Goal: Task Accomplishment & Management: Use online tool/utility

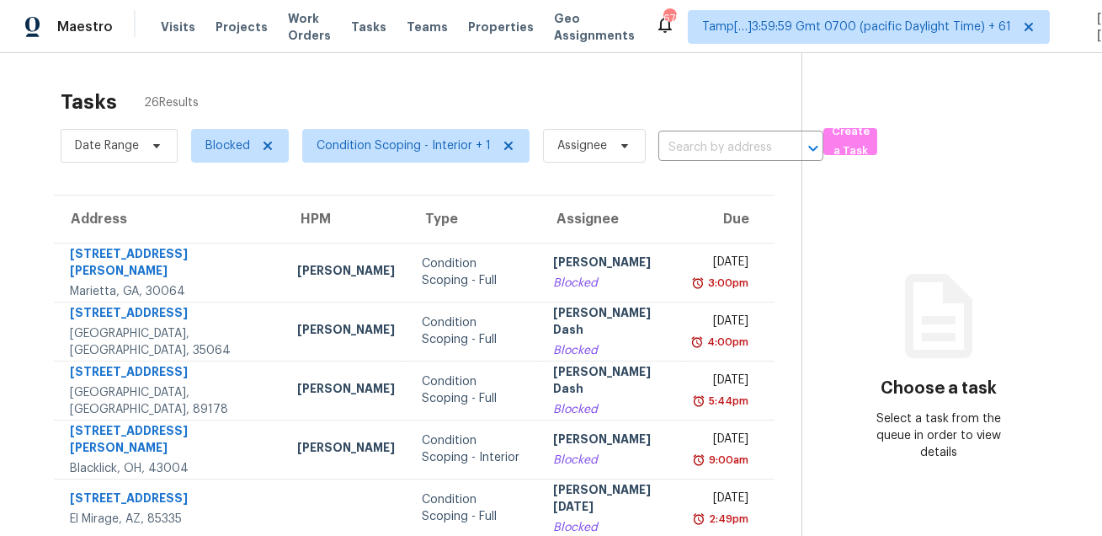
click at [576, 93] on div "Tasks 26 Results" at bounding box center [431, 102] width 741 height 44
click at [223, 138] on span "Blocked" at bounding box center [227, 145] width 45 height 17
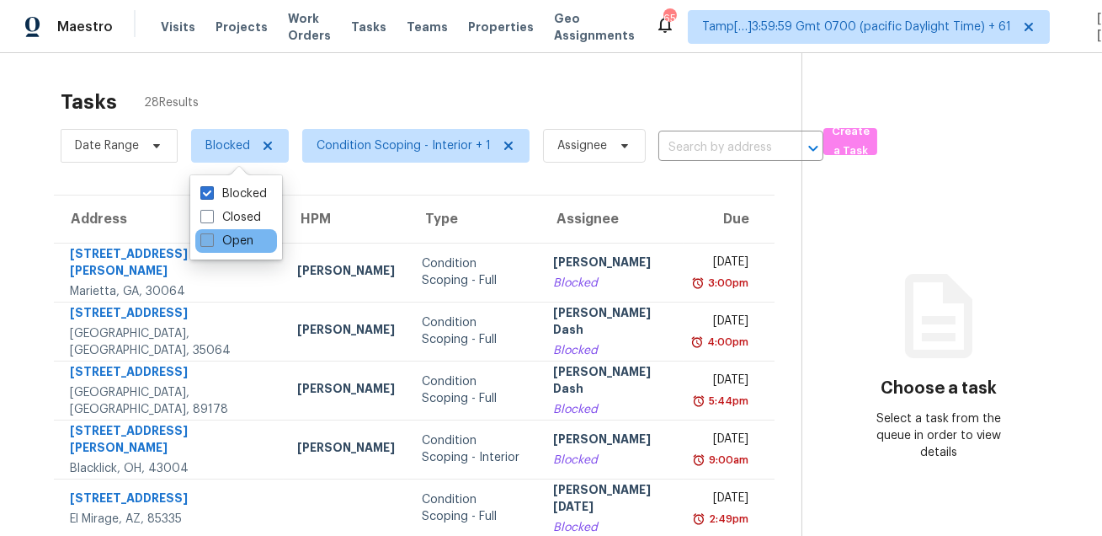
click at [225, 241] on label "Open" at bounding box center [226, 240] width 53 height 17
click at [211, 241] on input "Open" at bounding box center [205, 237] width 11 height 11
checkbox input "true"
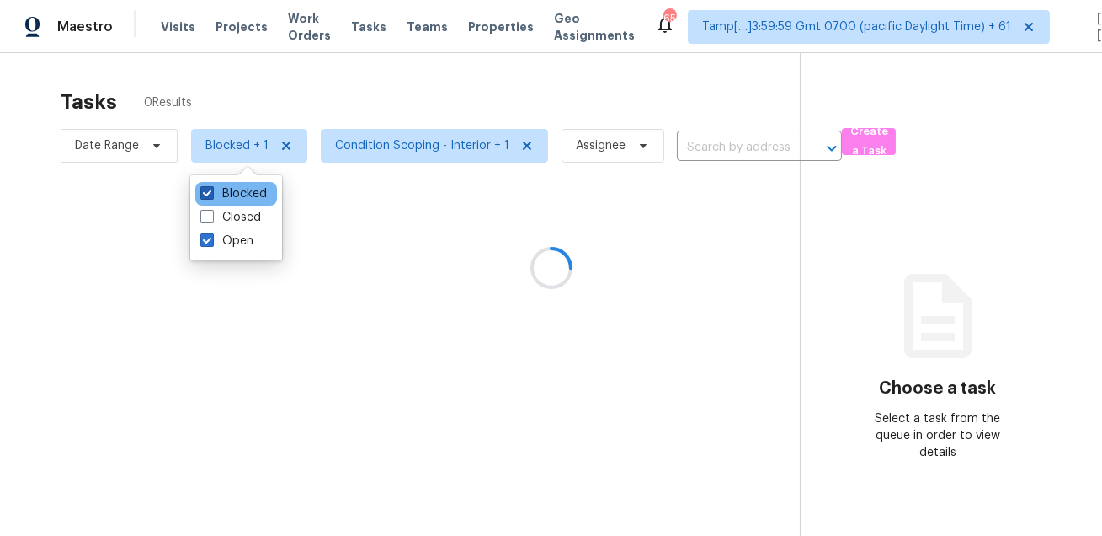
click at [234, 194] on label "Blocked" at bounding box center [233, 193] width 67 height 17
click at [211, 194] on input "Blocked" at bounding box center [205, 190] width 11 height 11
checkbox input "false"
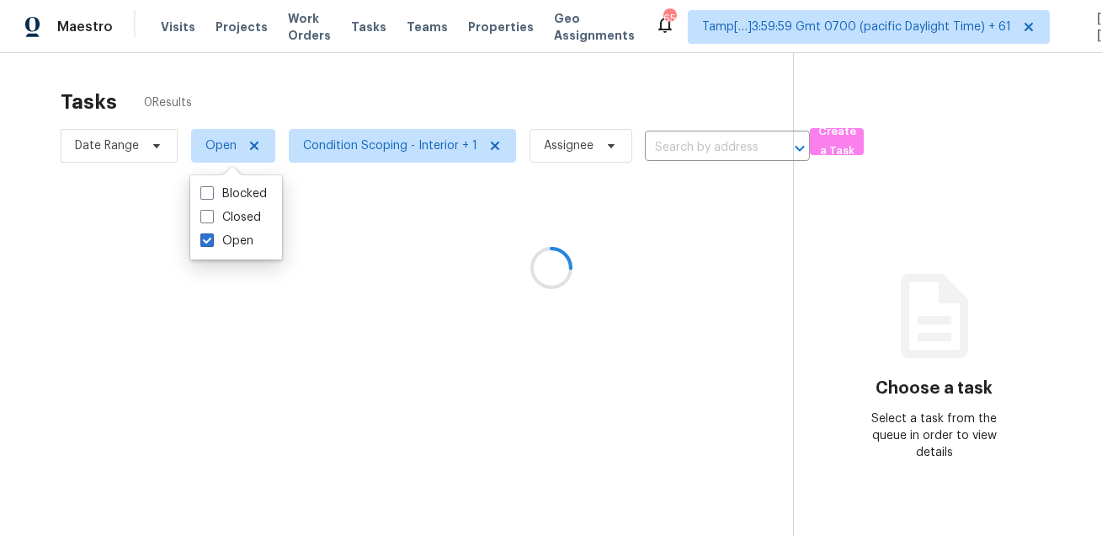
click at [245, 77] on div at bounding box center [551, 268] width 1102 height 536
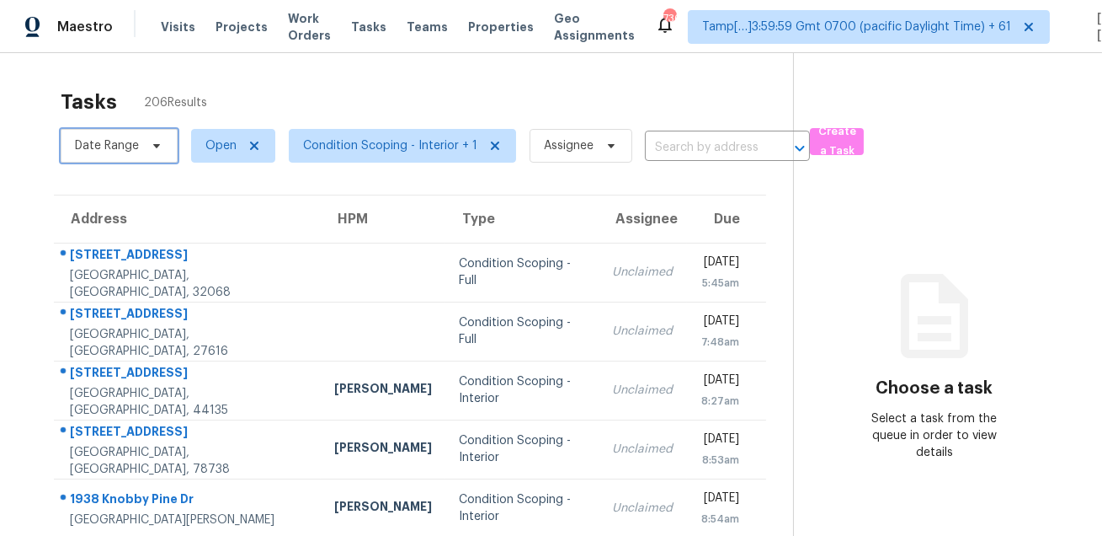
click at [145, 153] on span "Date Range" at bounding box center [119, 146] width 117 height 34
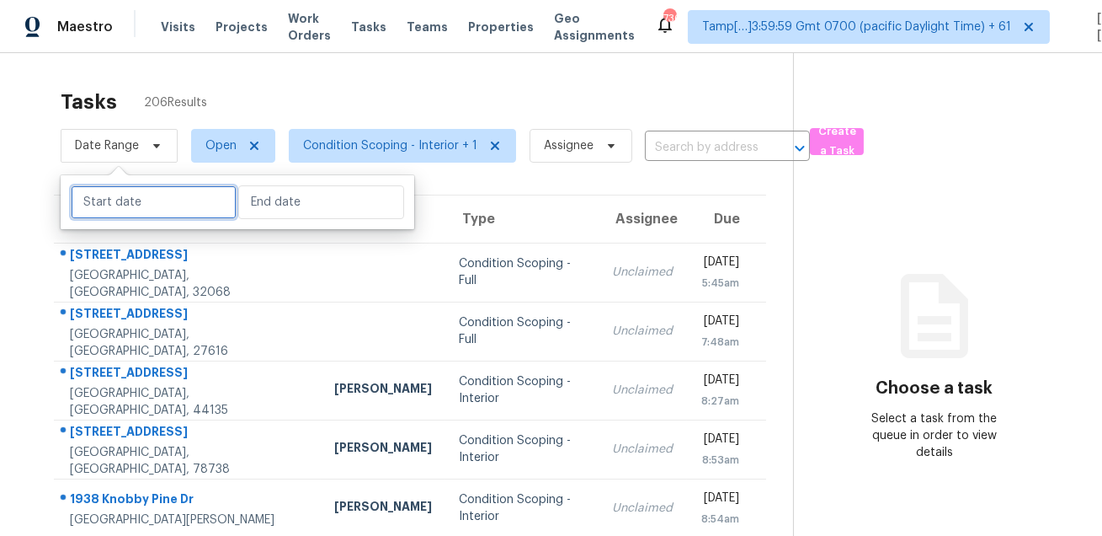
click at [148, 203] on input "text" at bounding box center [154, 202] width 166 height 34
select select "7"
select select "2025"
select select "8"
select select "2025"
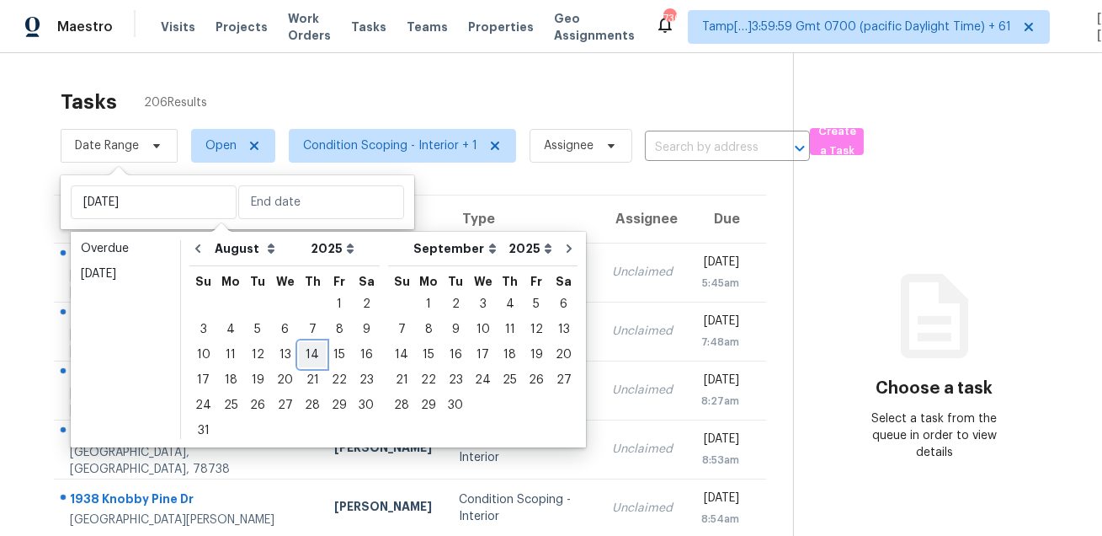
click at [301, 349] on div "14" at bounding box center [312, 355] width 27 height 24
type input "Thu, Aug 14"
click at [301, 349] on div "14" at bounding box center [312, 355] width 27 height 24
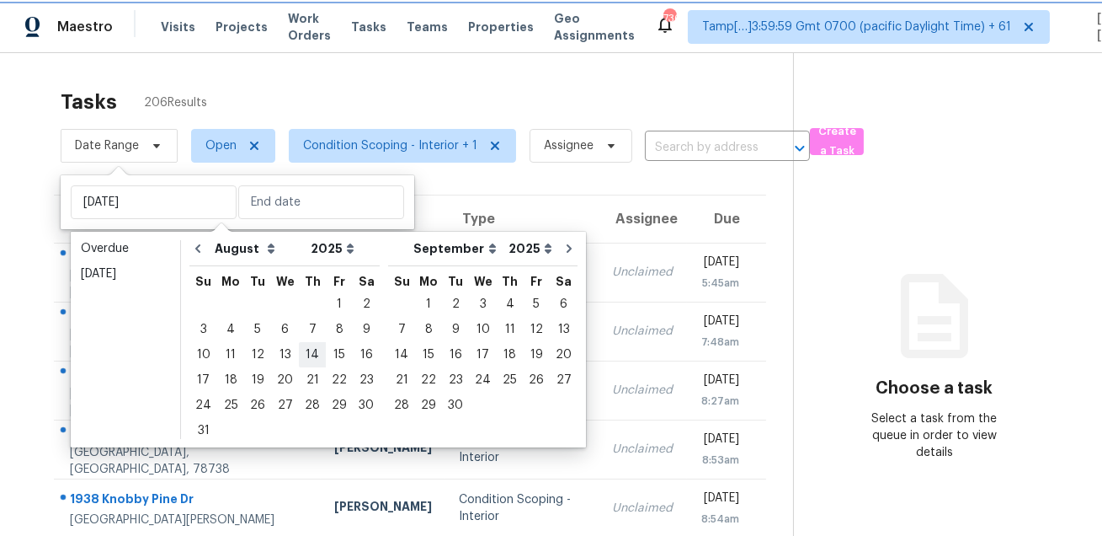
type input "Thu, Aug 14"
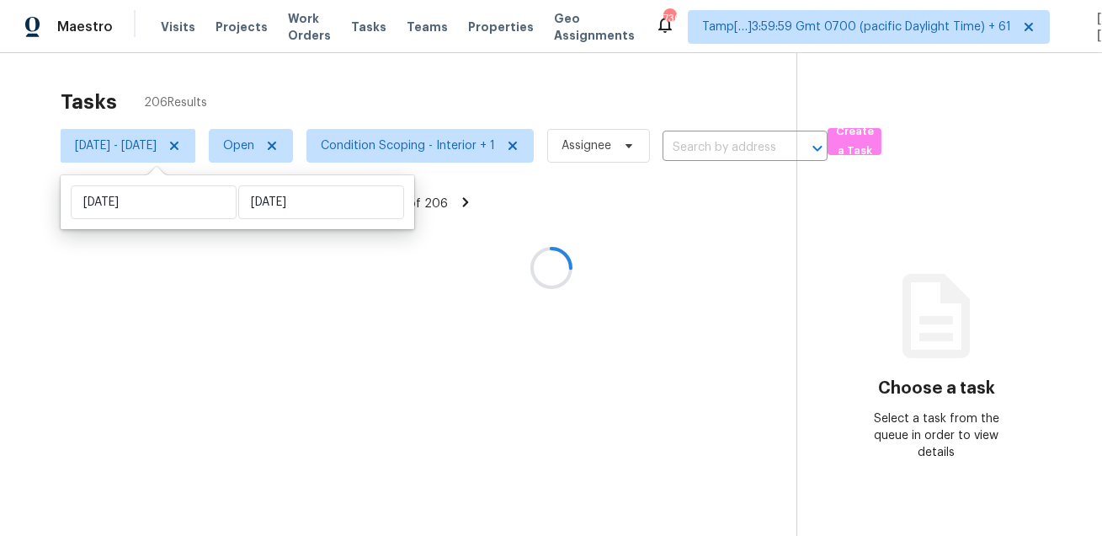
click at [435, 91] on div at bounding box center [551, 268] width 1102 height 536
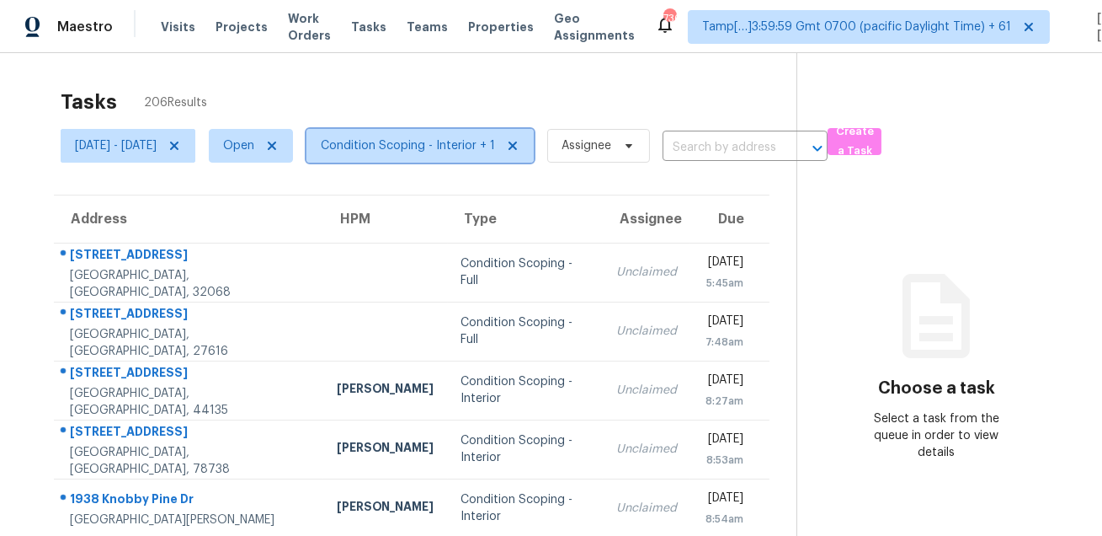
click at [433, 144] on span "Condition Scoping - Interior + 1" at bounding box center [408, 145] width 174 height 17
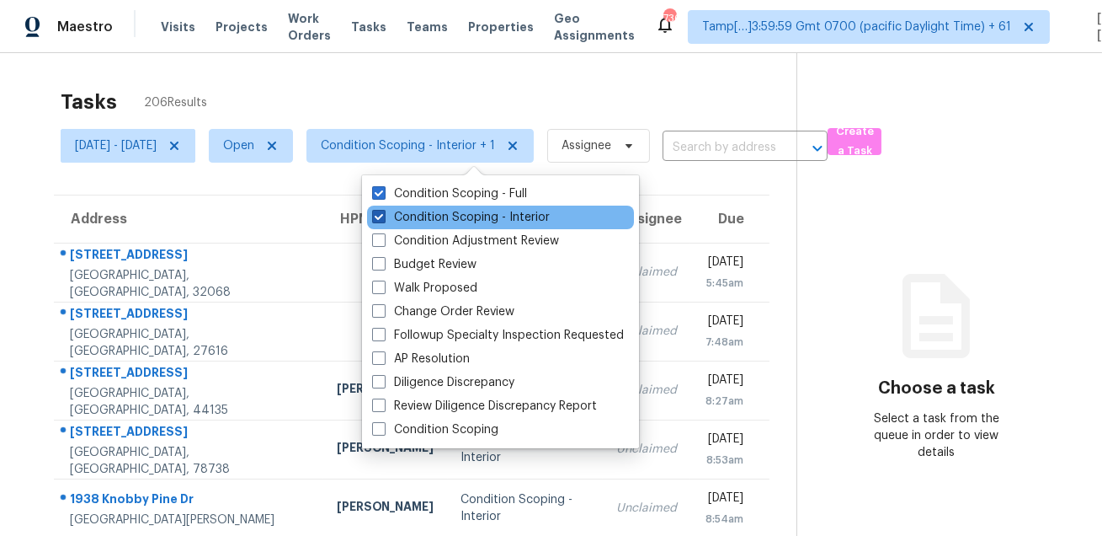
click at [446, 216] on label "Condition Scoping - Interior" at bounding box center [461, 217] width 178 height 17
click at [383, 216] on input "Condition Scoping - Interior" at bounding box center [377, 214] width 11 height 11
checkbox input "false"
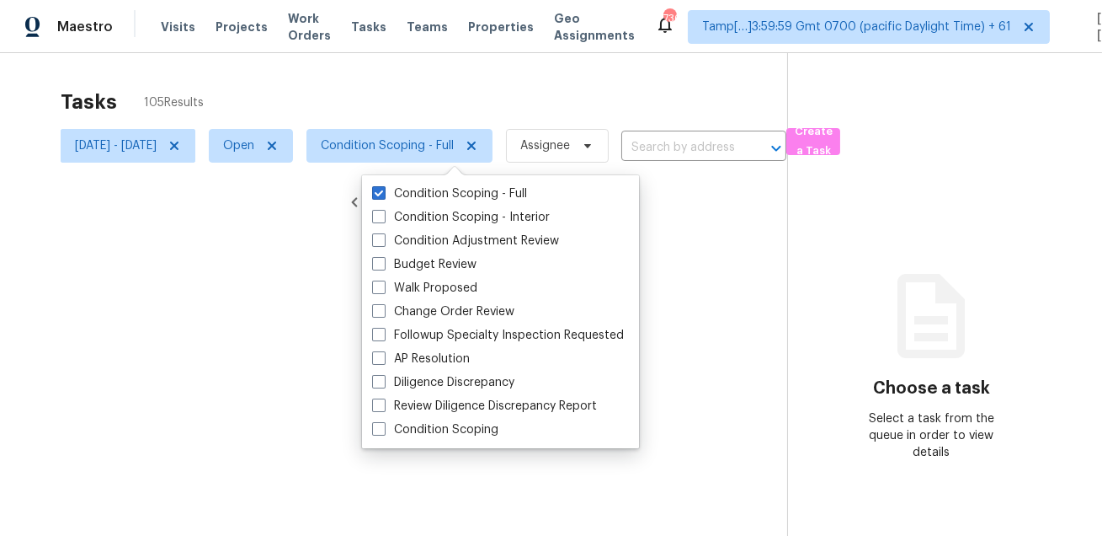
click at [482, 110] on div at bounding box center [551, 268] width 1102 height 536
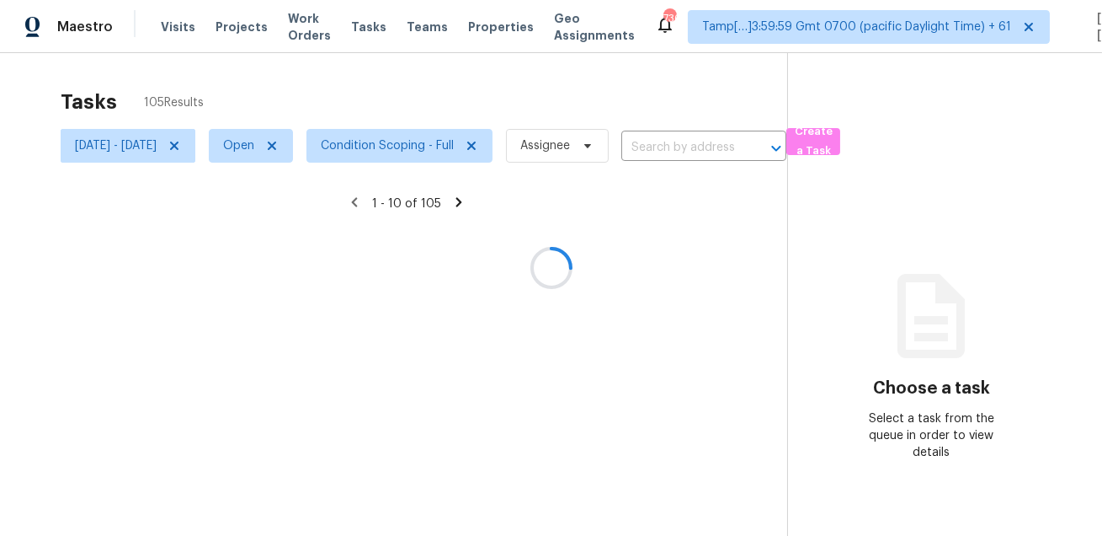
click at [467, 144] on div at bounding box center [551, 268] width 1102 height 536
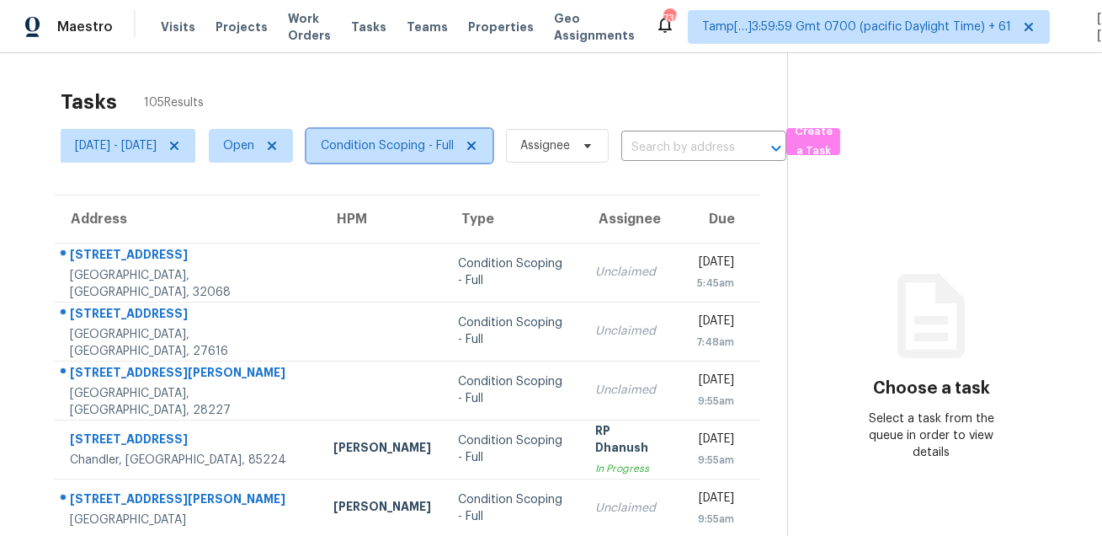
click at [454, 144] on span "Condition Scoping - Full" at bounding box center [387, 145] width 133 height 17
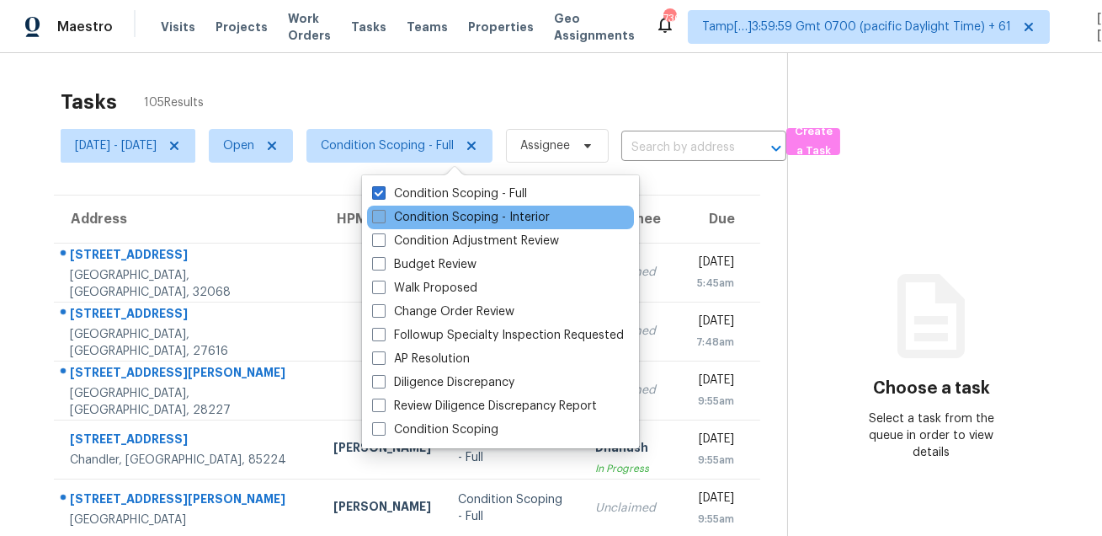
click at [447, 212] on label "Condition Scoping - Interior" at bounding box center [461, 217] width 178 height 17
click at [383, 212] on input "Condition Scoping - Interior" at bounding box center [377, 214] width 11 height 11
checkbox input "true"
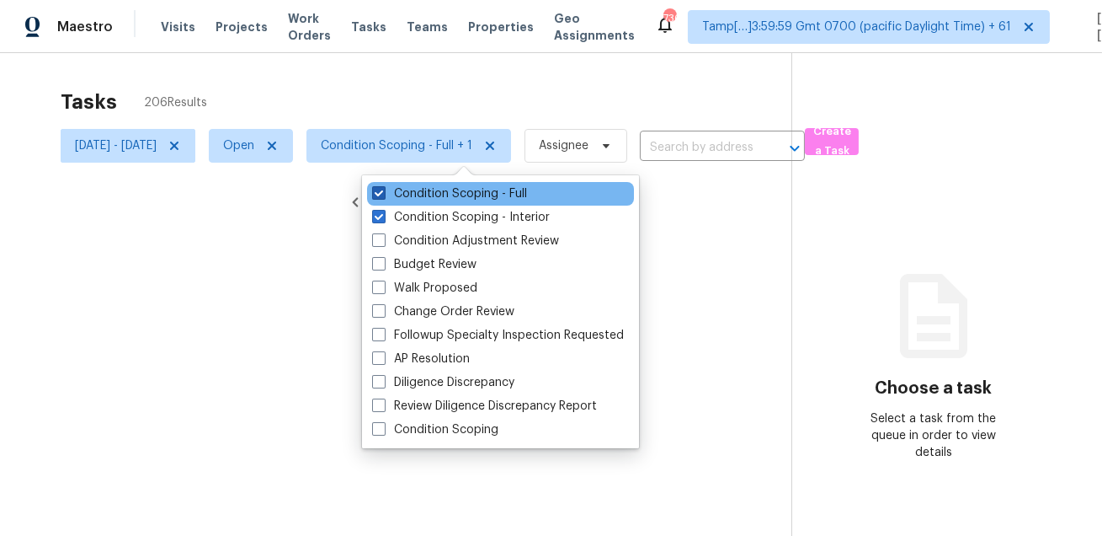
click at [455, 191] on label "Condition Scoping - Full" at bounding box center [449, 193] width 155 height 17
click at [383, 191] on input "Condition Scoping - Full" at bounding box center [377, 190] width 11 height 11
checkbox input "false"
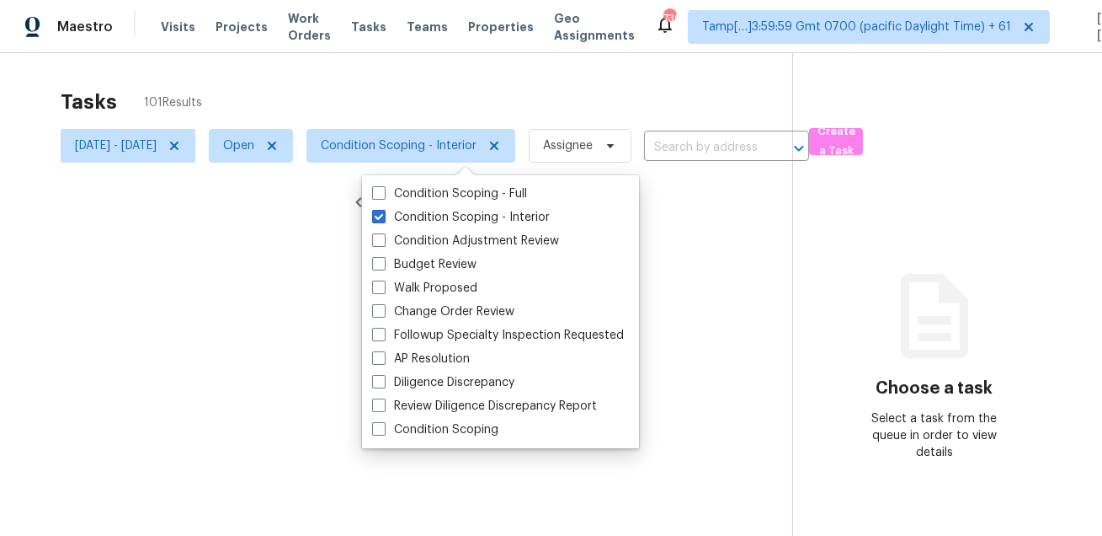
click at [472, 102] on div at bounding box center [551, 268] width 1102 height 536
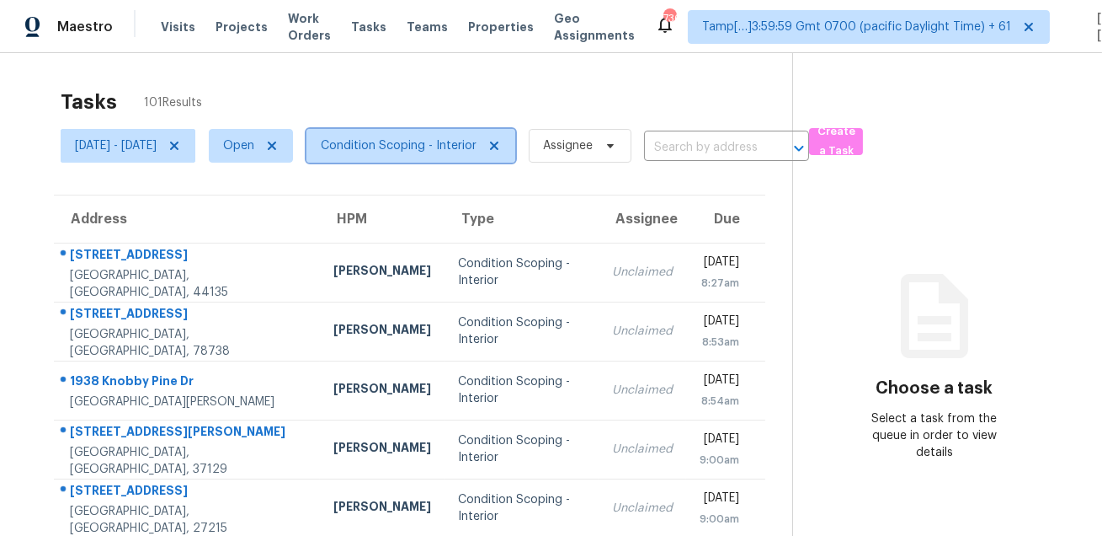
click at [453, 149] on span "Condition Scoping - Interior" at bounding box center [399, 145] width 156 height 17
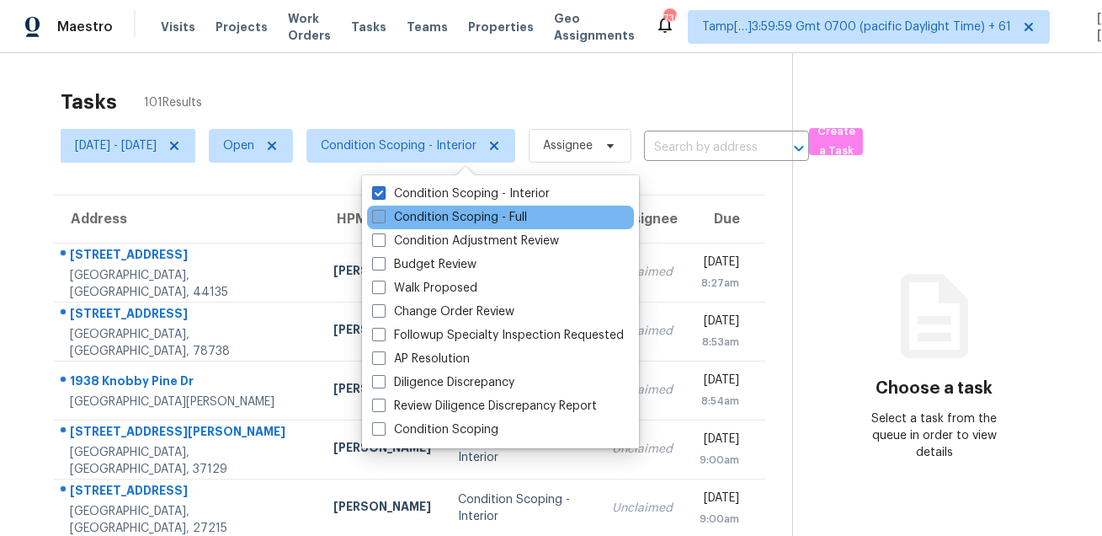
click at [435, 220] on label "Condition Scoping - Full" at bounding box center [449, 217] width 155 height 17
click at [383, 220] on input "Condition Scoping - Full" at bounding box center [377, 214] width 11 height 11
checkbox input "true"
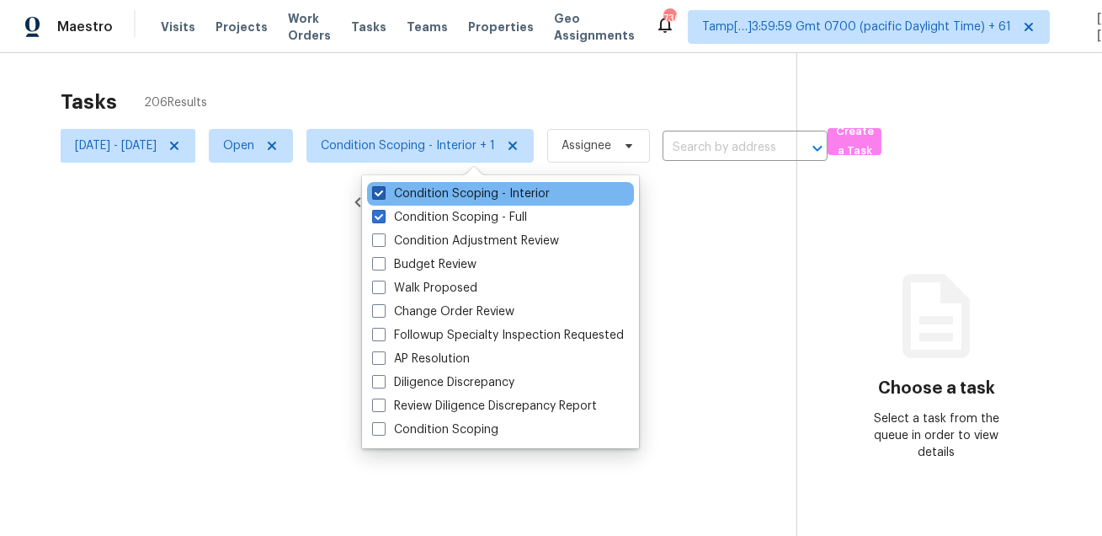
click at [447, 201] on label "Condition Scoping - Interior" at bounding box center [461, 193] width 178 height 17
click at [383, 196] on input "Condition Scoping - Interior" at bounding box center [377, 190] width 11 height 11
checkbox input "false"
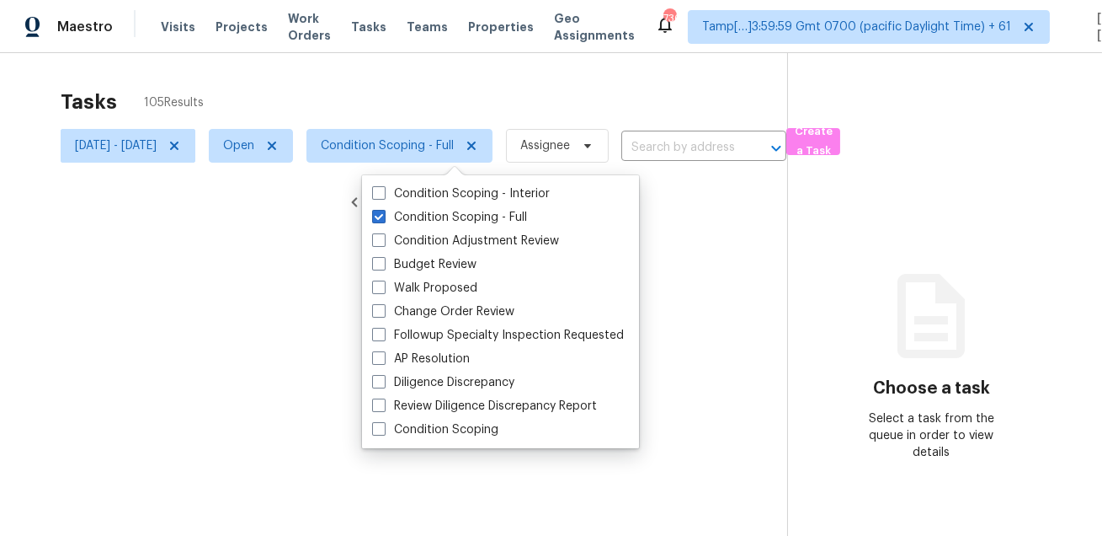
click at [450, 125] on div at bounding box center [551, 268] width 1102 height 536
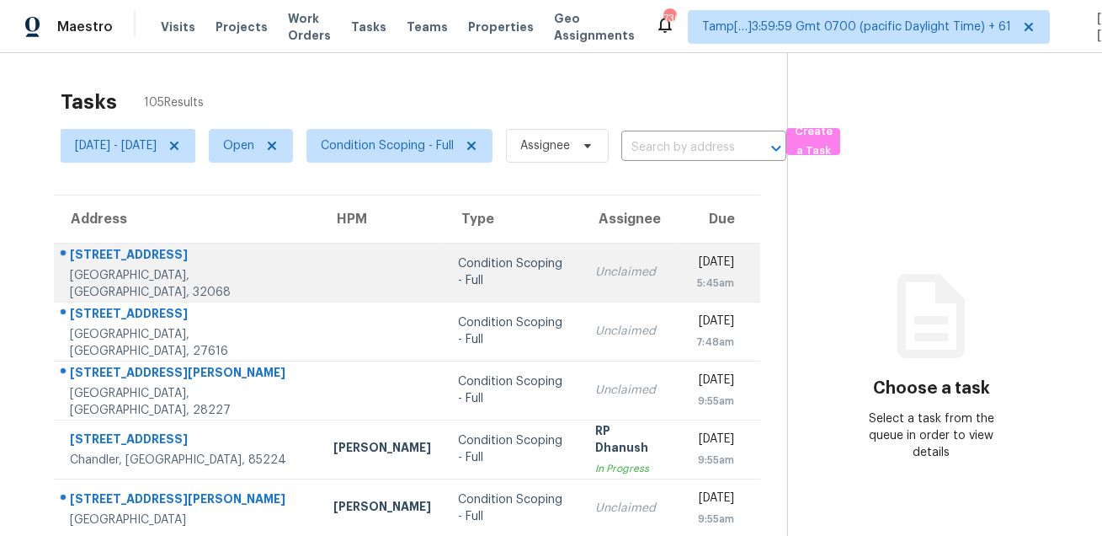
click at [143, 275] on div "Middleburg, FL, 32068" at bounding box center [188, 284] width 237 height 34
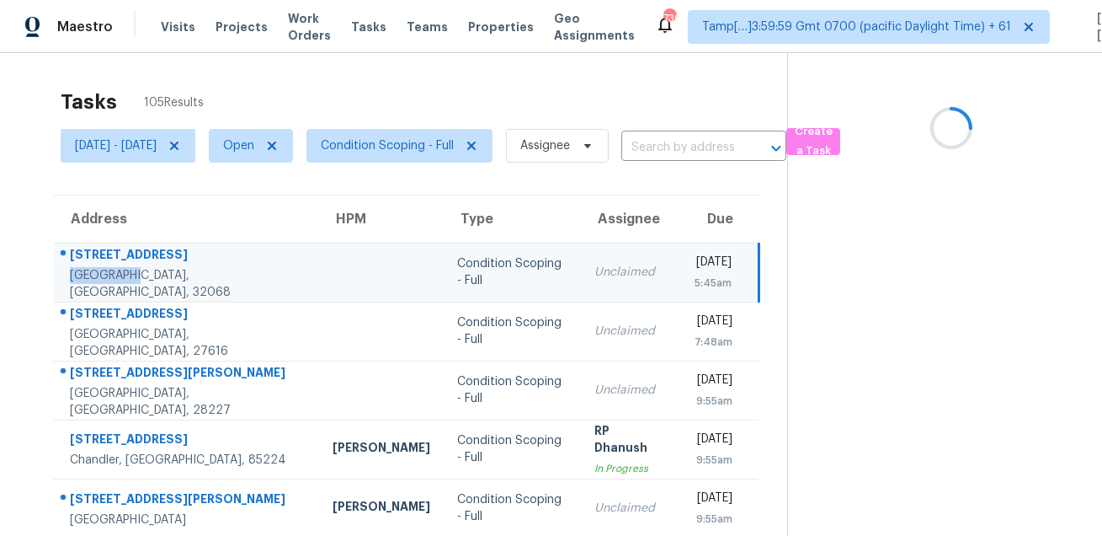
click at [143, 275] on div "Middleburg, FL, 32068" at bounding box center [188, 284] width 236 height 34
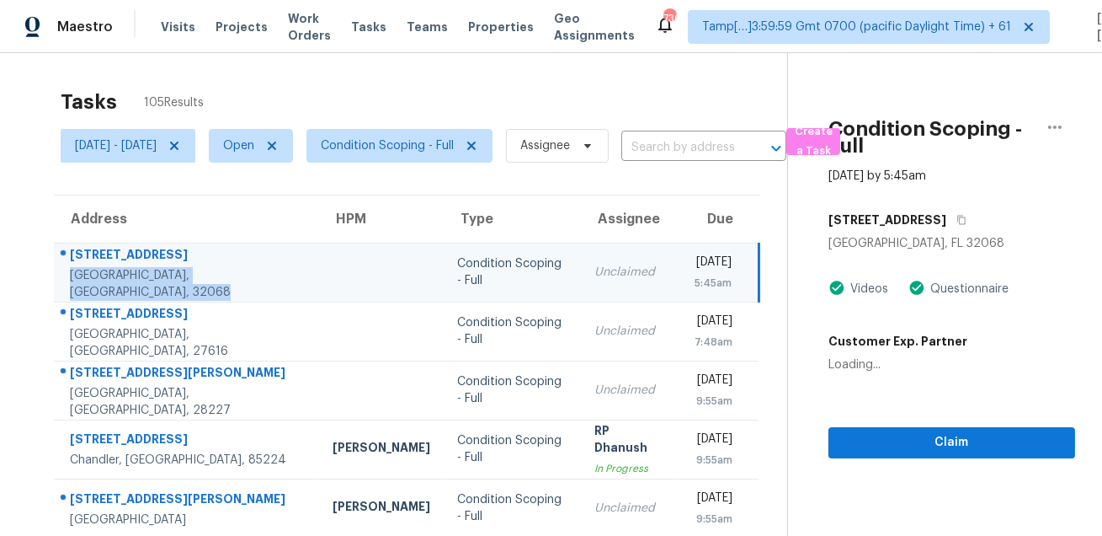
click at [128, 259] on div "2211 Albury Ct" at bounding box center [188, 256] width 236 height 21
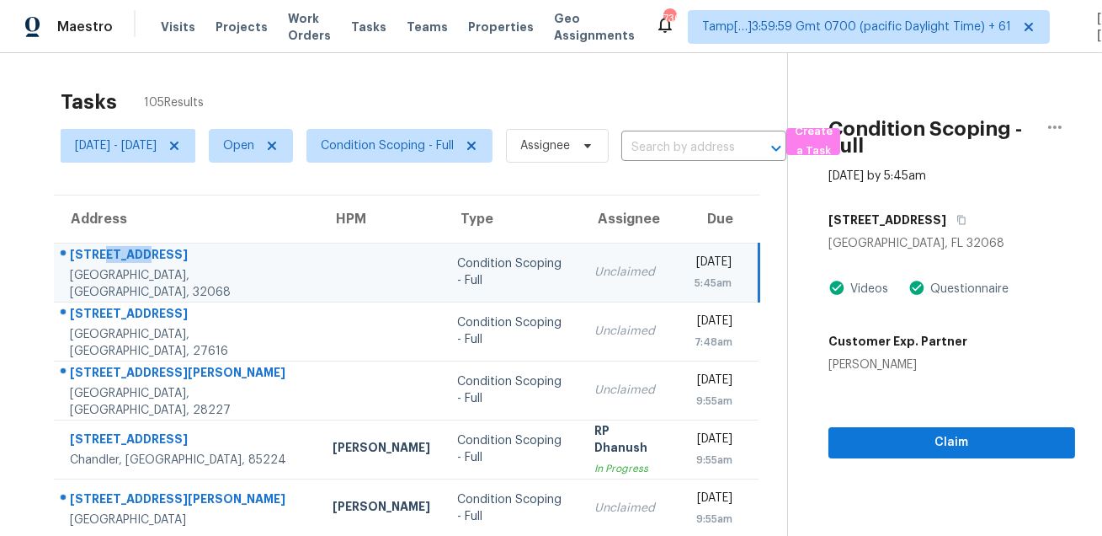
click at [128, 259] on div "2211 Albury Ct" at bounding box center [188, 256] width 236 height 21
copy div "2211 Albury Ct"
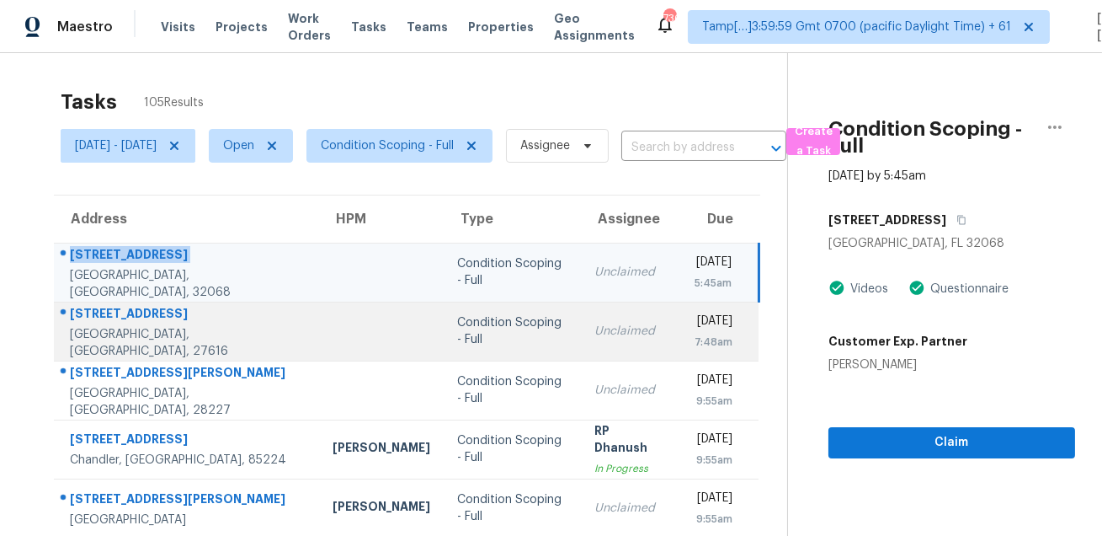
click at [127, 314] on div "8309 Braefield Dr" at bounding box center [188, 315] width 236 height 21
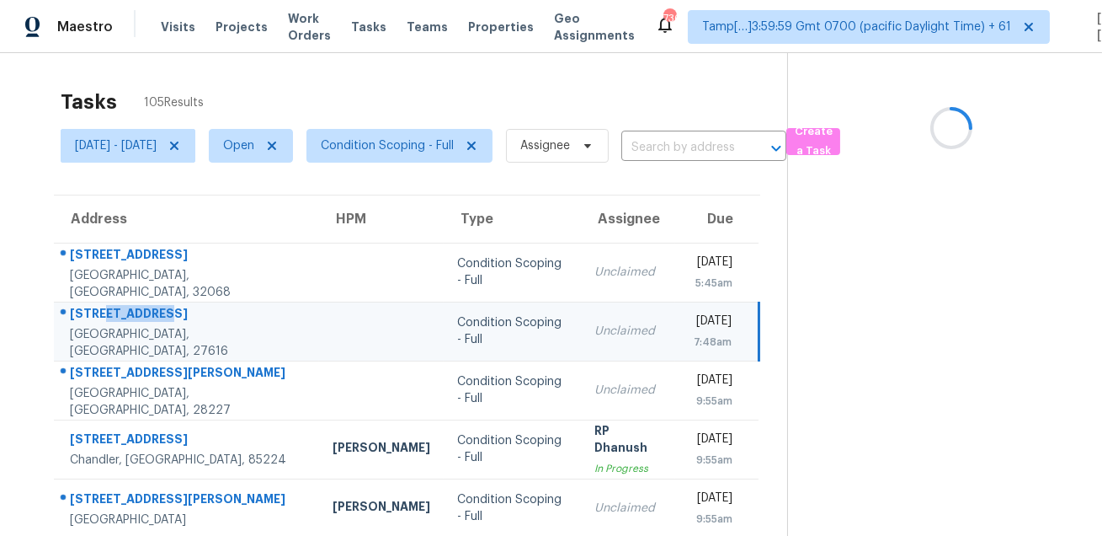
click at [127, 314] on div "8309 Braefield Dr" at bounding box center [188, 315] width 236 height 21
copy div "8309 Braefield Dr"
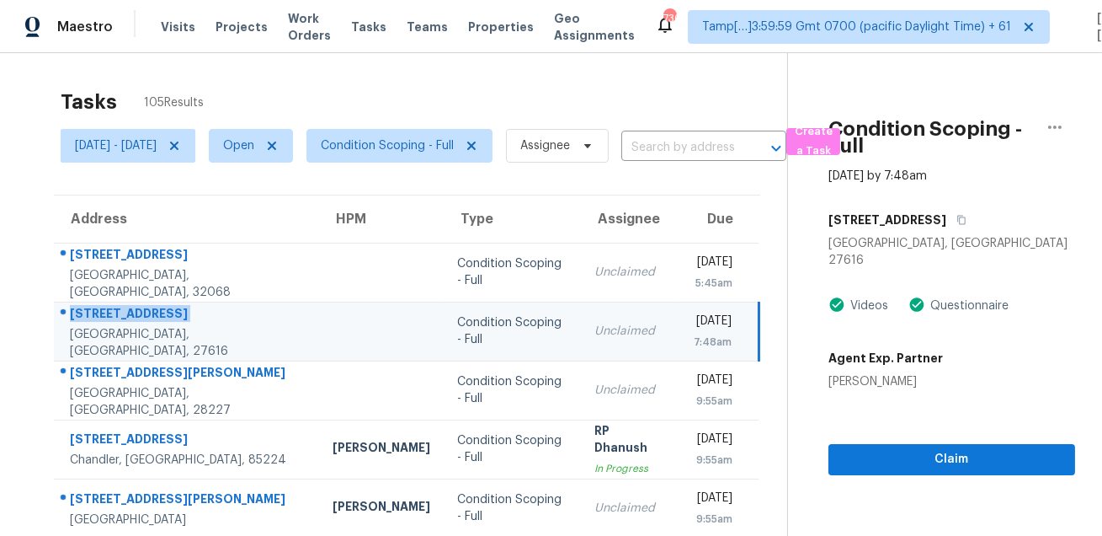
click at [200, 358] on td "8309 Braefield Dr Raleigh, NC, 27616" at bounding box center [186, 331] width 265 height 59
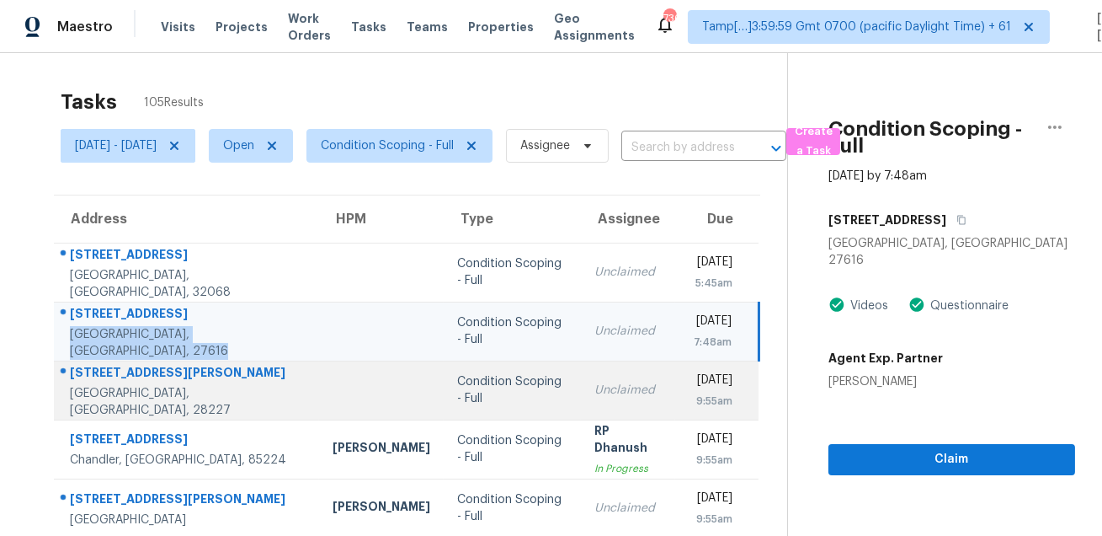
click at [180, 372] on div "7600 King Richard Ct" at bounding box center [188, 374] width 236 height 21
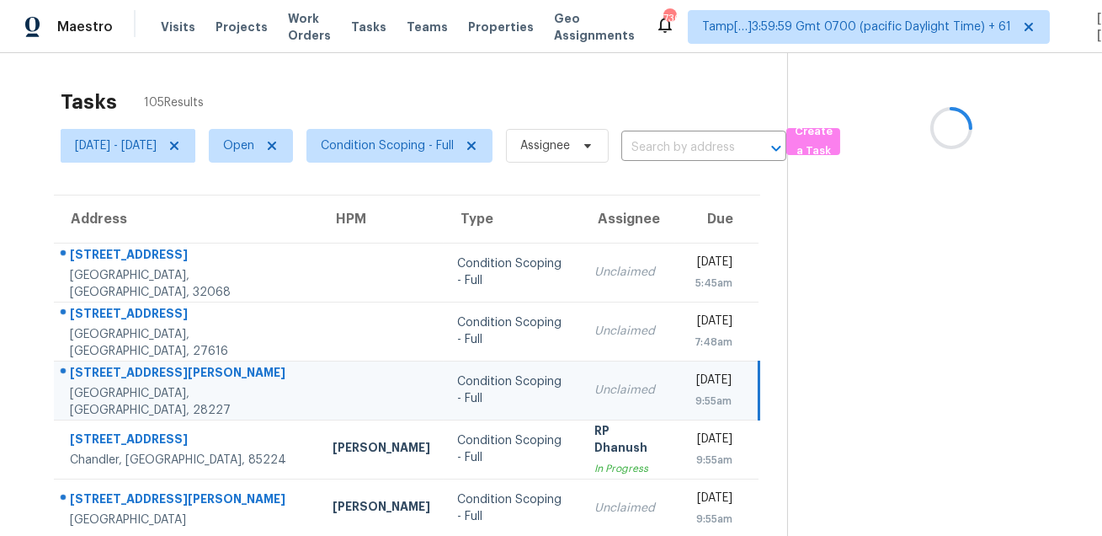
click at [180, 372] on div "7600 King Richard Ct" at bounding box center [188, 374] width 236 height 21
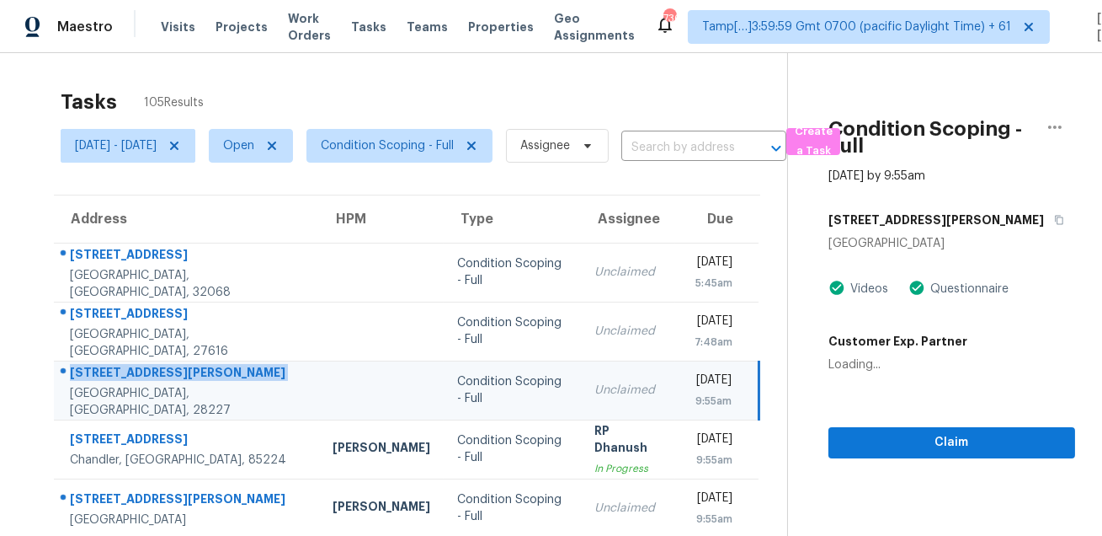
copy div "7600 King Richard Ct"
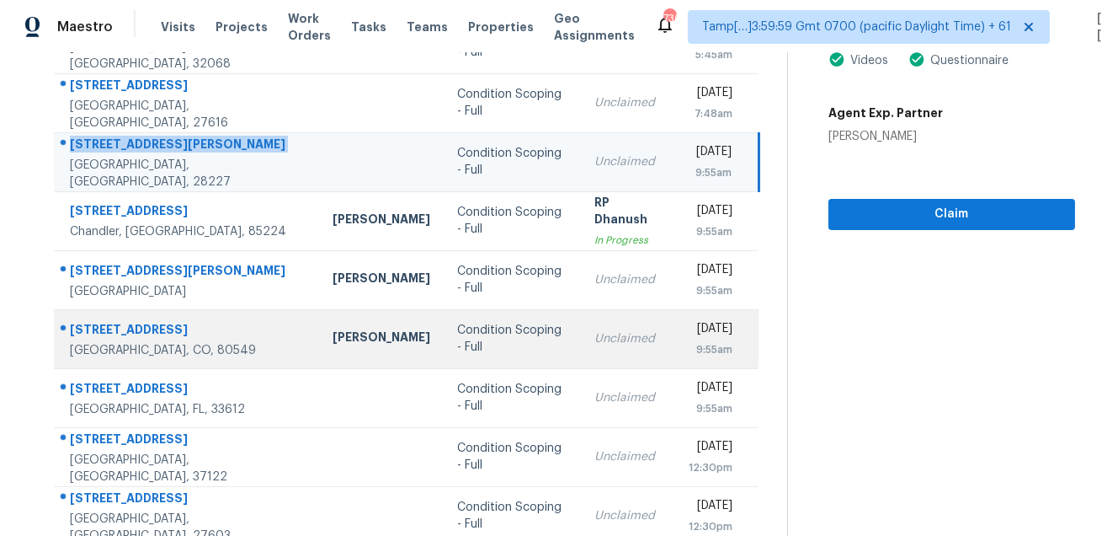
scroll to position [198, 0]
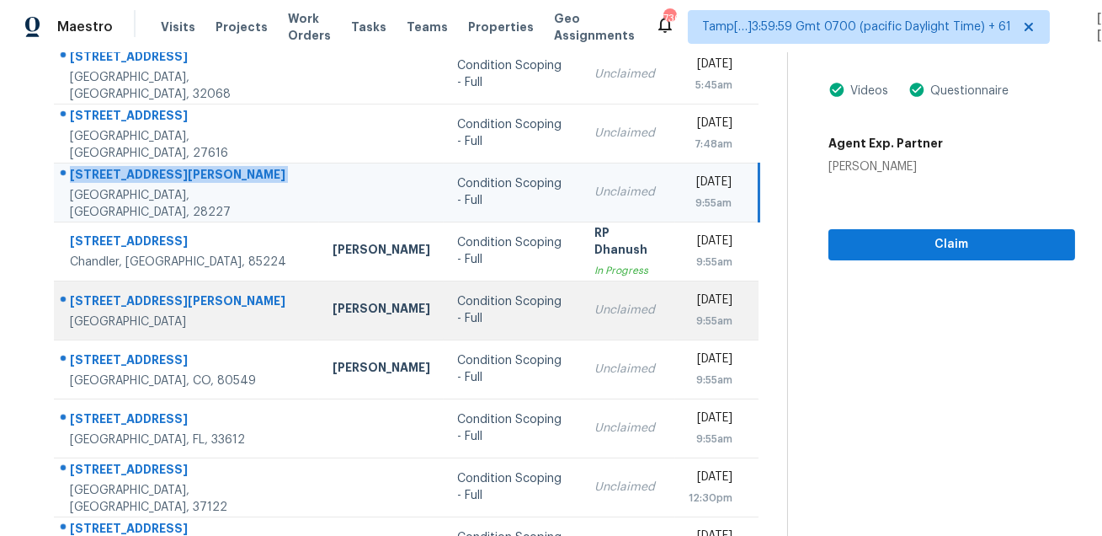
click at [125, 294] on div "7403 Cooley Lake Rd" at bounding box center [188, 302] width 236 height 21
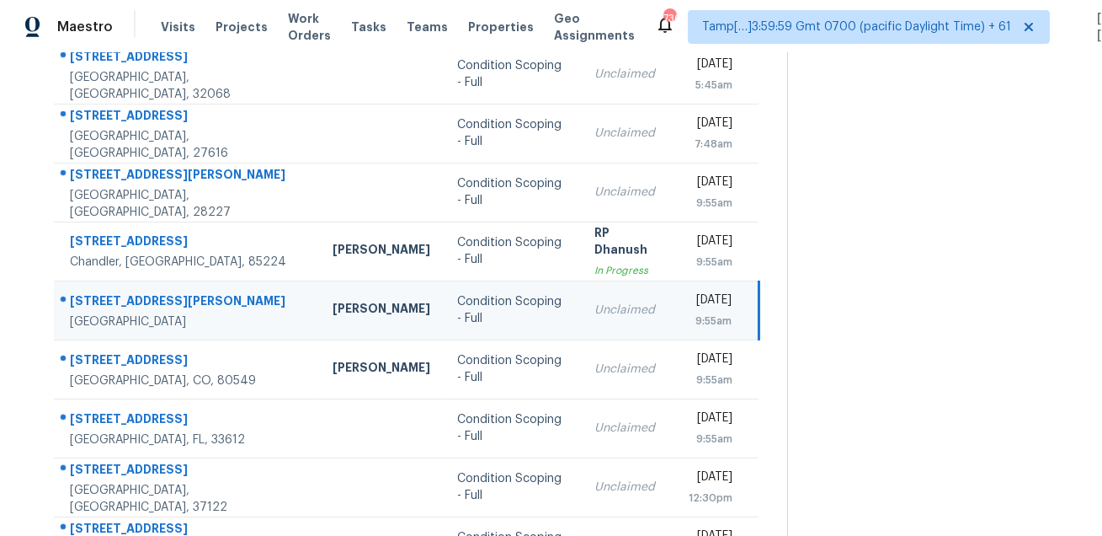
click at [125, 294] on div "7403 Cooley Lake Rd" at bounding box center [188, 302] width 236 height 21
copy div "7403 Cooley Lake Rd"
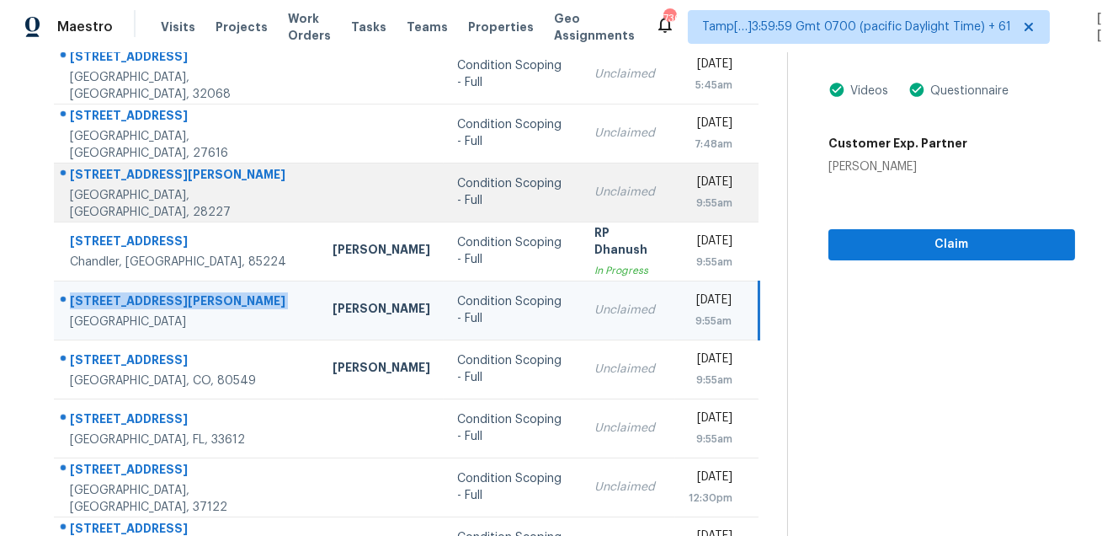
scroll to position [211, 0]
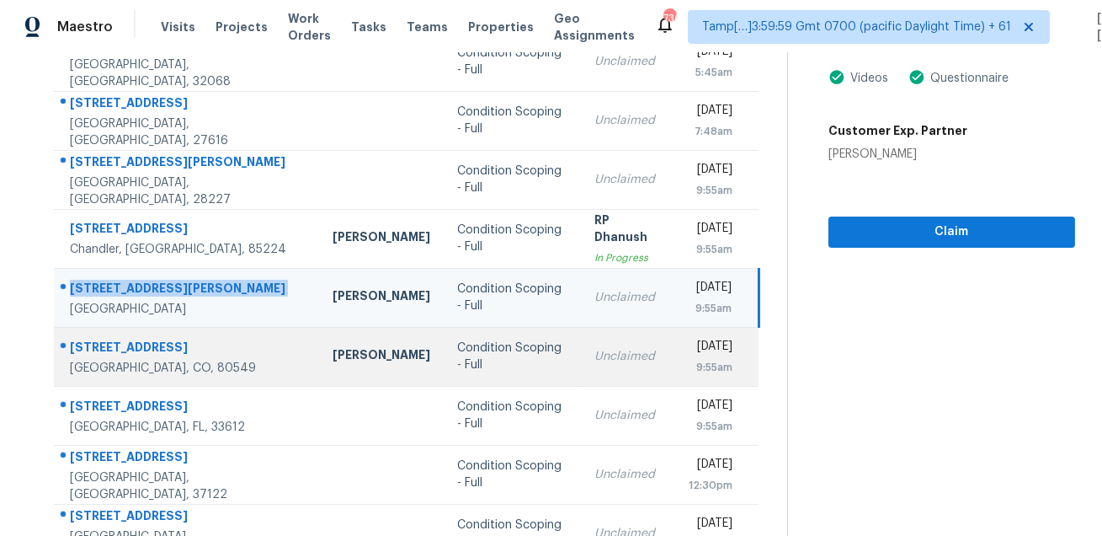
click at [172, 353] on div "4145 Crittenton Ln Apt 2" at bounding box center [188, 349] width 236 height 21
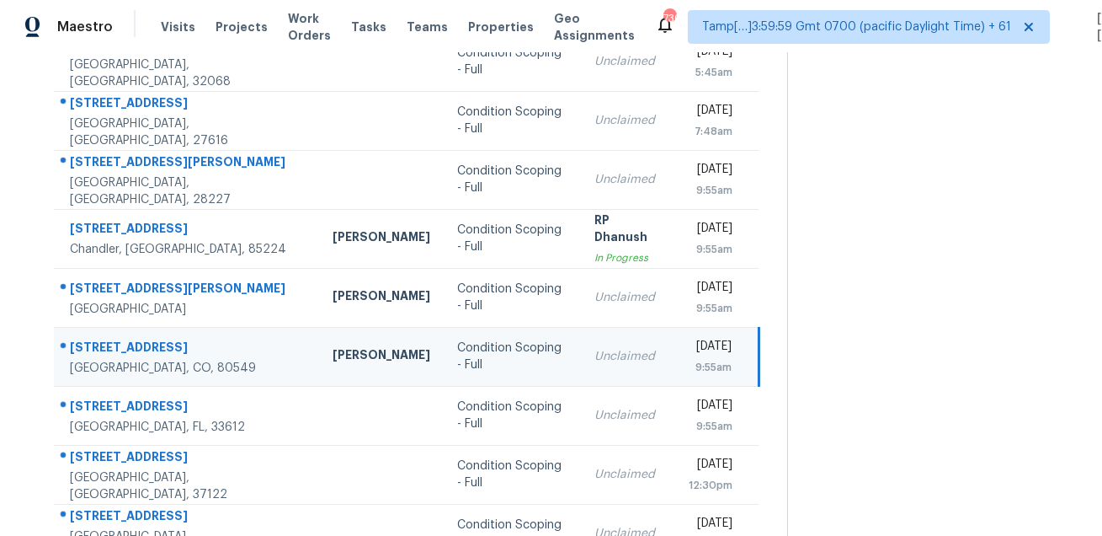
click at [172, 353] on div "4145 Crittenton Ln Apt 2" at bounding box center [188, 349] width 236 height 21
copy div "4145 Crittenton Ln Apt 2"
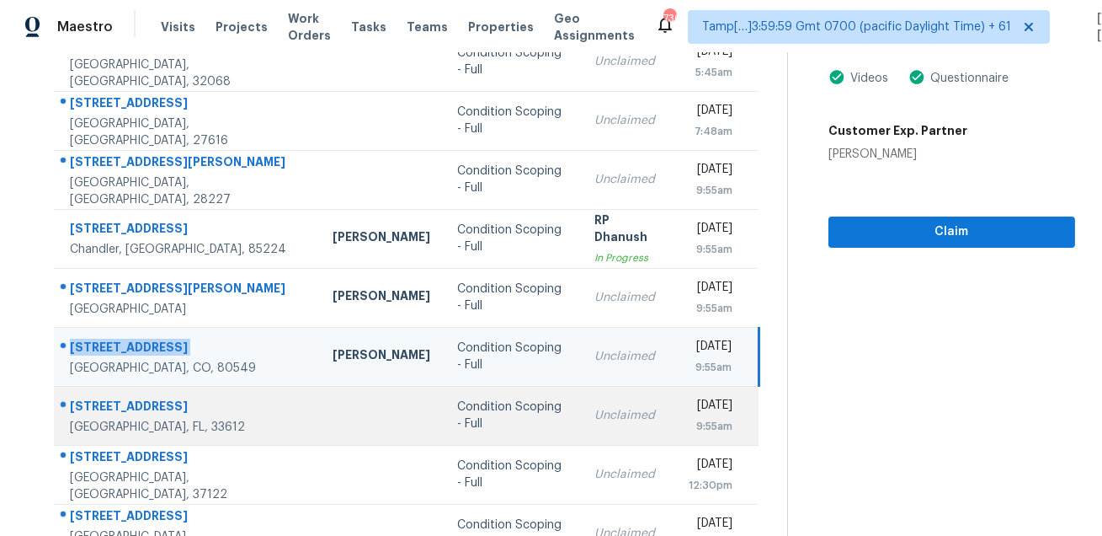
click at [131, 405] on div "1807 E Poinsettia Ave" at bounding box center [188, 408] width 236 height 21
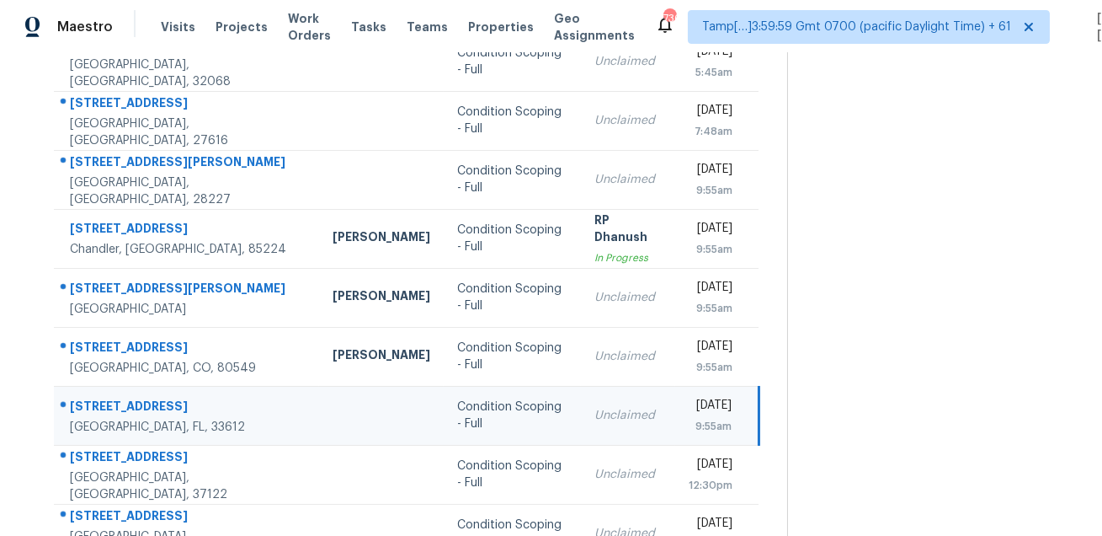
click at [131, 405] on div "1807 E Poinsettia Ave" at bounding box center [188, 408] width 236 height 21
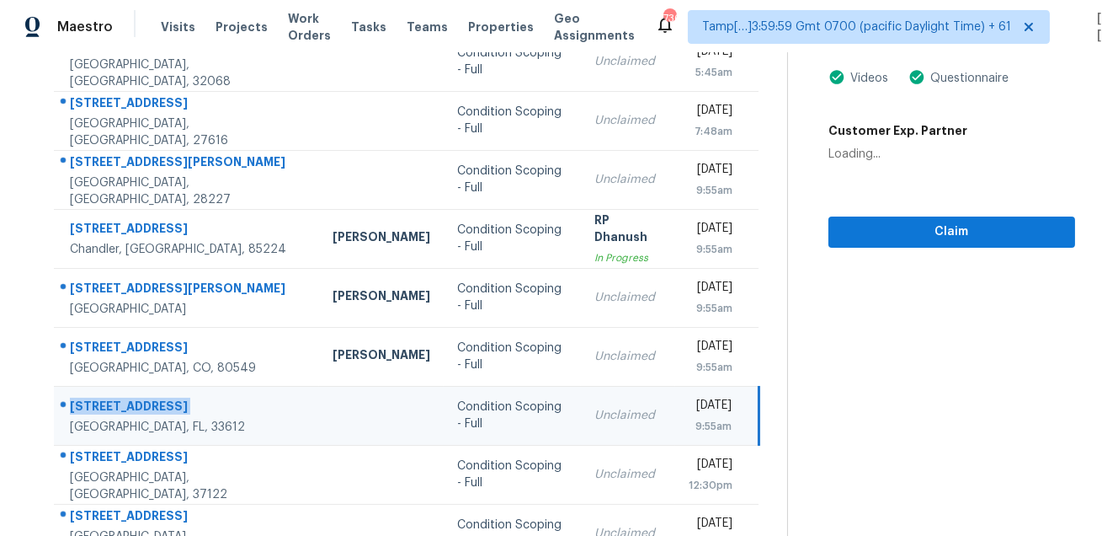
copy div "1807 E Poinsettia Ave"
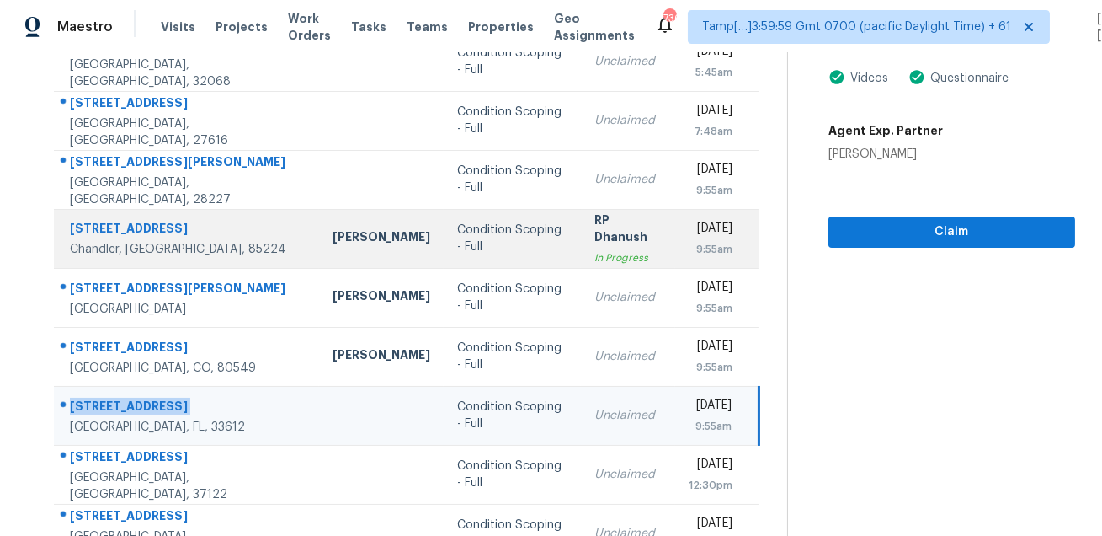
scroll to position [341, 0]
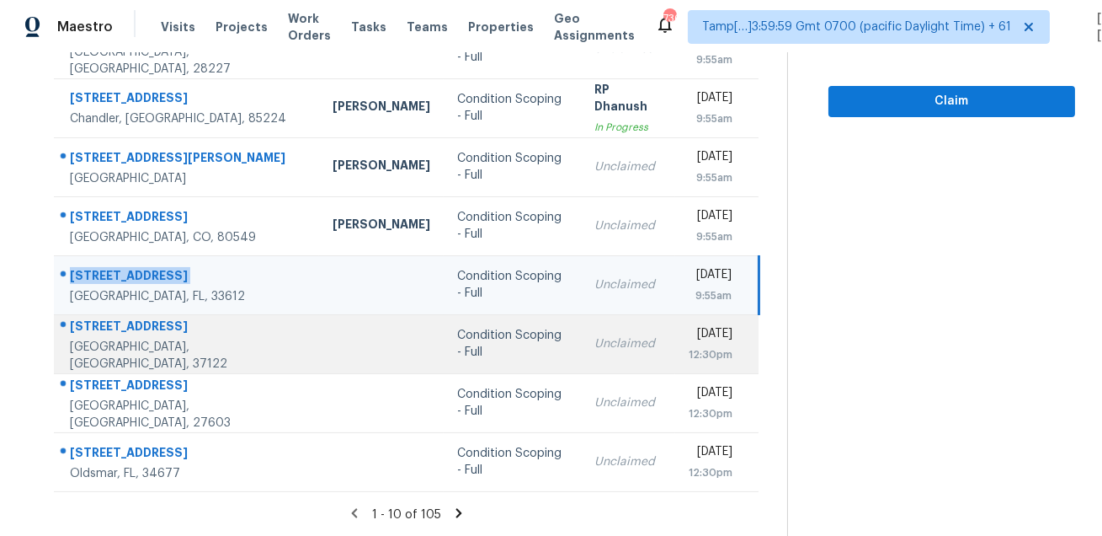
click at [120, 330] on div "421 Mabels Way" at bounding box center [188, 328] width 236 height 21
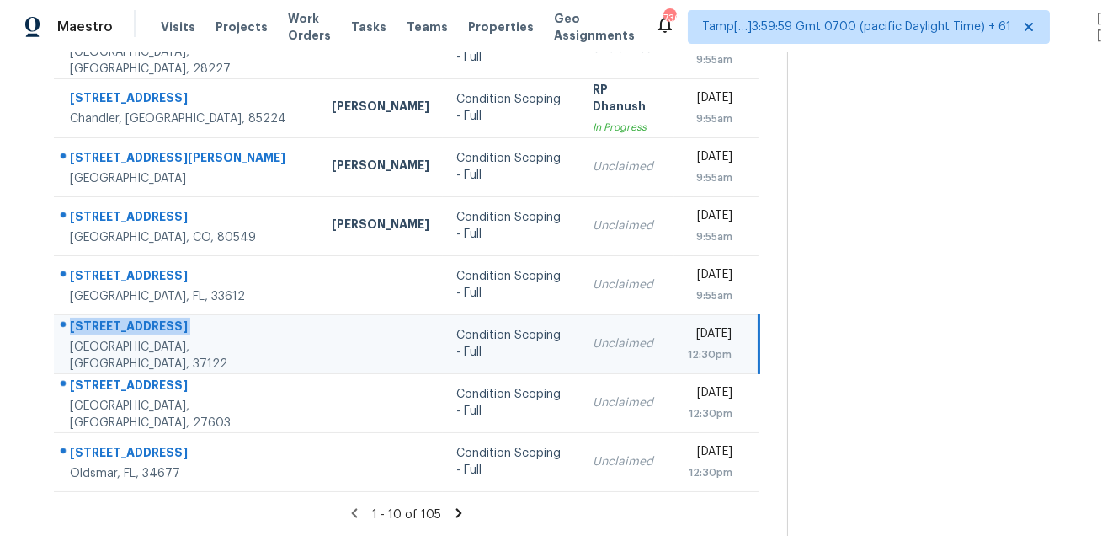
click at [120, 330] on div "421 Mabels Way" at bounding box center [187, 328] width 235 height 21
copy div "421 Mabels Way"
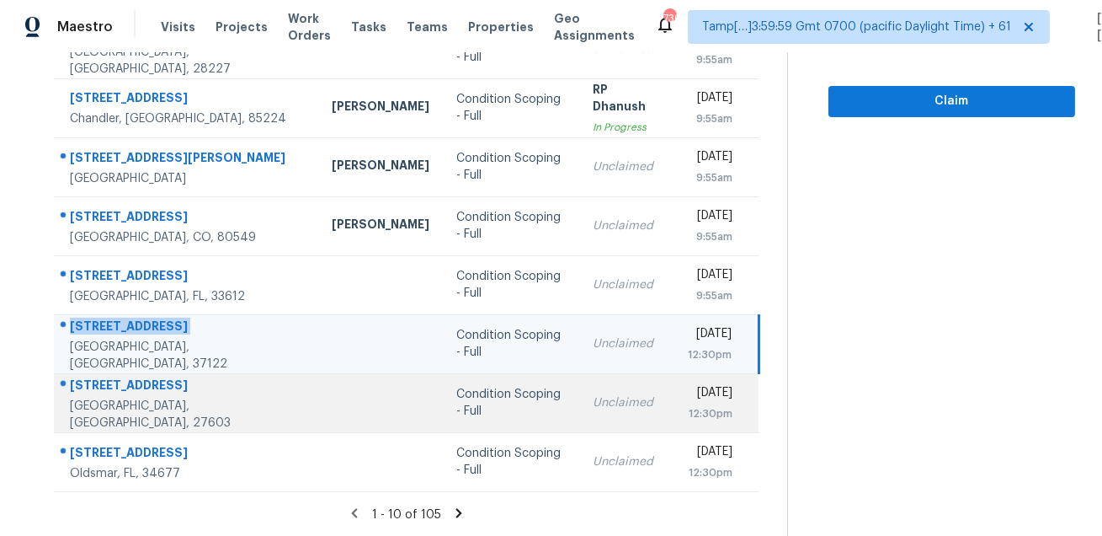
click at [158, 388] on div "5813 Ranwick Ln" at bounding box center [187, 386] width 235 height 21
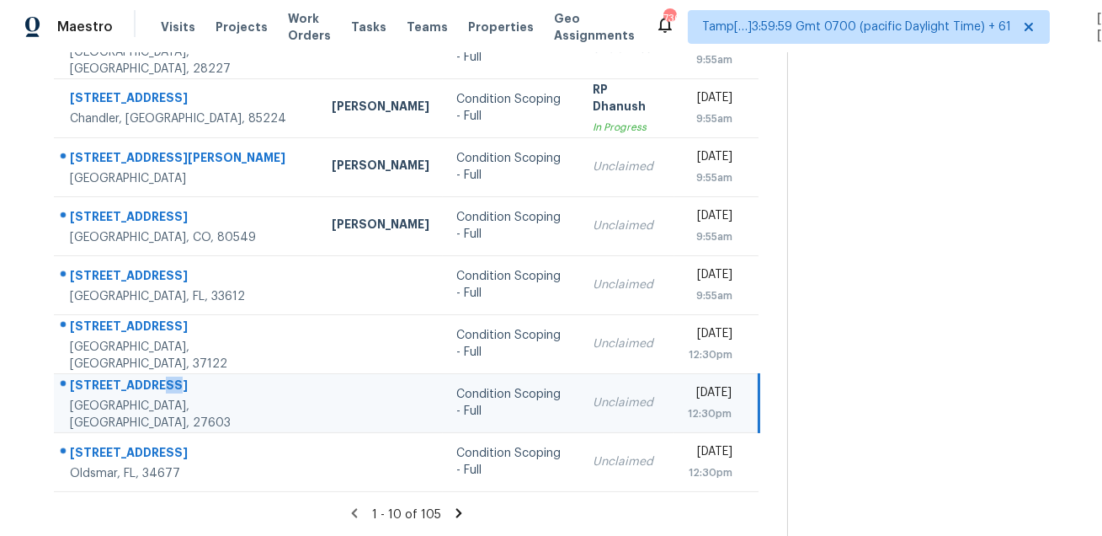
click at [158, 388] on div "5813 Ranwick Ln" at bounding box center [187, 386] width 235 height 21
copy div "5813 Ranwick Ln"
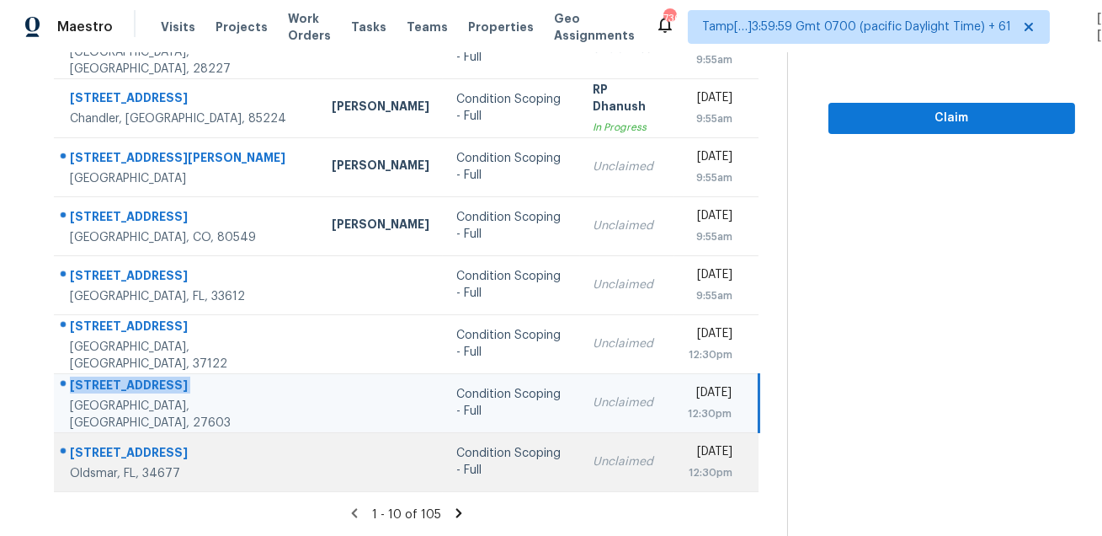
click at [147, 440] on td "1700 Ironwood Ct E Oldsmar, FL, 34677" at bounding box center [186, 461] width 264 height 59
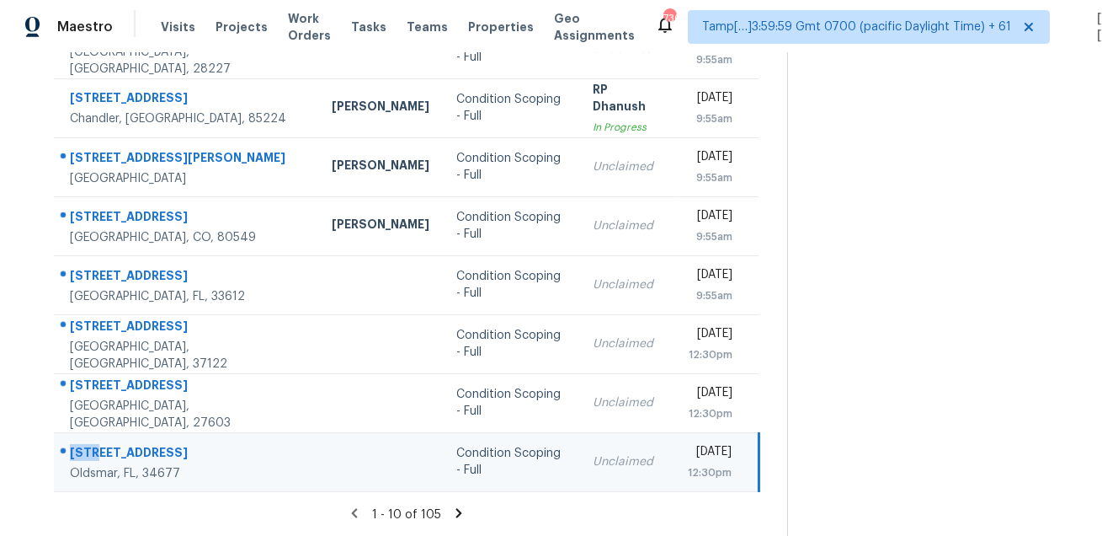
click at [147, 440] on td "1700 Ironwood Ct E Oldsmar, FL, 34677" at bounding box center [186, 461] width 264 height 59
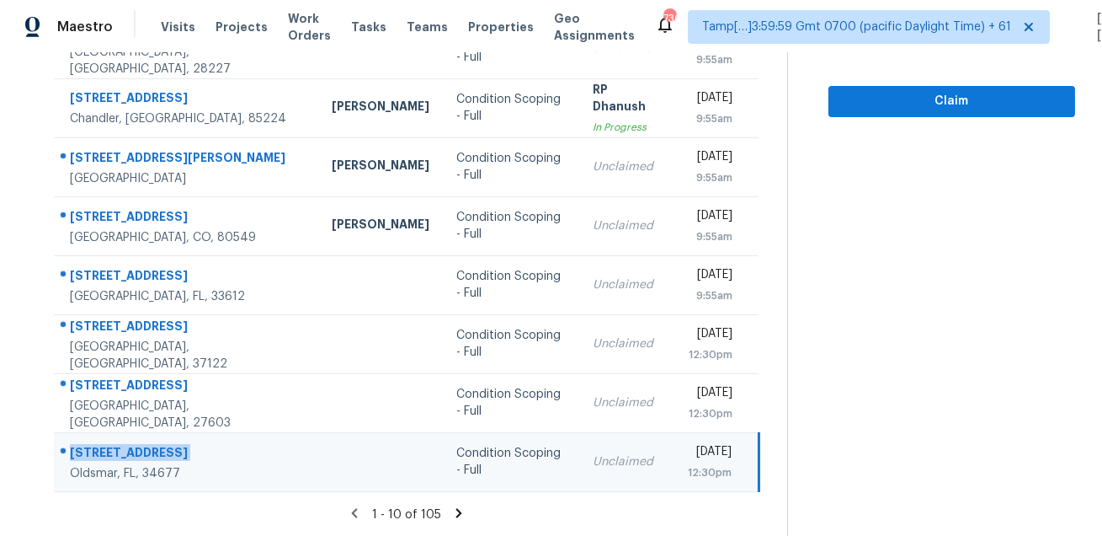
copy div "1700 Ironwood Ct E"
click at [467, 513] on icon at bounding box center [458, 512] width 15 height 15
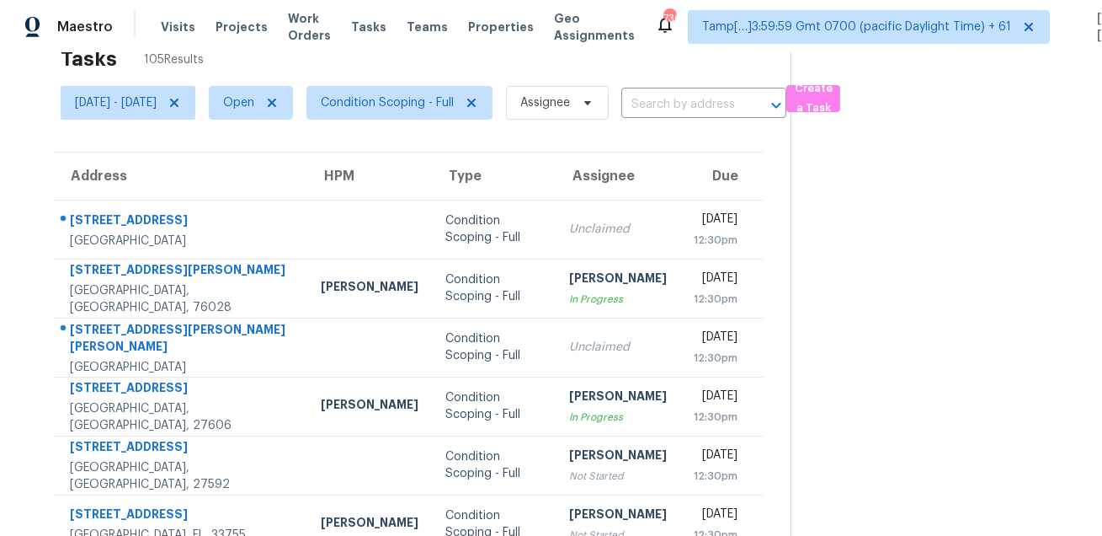
scroll to position [0, 0]
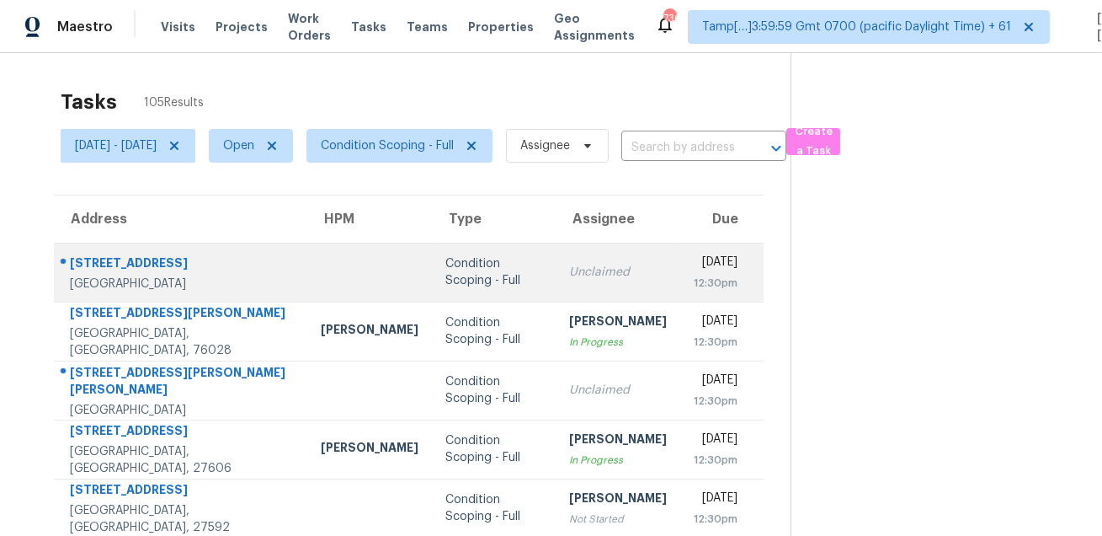
click at [172, 262] on div "71 N Acacia Park Cir" at bounding box center [182, 264] width 224 height 21
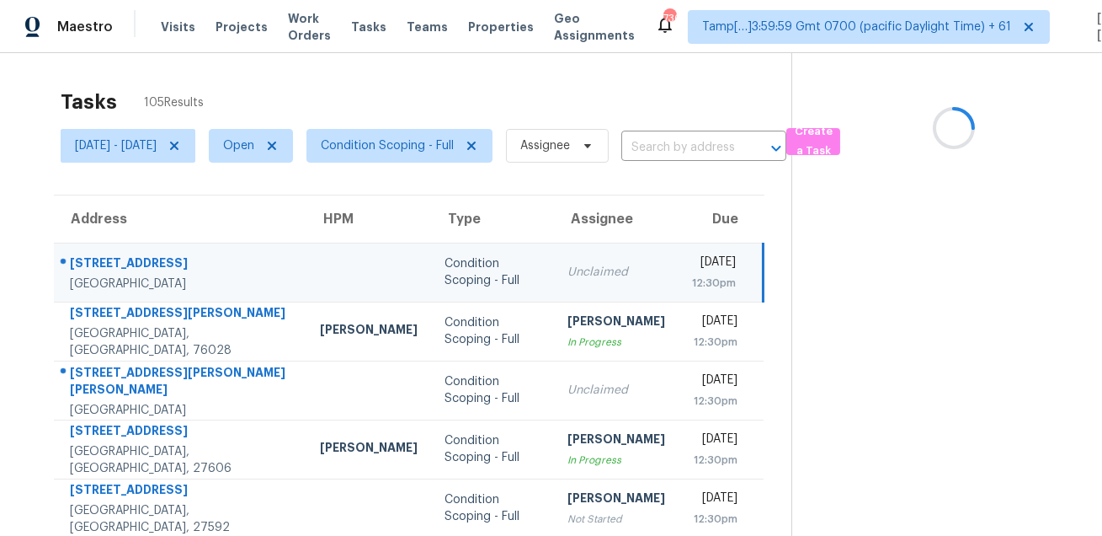
click at [172, 262] on div "71 N Acacia Park Cir" at bounding box center [181, 264] width 223 height 21
copy div "71 N Acacia Park Cir"
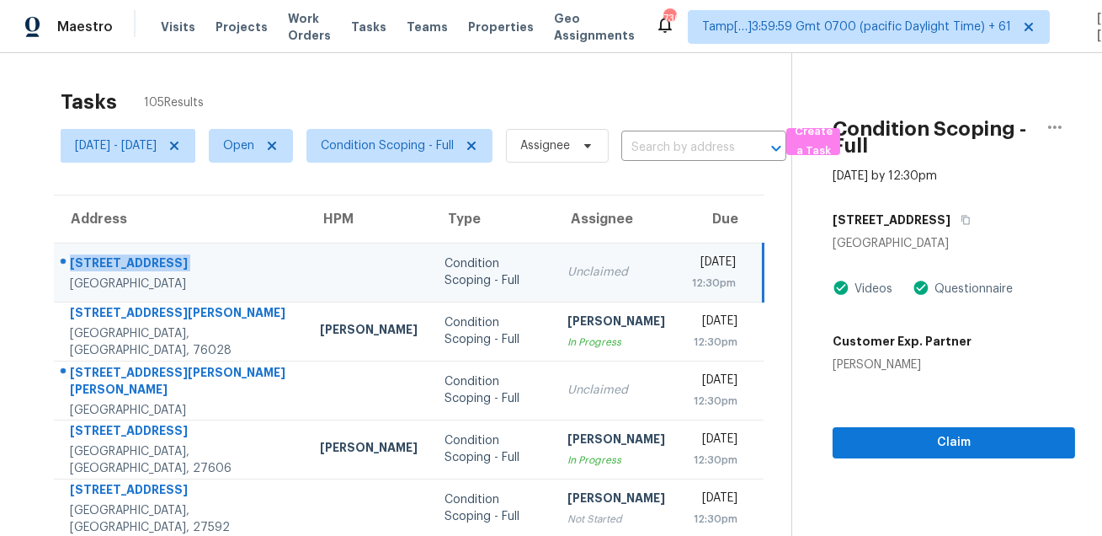
scroll to position [138, 0]
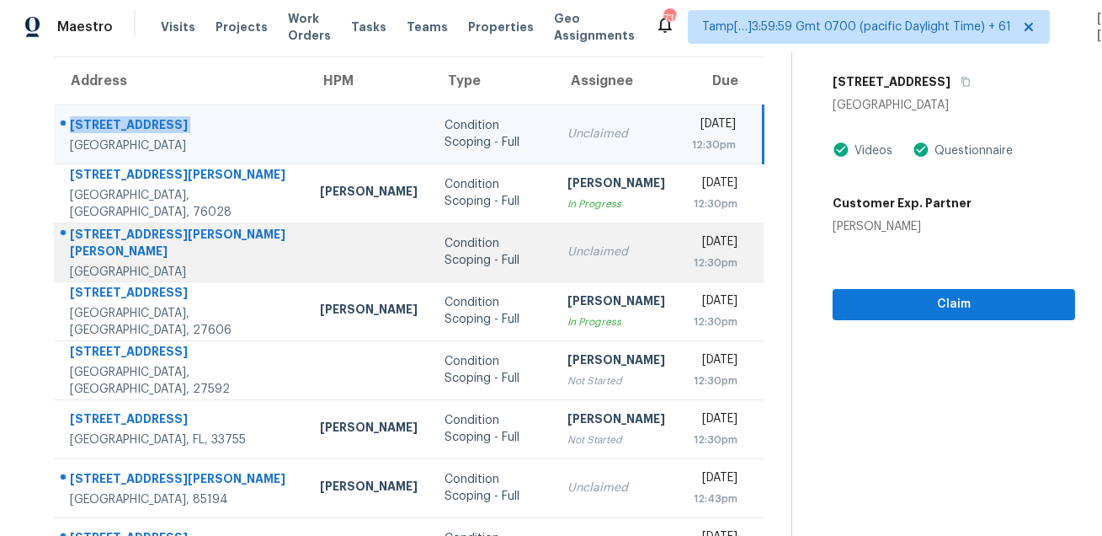
click at [165, 238] on div "2057 Craver Meadows Dr" at bounding box center [181, 245] width 223 height 38
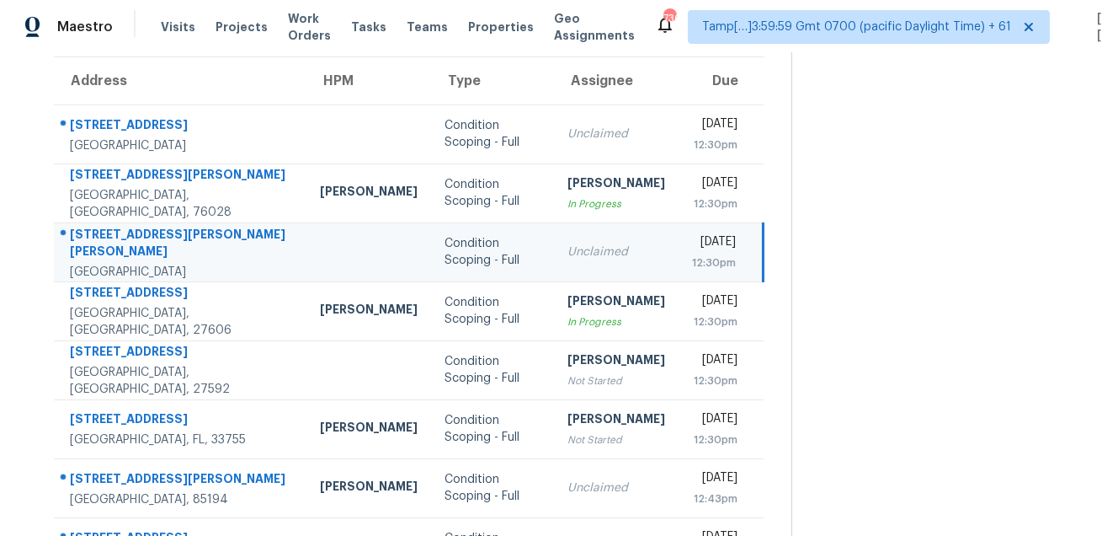
click at [165, 238] on div "2057 Craver Meadows Dr" at bounding box center [181, 245] width 223 height 38
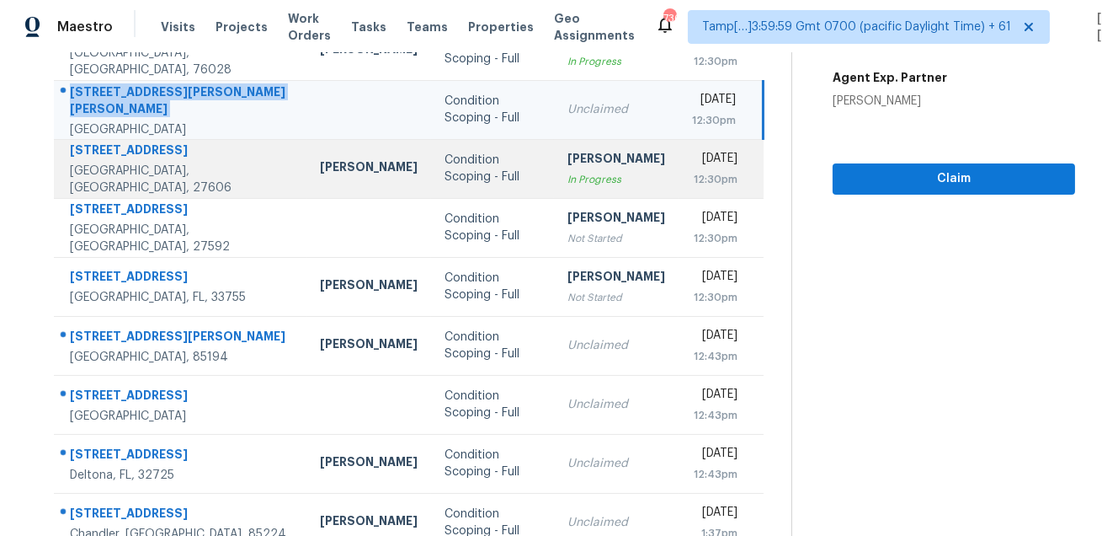
scroll to position [341, 0]
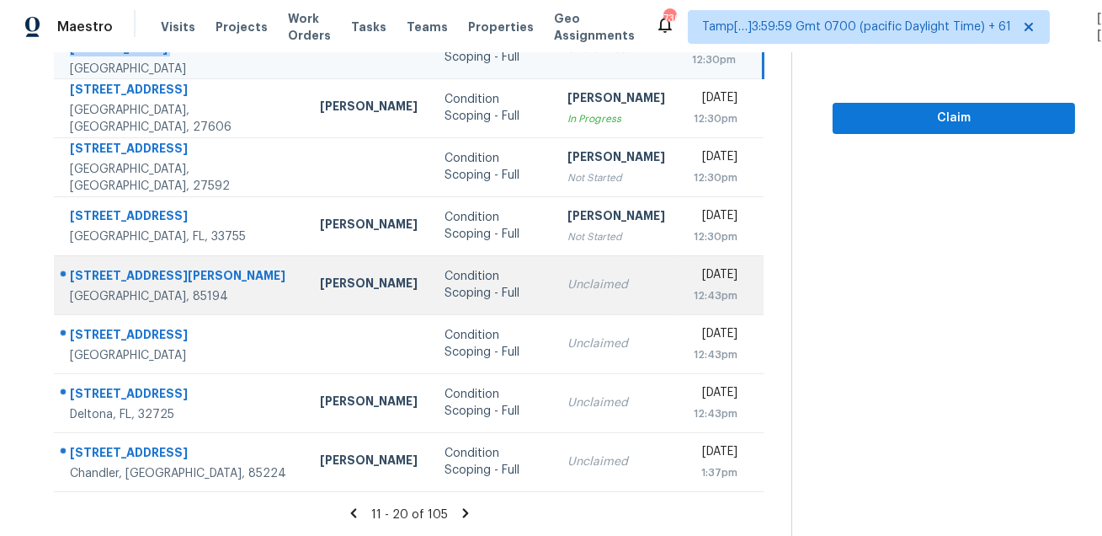
click at [167, 268] on div "600 N San Ricardo Trl" at bounding box center [181, 277] width 223 height 21
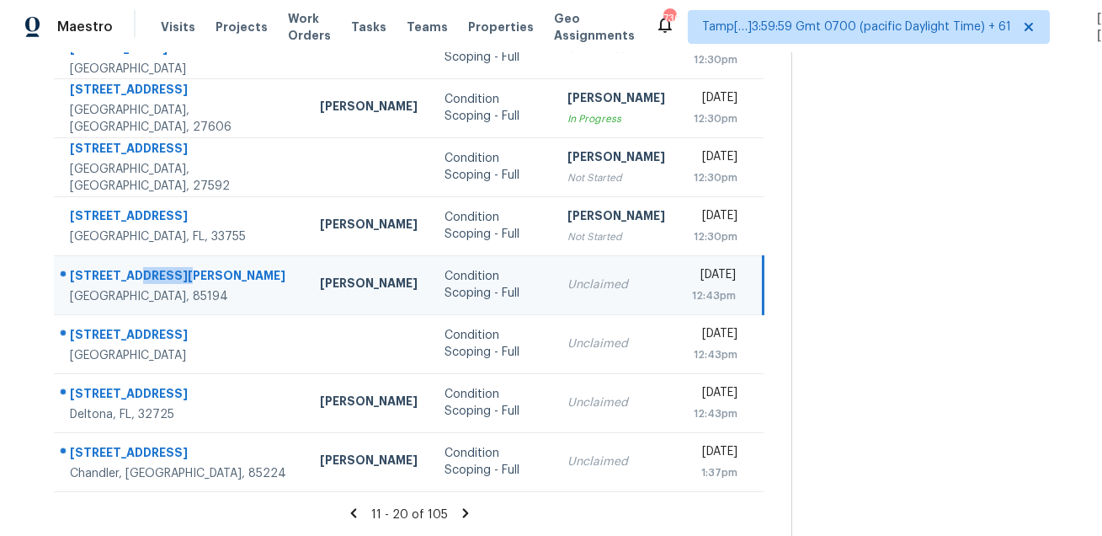
click at [167, 268] on div "600 N San Ricardo Trl" at bounding box center [181, 277] width 223 height 21
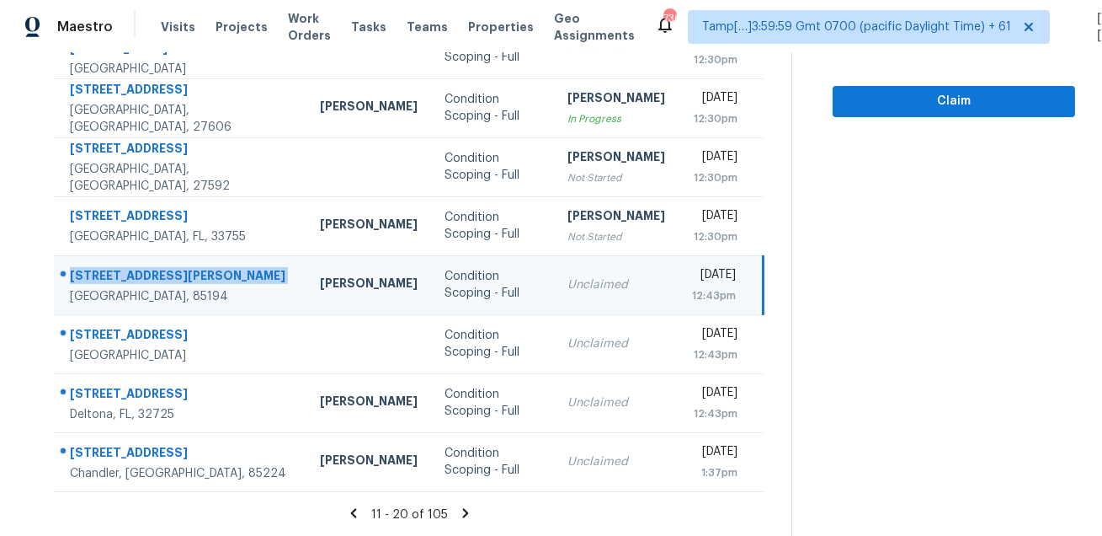
scroll to position [0, 0]
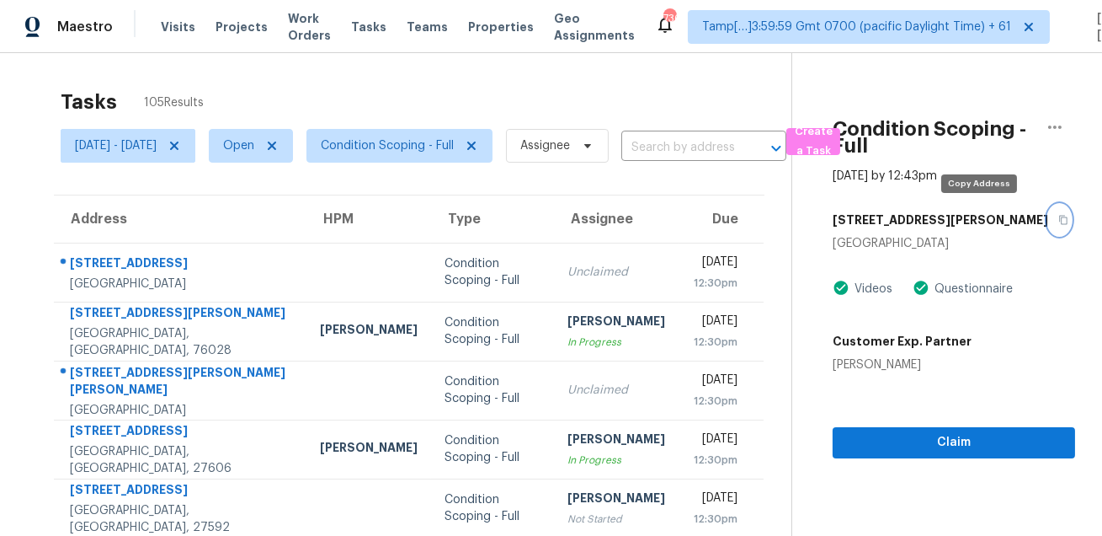
click at [1049, 216] on button "button" at bounding box center [1060, 220] width 23 height 30
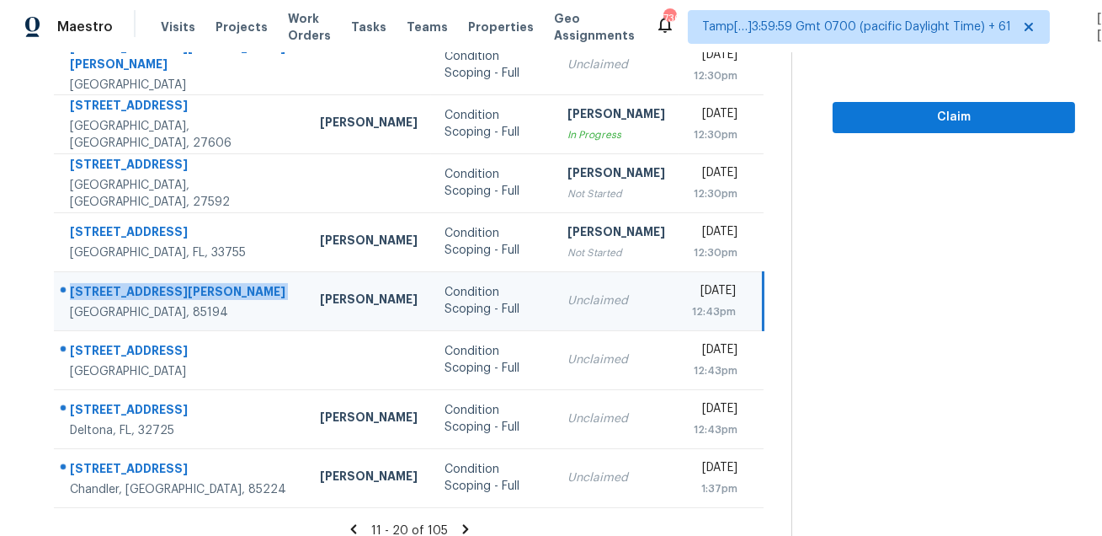
scroll to position [341, 0]
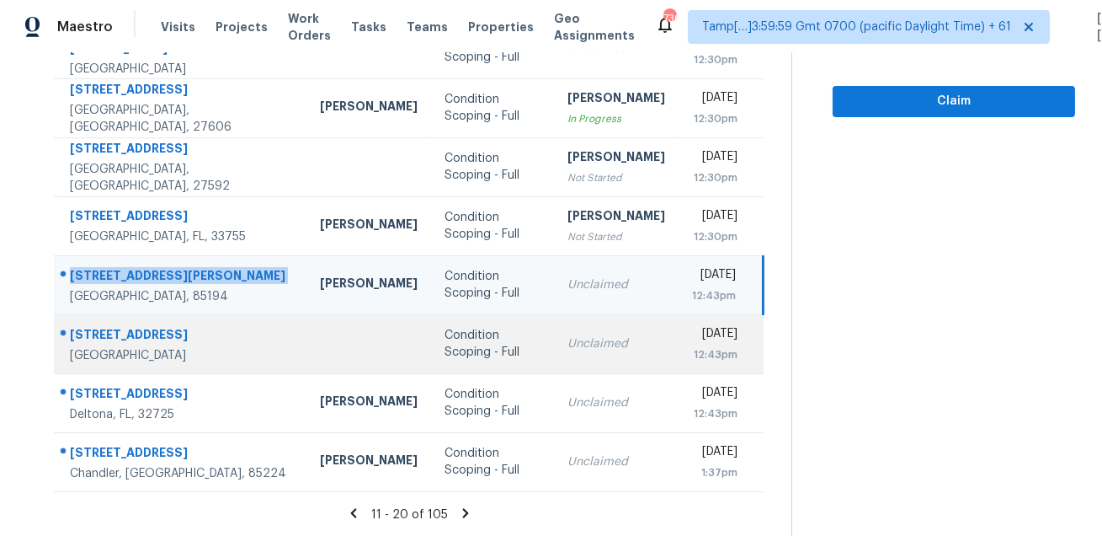
click at [115, 326] on div "8716 Bridge St" at bounding box center [181, 336] width 223 height 21
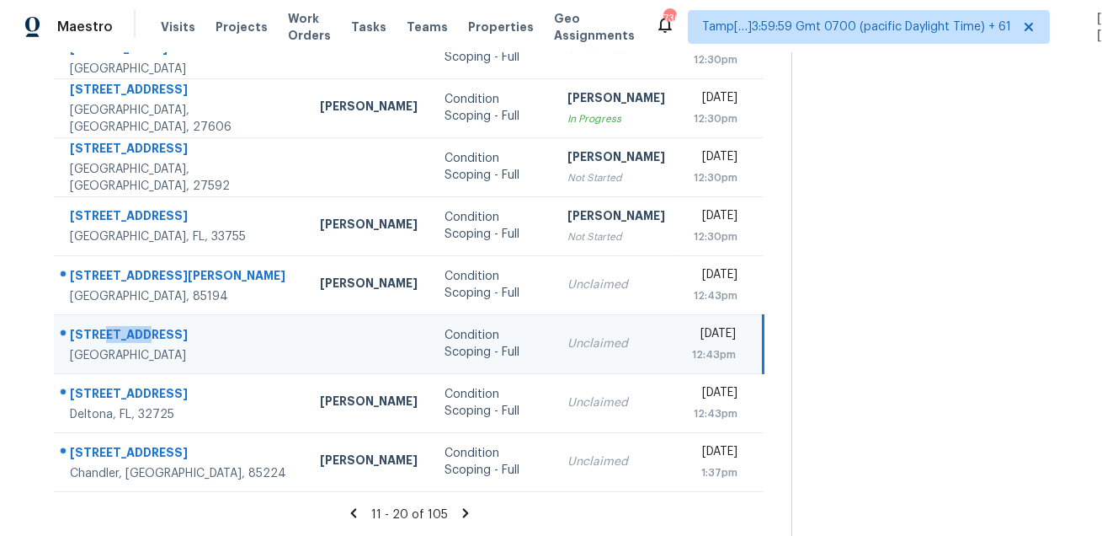
click at [115, 326] on div "8716 Bridge St" at bounding box center [181, 336] width 223 height 21
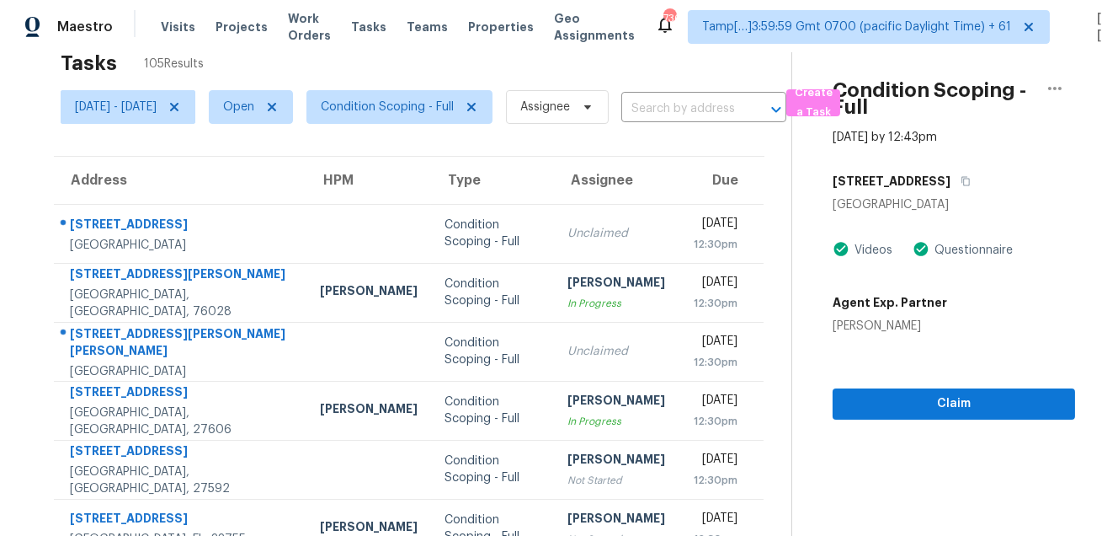
scroll to position [0, 0]
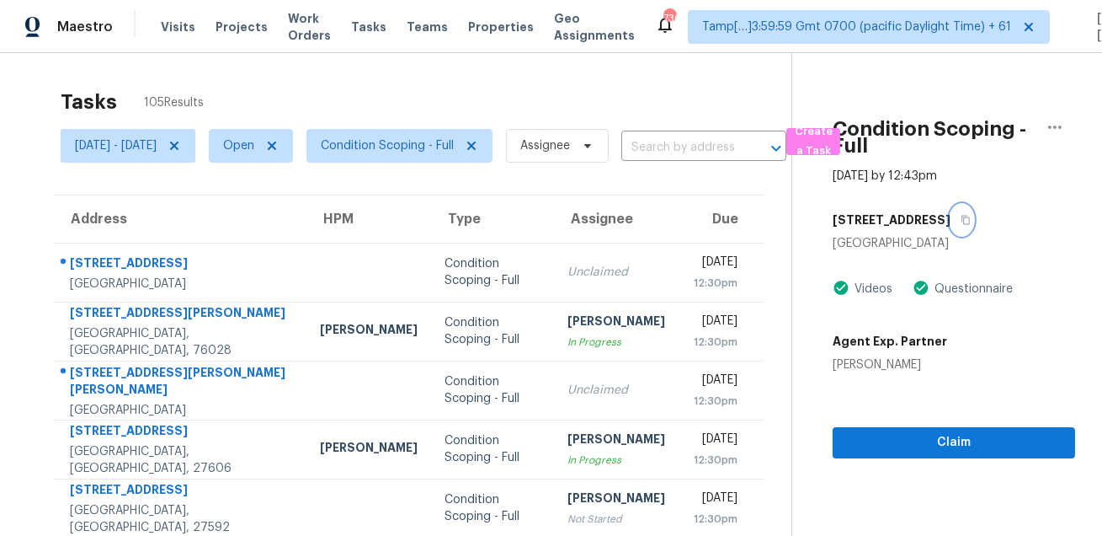
click at [962, 222] on icon "button" at bounding box center [966, 220] width 8 height 9
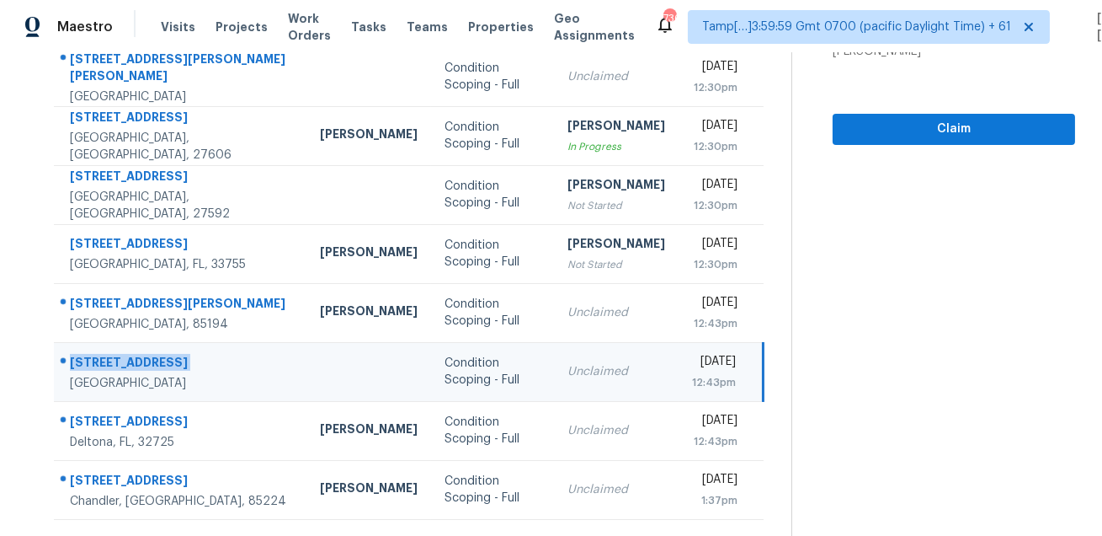
scroll to position [341, 0]
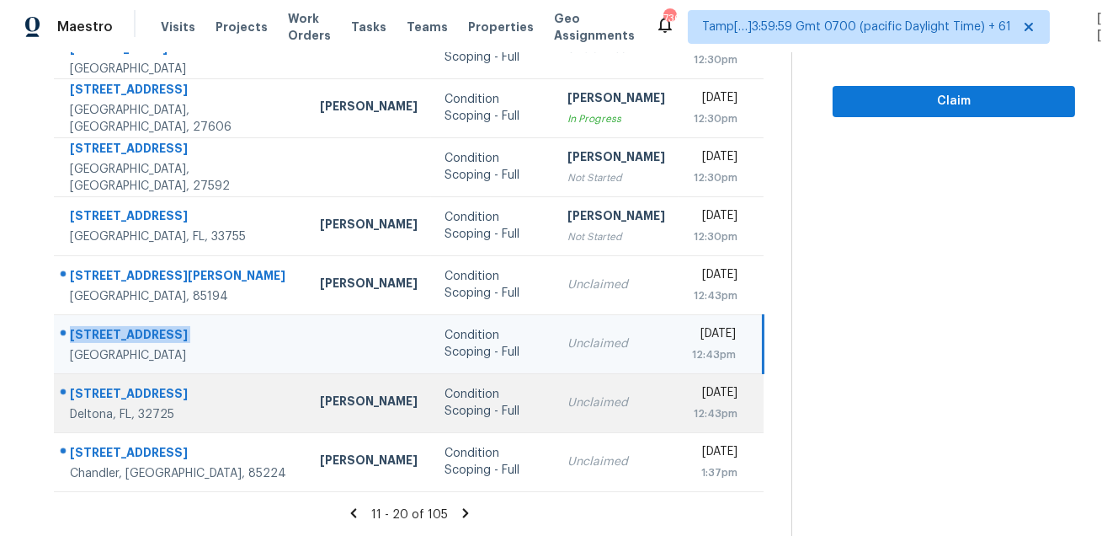
click at [110, 392] on div "879 Maybrook Dr" at bounding box center [181, 395] width 223 height 21
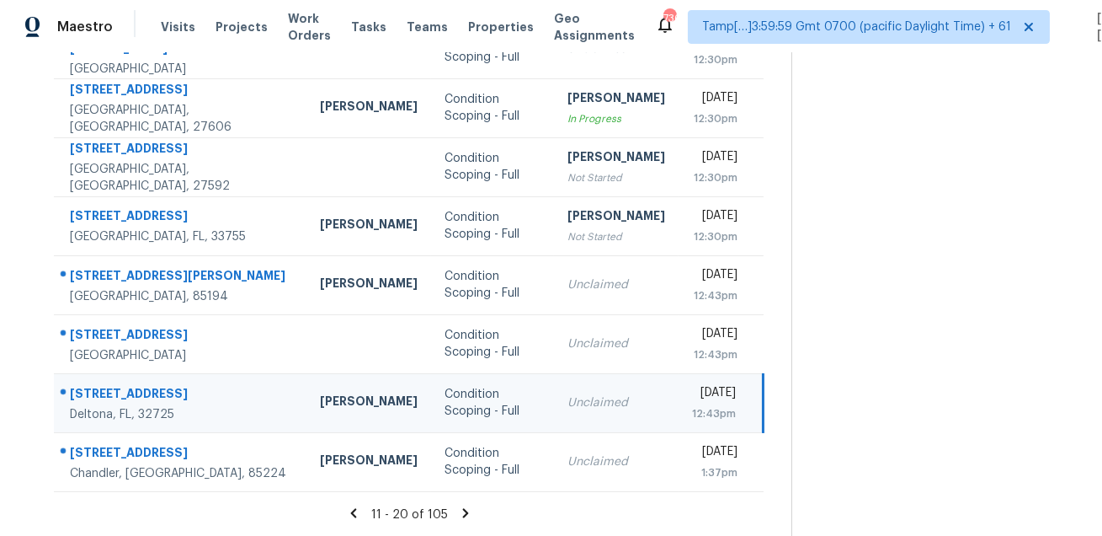
click at [110, 392] on div "879 Maybrook Dr" at bounding box center [181, 395] width 223 height 21
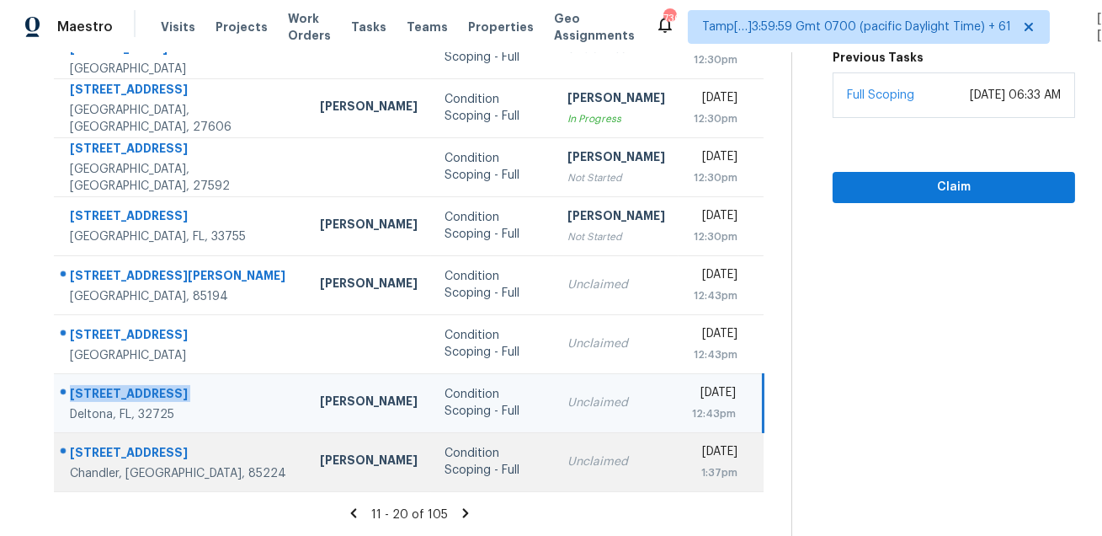
click at [104, 444] on div "1340 W Elgin St" at bounding box center [181, 454] width 223 height 21
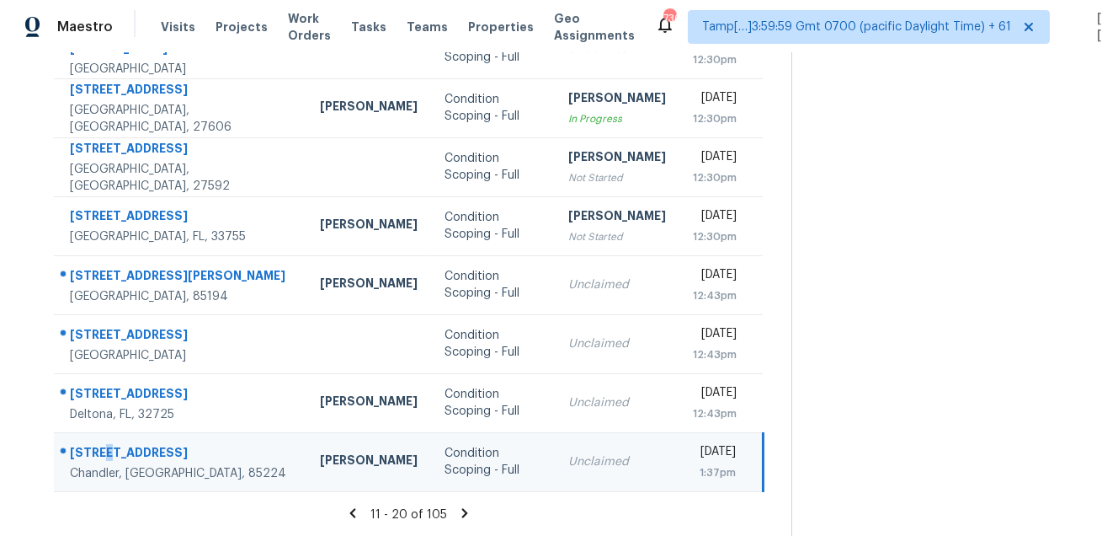
click at [104, 444] on div "1340 W Elgin St" at bounding box center [181, 454] width 223 height 21
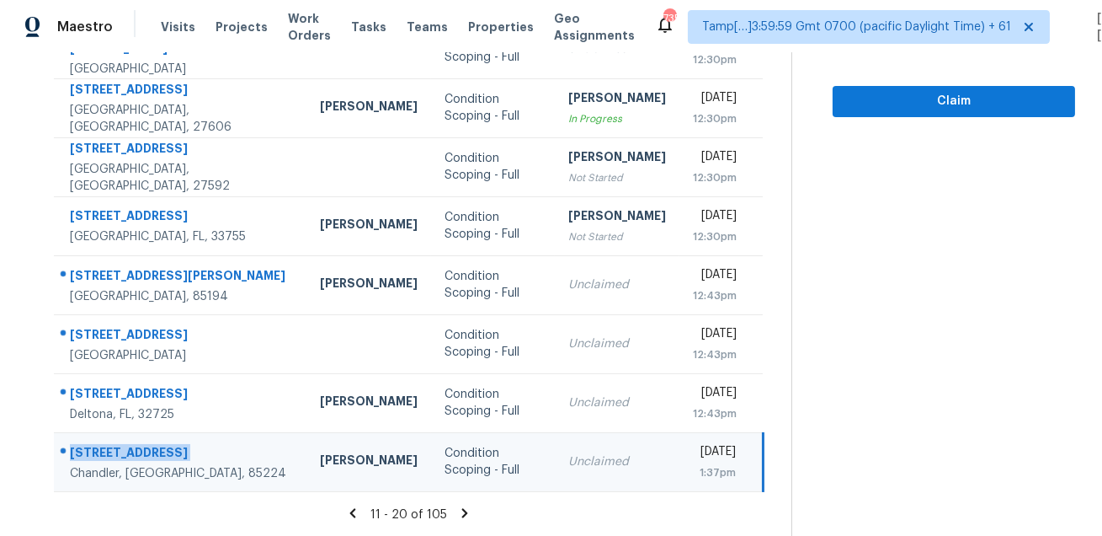
drag, startPoint x: 62, startPoint y: 389, endPoint x: 166, endPoint y: 458, distance: 124.5
click at [166, 458] on tbody "71 N Acacia Park Cir Spring, TX, 77382 Condition Scoping - Full Unclaimed Thu, …" at bounding box center [408, 196] width 709 height 590
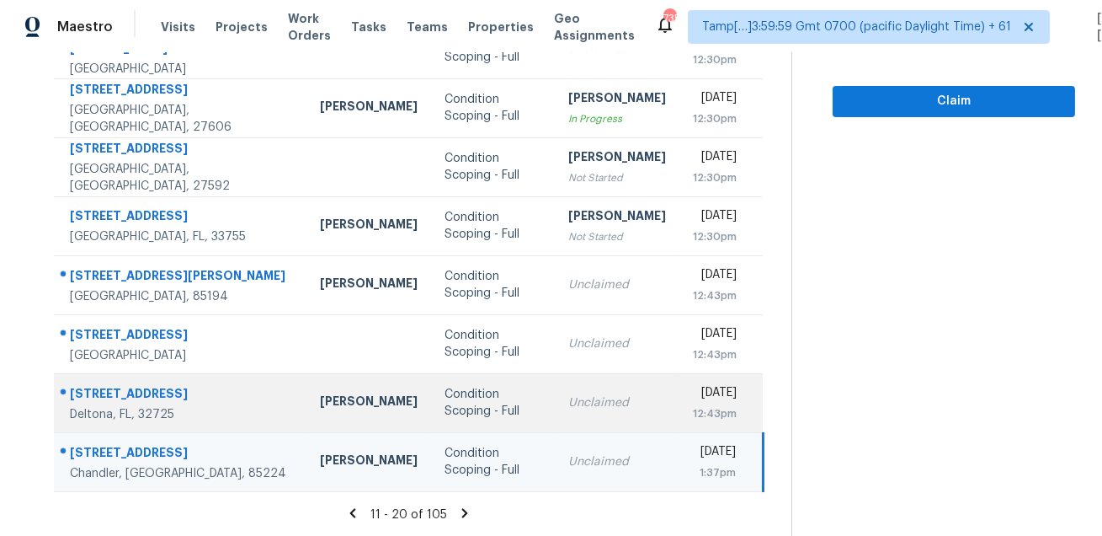
click at [74, 385] on div "879 Maybrook Dr" at bounding box center [181, 395] width 223 height 21
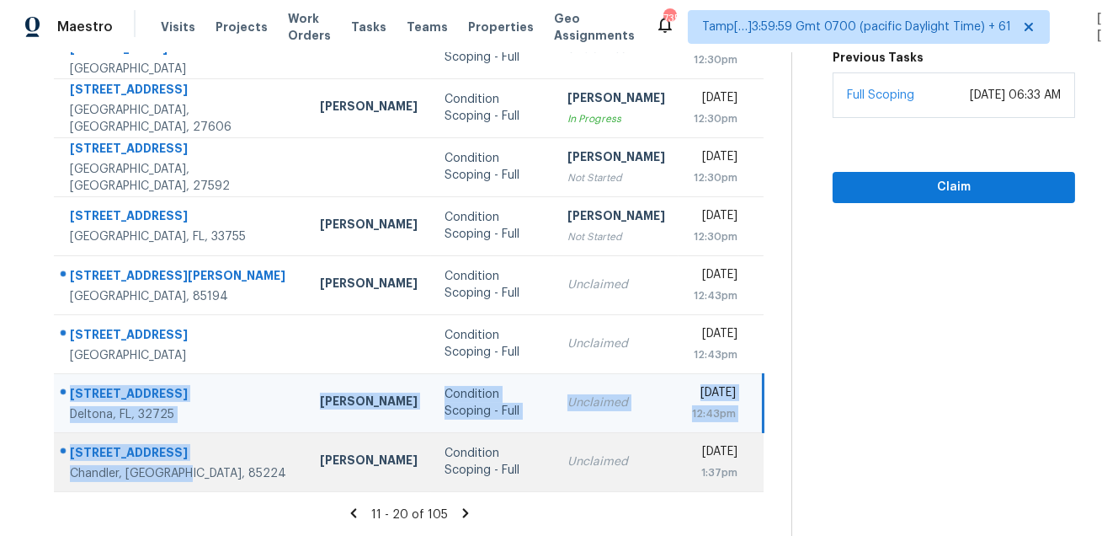
drag, startPoint x: 64, startPoint y: 383, endPoint x: 209, endPoint y: 473, distance: 170.6
click at [209, 473] on tbody "71 N Acacia Park Cir Spring, TX, 77382 Condition Scoping - Full Unclaimed Thu, …" at bounding box center [409, 196] width 710 height 590
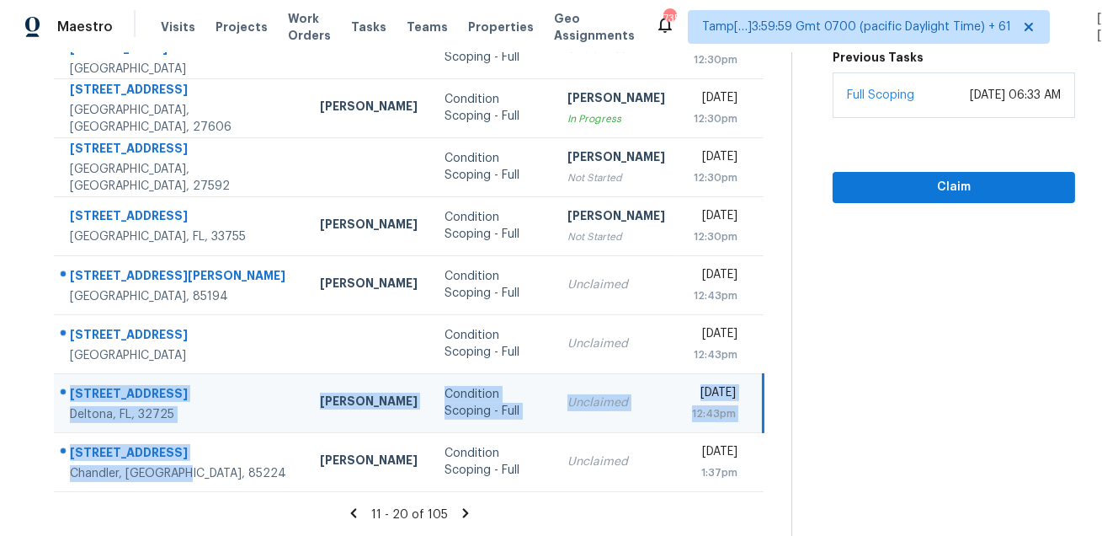
click at [467, 510] on icon at bounding box center [465, 512] width 6 height 9
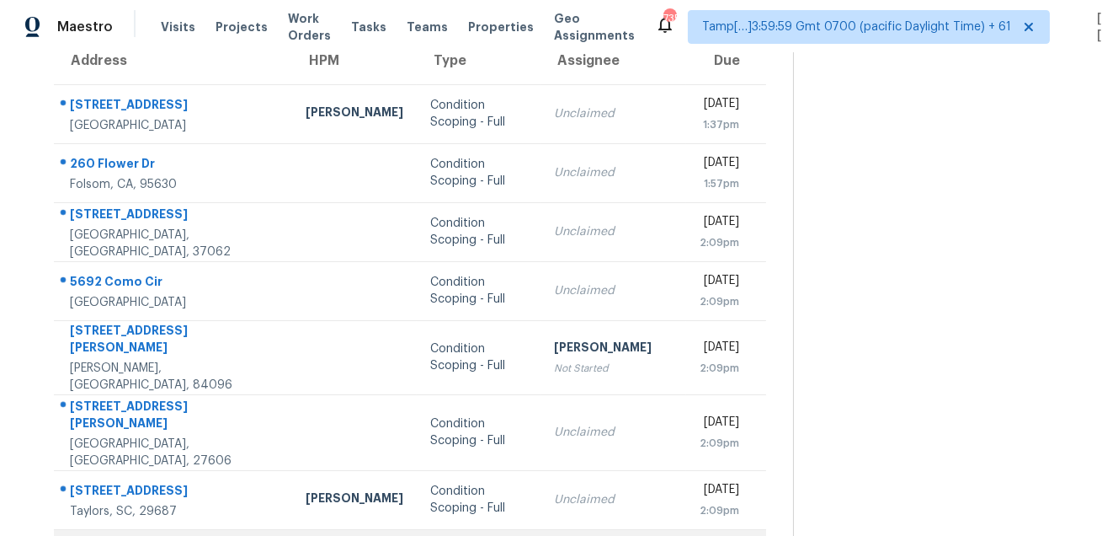
scroll to position [0, 0]
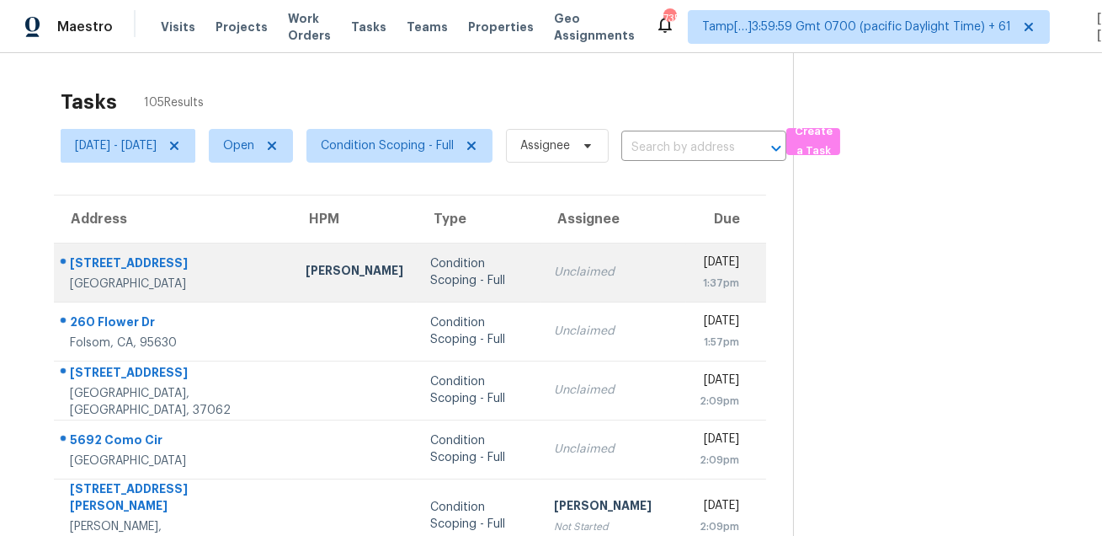
click at [142, 264] on div "7625 Eminence Ct" at bounding box center [174, 264] width 209 height 21
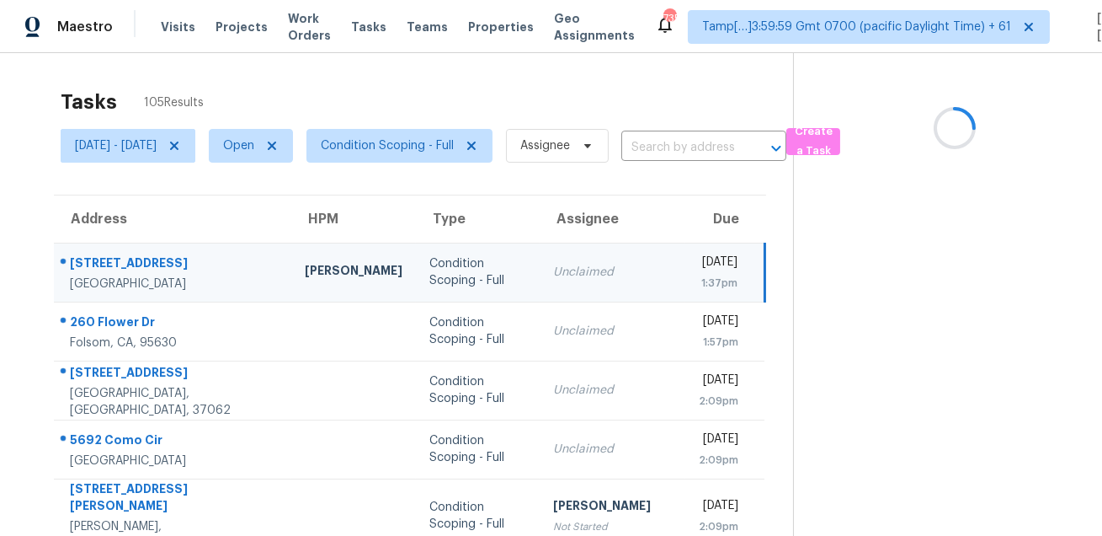
click at [142, 264] on div "7625 Eminence Ct" at bounding box center [174, 264] width 208 height 21
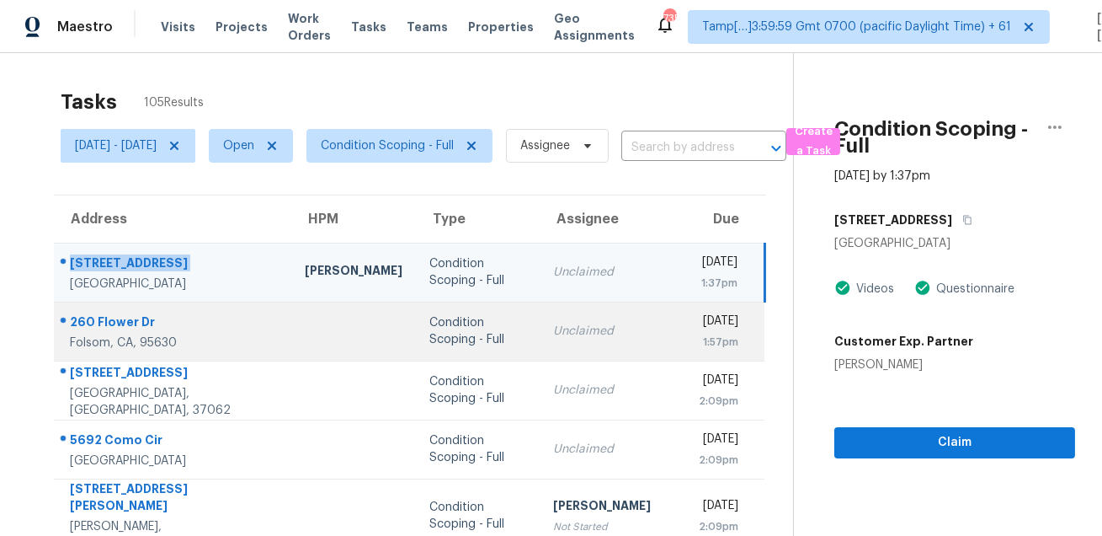
click at [149, 329] on div "260 Flower Dr" at bounding box center [174, 323] width 208 height 21
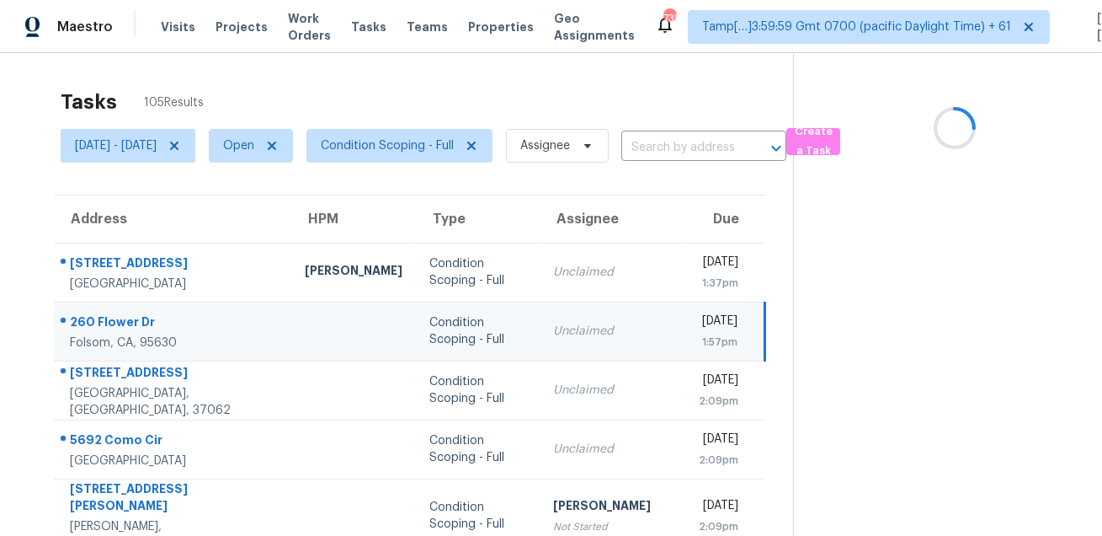
click at [149, 329] on div "260 Flower Dr" at bounding box center [174, 323] width 208 height 21
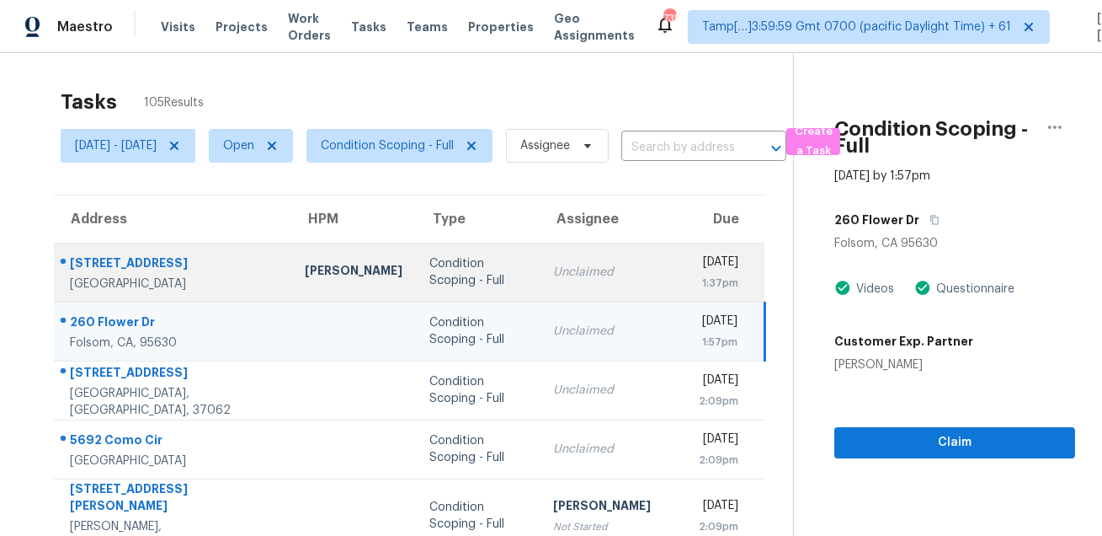
click at [552, 246] on td "Unclaimed" at bounding box center [613, 272] width 147 height 59
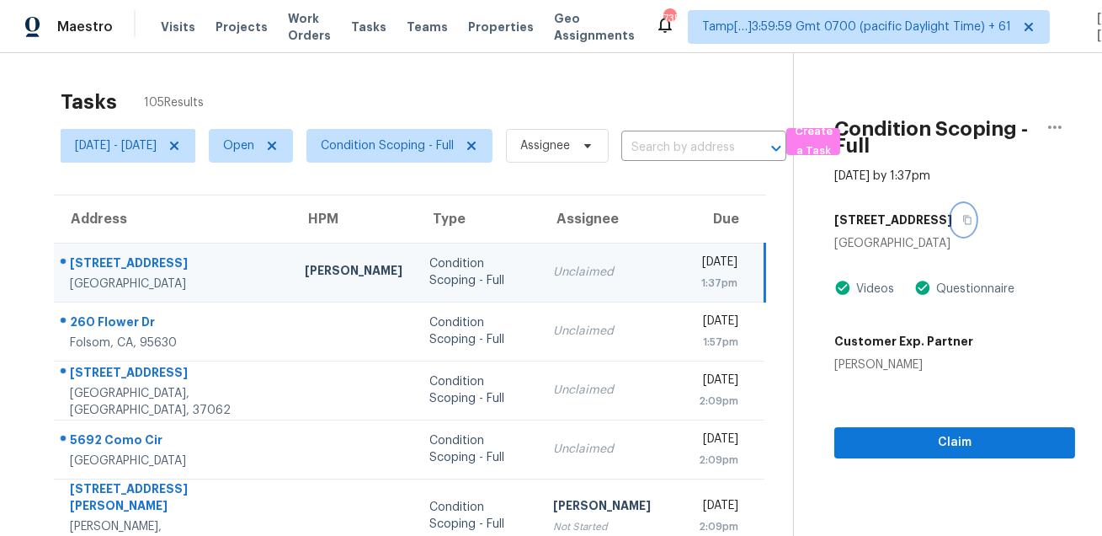
click at [953, 228] on button "button" at bounding box center [964, 220] width 23 height 30
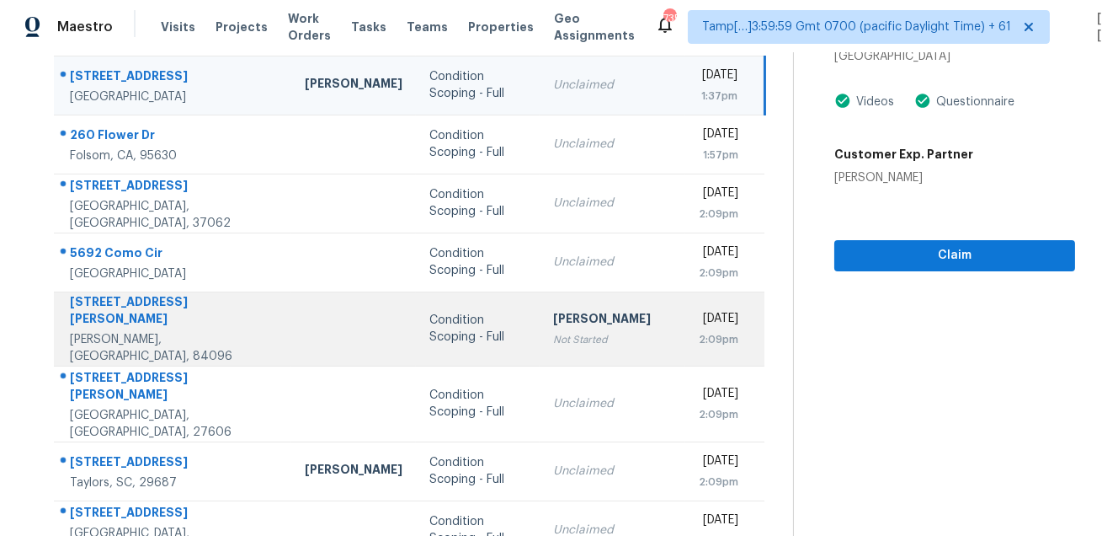
scroll to position [165, 0]
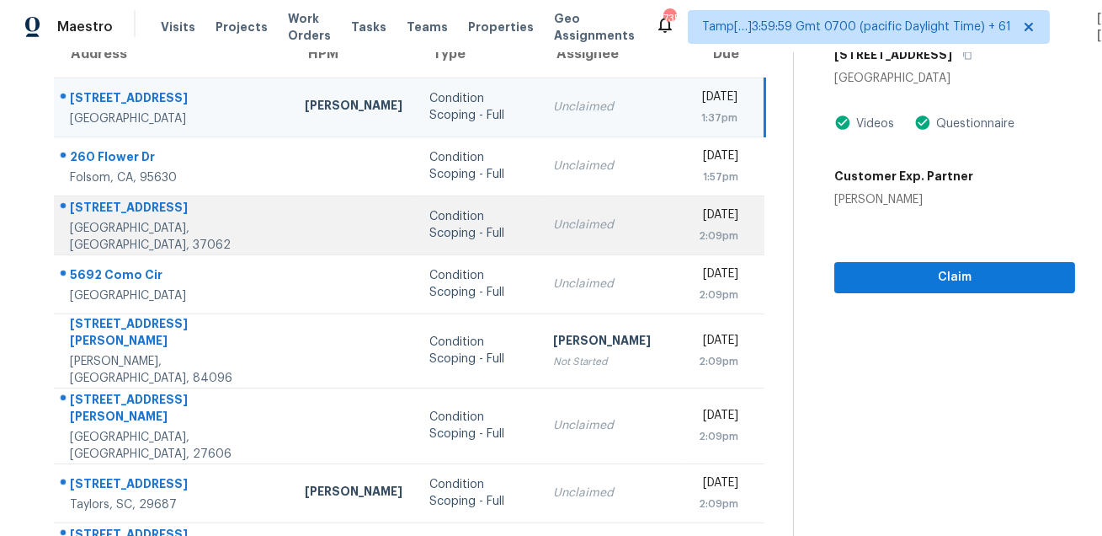
click at [107, 211] on div "7106 Pleasant Grove Ct" at bounding box center [174, 209] width 208 height 21
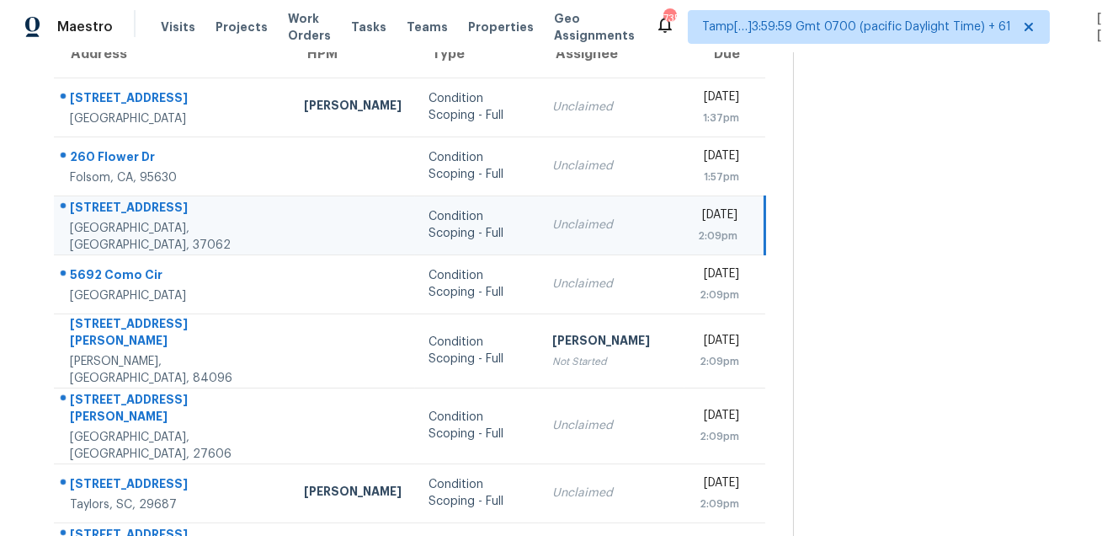
click at [107, 211] on div "7106 Pleasant Grove Ct" at bounding box center [173, 209] width 207 height 21
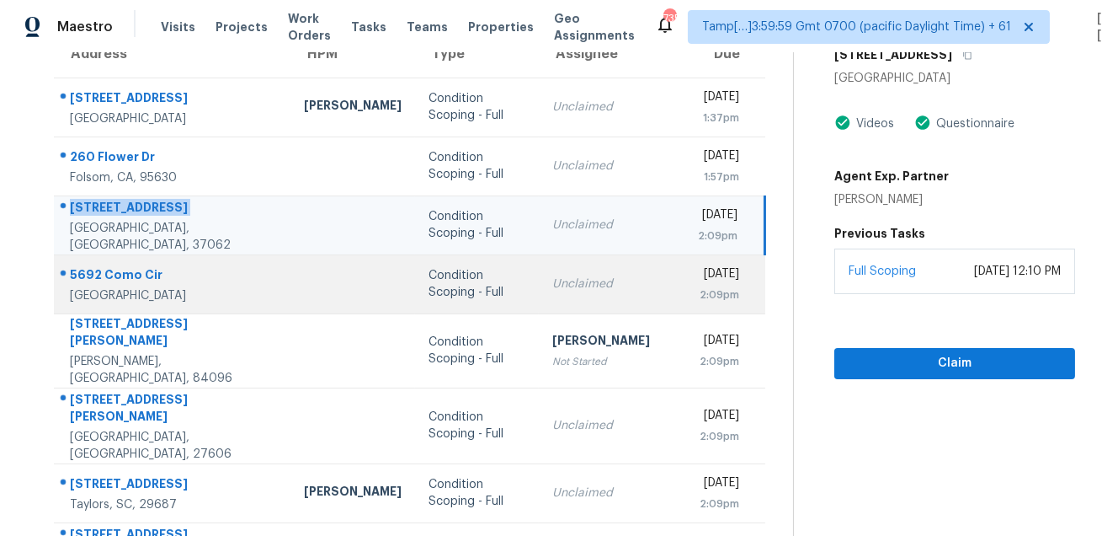
scroll to position [269, 0]
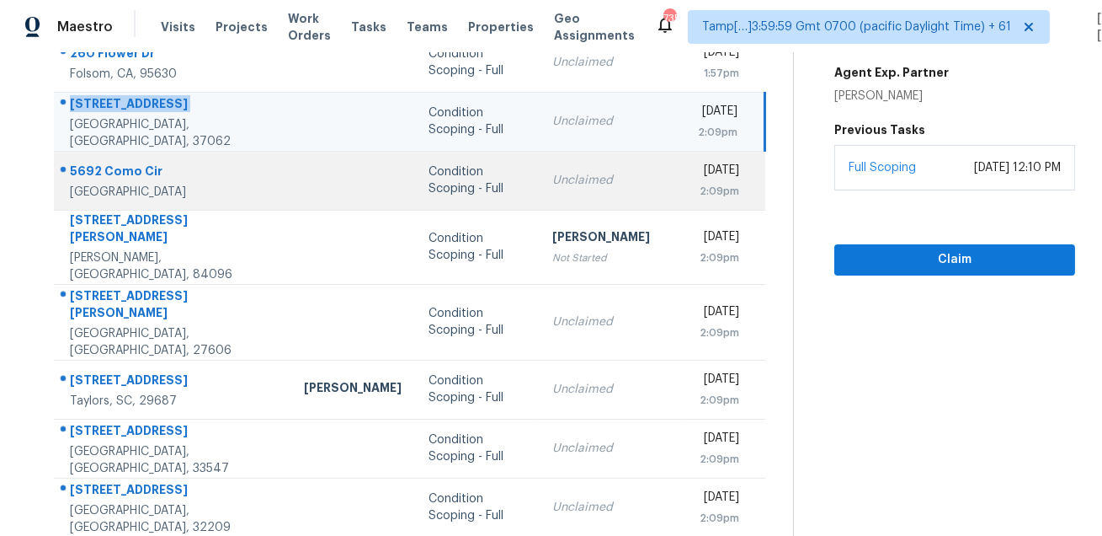
click at [158, 163] on div "5692 Como Cir" at bounding box center [173, 173] width 207 height 21
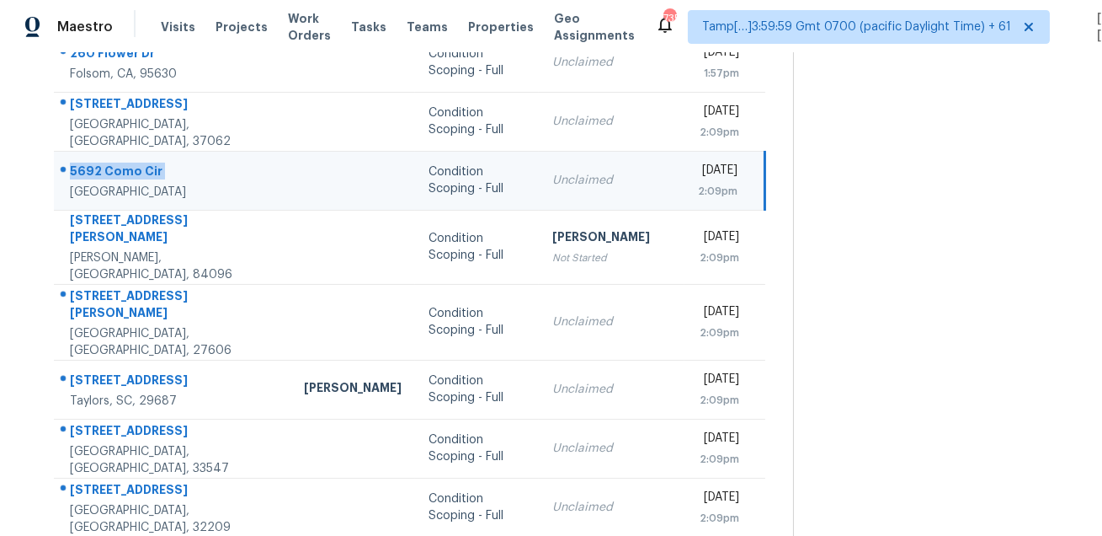
click at [158, 163] on div "5692 Como Cir" at bounding box center [173, 173] width 207 height 21
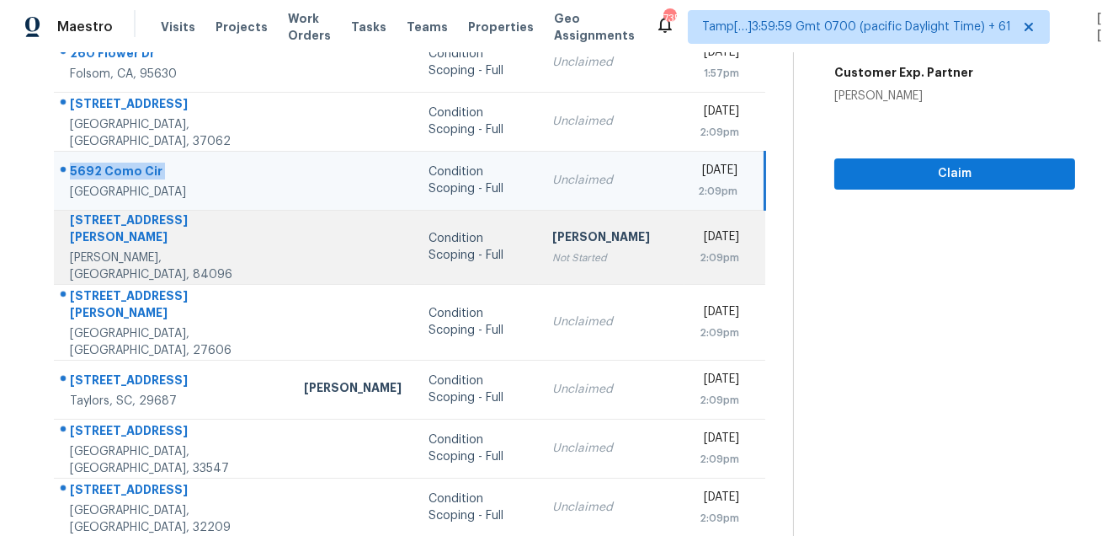
scroll to position [278, 0]
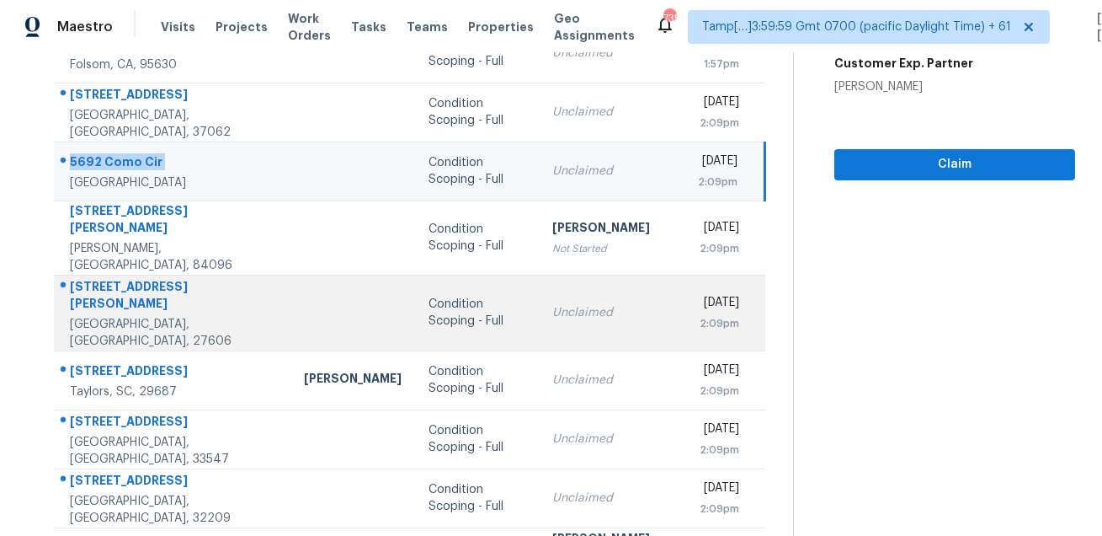
click at [137, 278] on div "4538 Pale Moss Dr" at bounding box center [173, 297] width 207 height 38
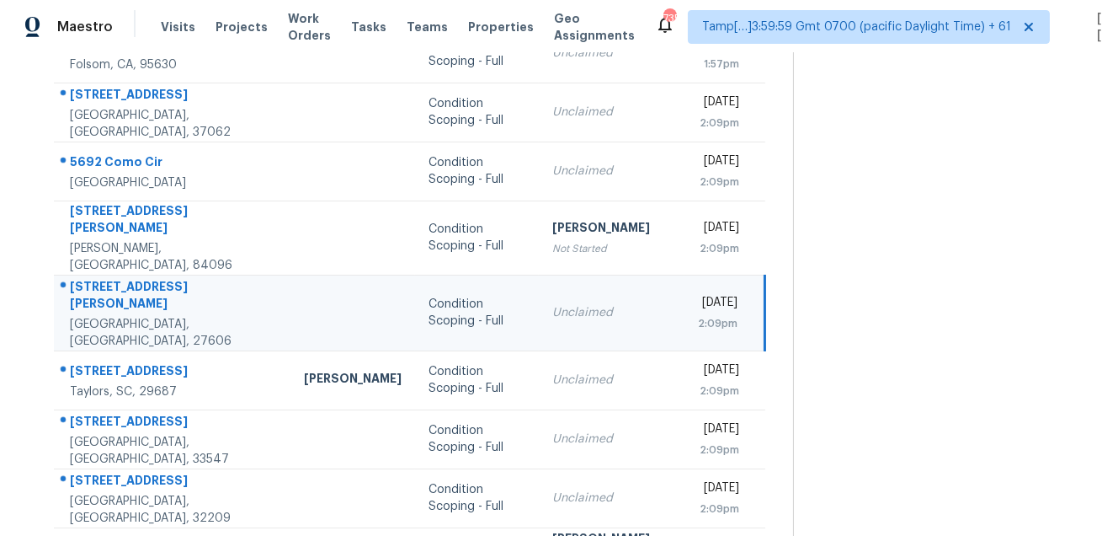
click at [137, 278] on div "4538 Pale Moss Dr" at bounding box center [173, 297] width 207 height 38
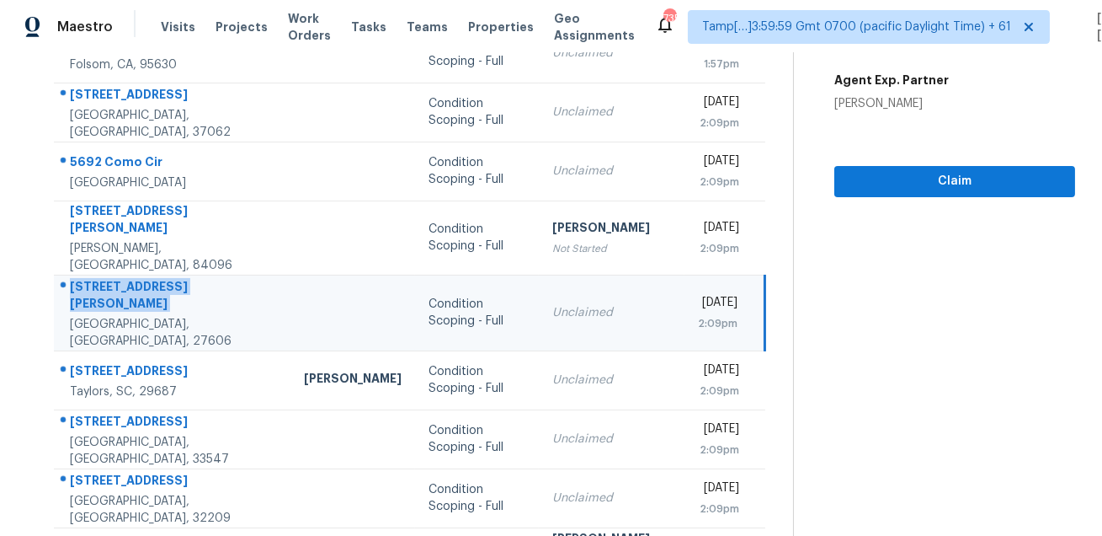
scroll to position [341, 0]
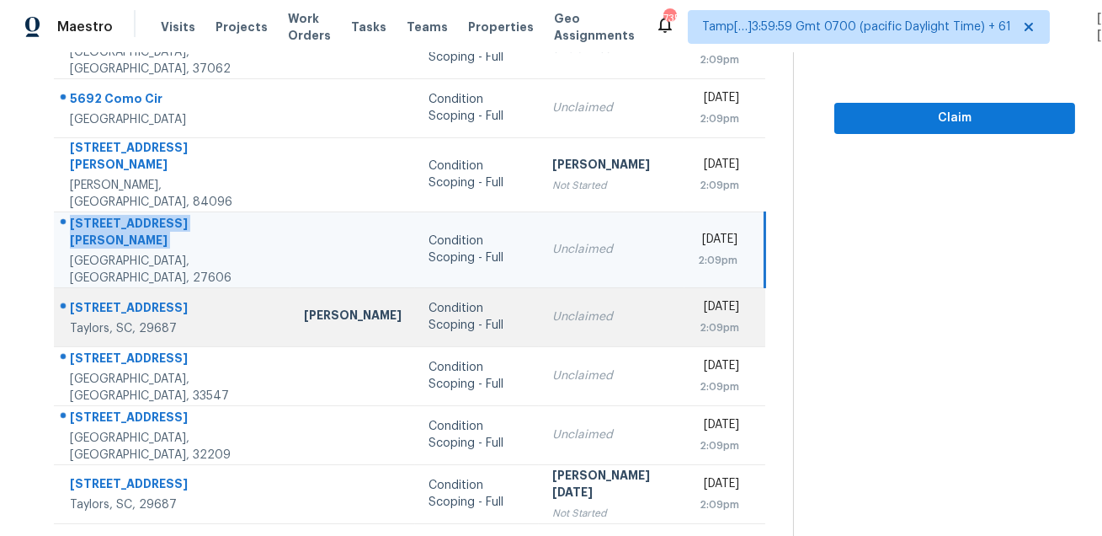
click at [117, 299] on div "401 Huntcliff Dr" at bounding box center [173, 309] width 207 height 21
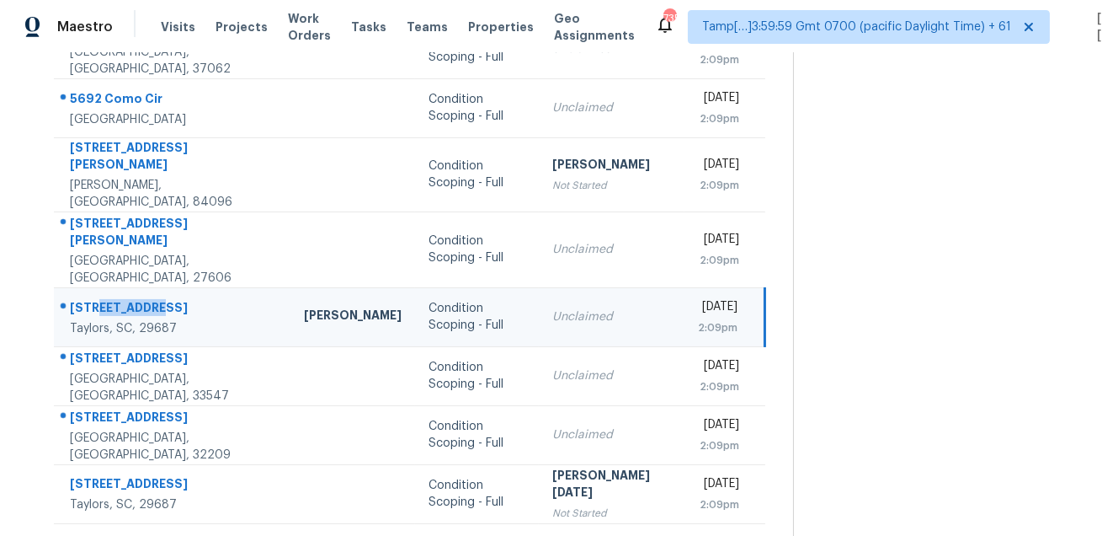
click at [117, 299] on div "401 Huntcliff Dr" at bounding box center [173, 309] width 207 height 21
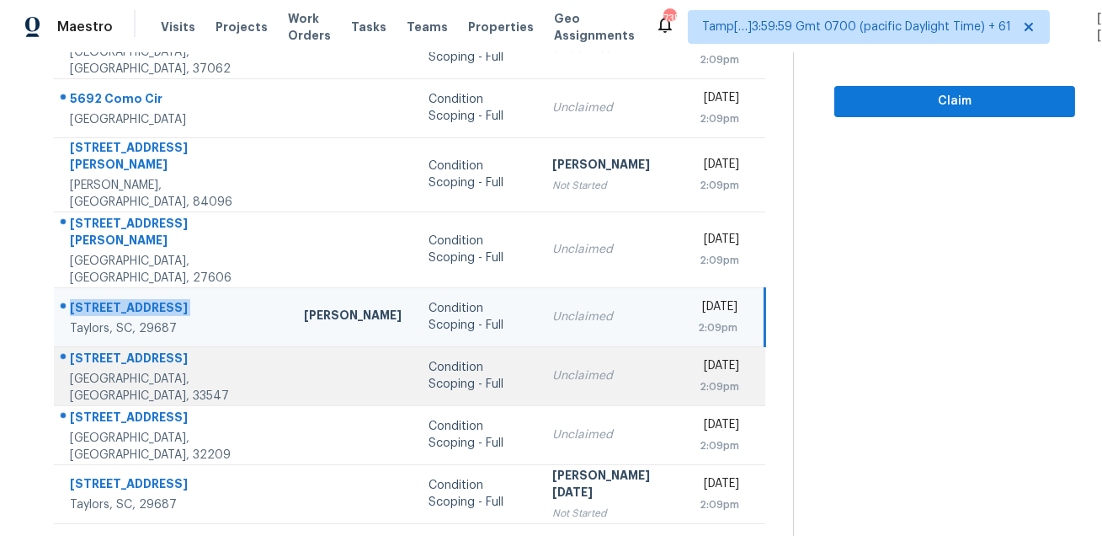
click at [164, 346] on td "6129 Whimbrelwood Dr Lithia, FL, 33547" at bounding box center [172, 375] width 237 height 59
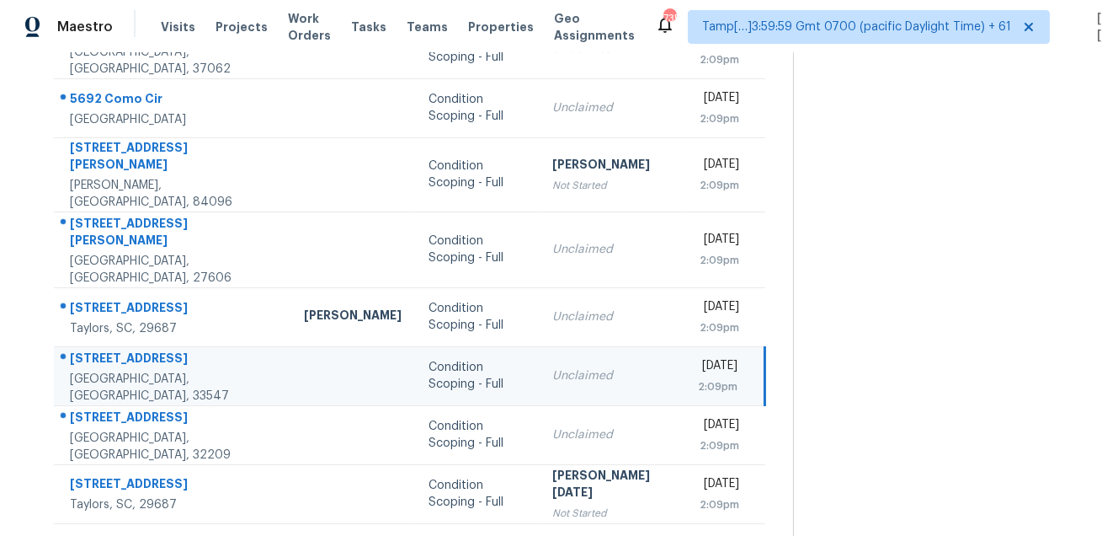
click at [164, 346] on td "6129 Whimbrelwood Dr Lithia, FL, 33547" at bounding box center [172, 375] width 237 height 59
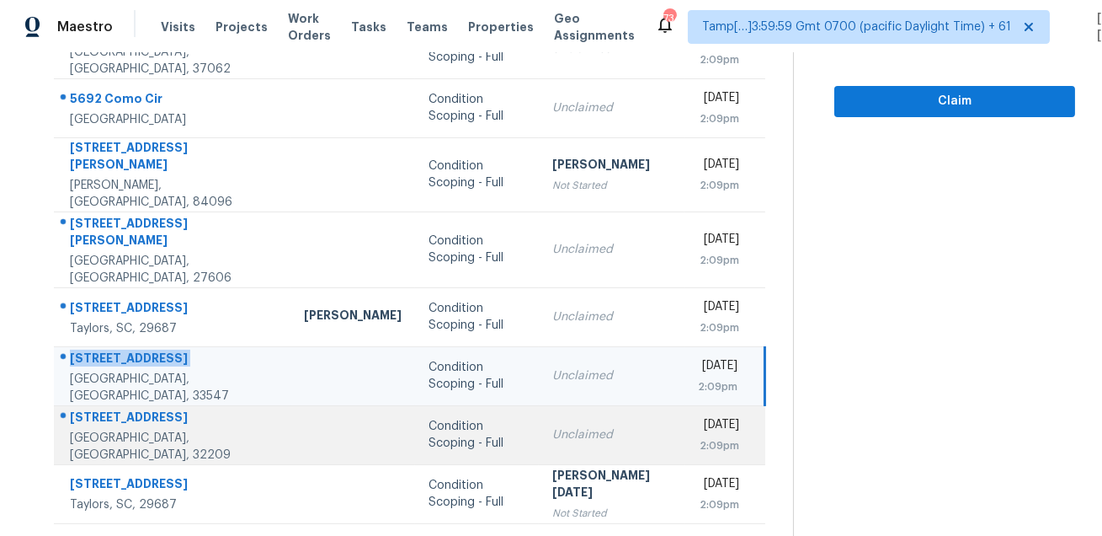
click at [115, 405] on td "2033 W 13th St Jacksonville, FL, 32209" at bounding box center [172, 434] width 237 height 59
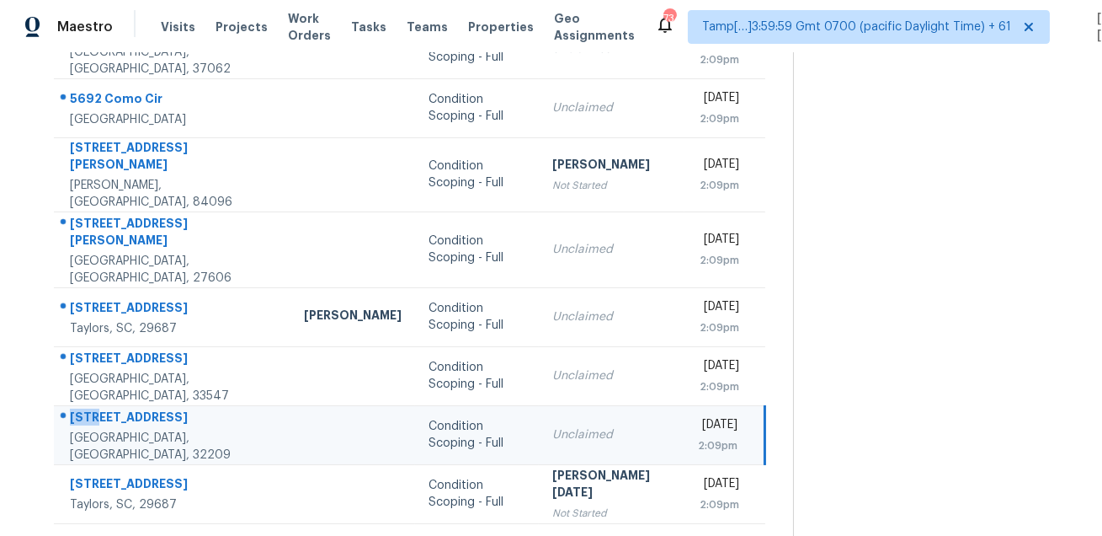
click at [115, 405] on td "2033 W 13th St Jacksonville, FL, 32209" at bounding box center [172, 434] width 237 height 59
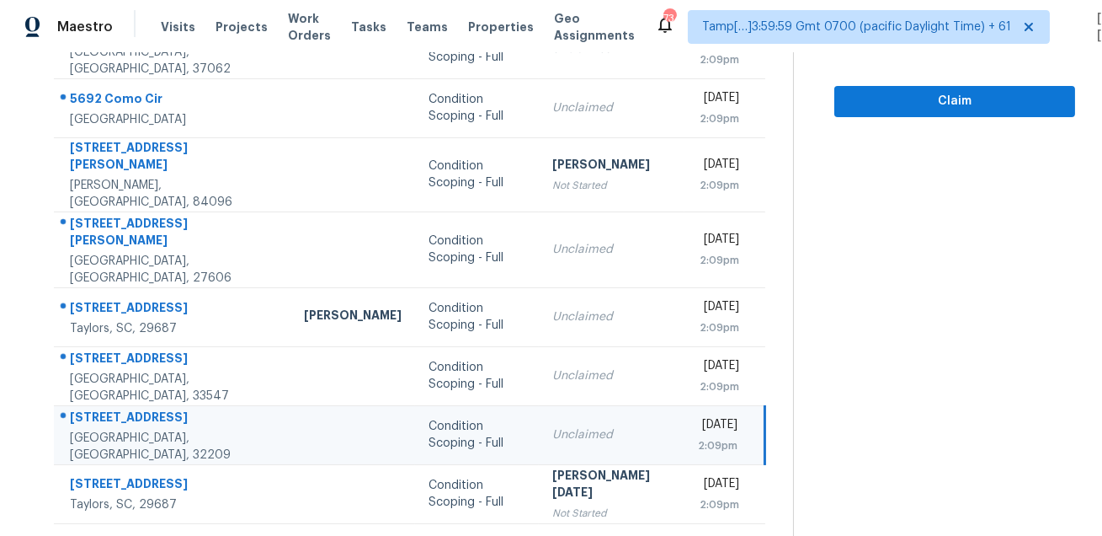
click at [467, 535] on icon at bounding box center [467, 544] width 15 height 15
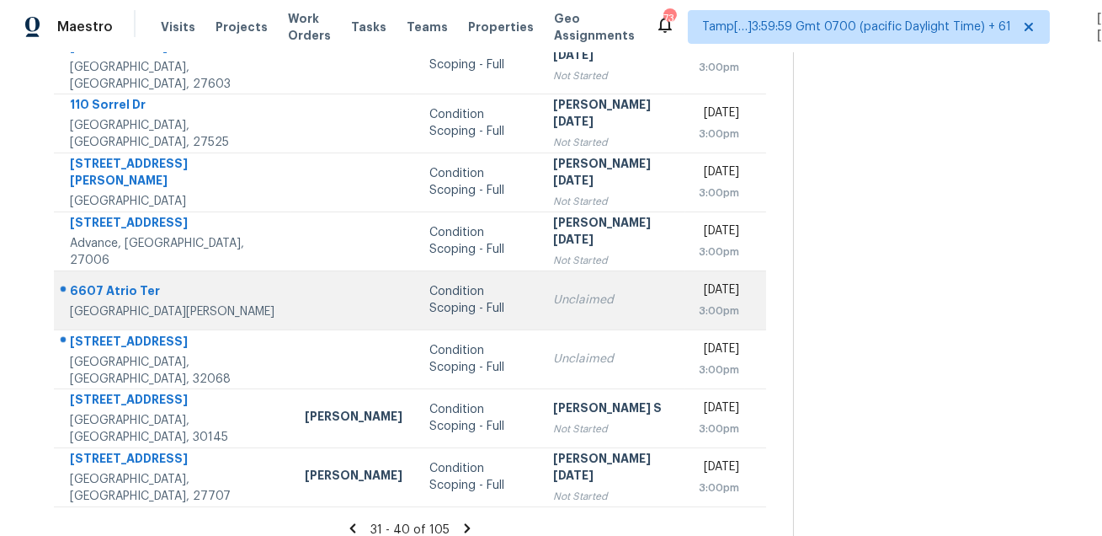
click at [71, 282] on div "6607 Atrio Ter" at bounding box center [174, 292] width 208 height 21
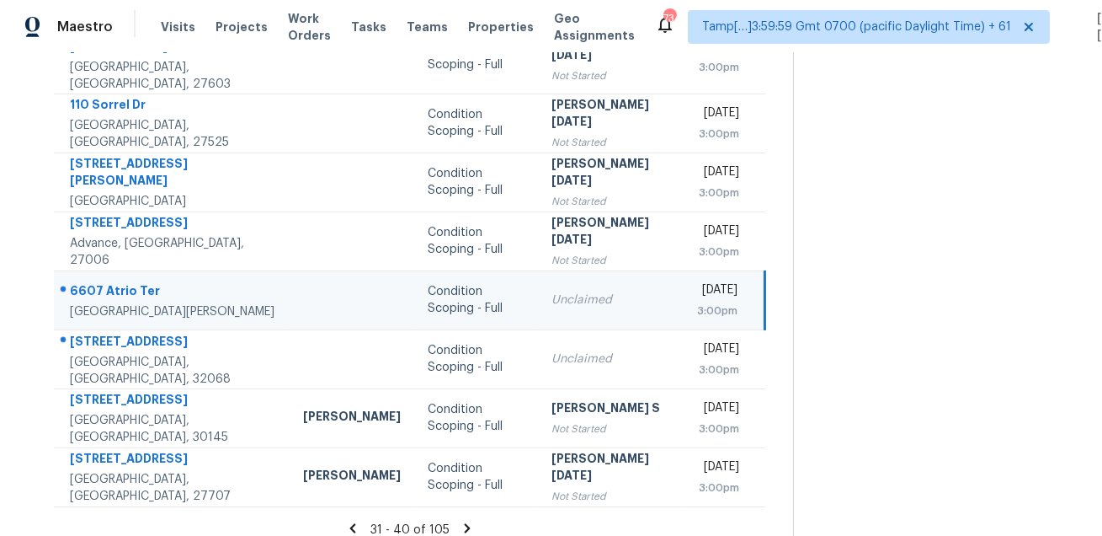
click at [71, 282] on div "6607 Atrio Ter" at bounding box center [173, 292] width 206 height 21
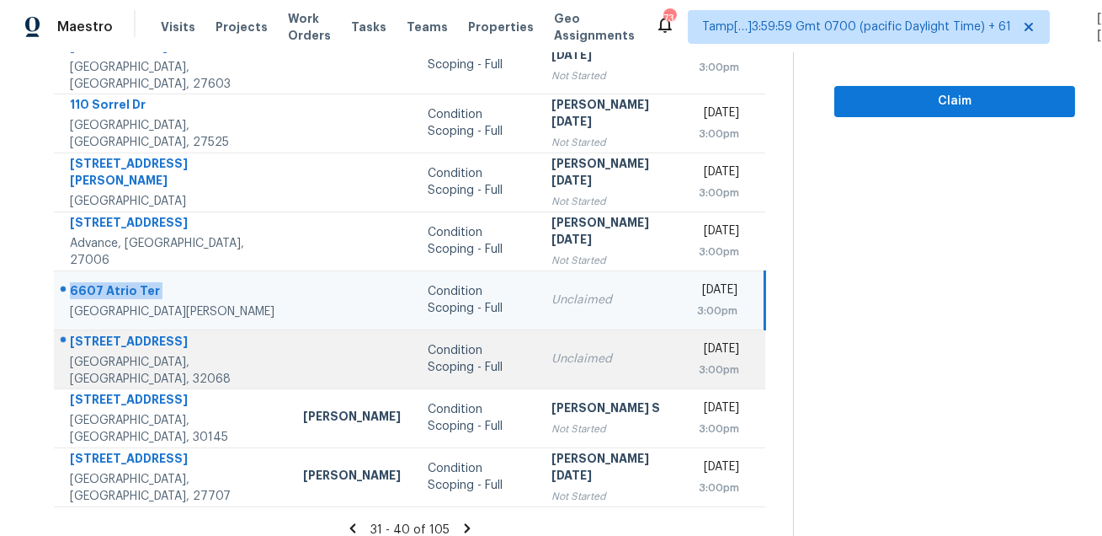
click at [213, 357] on div "Middleburg, FL, 32068" at bounding box center [173, 371] width 206 height 34
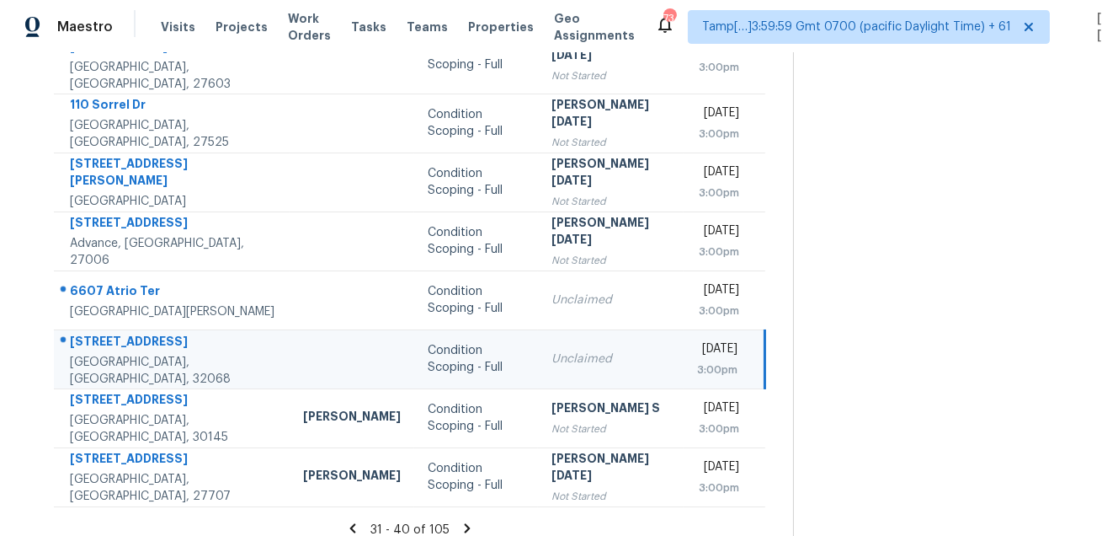
click at [157, 333] on div "233 Knight Boxx Rd" at bounding box center [173, 343] width 206 height 21
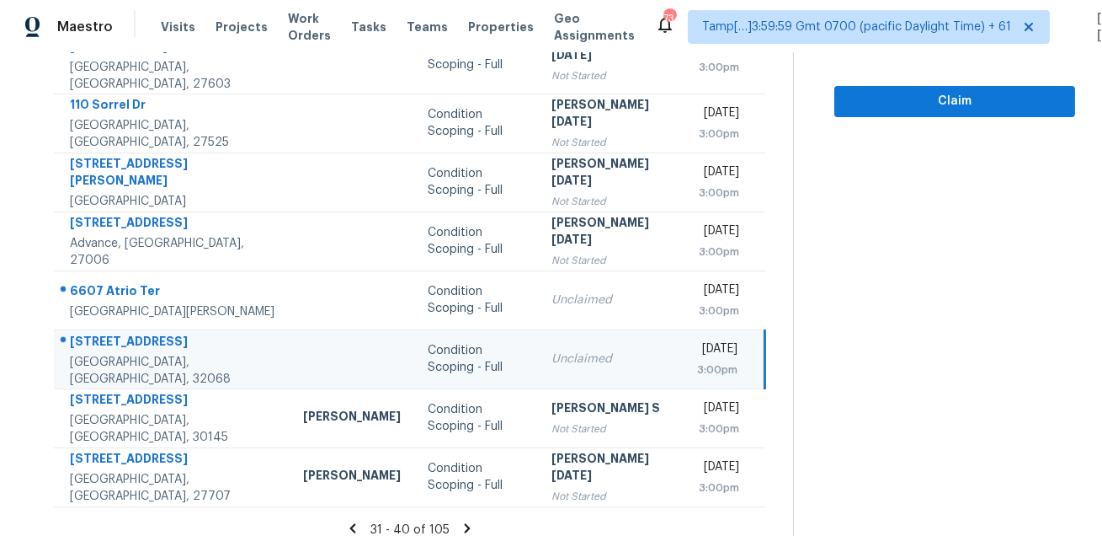
click at [157, 333] on div "233 Knight Boxx Rd" at bounding box center [173, 343] width 206 height 21
click at [469, 523] on icon at bounding box center [468, 527] width 6 height 9
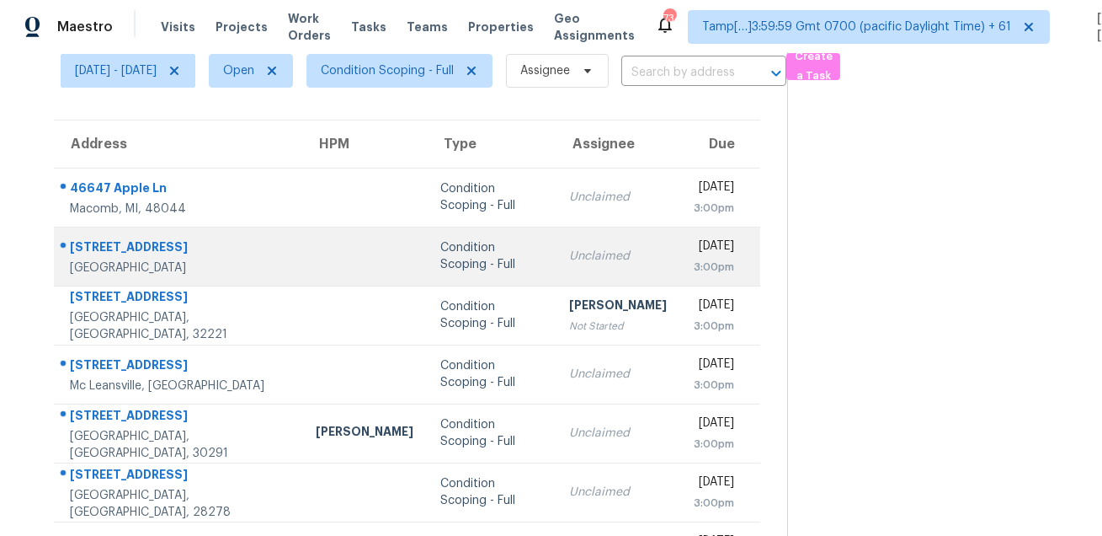
scroll to position [56, 0]
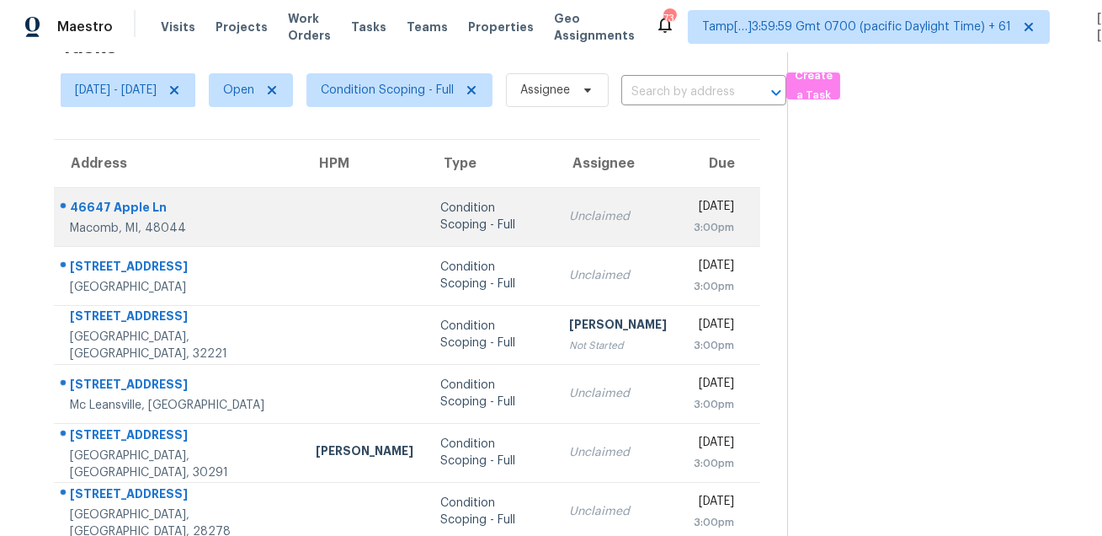
click at [119, 210] on div "46647 Apple Ln" at bounding box center [179, 209] width 219 height 21
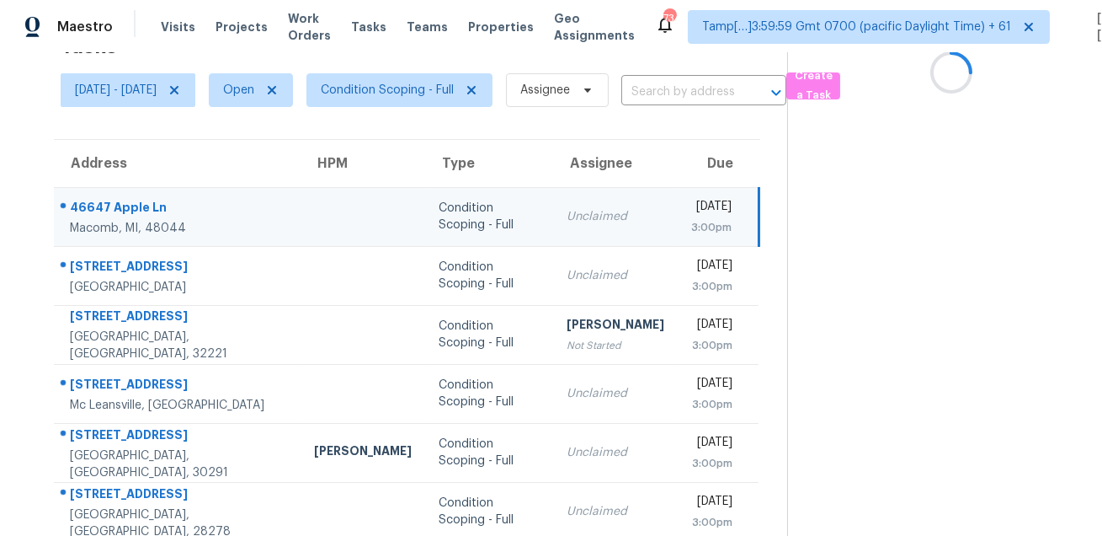
click at [119, 210] on div "46647 Apple Ln" at bounding box center [178, 209] width 217 height 21
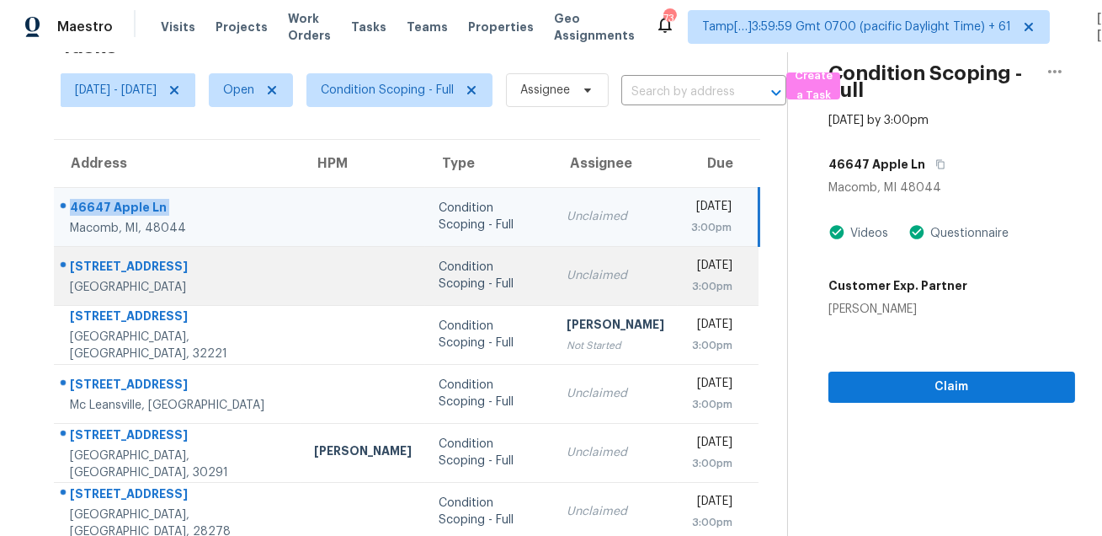
click at [127, 284] on div "Winston Salem, NC, 27101" at bounding box center [178, 287] width 217 height 17
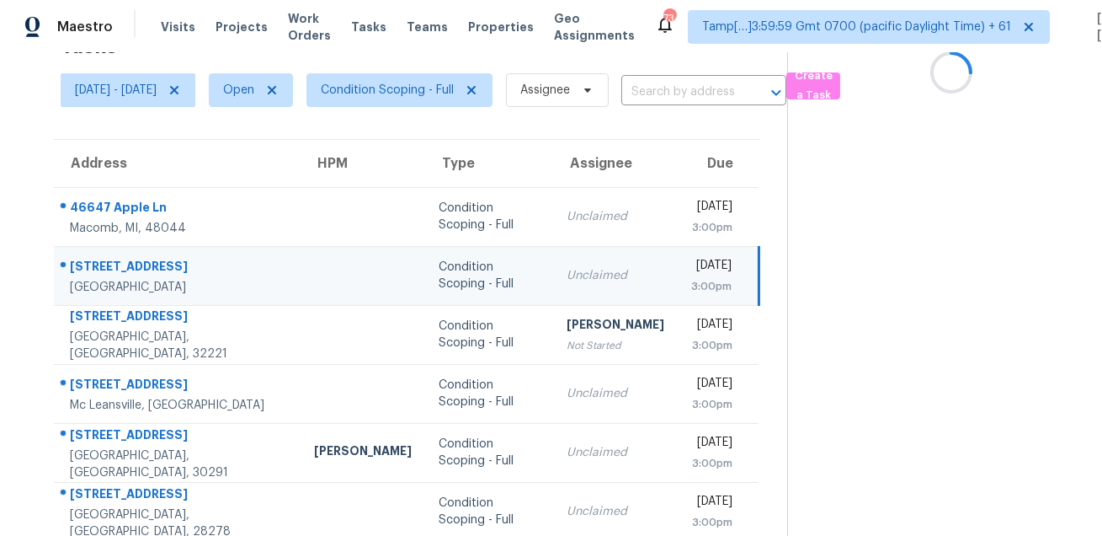
click at [127, 284] on div "Winston Salem, NC, 27101" at bounding box center [178, 287] width 217 height 17
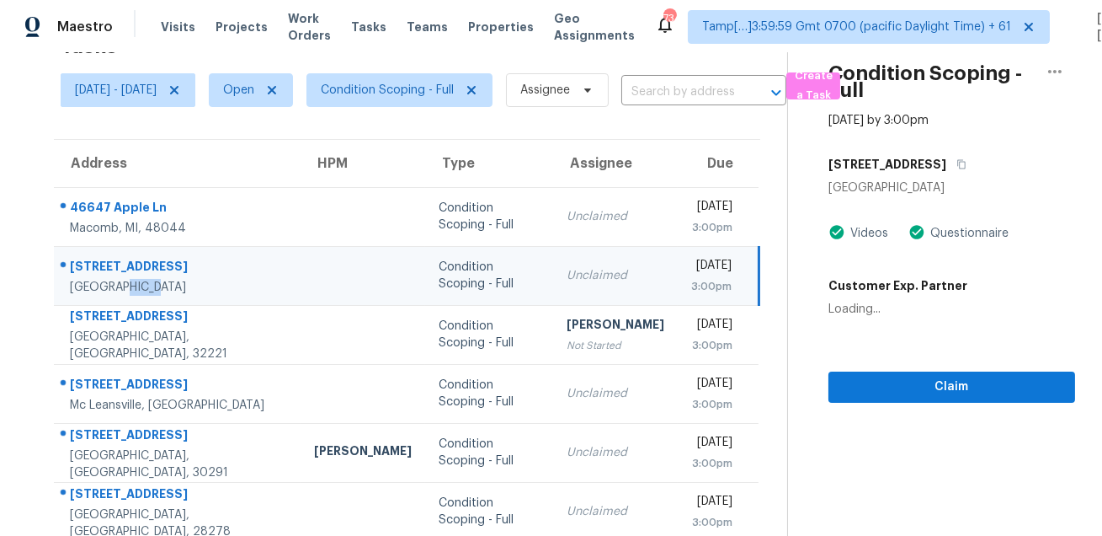
click at [147, 264] on div "855 W 6th St Apt 1" at bounding box center [178, 268] width 217 height 21
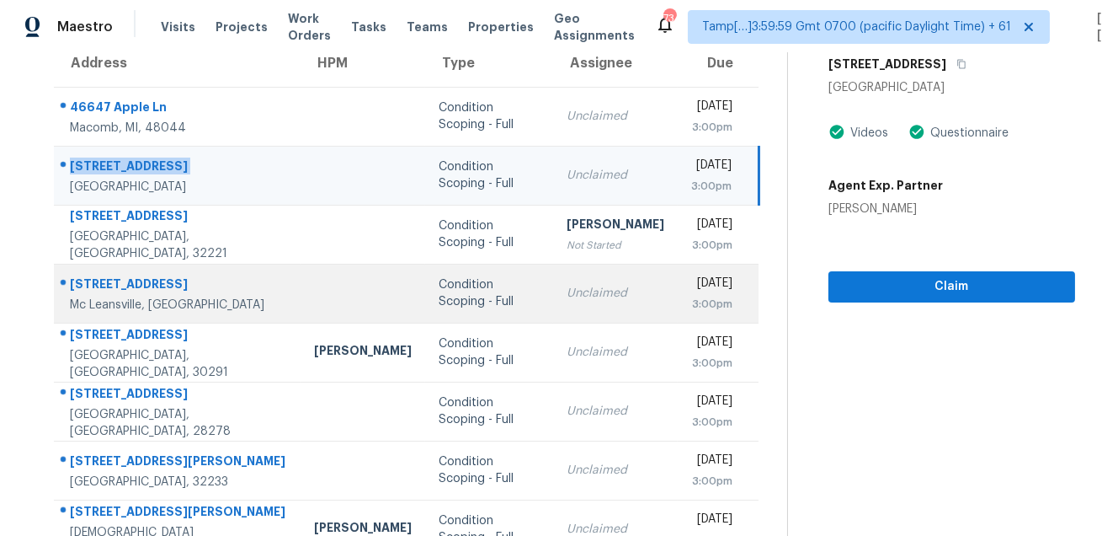
scroll to position [244, 0]
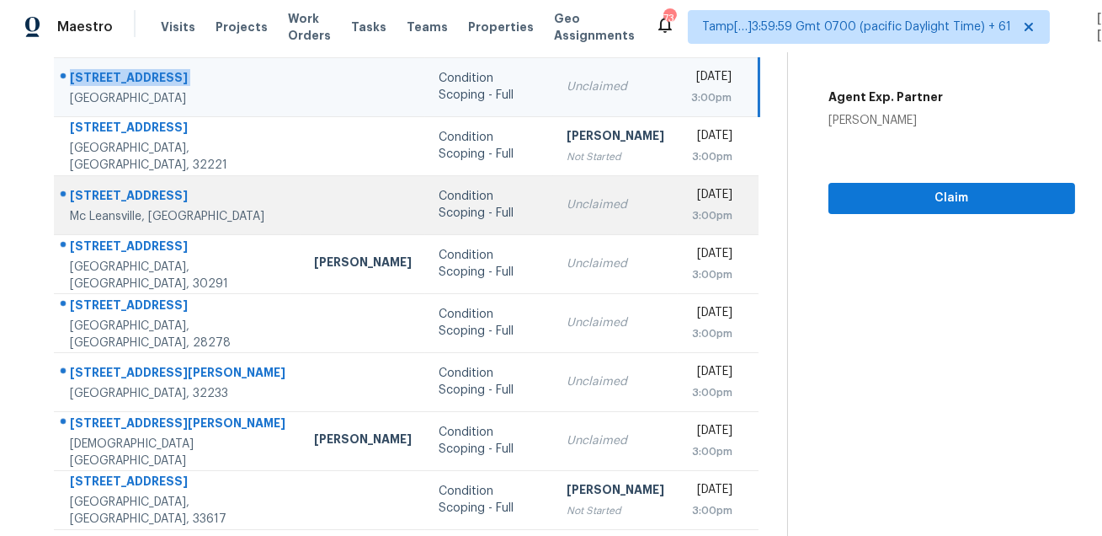
click at [131, 180] on td "1519 Bowmore Pl Mc Leansville, NC, 27301" at bounding box center [177, 204] width 247 height 59
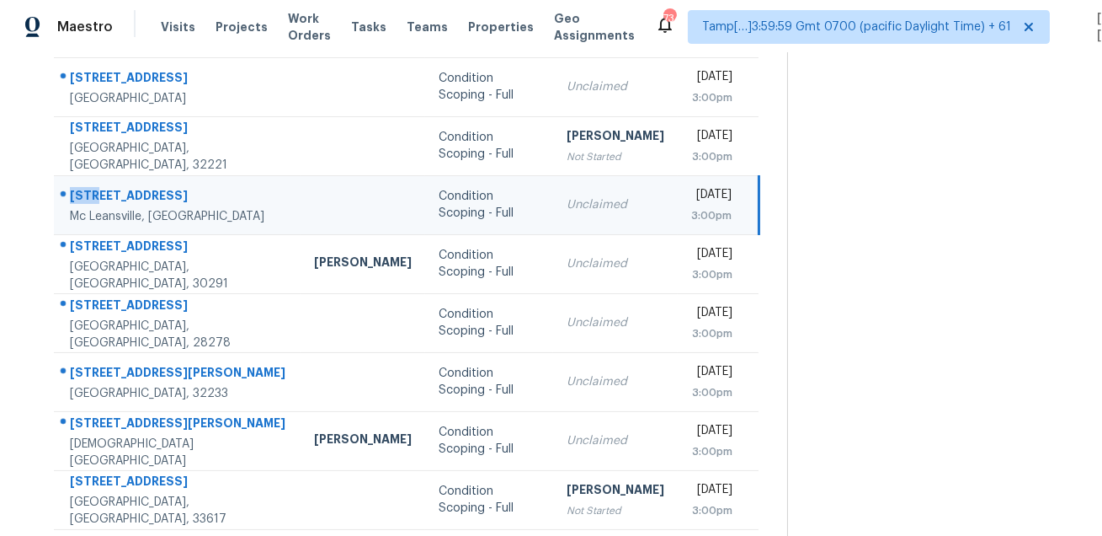
click at [131, 180] on td "1519 Bowmore Pl Mc Leansville, NC, 27301" at bounding box center [177, 204] width 247 height 59
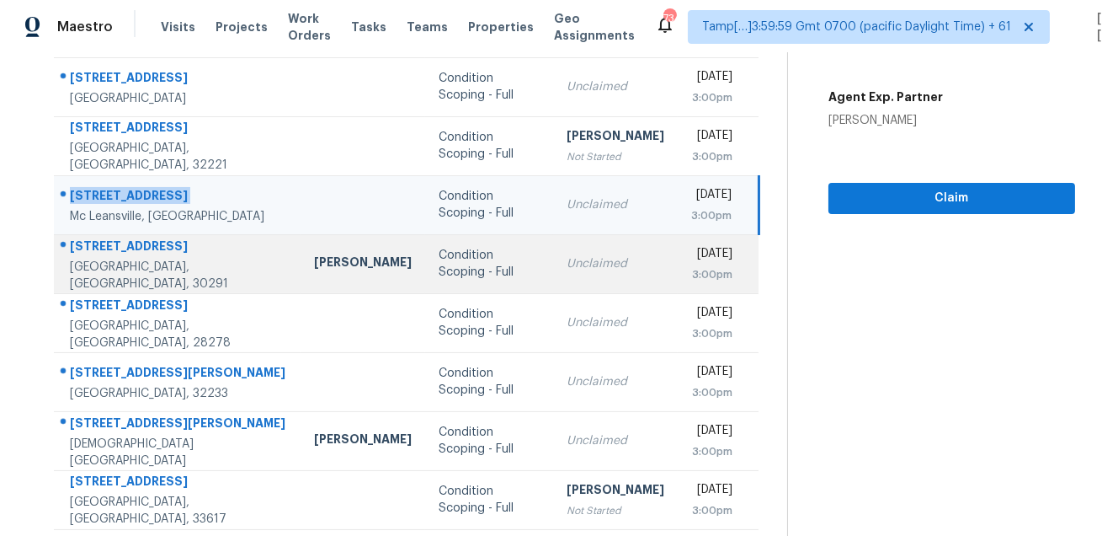
click at [160, 241] on div "4701 Flat Shoals Rd Apt 34H" at bounding box center [178, 248] width 217 height 21
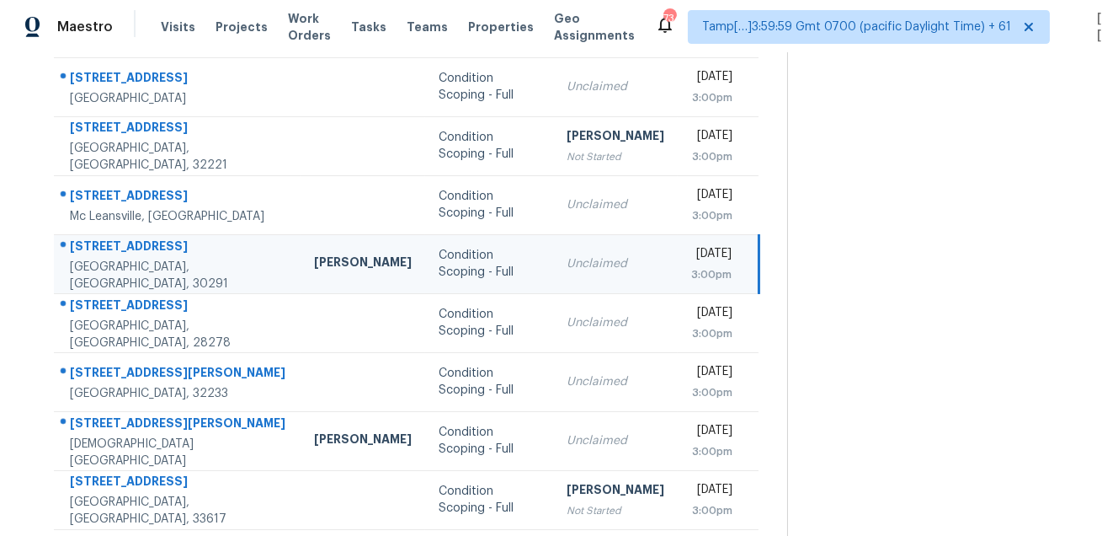
click at [160, 241] on div "4701 Flat Shoals Rd Apt 34H" at bounding box center [178, 248] width 217 height 21
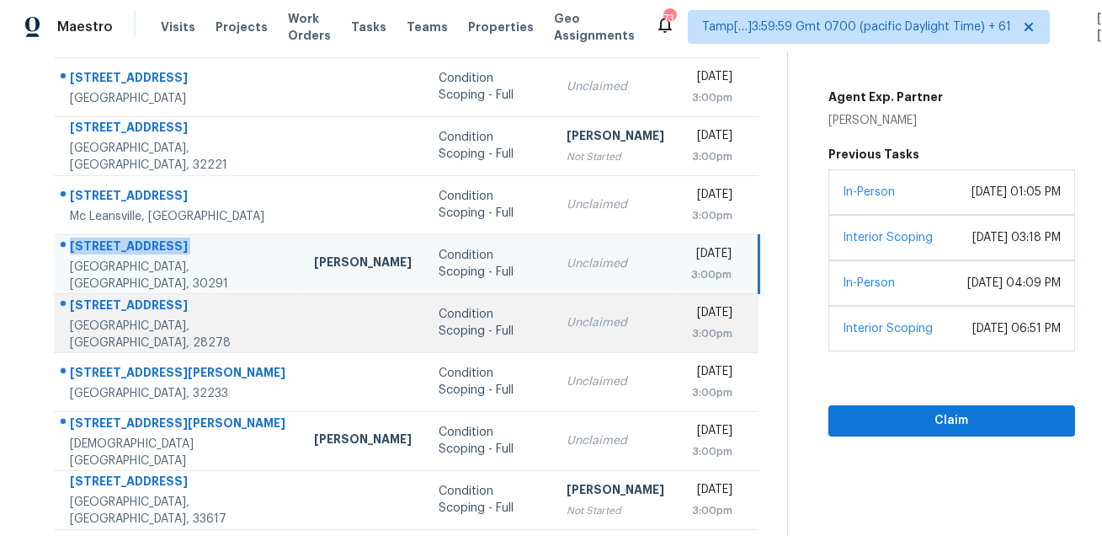
click at [130, 298] on td "14241 Luscombe Farm Rd Charlotte, NC, 28278" at bounding box center [177, 322] width 247 height 59
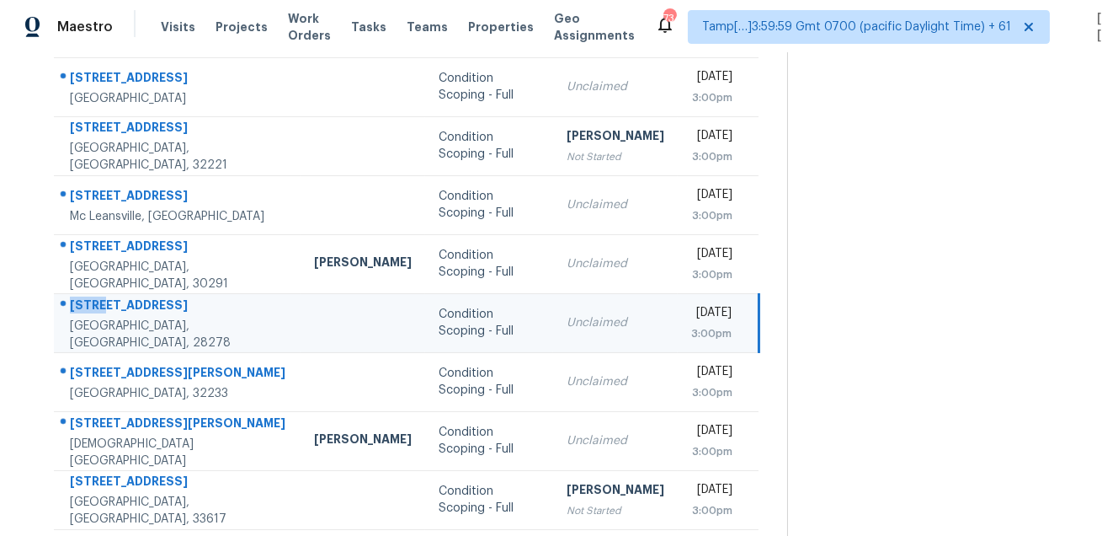
click at [130, 298] on td "14241 Luscombe Farm Rd Charlotte, NC, 28278" at bounding box center [177, 322] width 247 height 59
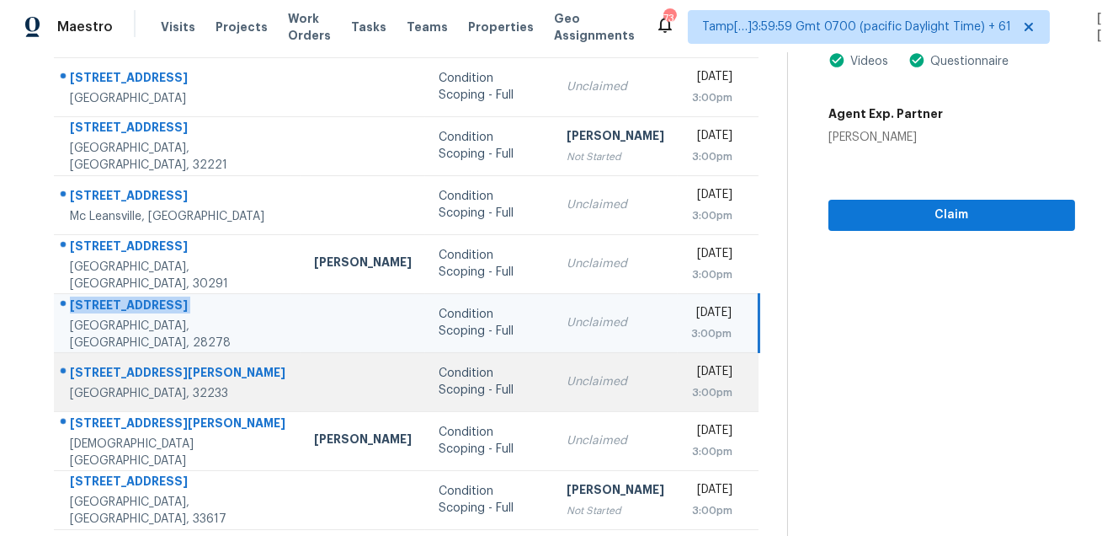
click at [174, 359] on td "156 Sandy Beach Ln Atlantic Beach, FL, 32233" at bounding box center [177, 381] width 247 height 59
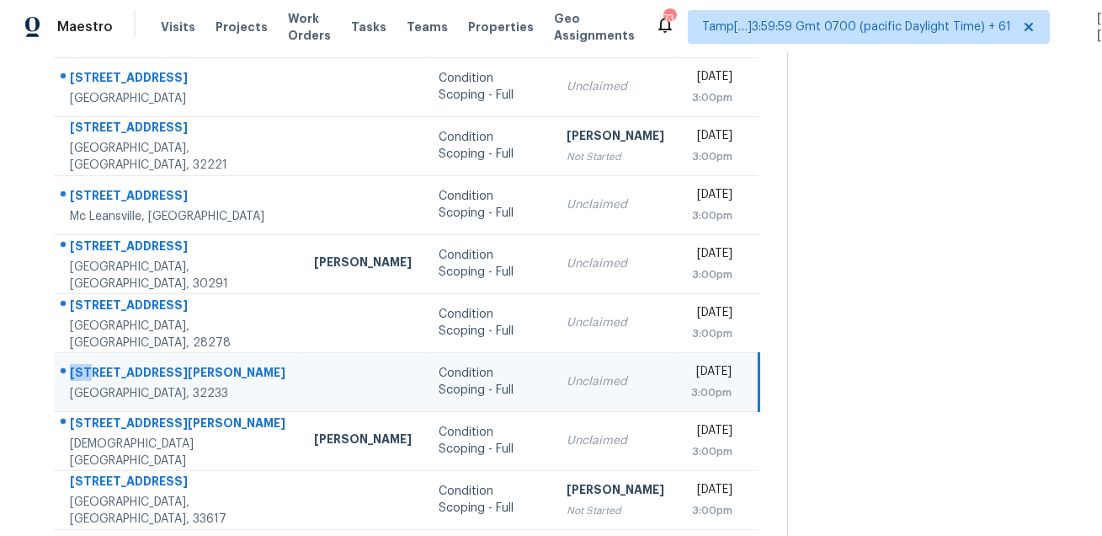
click at [174, 359] on td "156 Sandy Beach Ln Atlantic Beach, FL, 32233" at bounding box center [177, 381] width 247 height 59
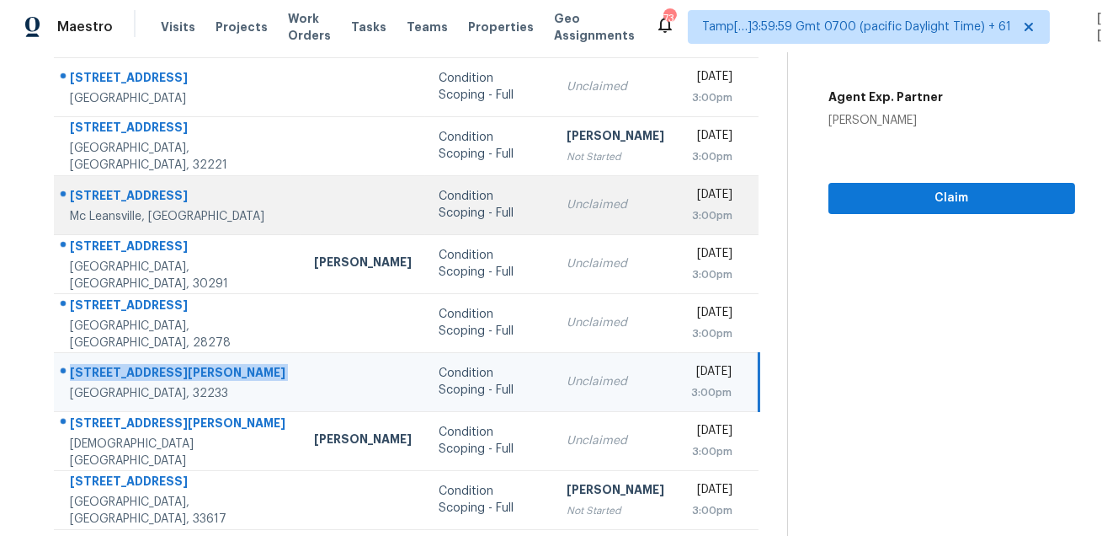
scroll to position [341, 0]
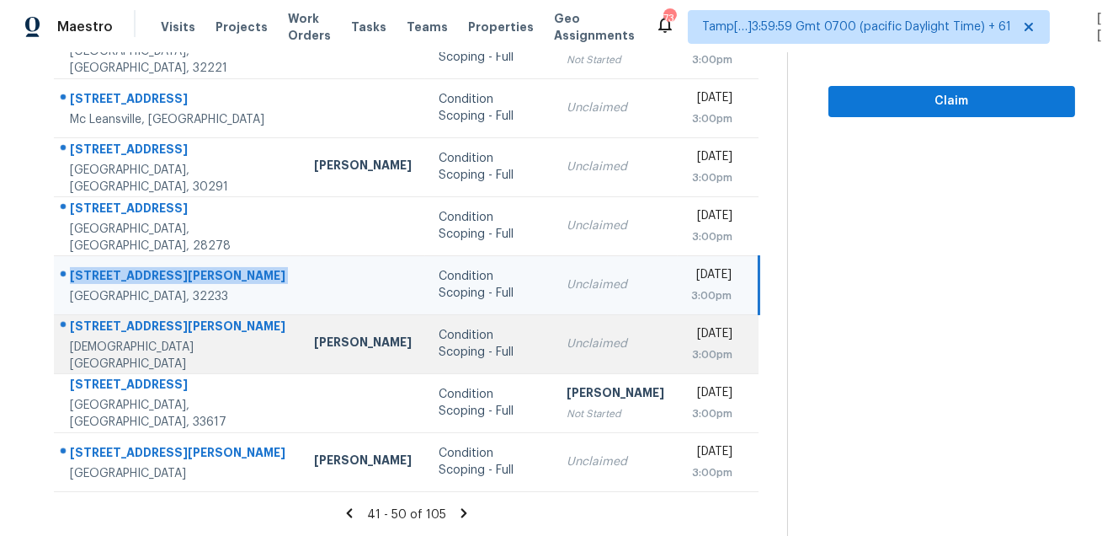
click at [128, 334] on div "724 Prado Dr" at bounding box center [178, 328] width 217 height 21
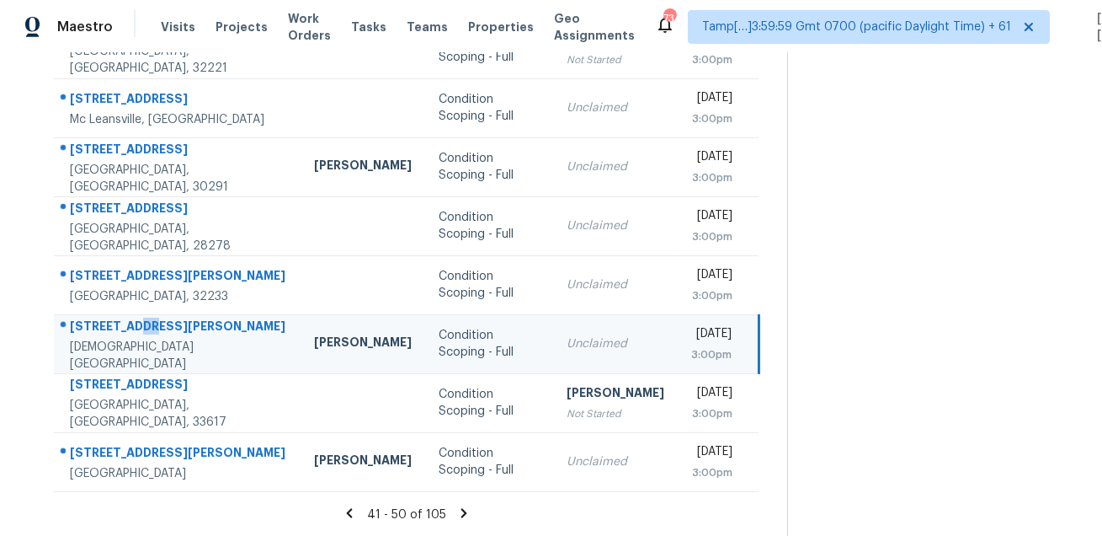
click at [128, 334] on div "724 Prado Dr" at bounding box center [178, 328] width 217 height 21
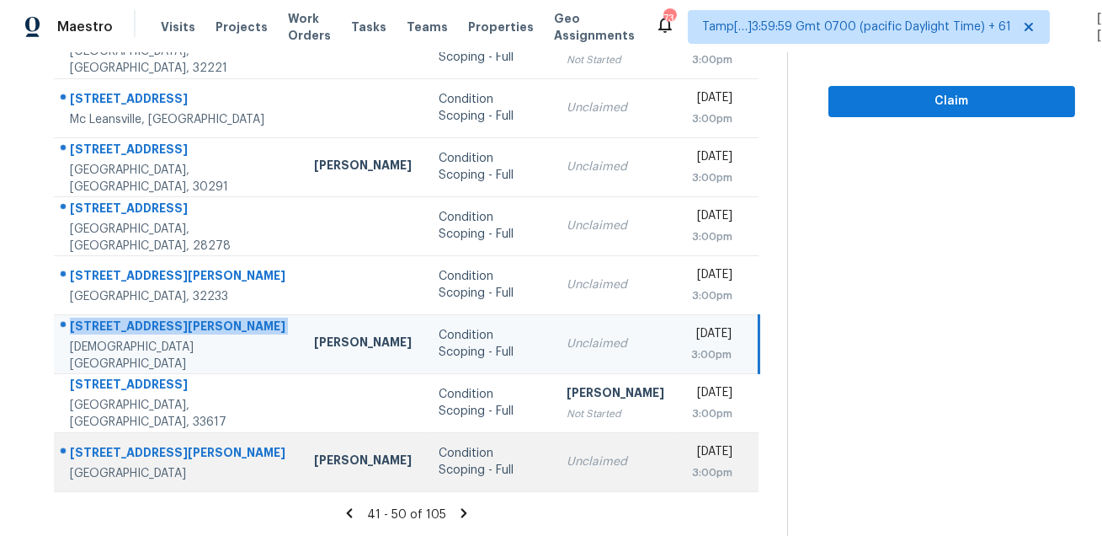
click at [114, 440] on td "7225 Rex Rd Holly Springs, NC, 27540" at bounding box center [177, 461] width 247 height 59
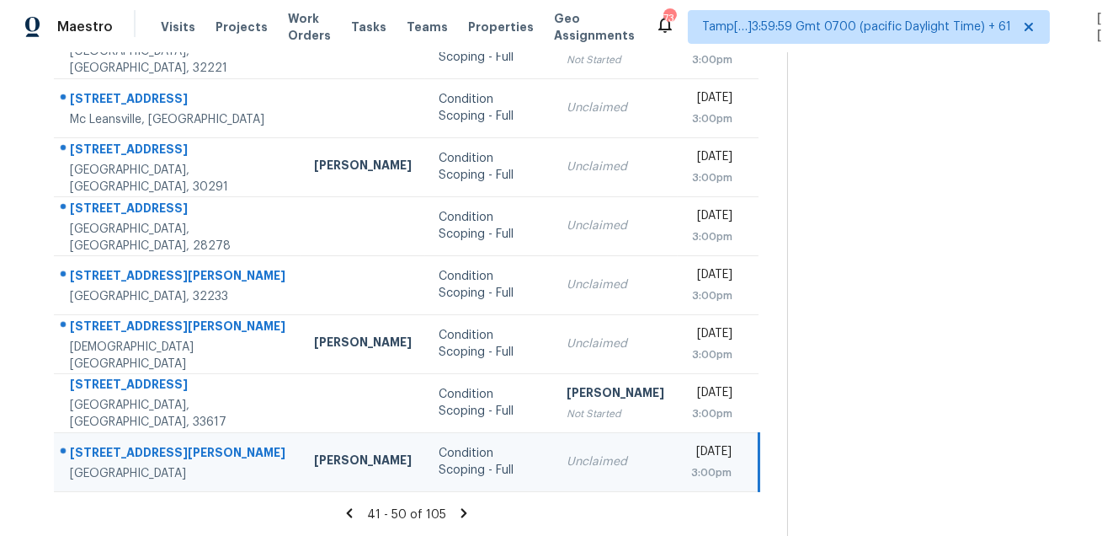
click at [114, 440] on td "7225 Rex Rd Holly Springs, NC, 27540" at bounding box center [177, 461] width 247 height 59
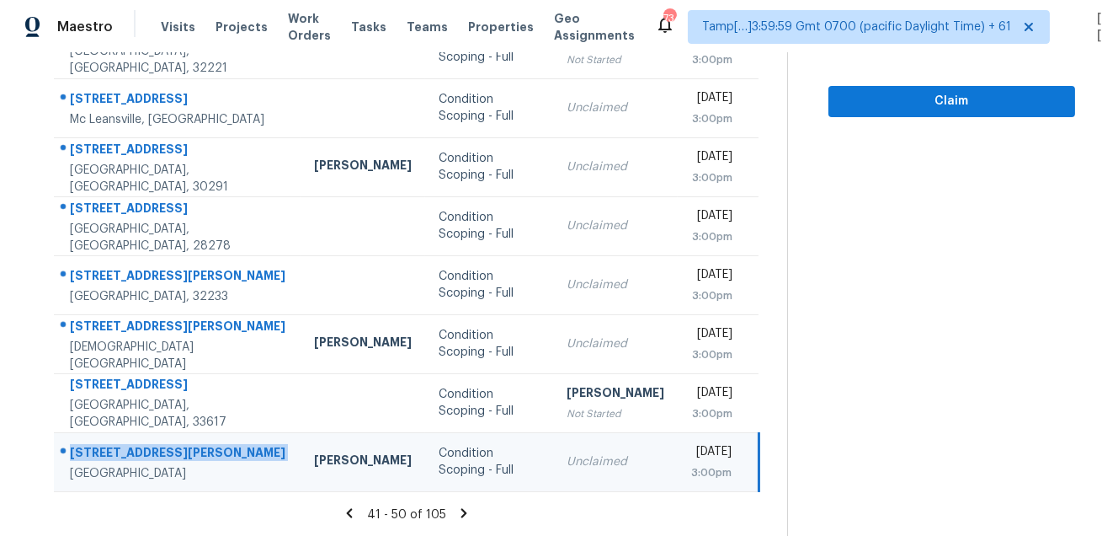
click at [467, 512] on icon at bounding box center [465, 512] width 6 height 9
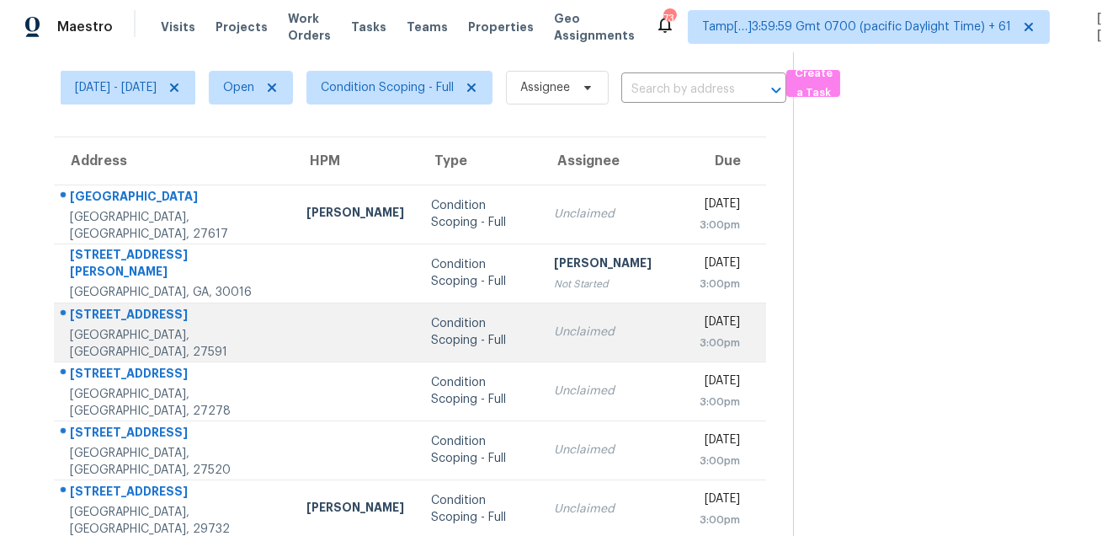
scroll to position [34, 0]
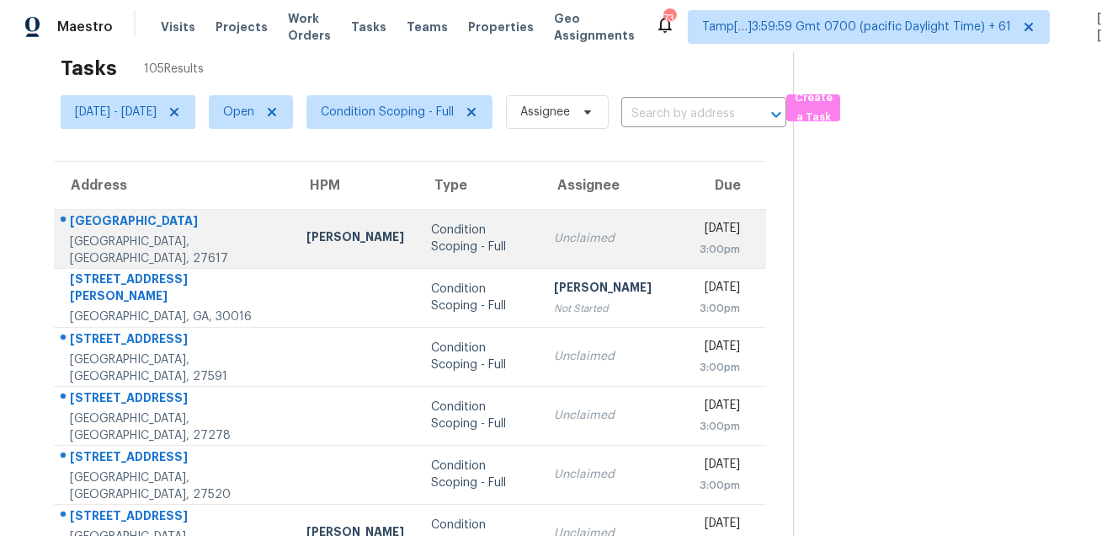
click at [136, 227] on div "9800 Treymore Dr" at bounding box center [175, 222] width 210 height 21
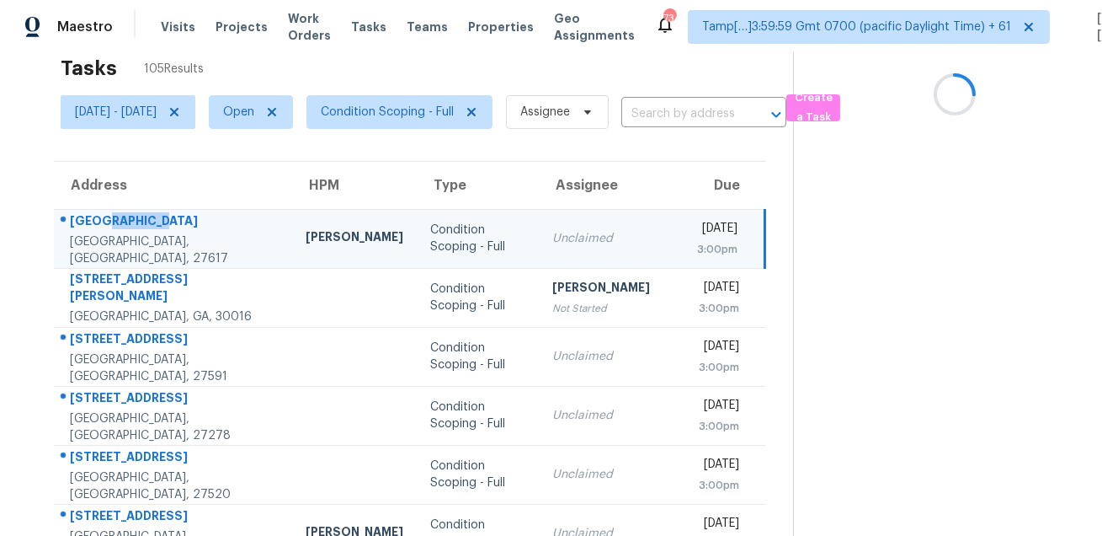
click at [136, 227] on div "9800 Treymore Dr" at bounding box center [174, 222] width 209 height 21
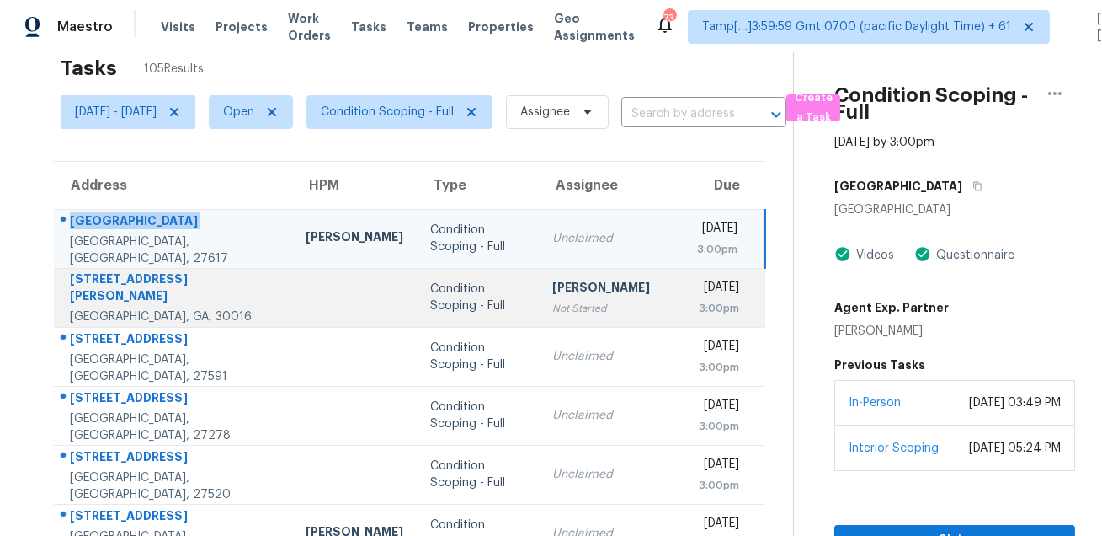
scroll to position [115, 0]
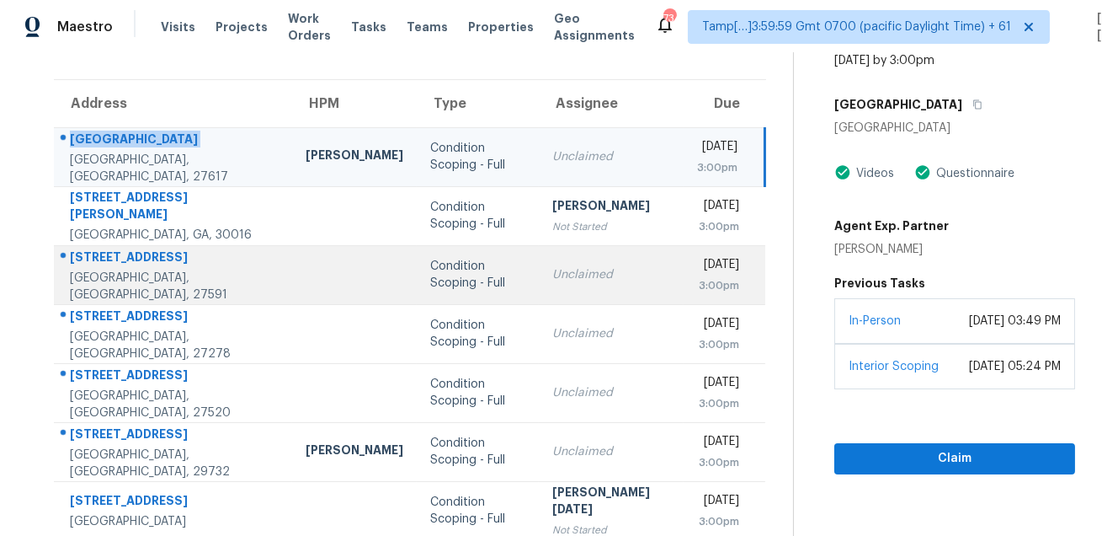
click at [193, 251] on td "1709 Chestnut Falls Rd Wendell, NC, 27591" at bounding box center [173, 274] width 238 height 59
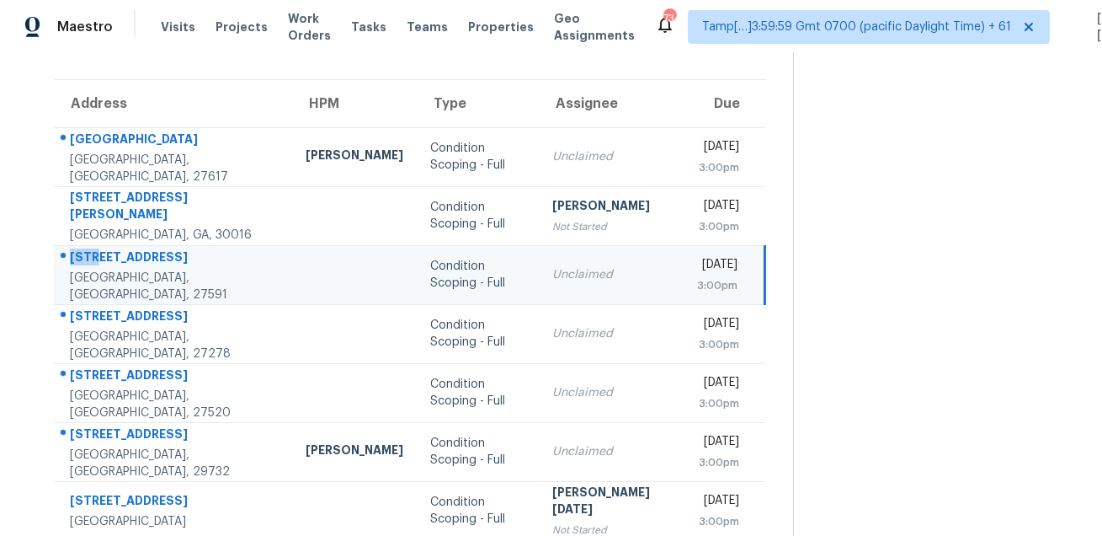
click at [193, 251] on td "1709 Chestnut Falls Rd Wendell, NC, 27591" at bounding box center [173, 274] width 238 height 59
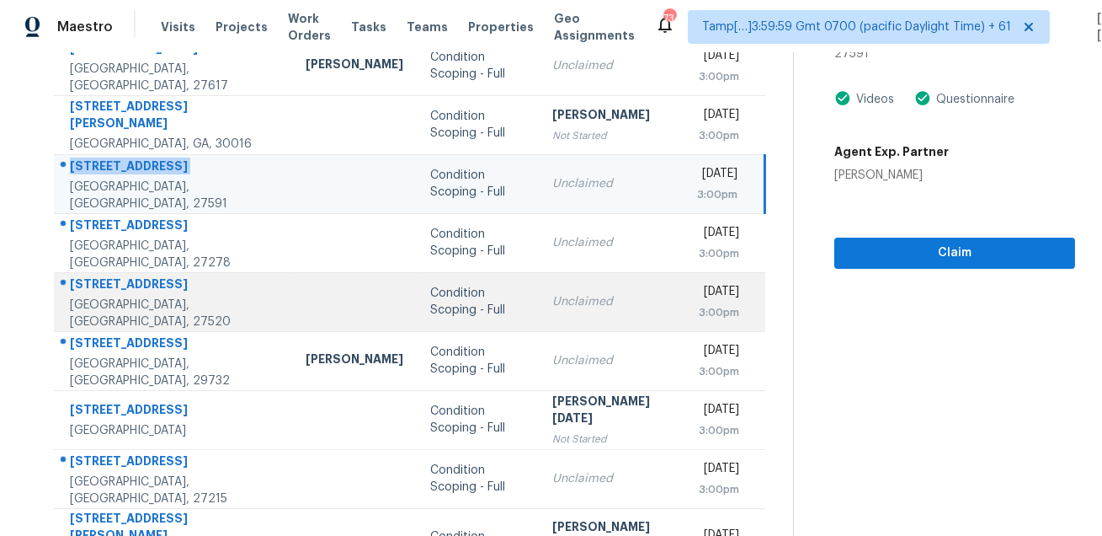
scroll to position [232, 0]
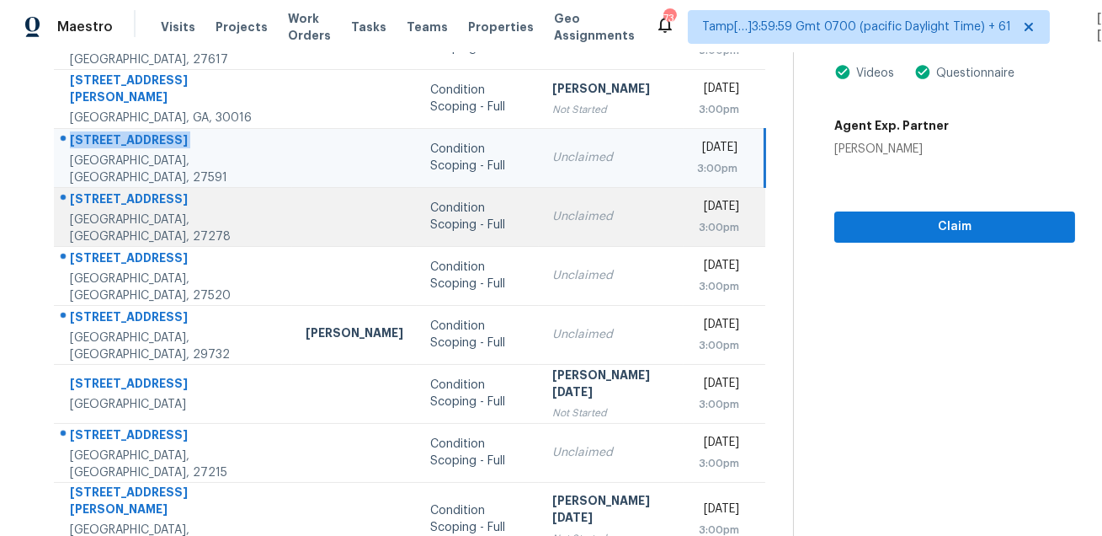
click at [113, 205] on div "320 W Orange St" at bounding box center [174, 200] width 209 height 21
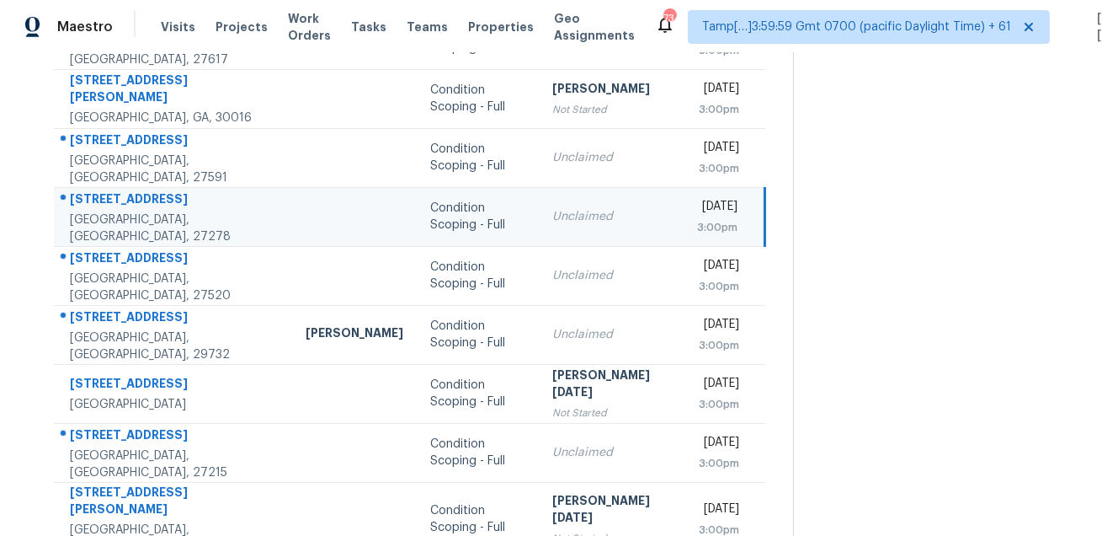
click at [113, 205] on div "320 W Orange St" at bounding box center [174, 200] width 209 height 21
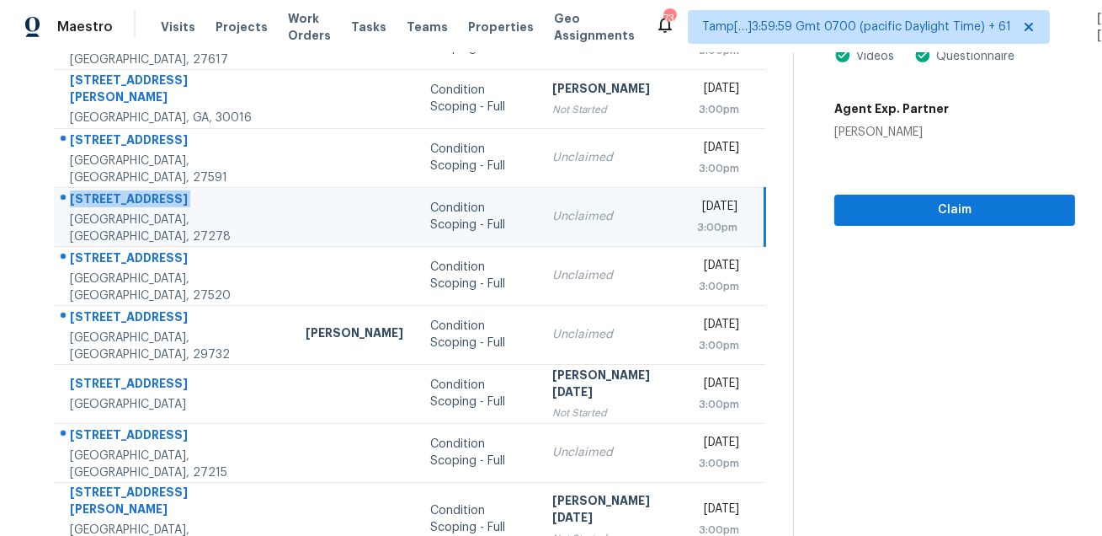
scroll to position [43, 0]
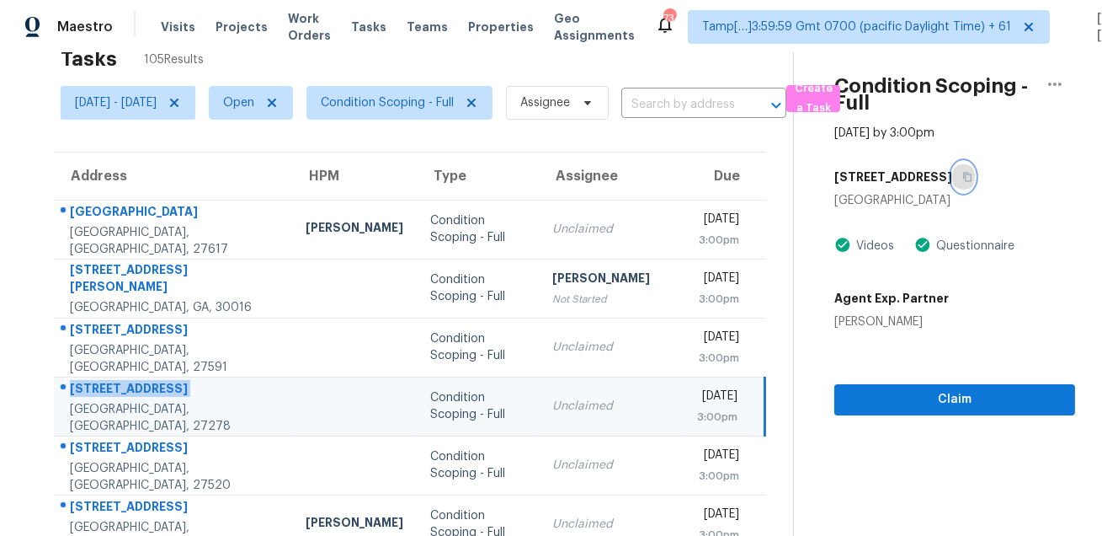
click at [963, 174] on icon "button" at bounding box center [968, 177] width 10 height 10
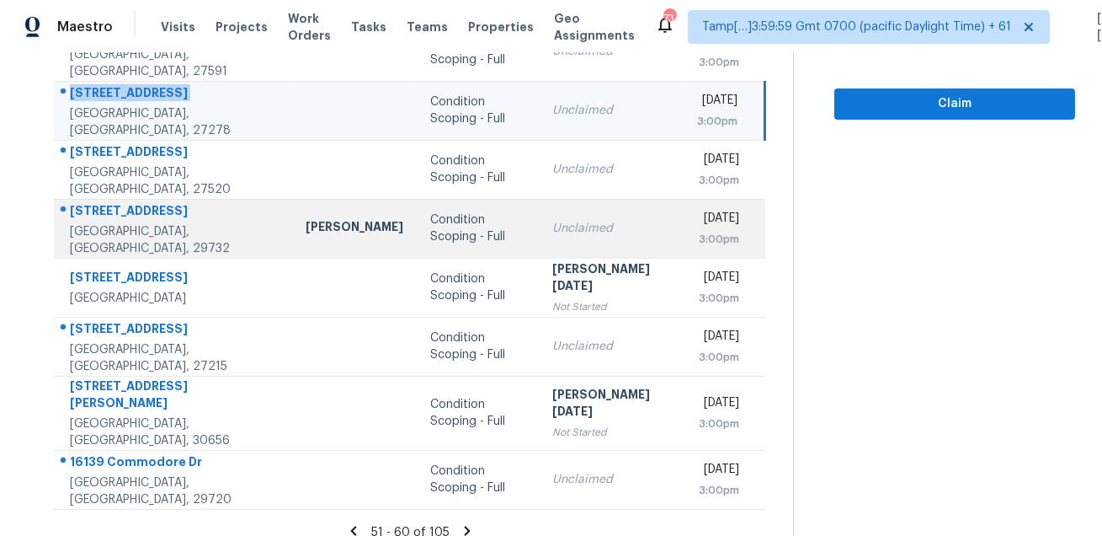
scroll to position [341, 0]
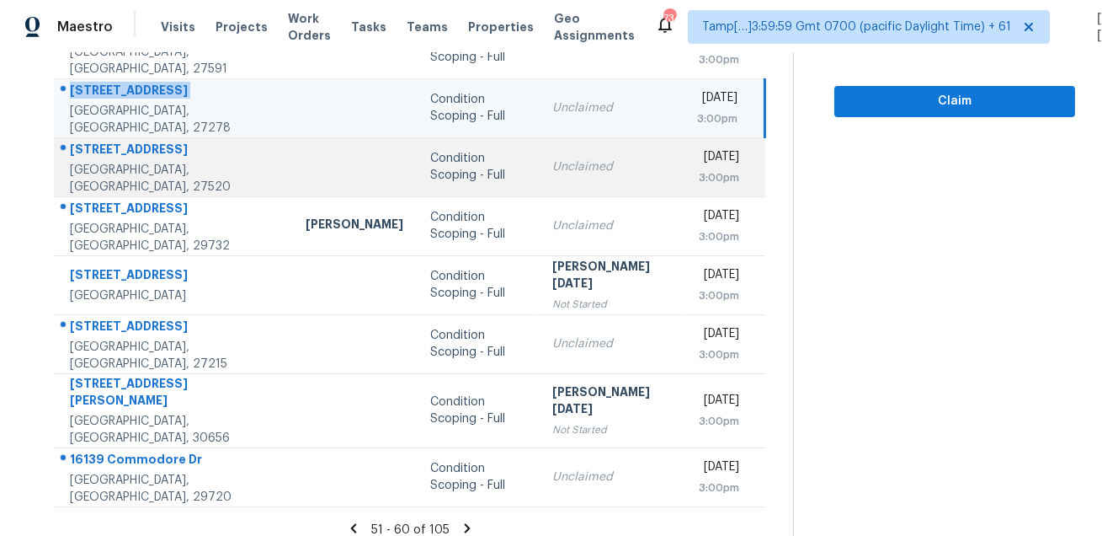
click at [123, 141] on td "200 Waterford Dr Clayton, NC, 27520" at bounding box center [173, 166] width 238 height 59
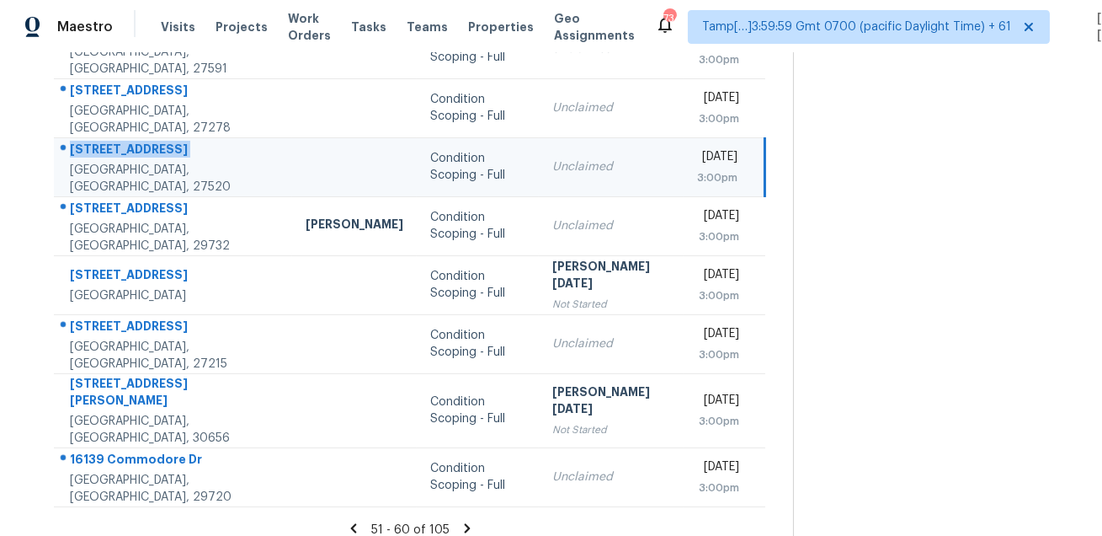
click at [123, 141] on td "200 Waterford Dr Clayton, NC, 27520" at bounding box center [173, 166] width 238 height 59
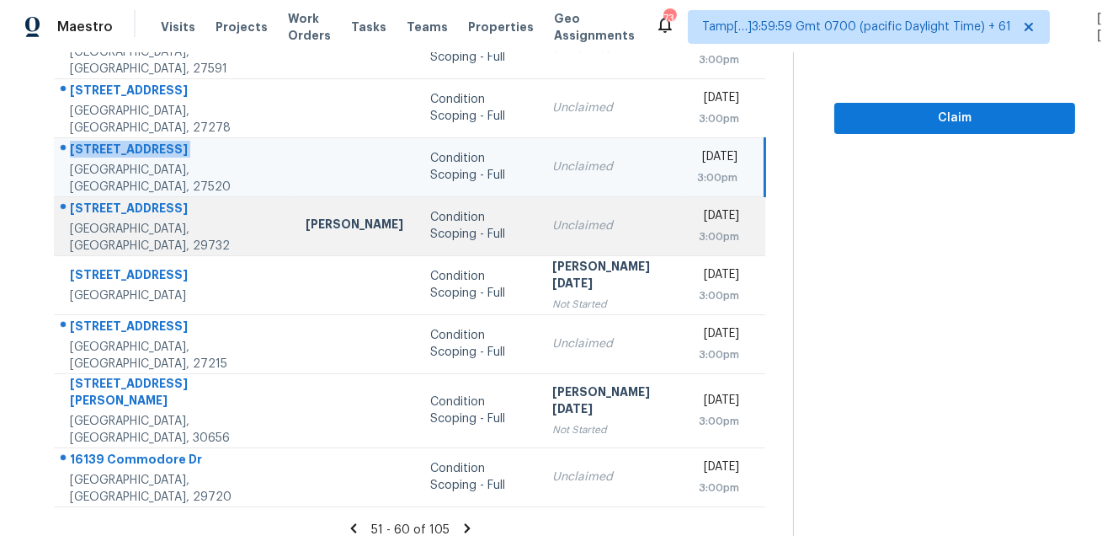
click at [132, 212] on div "4640 Channing Park Way" at bounding box center [174, 210] width 209 height 21
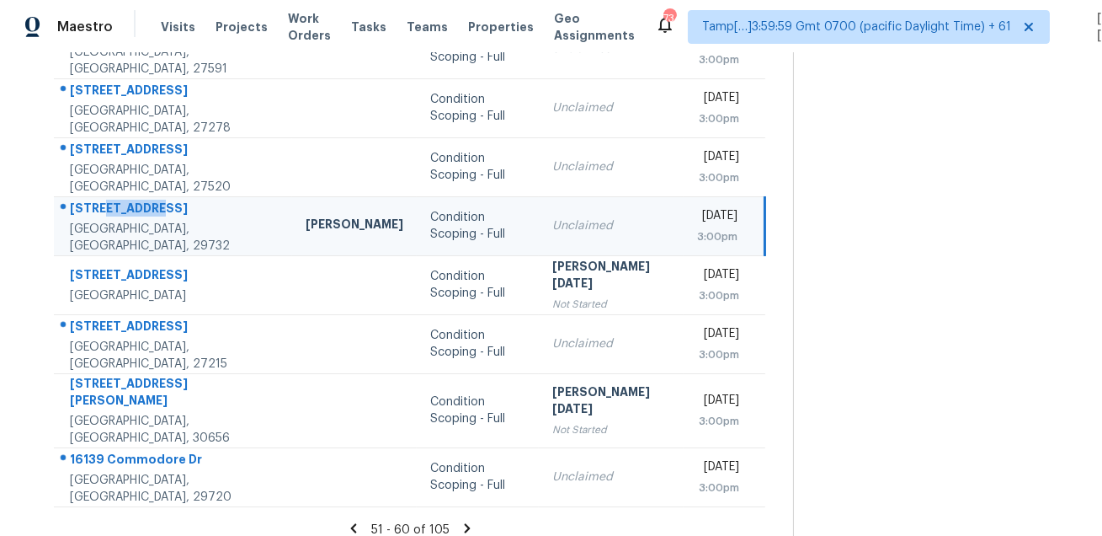
click at [132, 212] on div "4640 Channing Park Way" at bounding box center [174, 210] width 209 height 21
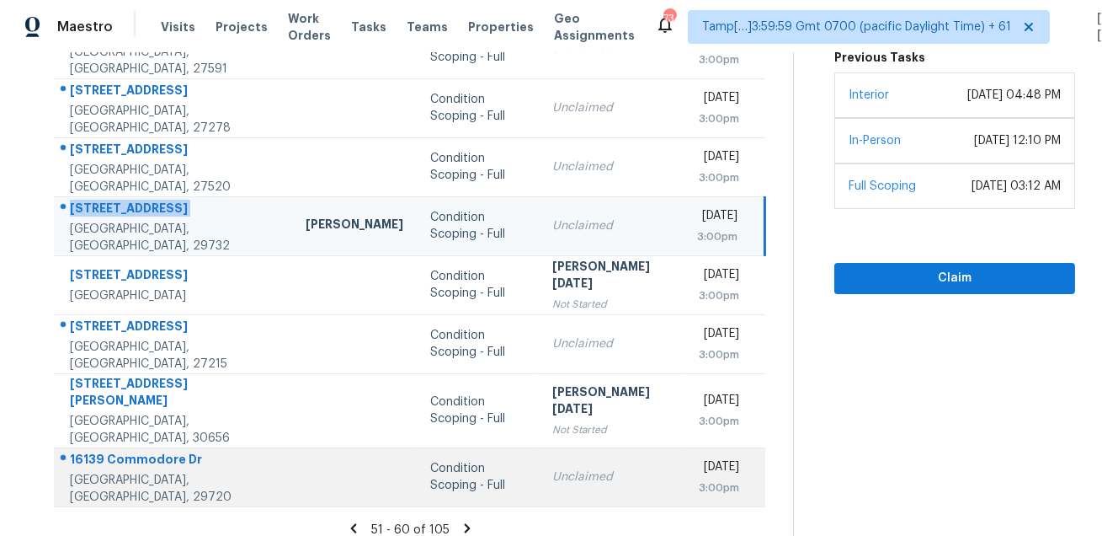
click at [113, 452] on div "16139 Commodore Dr" at bounding box center [174, 461] width 209 height 21
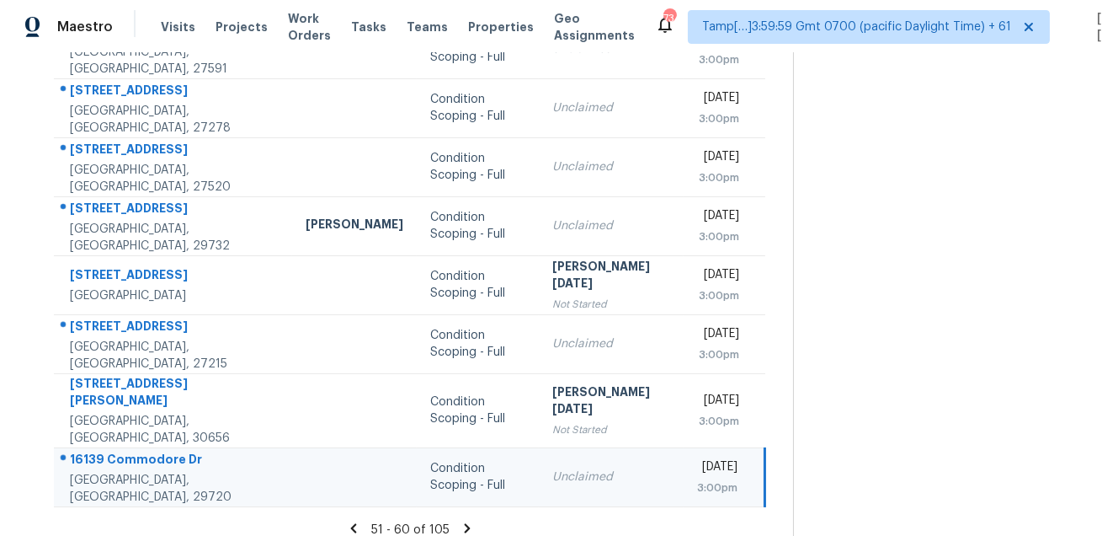
click at [113, 452] on div "16139 Commodore Dr" at bounding box center [174, 461] width 209 height 21
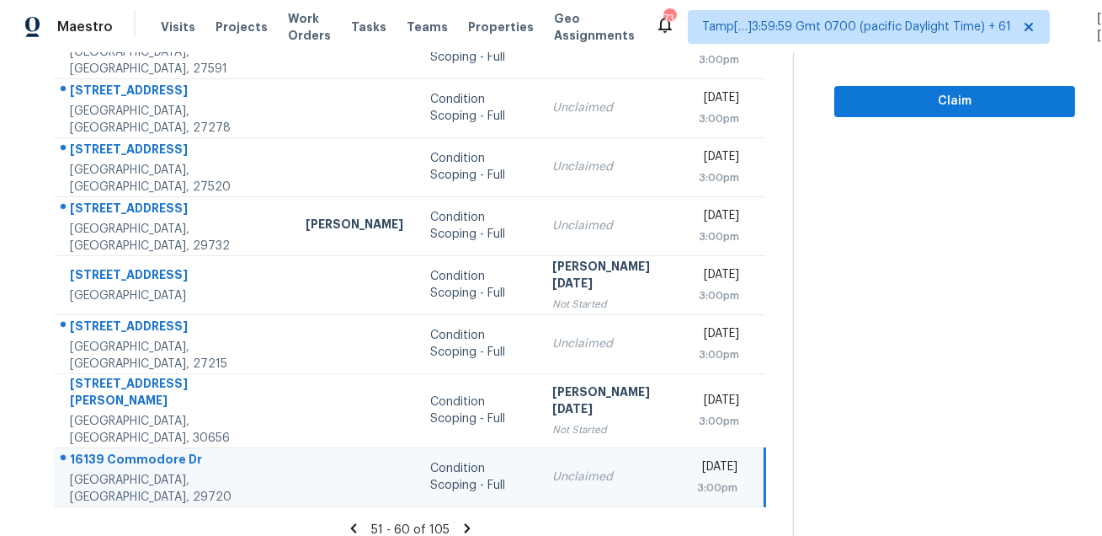
click at [463, 520] on icon at bounding box center [467, 527] width 15 height 15
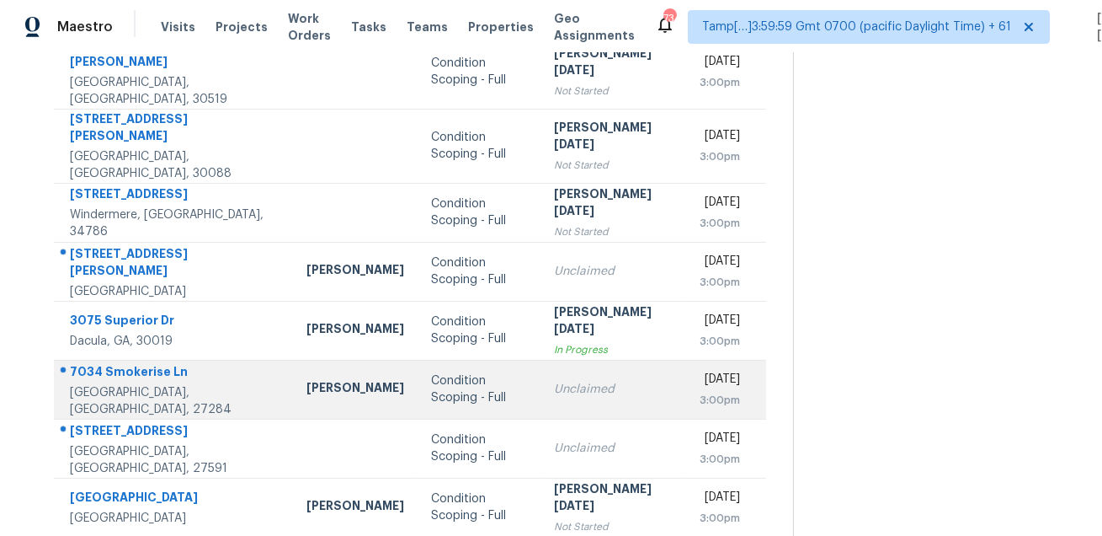
click at [111, 363] on div "7034 Smokerise Ln" at bounding box center [175, 373] width 210 height 21
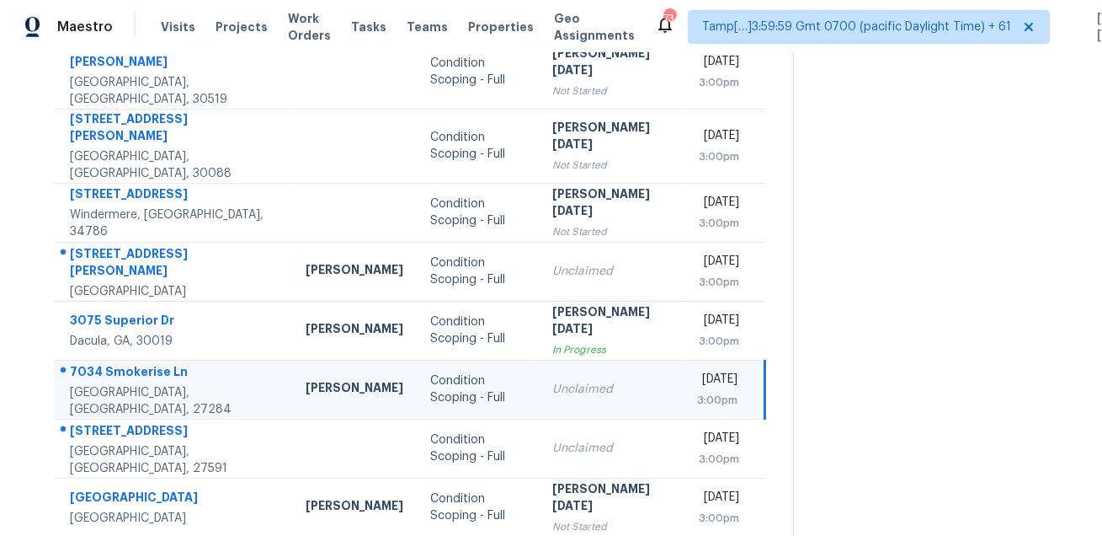
click at [111, 363] on div "7034 Smokerise Ln" at bounding box center [174, 373] width 209 height 21
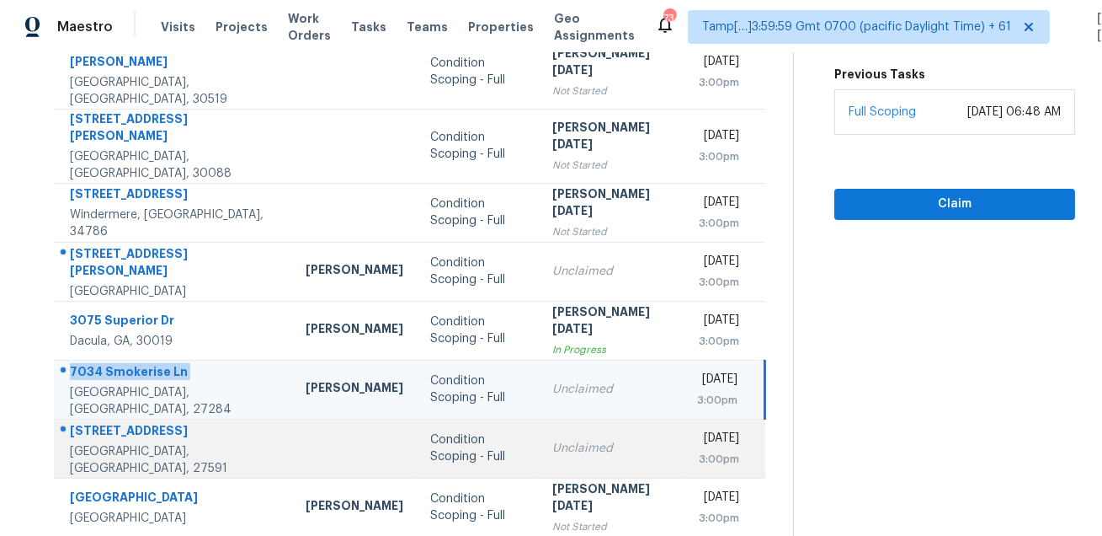
click at [141, 419] on td "1709 Chestnut Falls Rd Wendell, NC, 27591" at bounding box center [173, 448] width 238 height 59
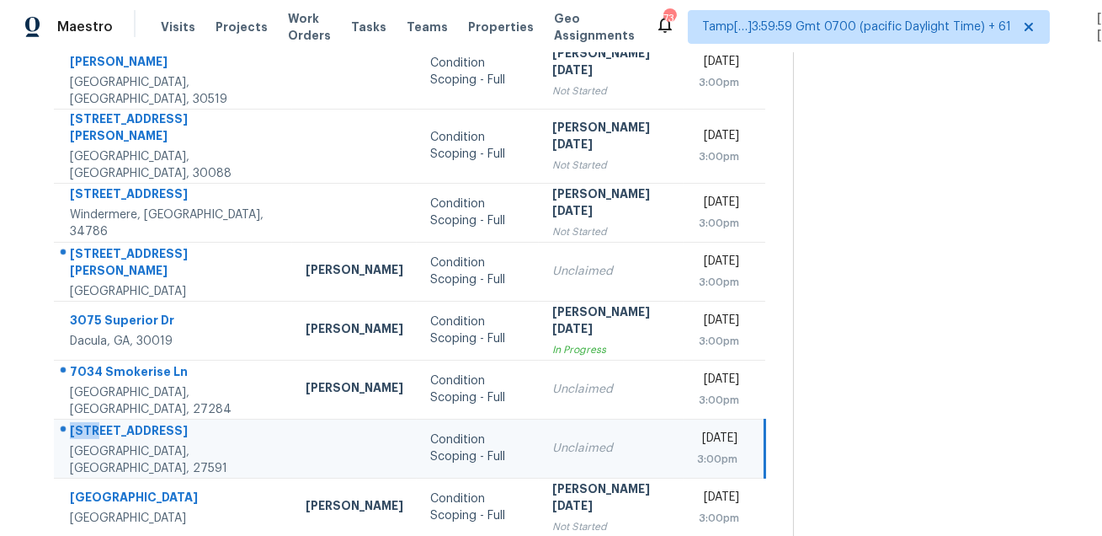
click at [141, 419] on td "1709 Chestnut Falls Rd Wendell, NC, 27591" at bounding box center [173, 448] width 238 height 59
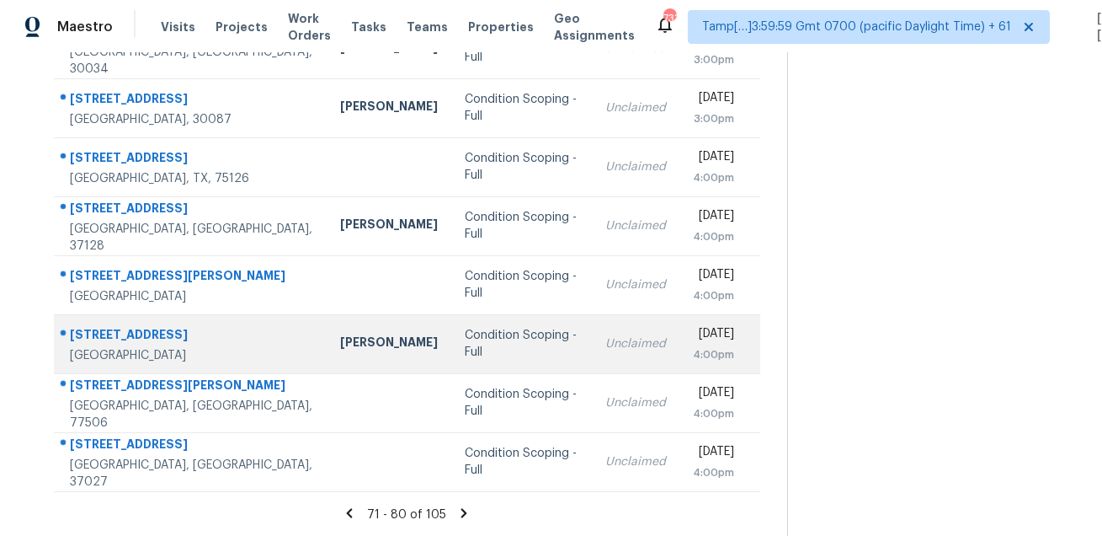
scroll to position [0, 0]
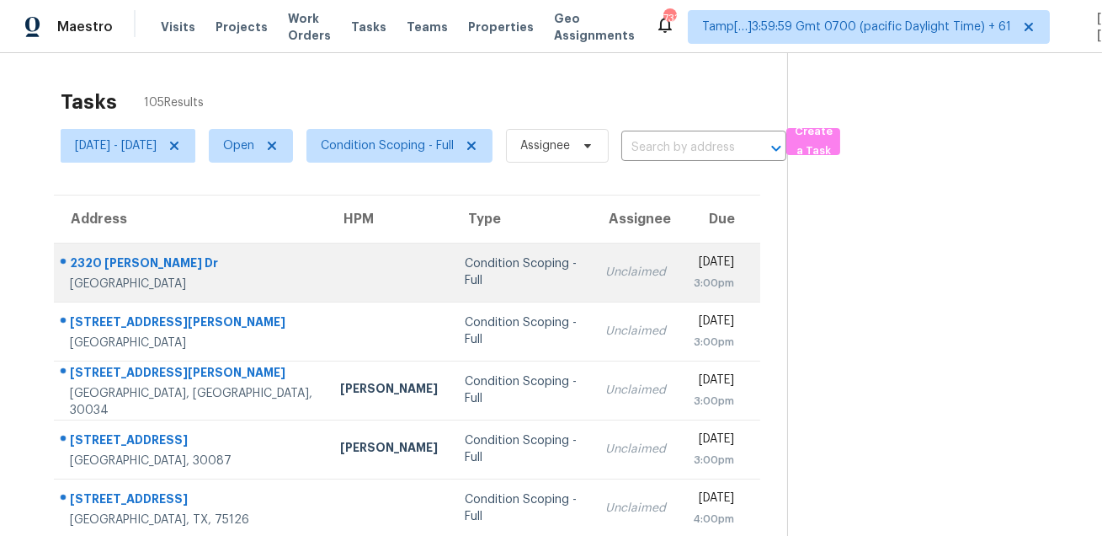
click at [114, 267] on div "2320 McIntosh Dr" at bounding box center [191, 264] width 243 height 21
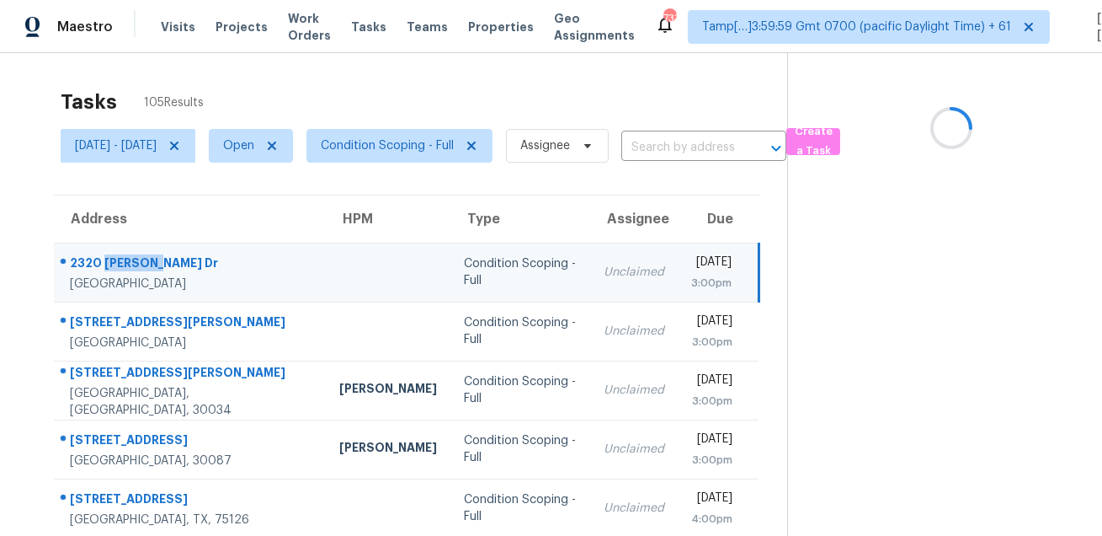
click at [114, 267] on div "2320 McIntosh Dr" at bounding box center [191, 264] width 243 height 21
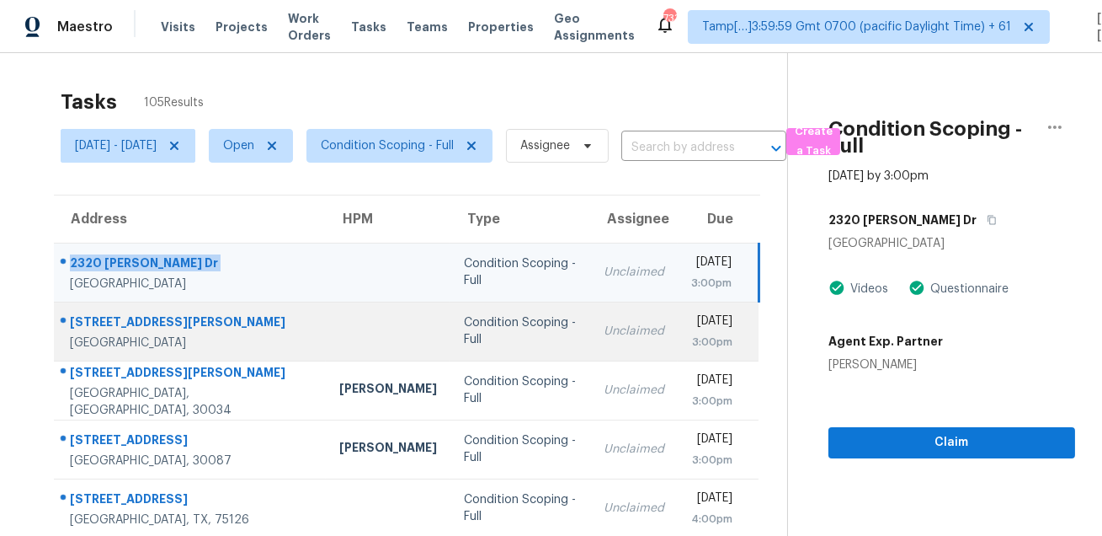
click at [156, 318] on div "4924 Gable Ridge Ln" at bounding box center [191, 323] width 243 height 21
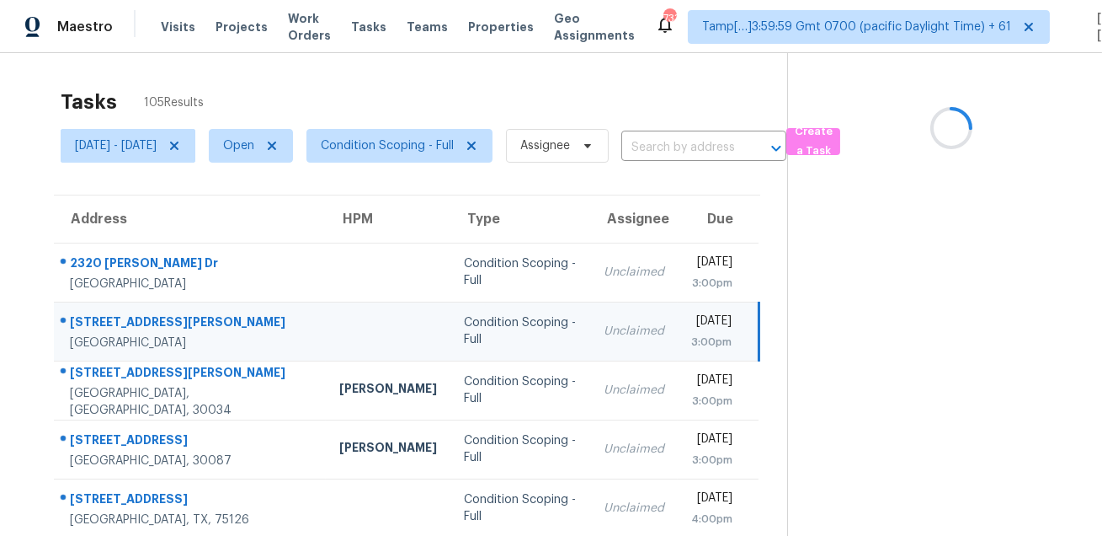
click at [156, 318] on div "4924 Gable Ridge Ln" at bounding box center [191, 323] width 243 height 21
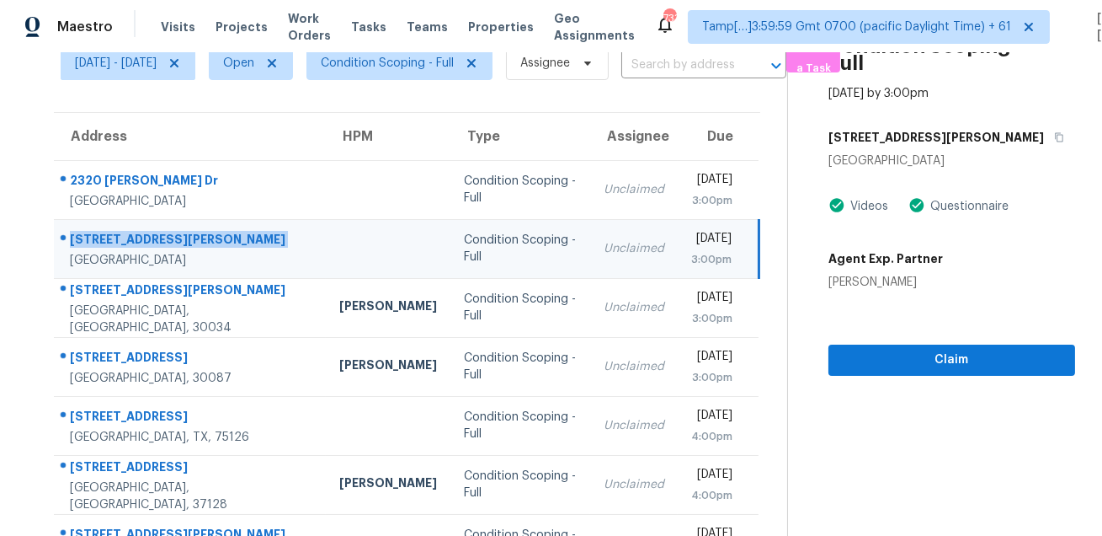
scroll to position [147, 0]
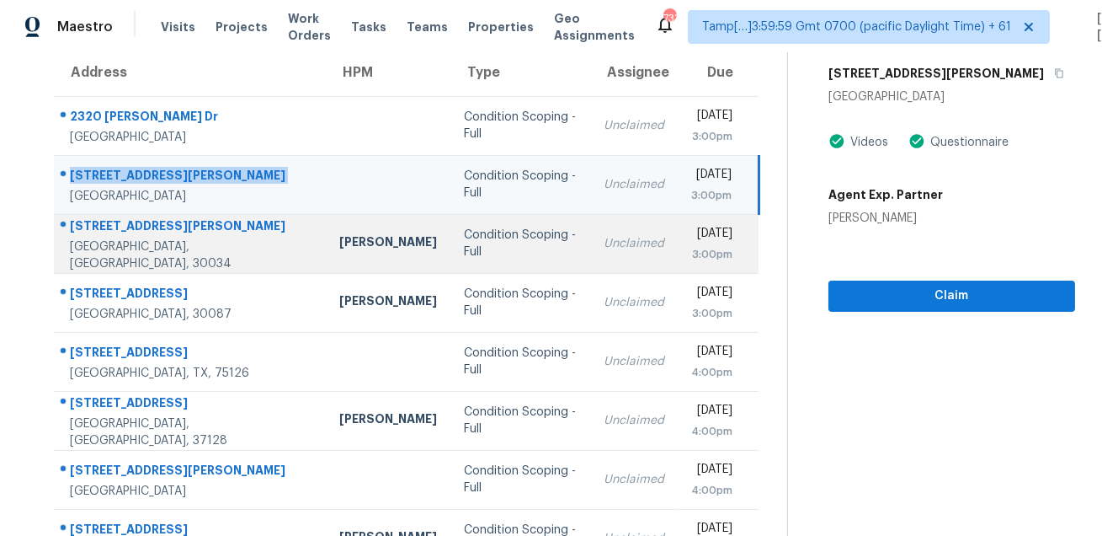
click at [126, 233] on div "3476 Waldrop Trl" at bounding box center [191, 227] width 243 height 21
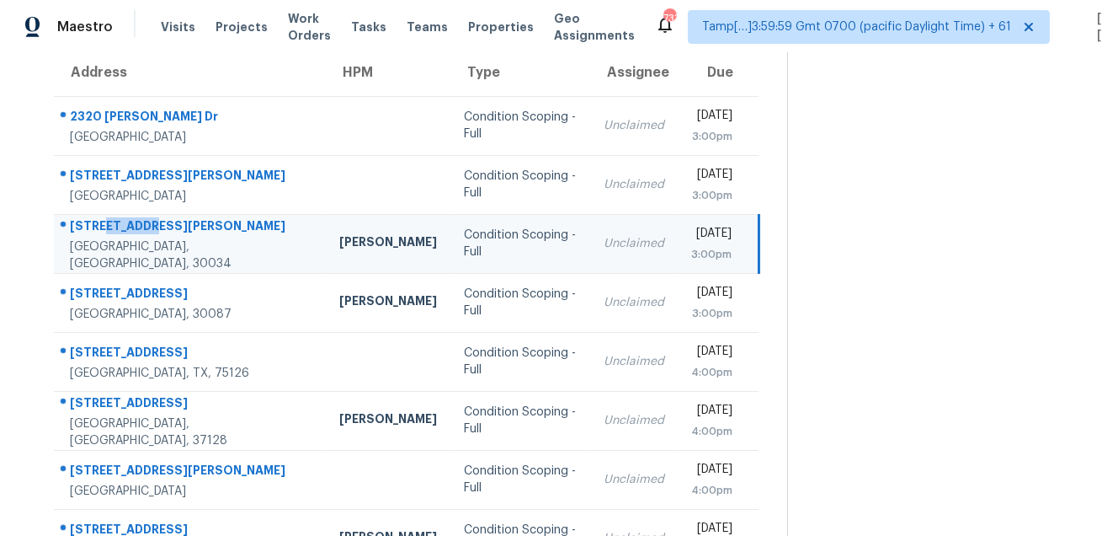
click at [126, 233] on div "3476 Waldrop Trl" at bounding box center [191, 227] width 243 height 21
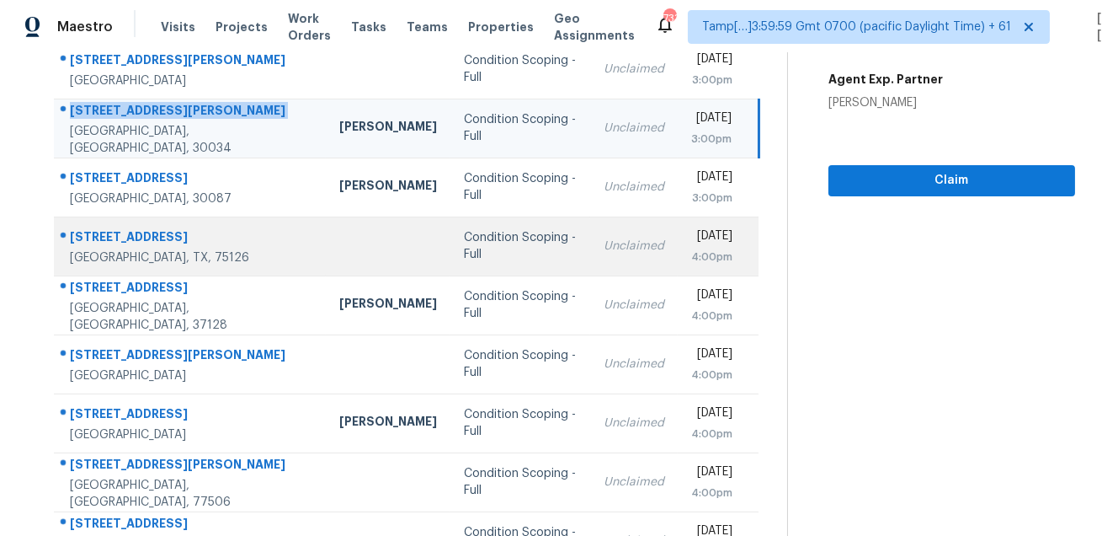
scroll to position [232, 0]
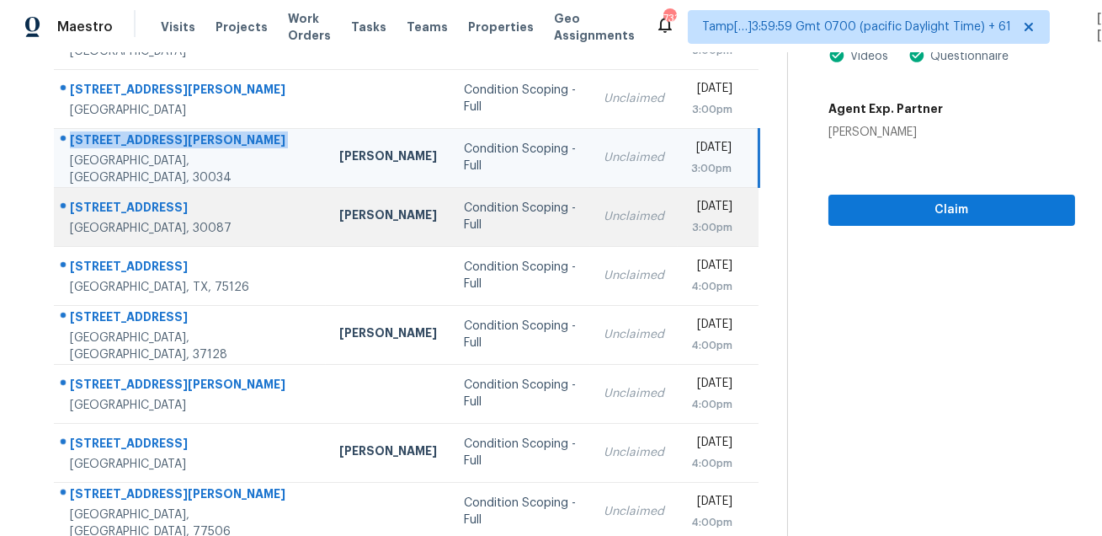
click at [102, 193] on td "5083 Oak Leaf Ter Stone Mountain, GA, 30087" at bounding box center [190, 216] width 272 height 59
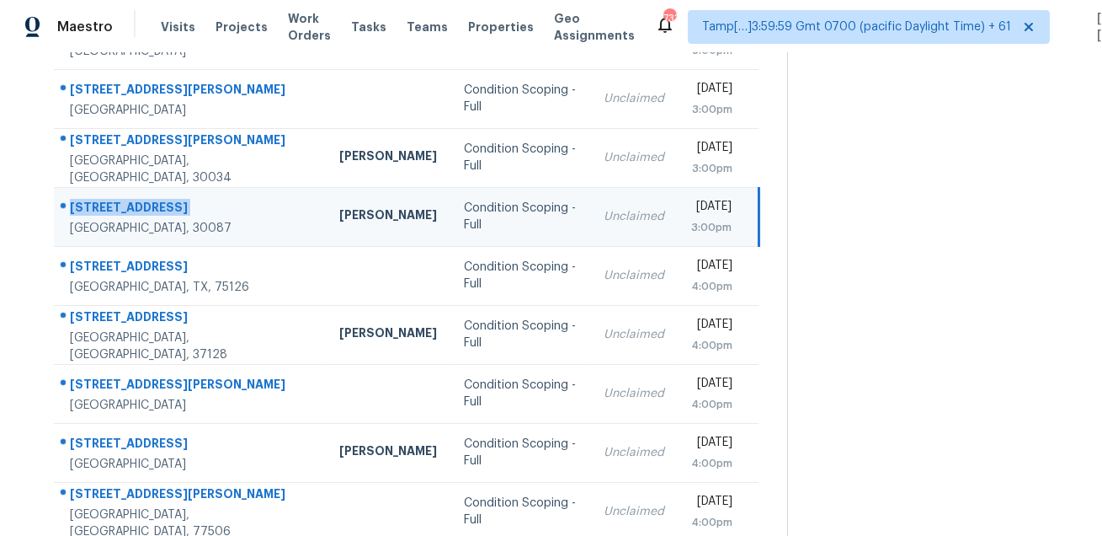
click at [102, 193] on td "5083 Oak Leaf Ter Stone Mountain, GA, 30087" at bounding box center [190, 216] width 272 height 59
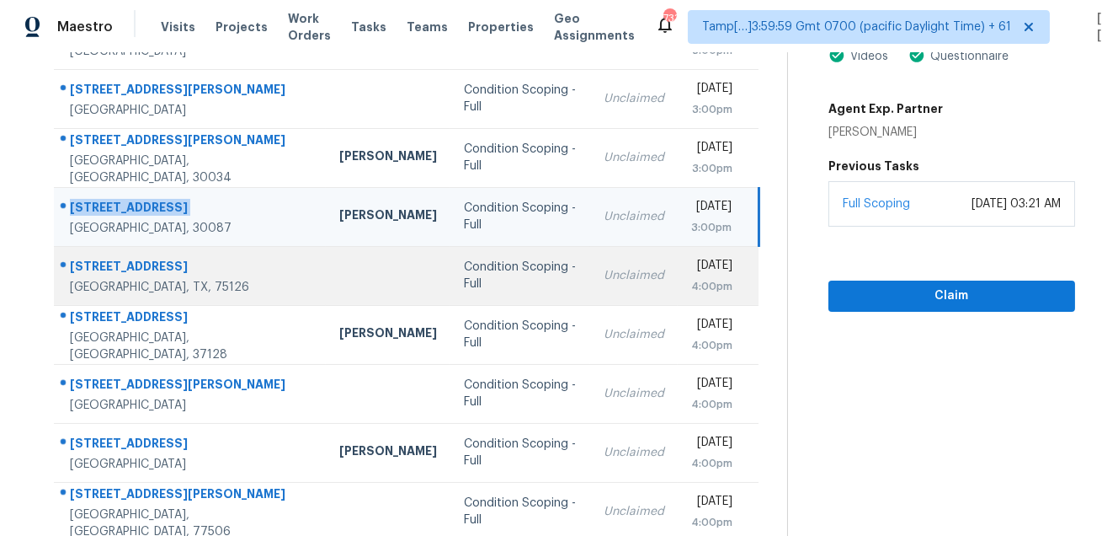
click at [141, 259] on div "2062 Glaston Rd" at bounding box center [191, 268] width 243 height 21
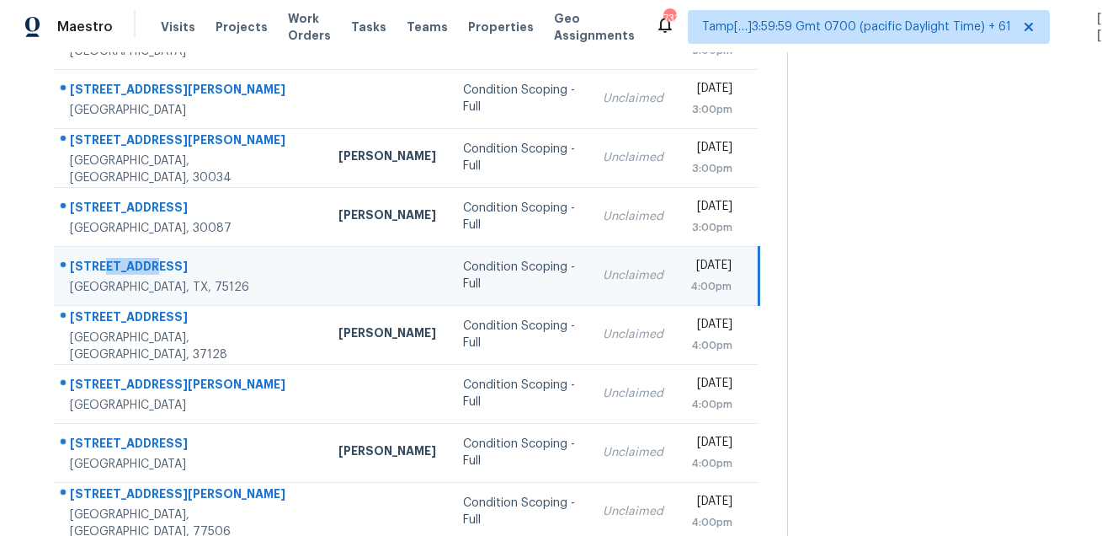
click at [141, 259] on div "2062 Glaston Rd" at bounding box center [191, 268] width 242 height 21
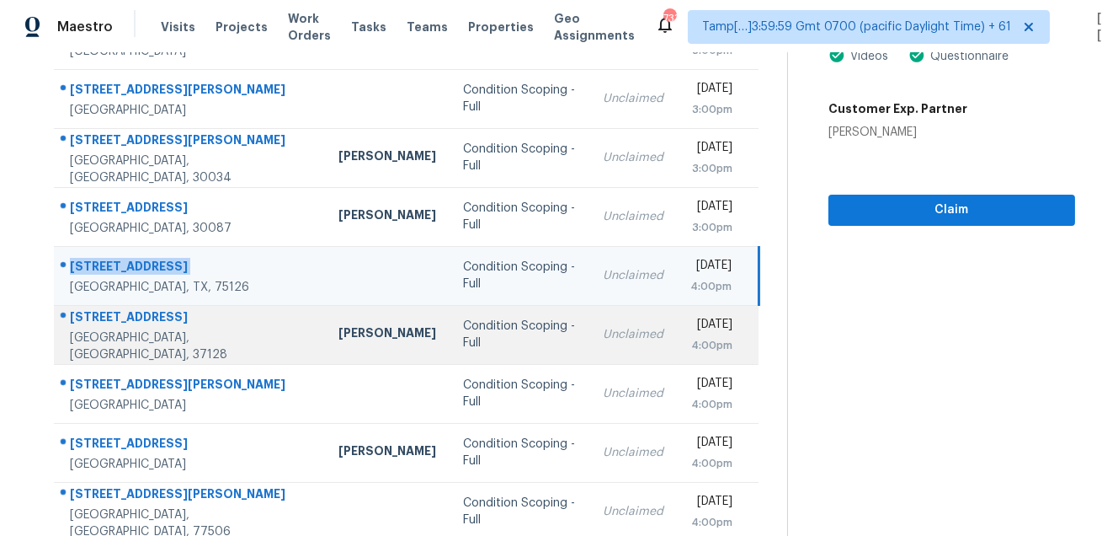
click at [170, 324] on div "3605 Shady Forest Dr" at bounding box center [191, 318] width 242 height 21
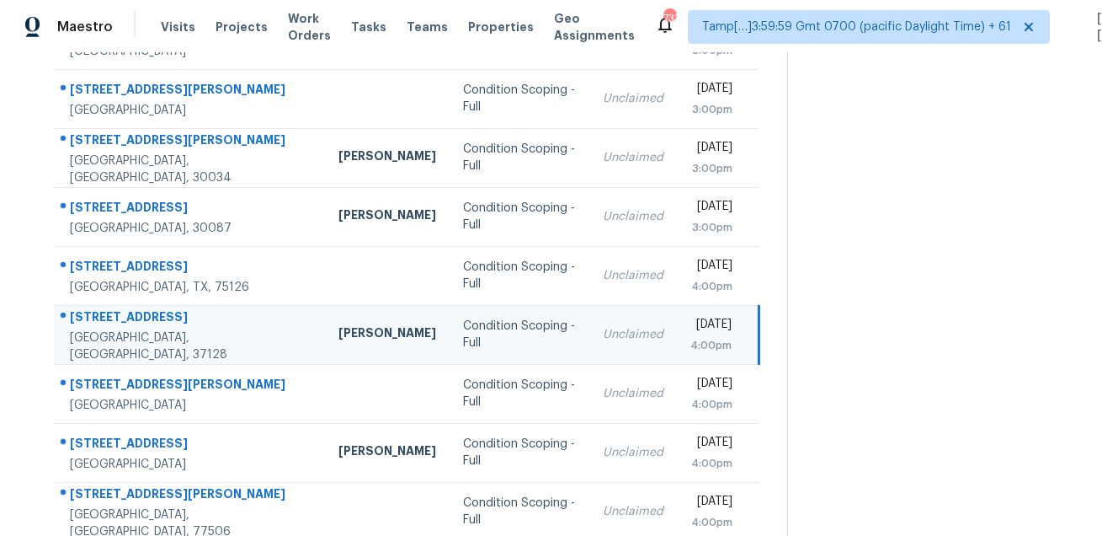
click at [170, 324] on div "3605 Shady Forest Dr" at bounding box center [191, 318] width 242 height 21
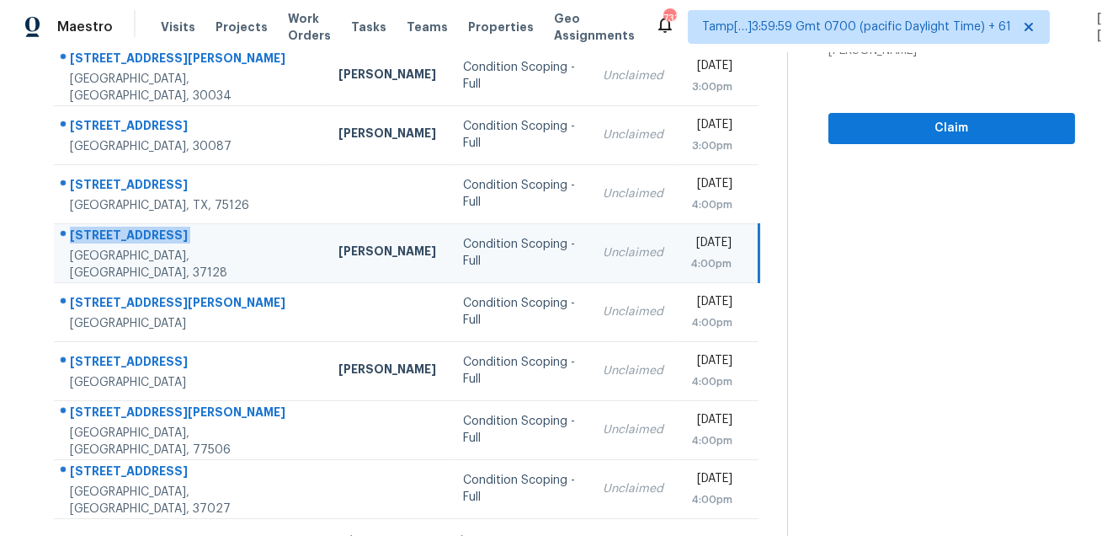
scroll to position [341, 0]
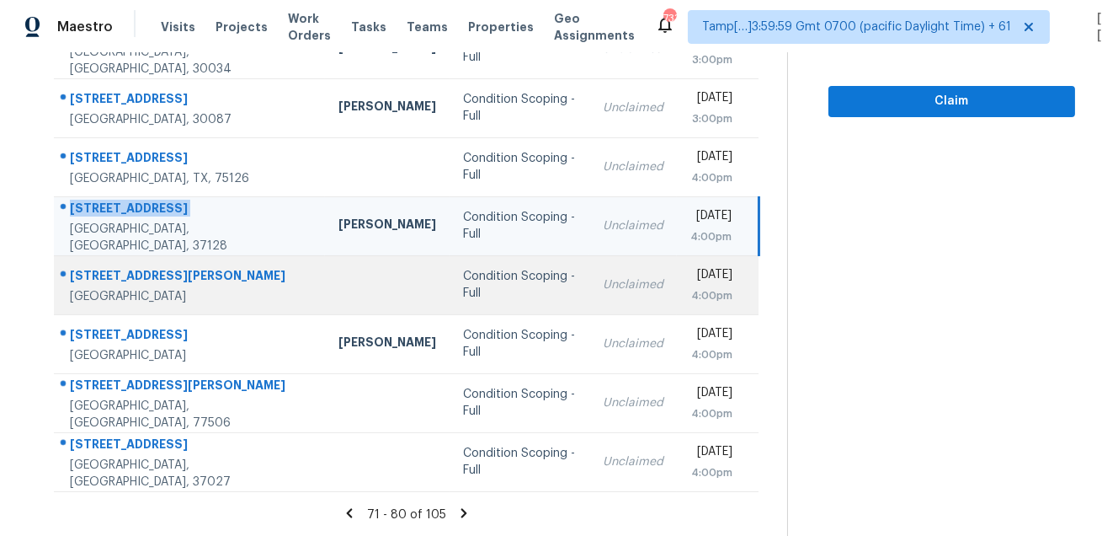
click at [115, 264] on td "142 Camelia Pkwy Kyle, TX, 78640" at bounding box center [189, 284] width 271 height 59
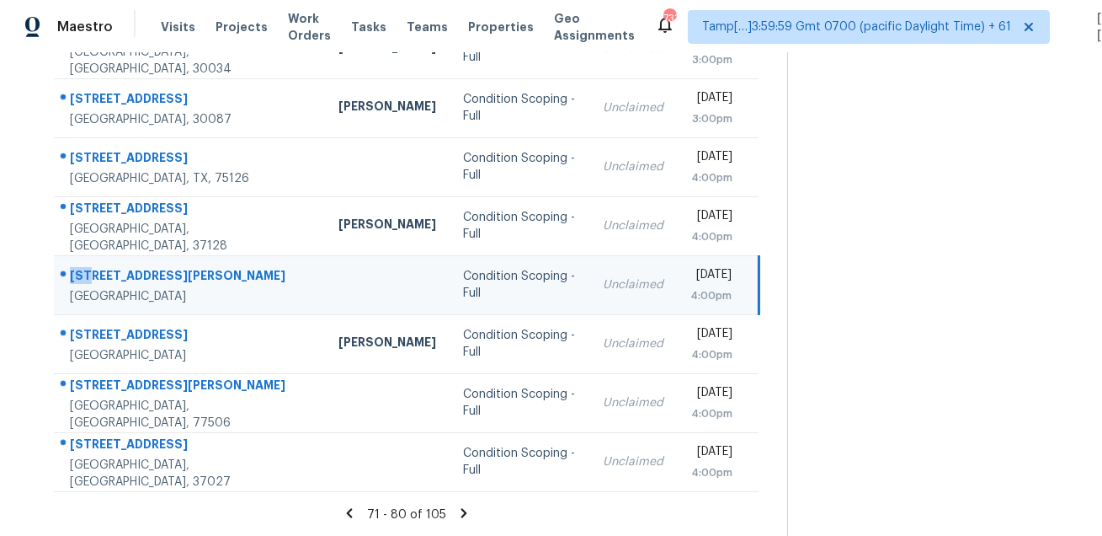
click at [115, 264] on td "142 Camelia Pkwy Kyle, TX, 78640" at bounding box center [189, 284] width 271 height 59
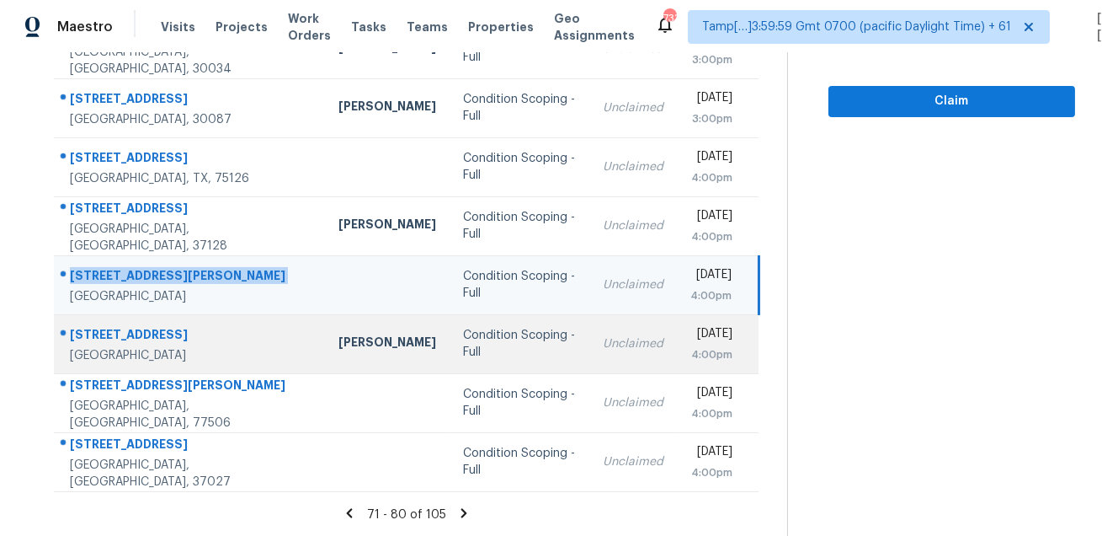
click at [124, 327] on div "2717 Bull Shoals Dr" at bounding box center [191, 336] width 242 height 21
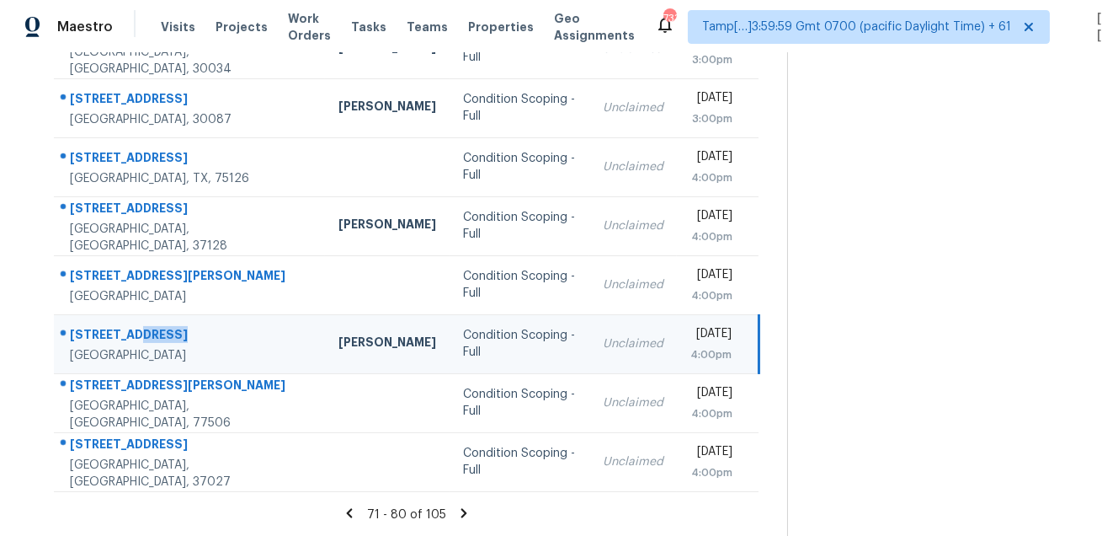
click at [124, 327] on div "2717 Bull Shoals Dr" at bounding box center [191, 336] width 242 height 21
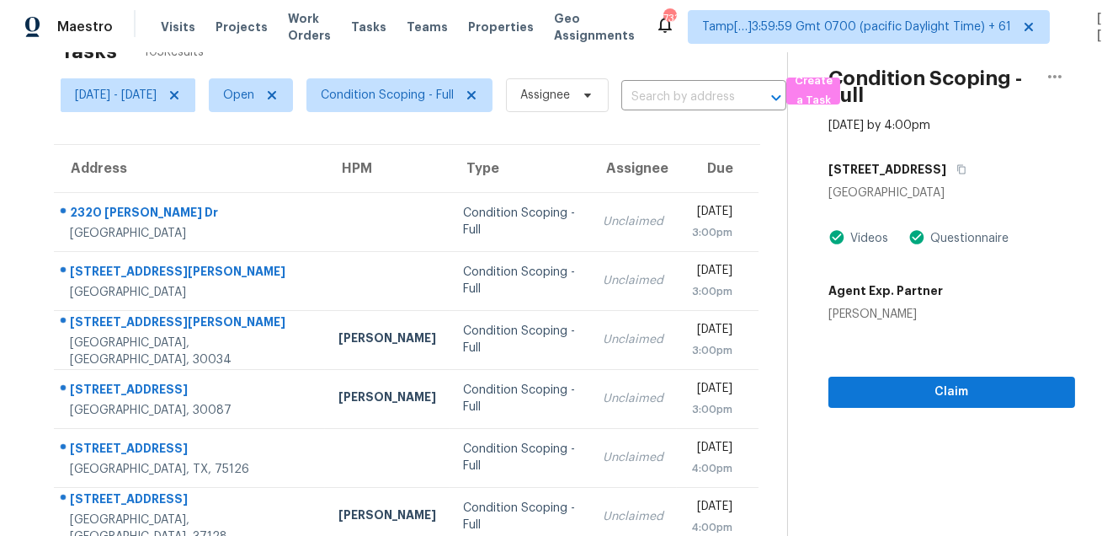
scroll to position [31, 0]
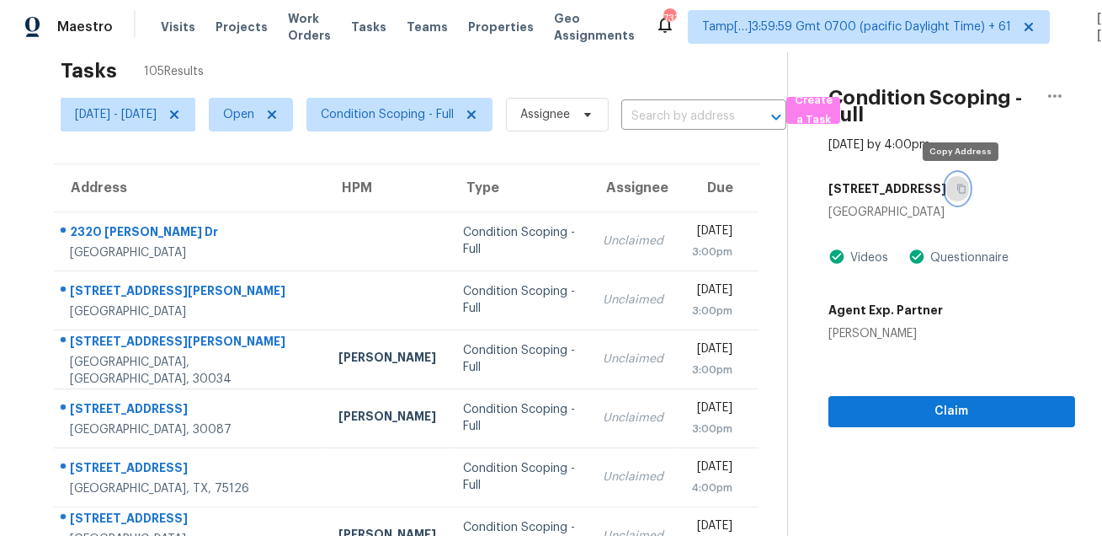
click at [963, 188] on icon "button" at bounding box center [962, 189] width 10 height 10
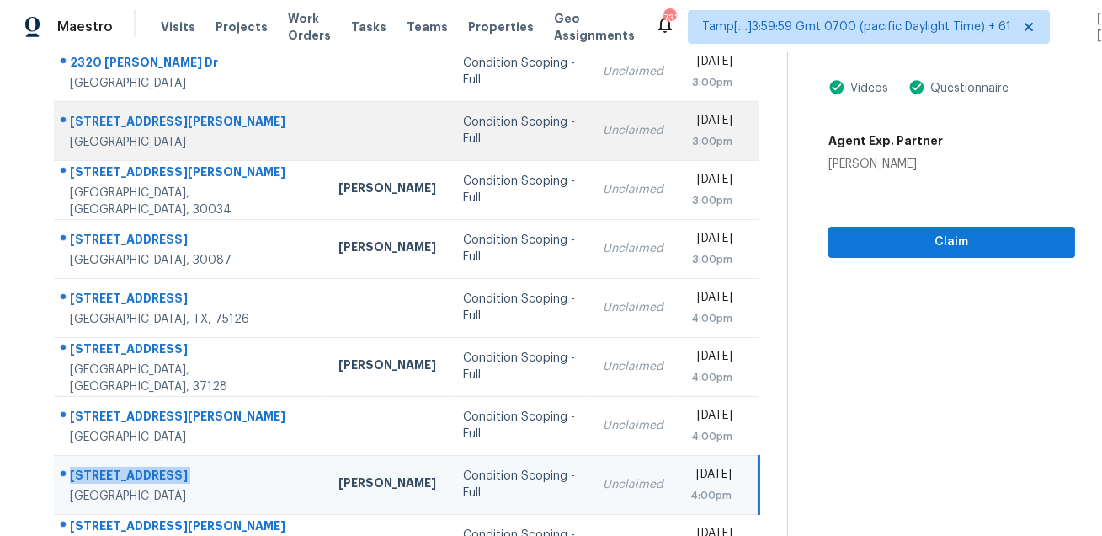
scroll to position [341, 0]
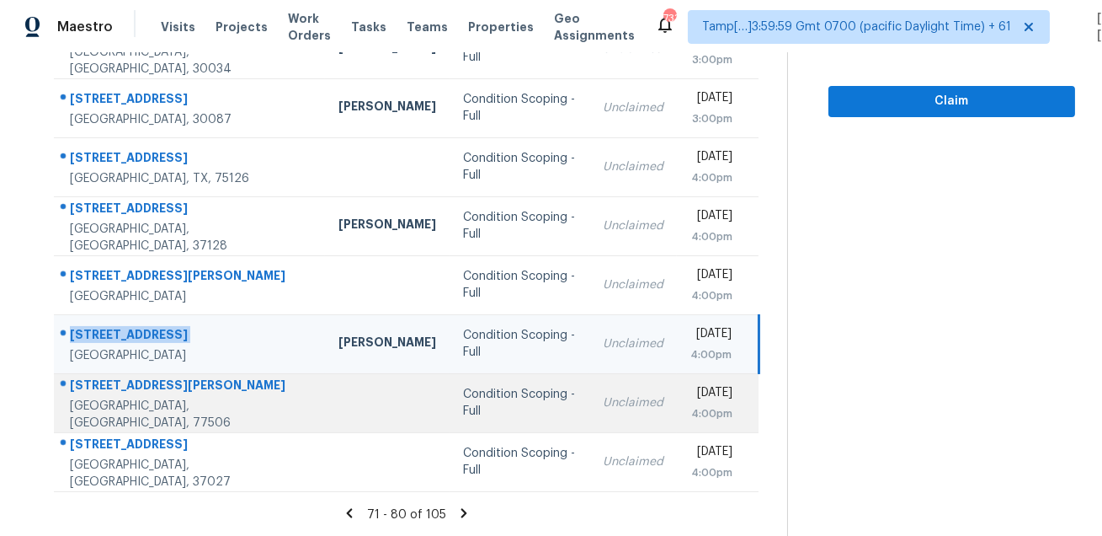
click at [150, 384] on div "1002 Joseph St" at bounding box center [191, 386] width 242 height 21
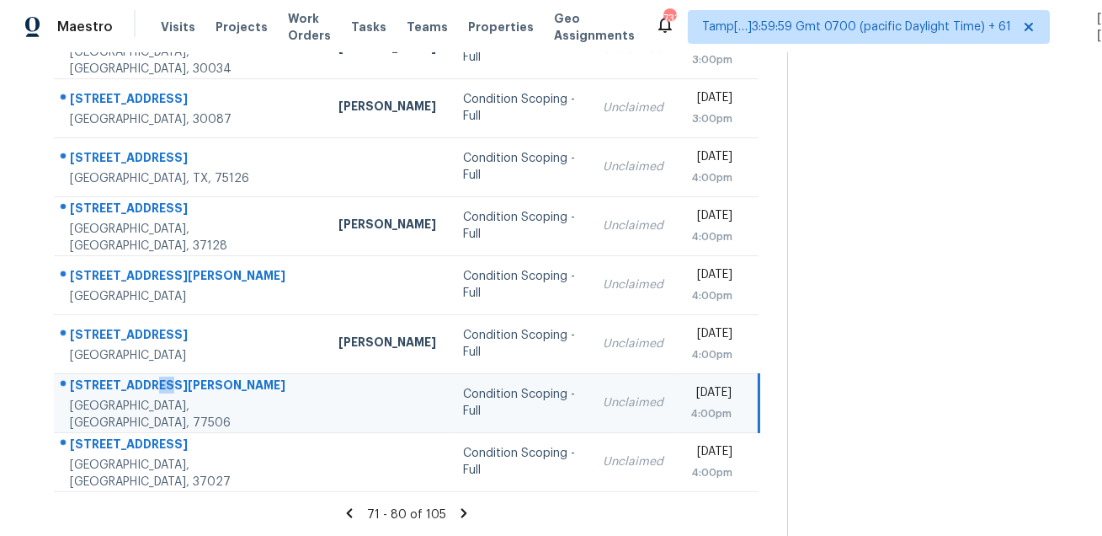
click at [150, 384] on div "1002 Joseph St" at bounding box center [191, 386] width 242 height 21
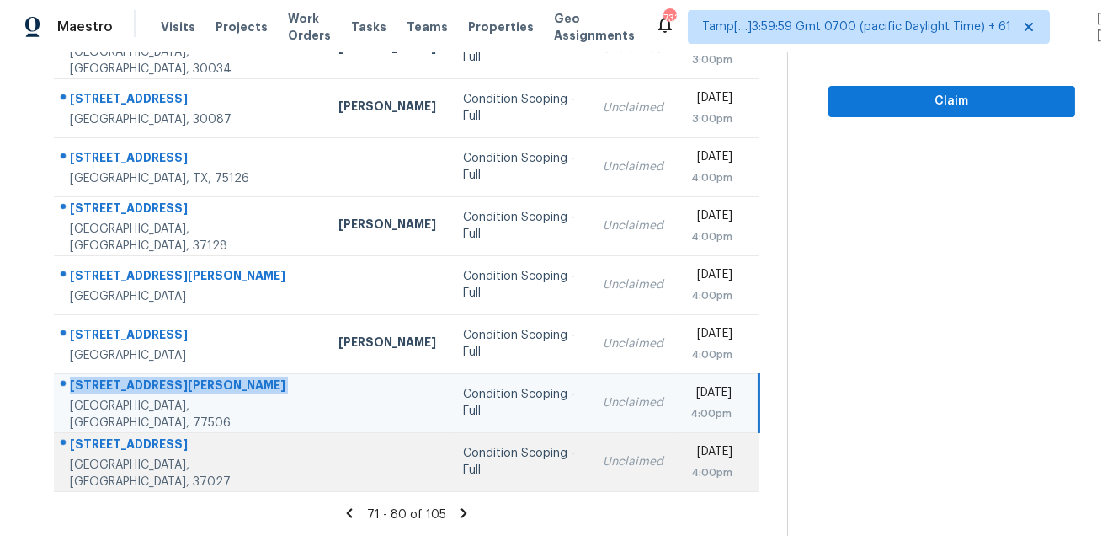
click at [136, 456] on div "5428 Stone Box Ln" at bounding box center [191, 445] width 242 height 21
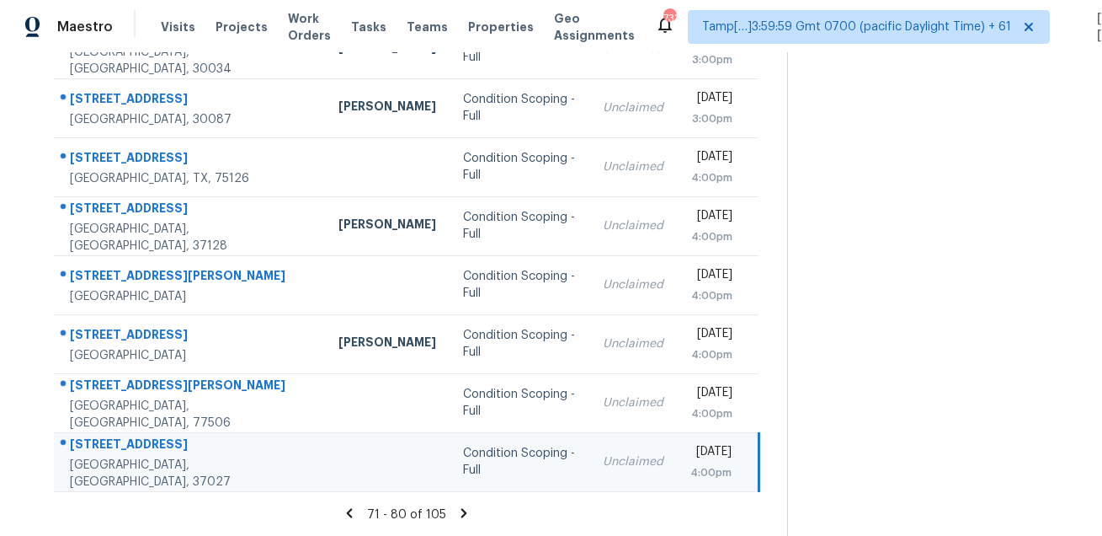
click at [136, 456] on div "5428 Stone Box Ln" at bounding box center [191, 445] width 242 height 21
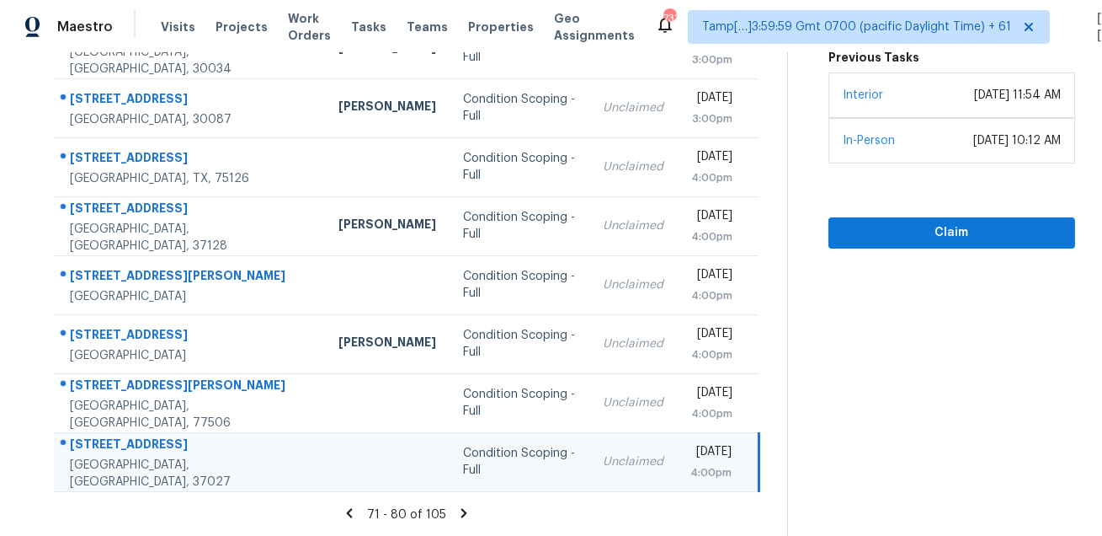
click at [467, 510] on icon at bounding box center [465, 512] width 6 height 9
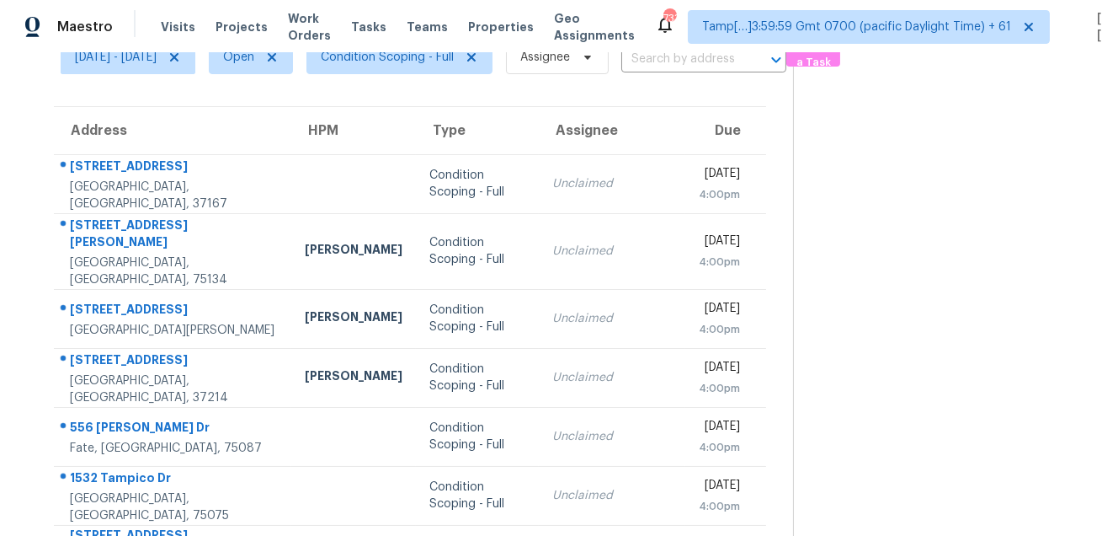
scroll to position [0, 0]
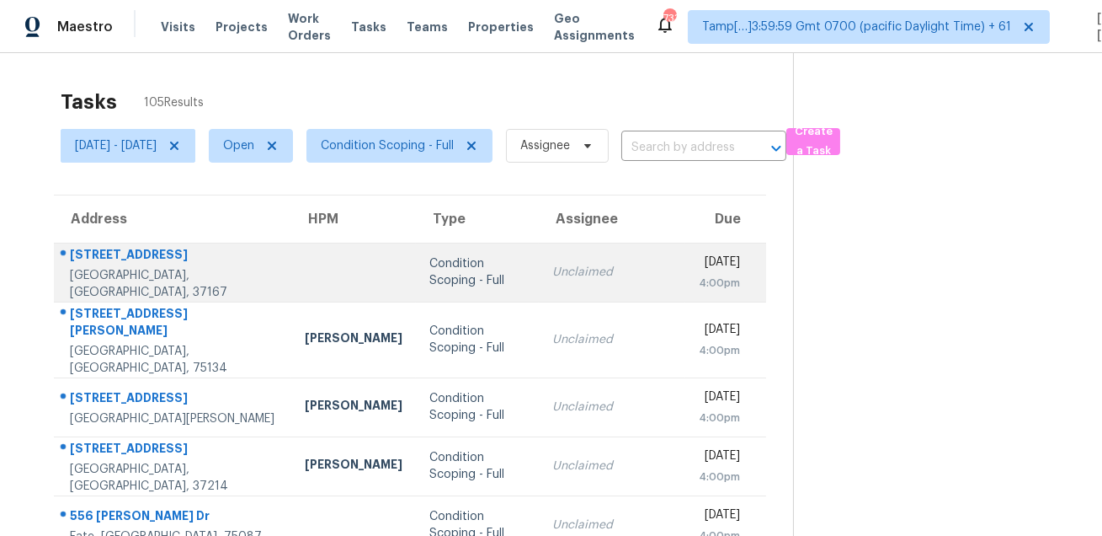
click at [153, 253] on div "172 Fletchers Way" at bounding box center [174, 256] width 208 height 21
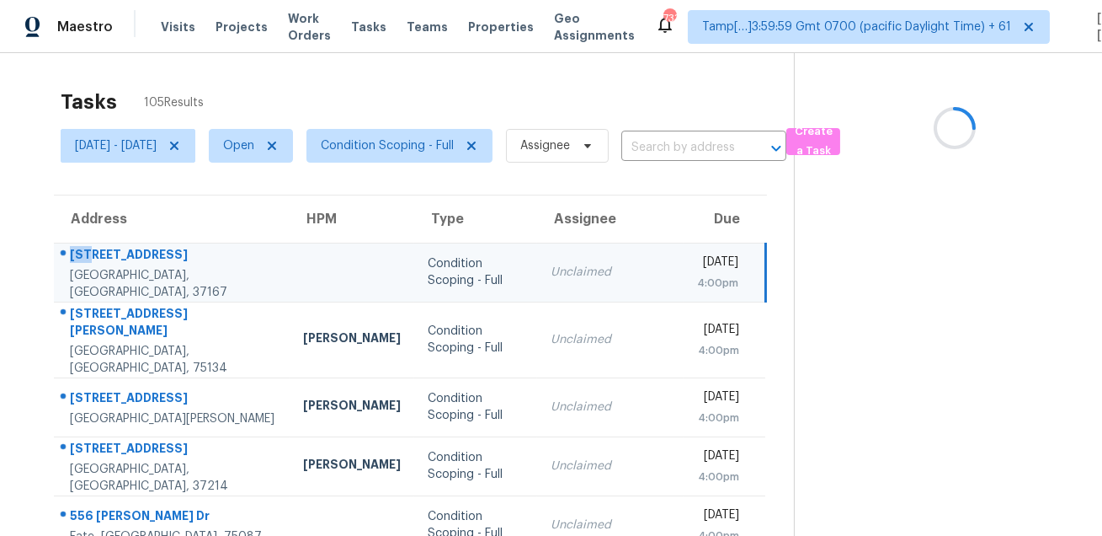
click at [153, 253] on div "172 Fletchers Way" at bounding box center [173, 256] width 206 height 21
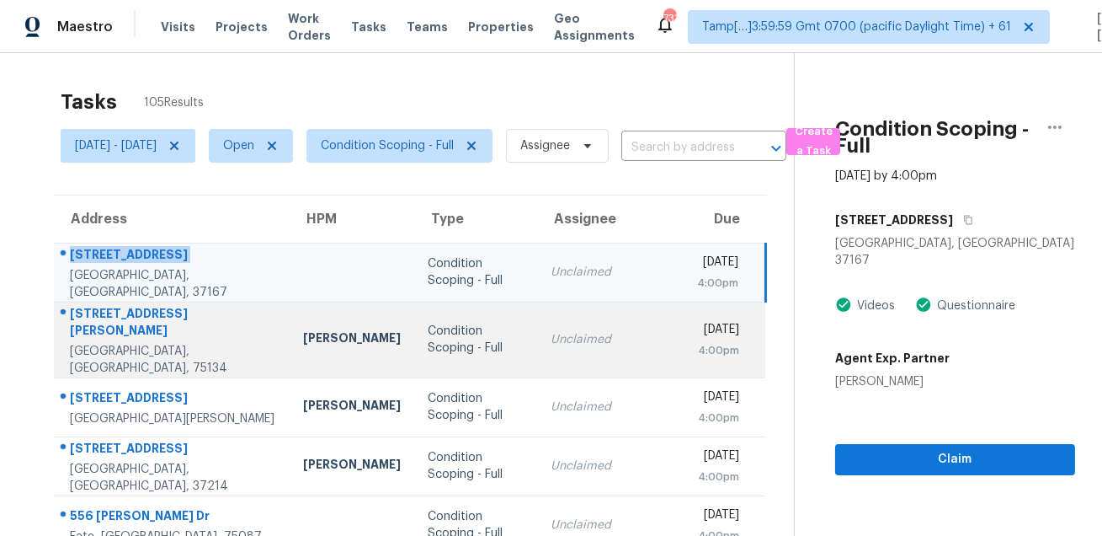
click at [106, 327] on div "1006 Westover Dr" at bounding box center [173, 324] width 206 height 38
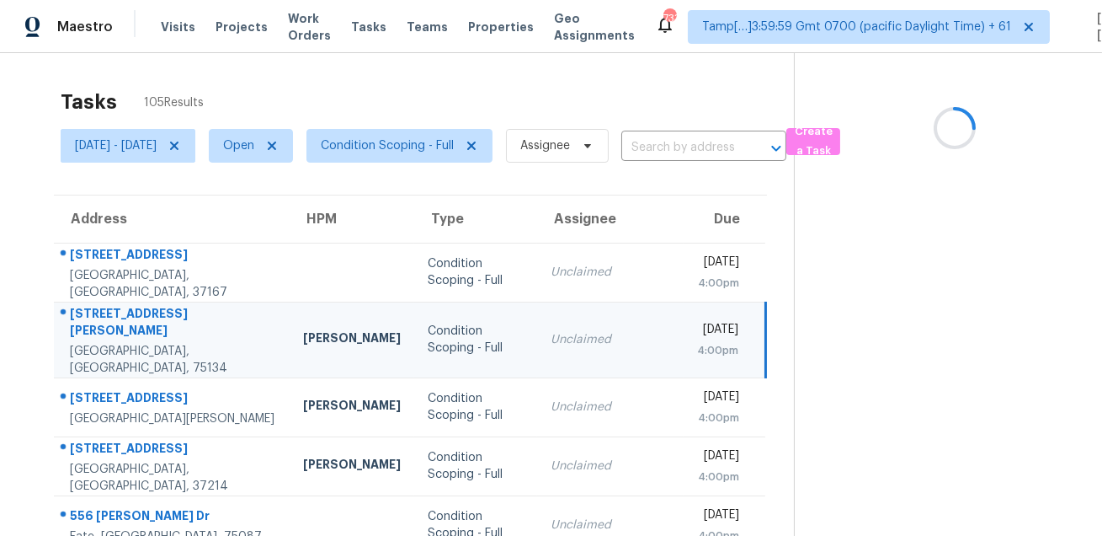
click at [106, 327] on div "1006 Westover Dr" at bounding box center [173, 324] width 206 height 38
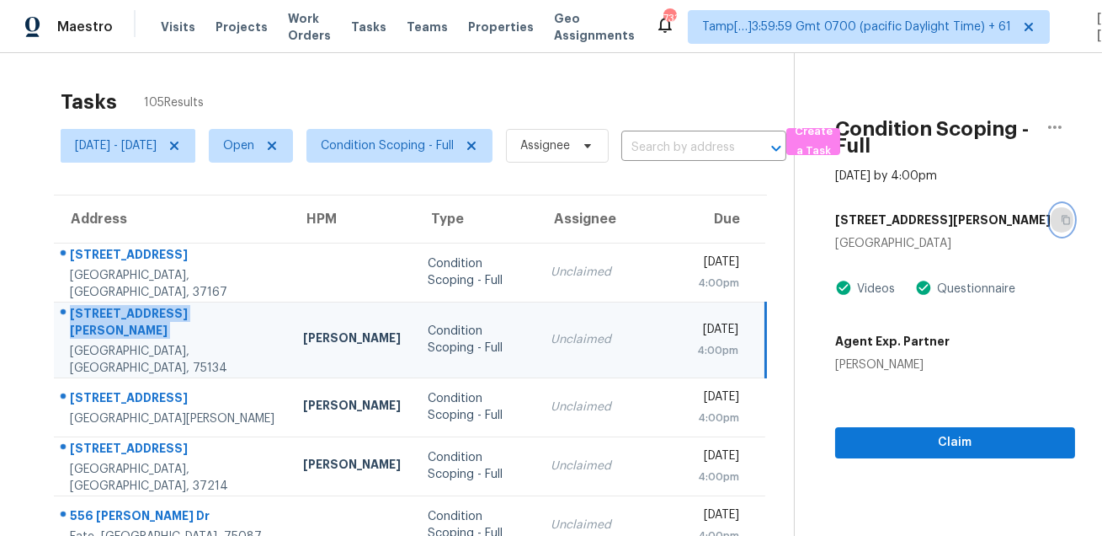
click at [1061, 220] on icon "button" at bounding box center [1066, 220] width 10 height 10
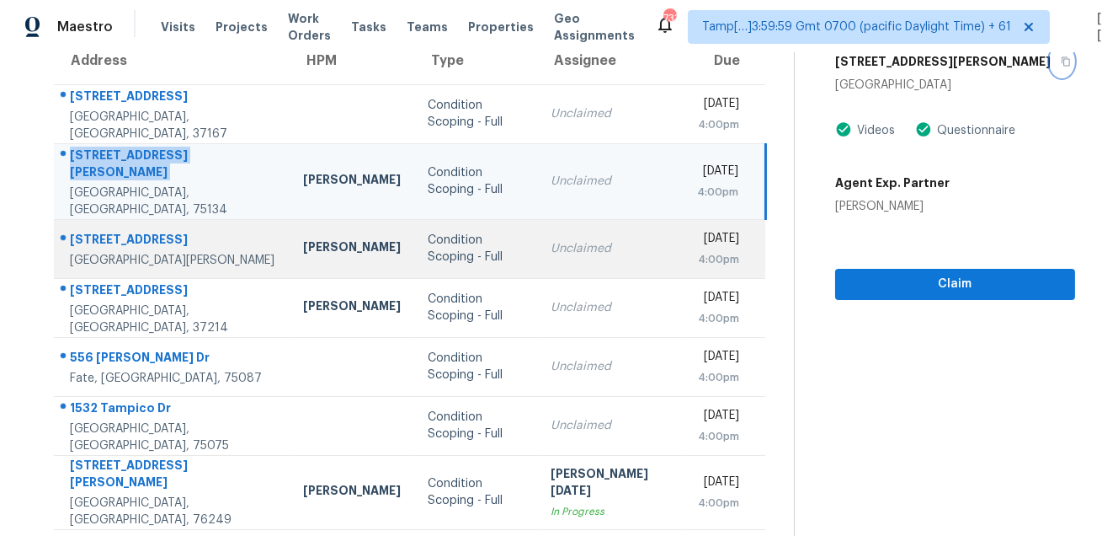
scroll to position [147, 0]
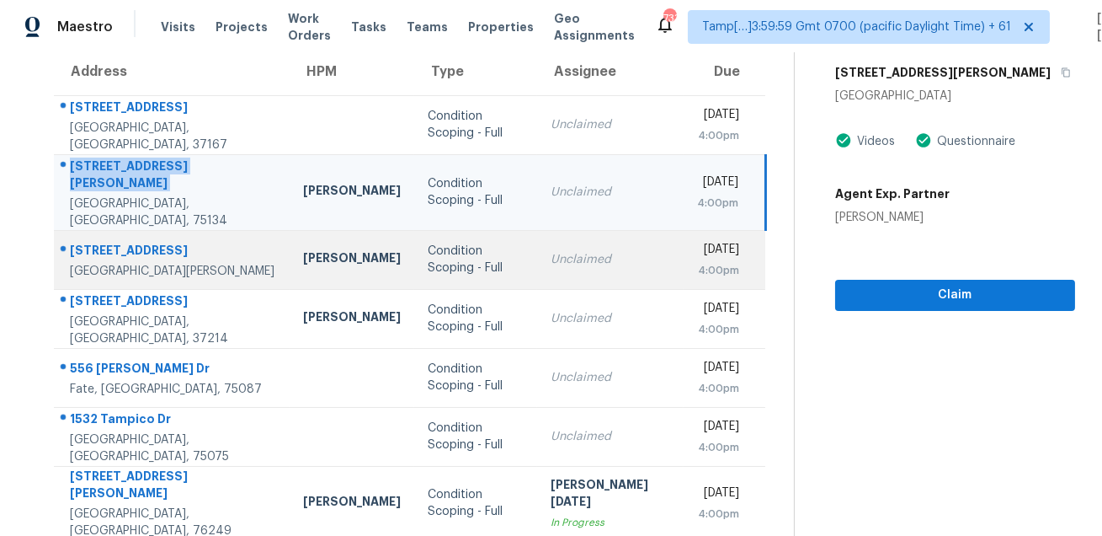
click at [161, 230] on td "1631 Birmingham St St. Paul, MN, 55106" at bounding box center [172, 259] width 236 height 59
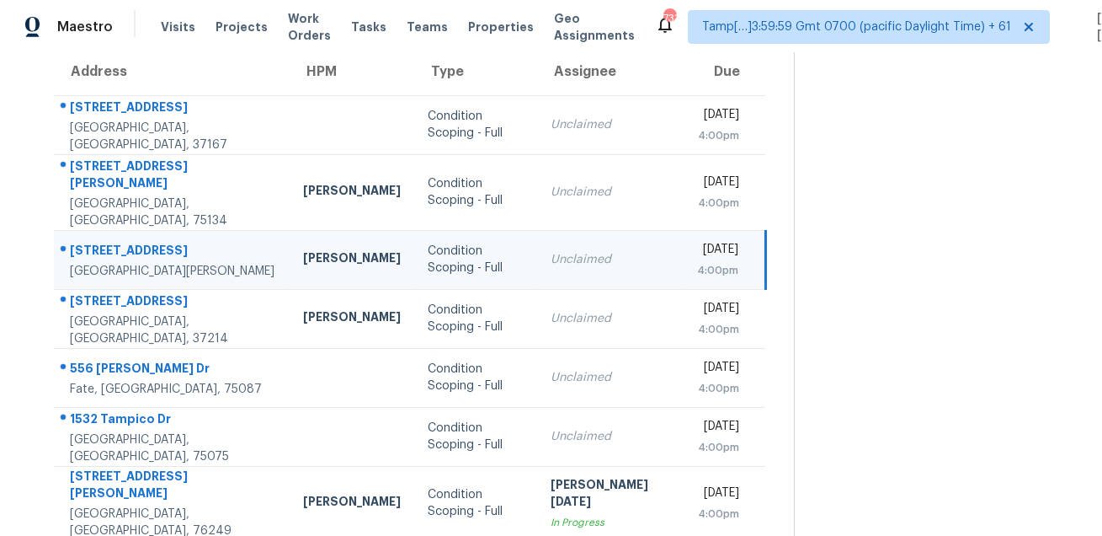
click at [161, 230] on td "1631 Birmingham St St. Paul, MN, 55106" at bounding box center [172, 259] width 236 height 59
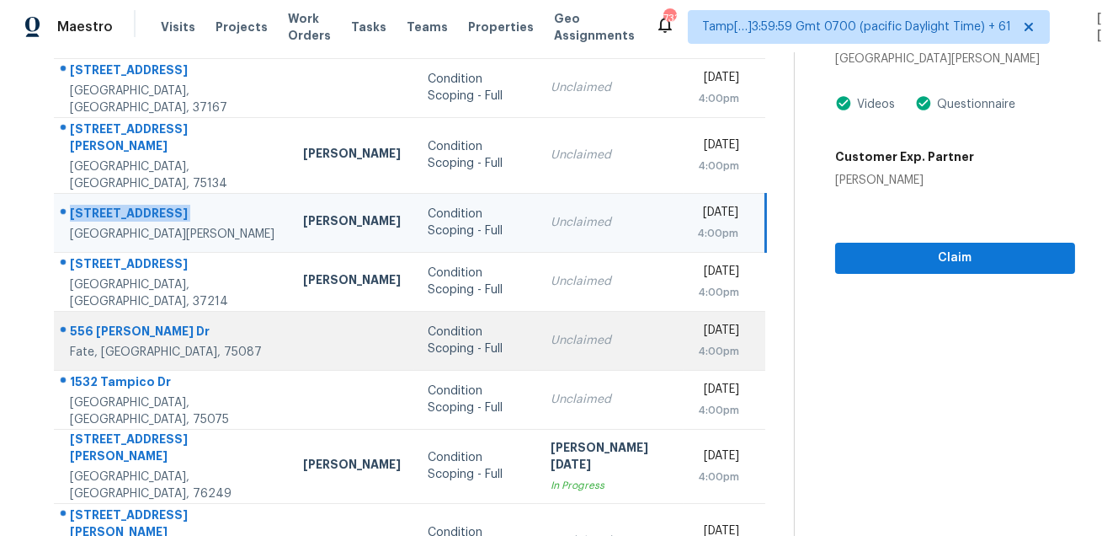
scroll to position [215, 0]
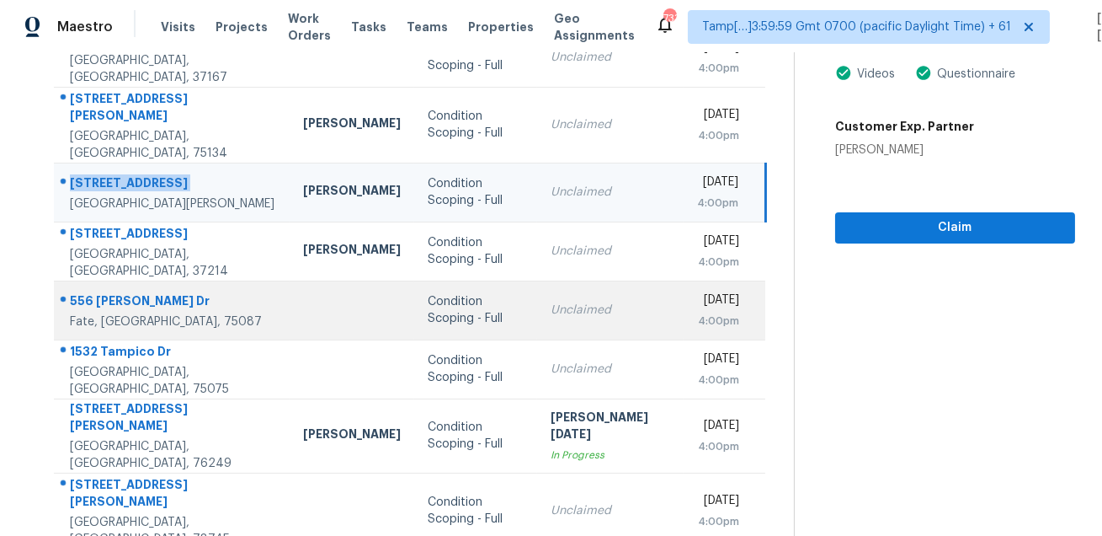
click at [105, 292] on div "556 Garrett Dr" at bounding box center [173, 302] width 206 height 21
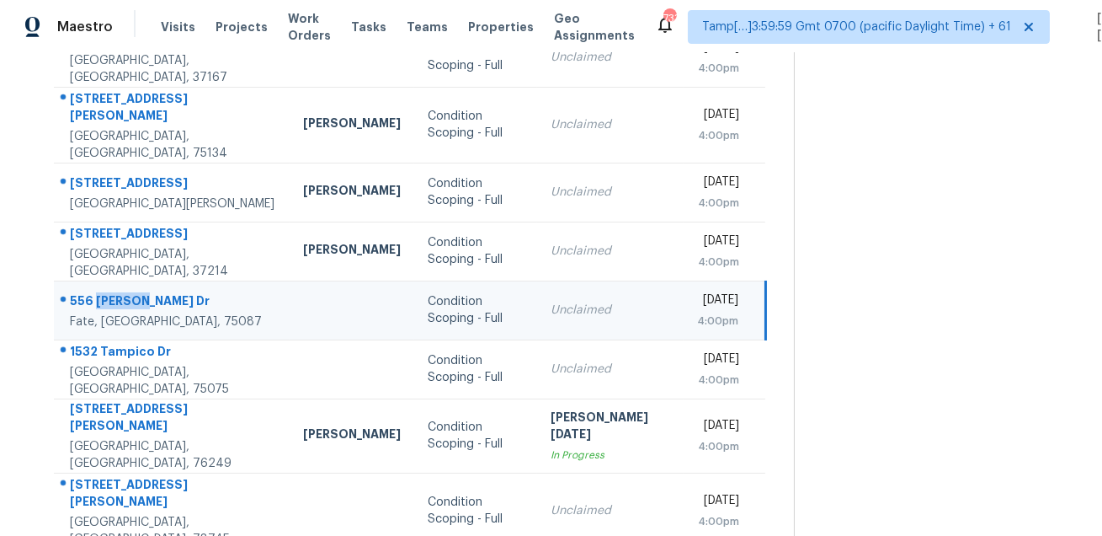
click at [105, 292] on div "556 Garrett Dr" at bounding box center [173, 302] width 206 height 21
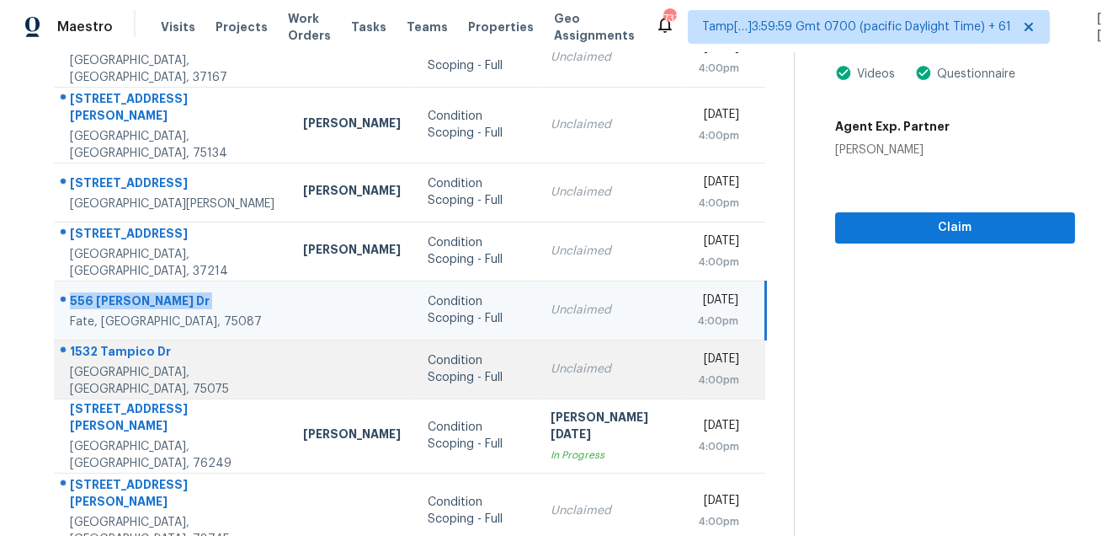
click at [127, 339] on td "1532 Tampico Dr Plano, TX, 75075" at bounding box center [172, 368] width 236 height 59
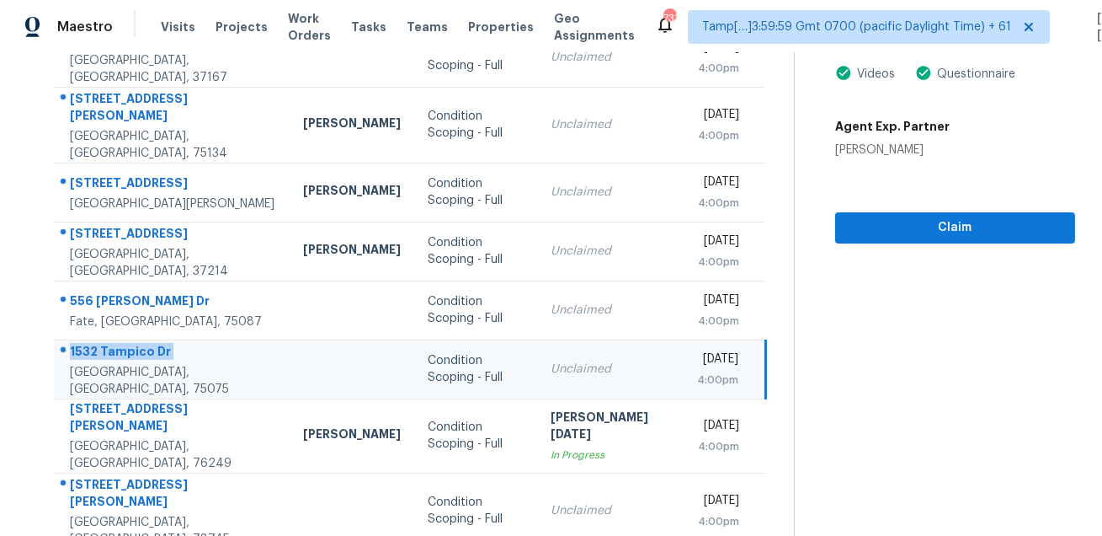
scroll to position [0, 0]
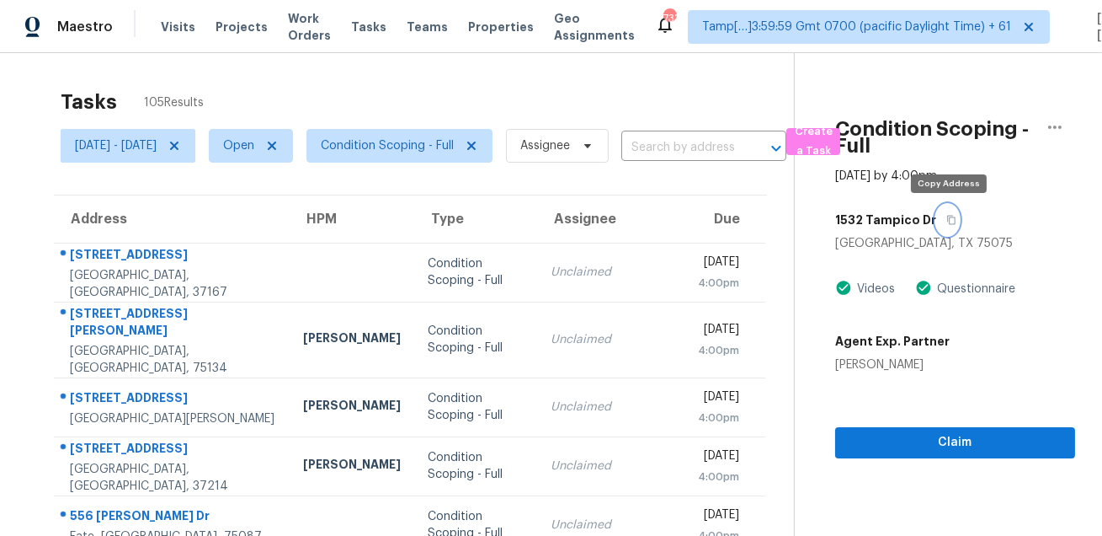
click at [952, 217] on icon "button" at bounding box center [952, 220] width 10 height 10
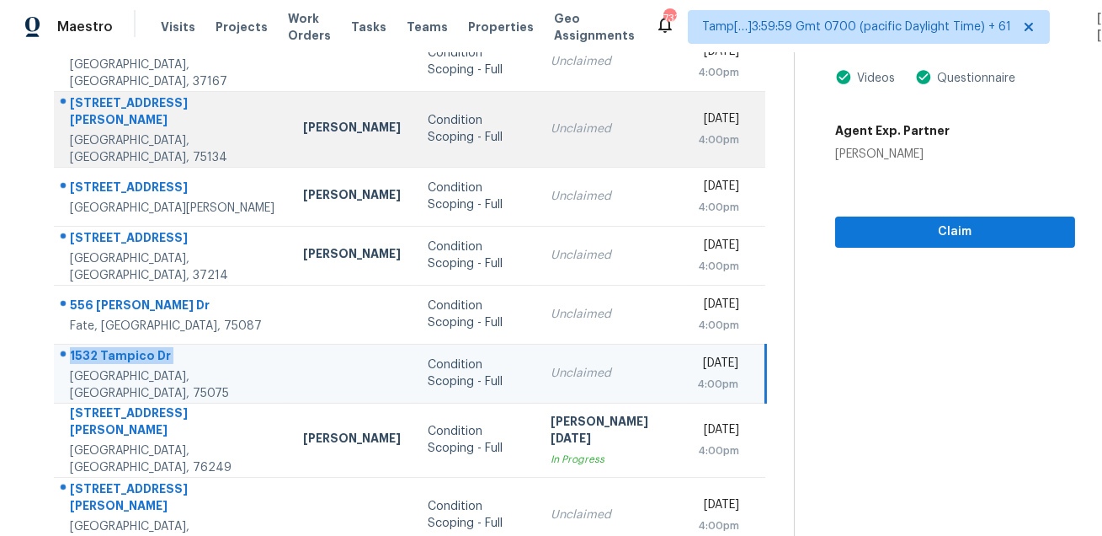
scroll to position [341, 0]
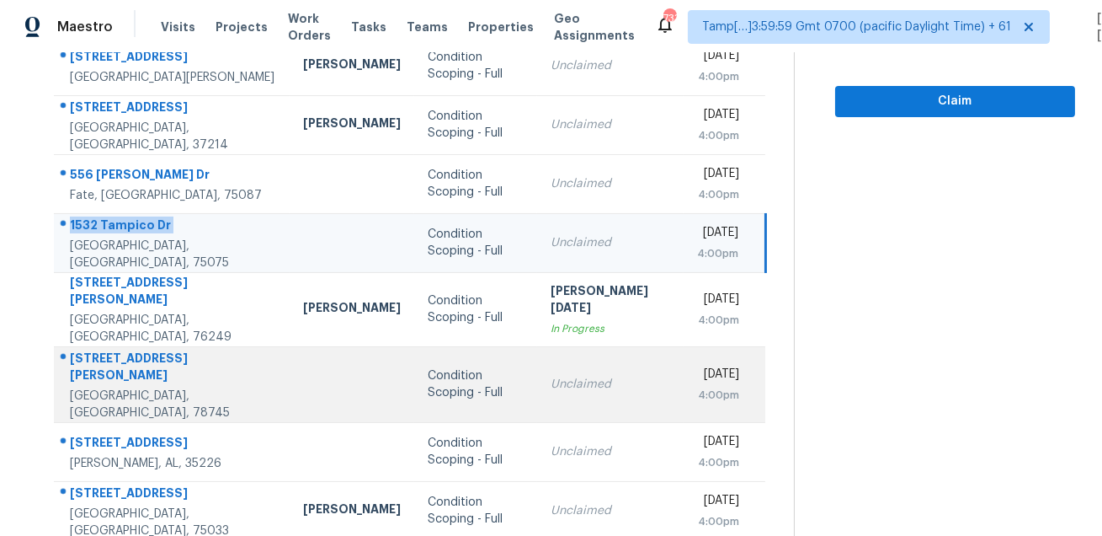
click at [83, 350] on div "2612 Baxter Dr" at bounding box center [173, 369] width 206 height 38
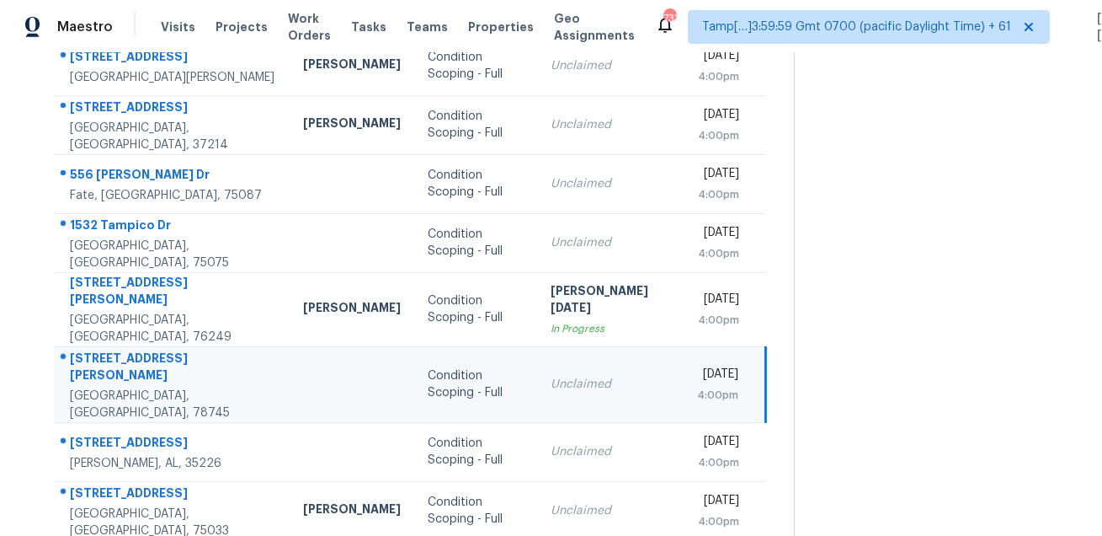
click at [83, 350] on div "2612 Baxter Dr" at bounding box center [173, 369] width 206 height 38
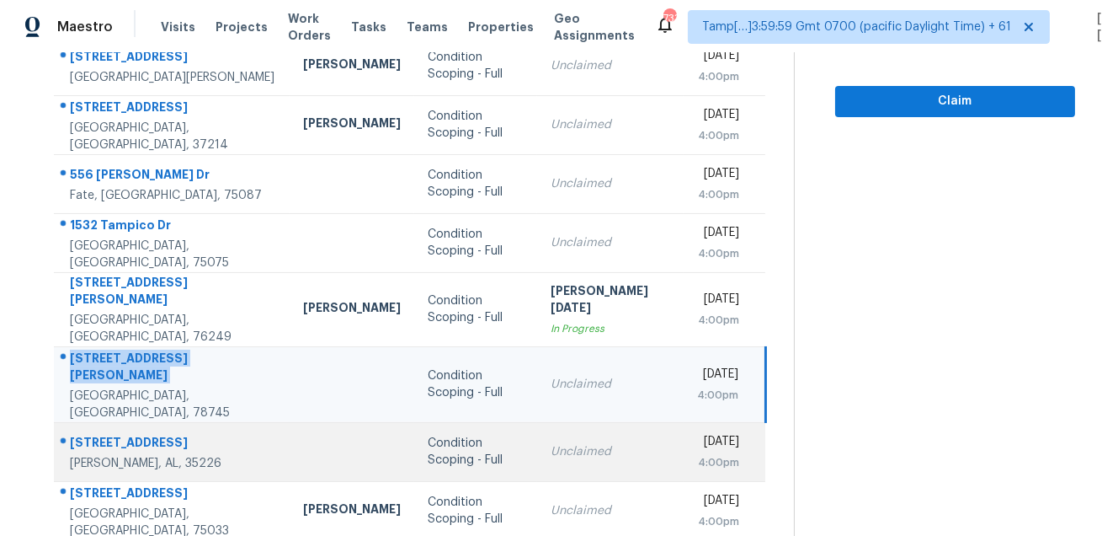
click at [157, 434] on div "5005 Thistle Way" at bounding box center [173, 444] width 206 height 21
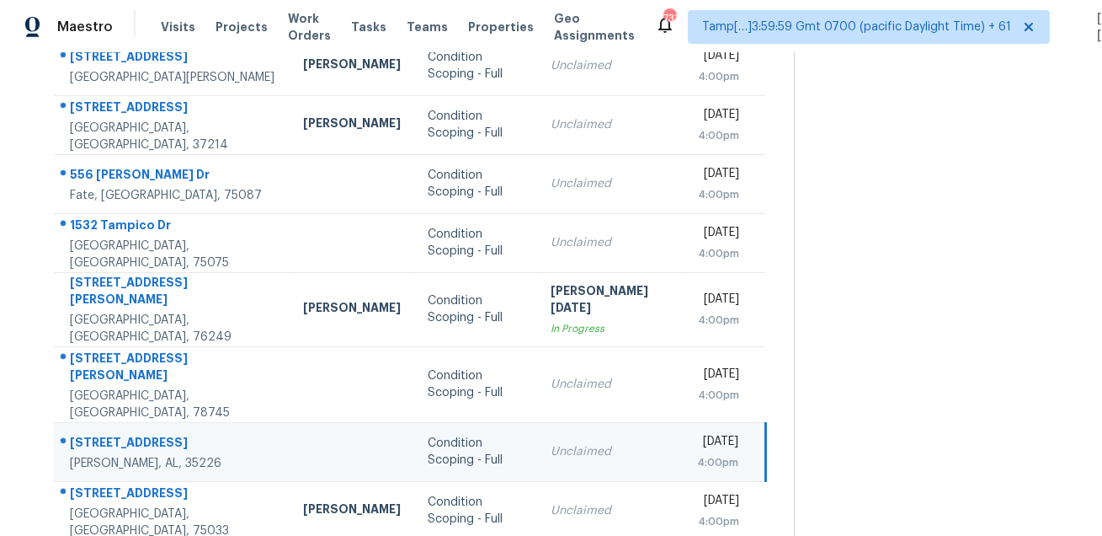
click at [157, 434] on div "5005 Thistle Way" at bounding box center [173, 444] width 206 height 21
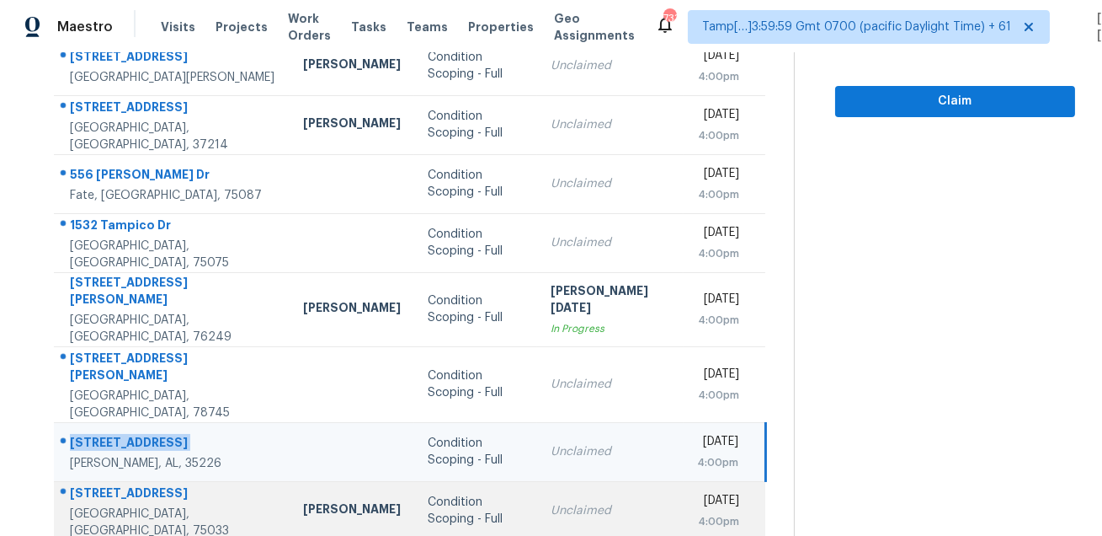
click at [152, 484] on div "10924 Coralberry Dr" at bounding box center [173, 494] width 206 height 21
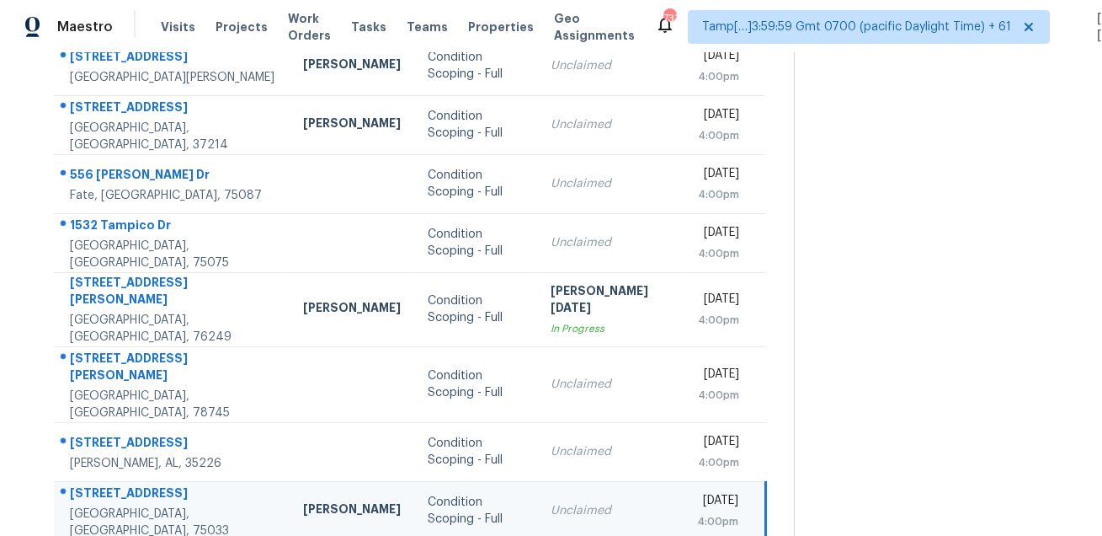
click at [152, 484] on div "10924 Coralberry Dr" at bounding box center [173, 494] width 206 height 21
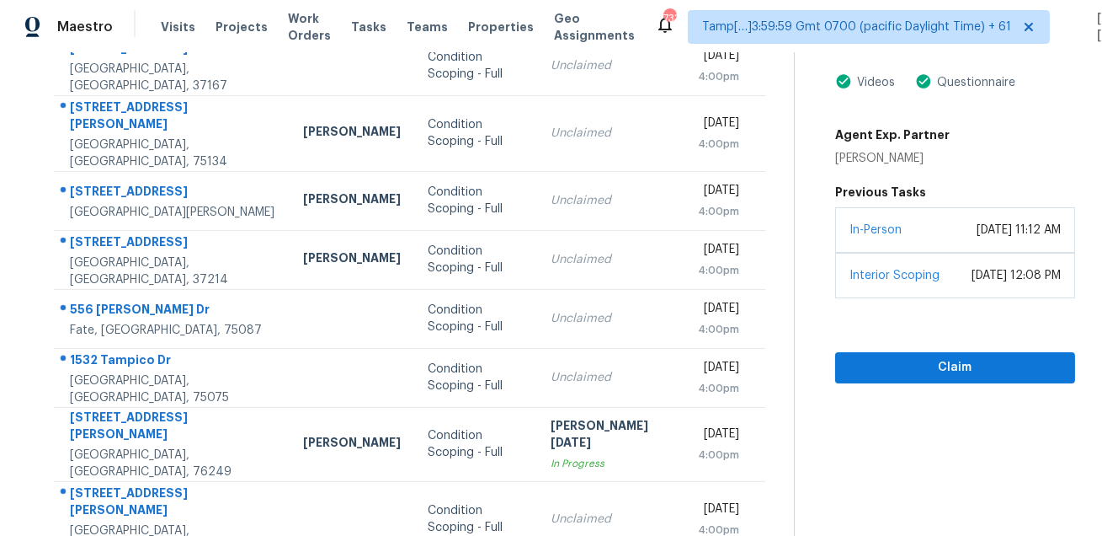
scroll to position [122, 0]
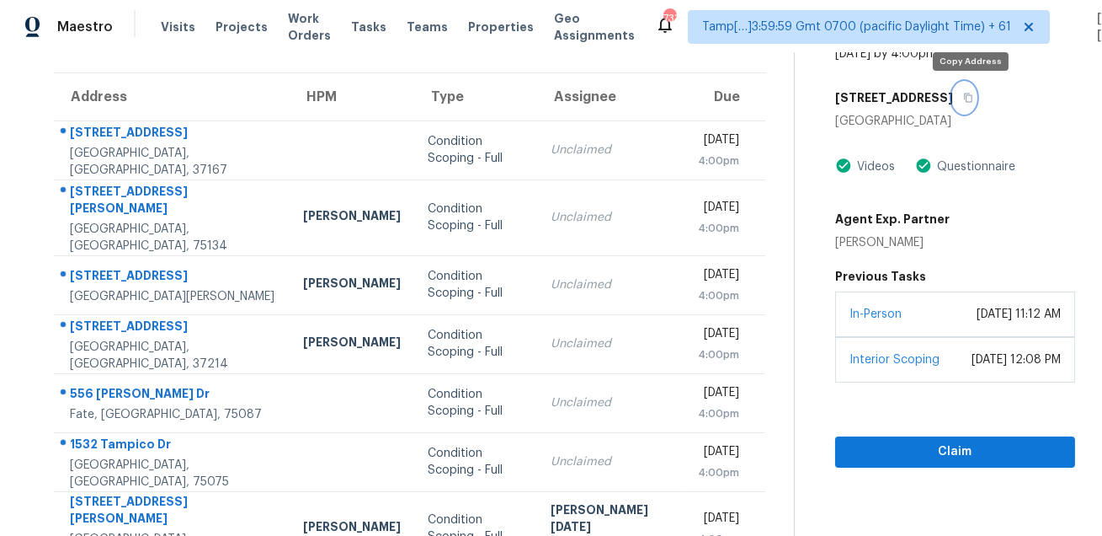
click at [969, 88] on button "button" at bounding box center [964, 98] width 23 height 30
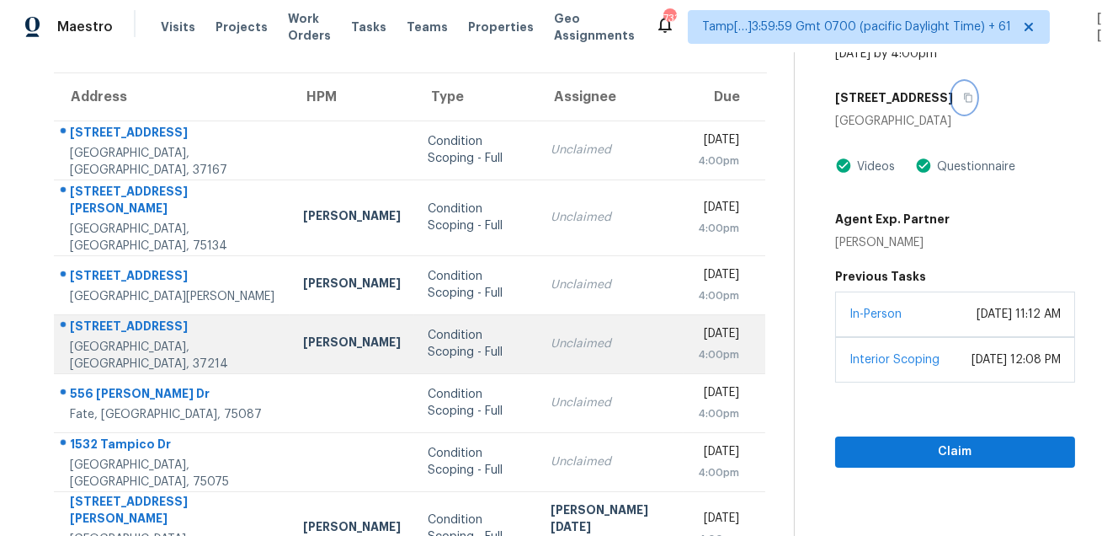
scroll to position [341, 0]
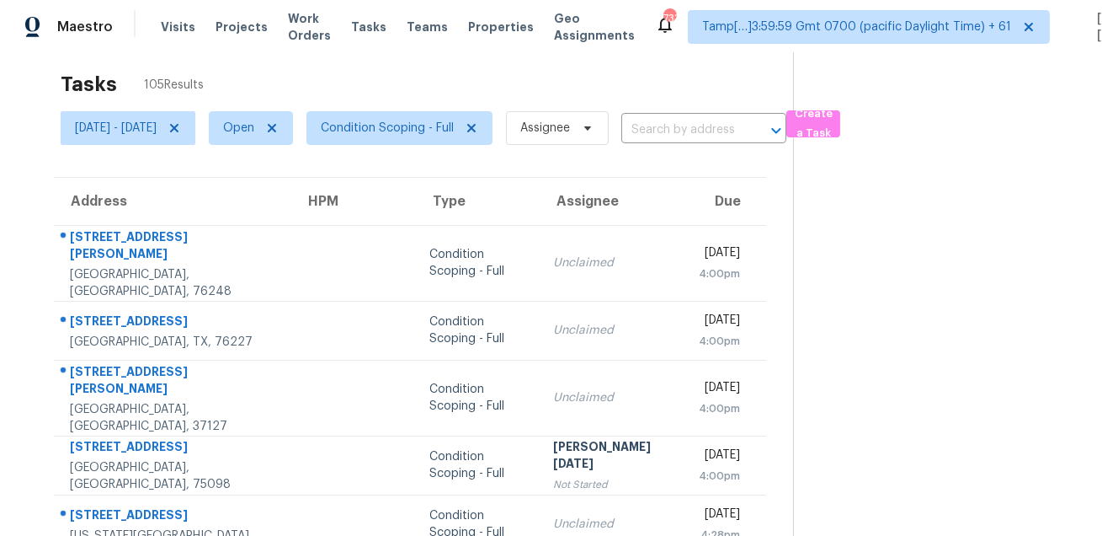
scroll to position [0, 0]
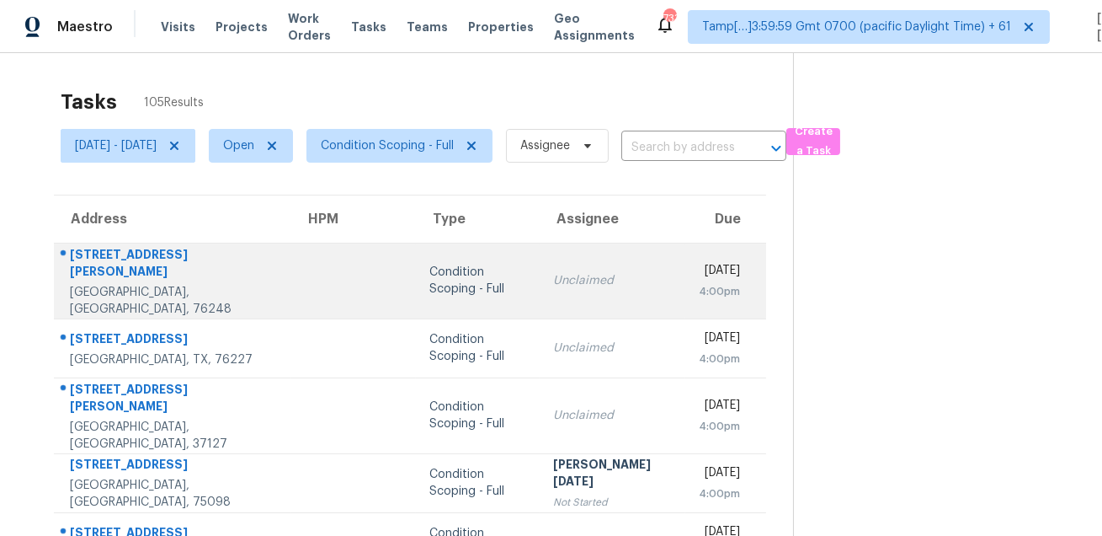
click at [150, 272] on div "605 Castleman Ct" at bounding box center [174, 265] width 208 height 38
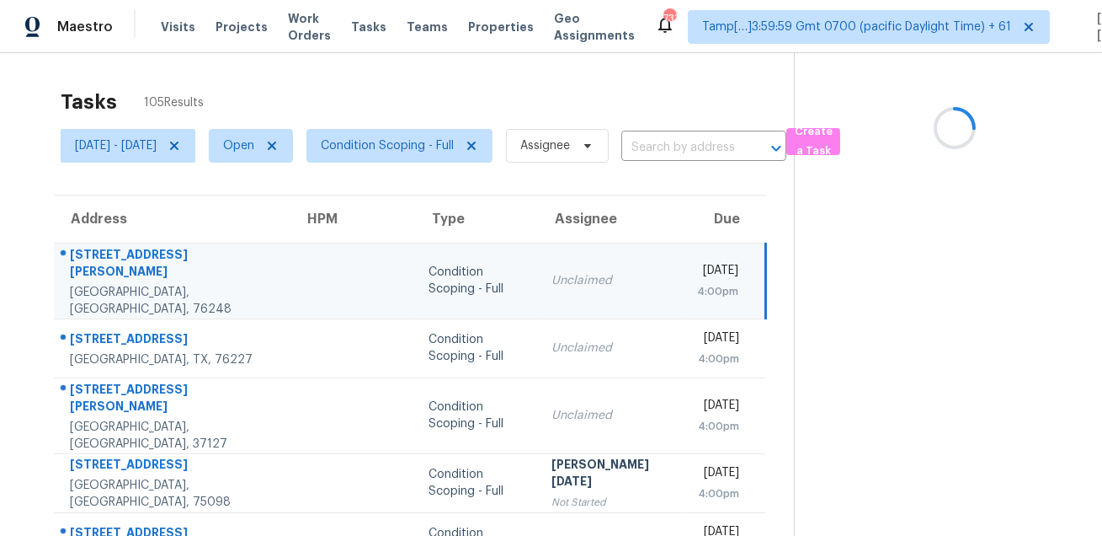
click at [150, 272] on div "605 Castleman Ct" at bounding box center [173, 265] width 207 height 38
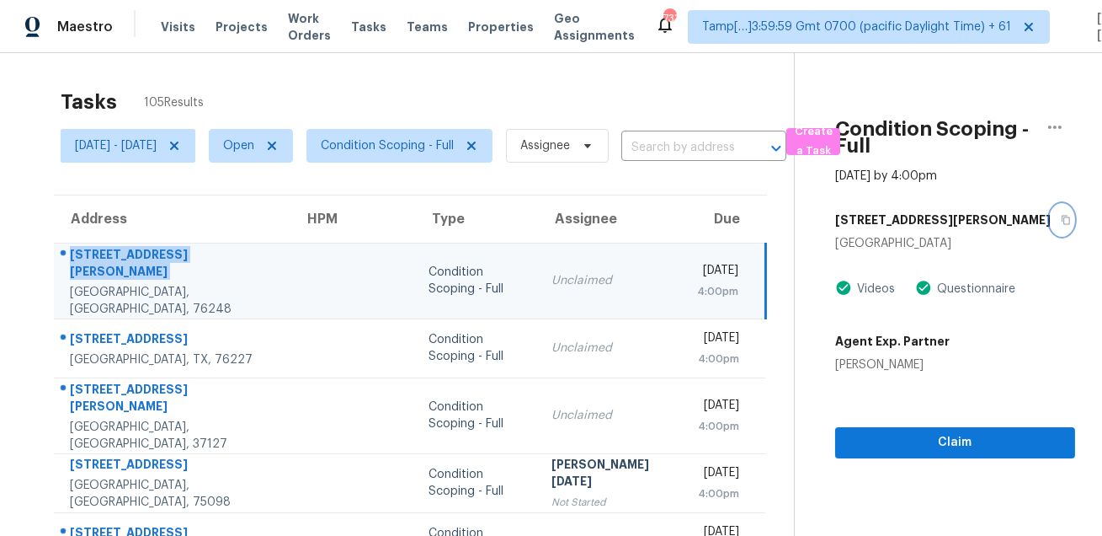
click at [1062, 216] on icon "button" at bounding box center [1066, 220] width 8 height 9
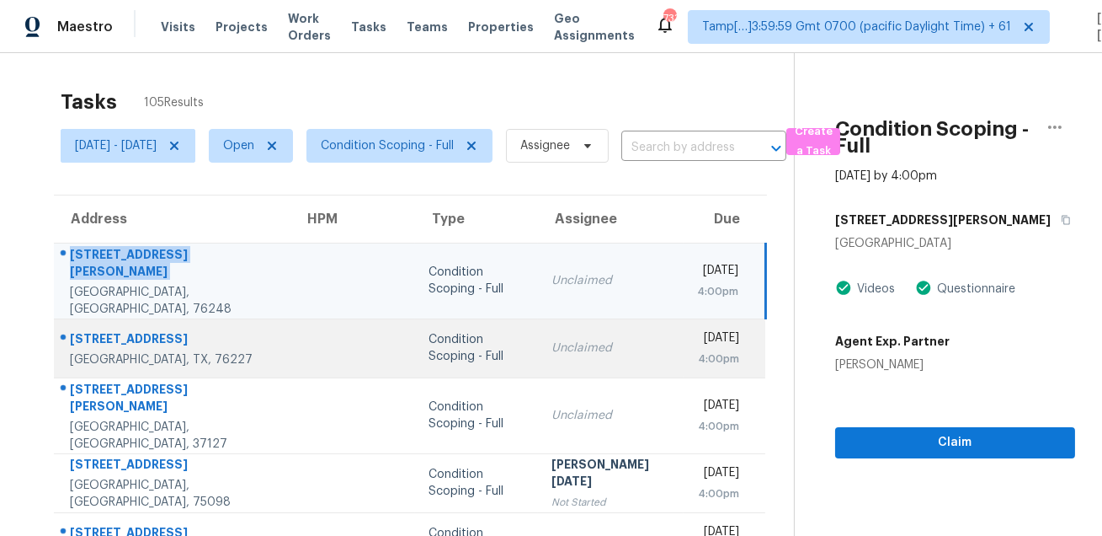
click at [179, 351] on div "Aubrey, TX, 76227" at bounding box center [173, 359] width 207 height 17
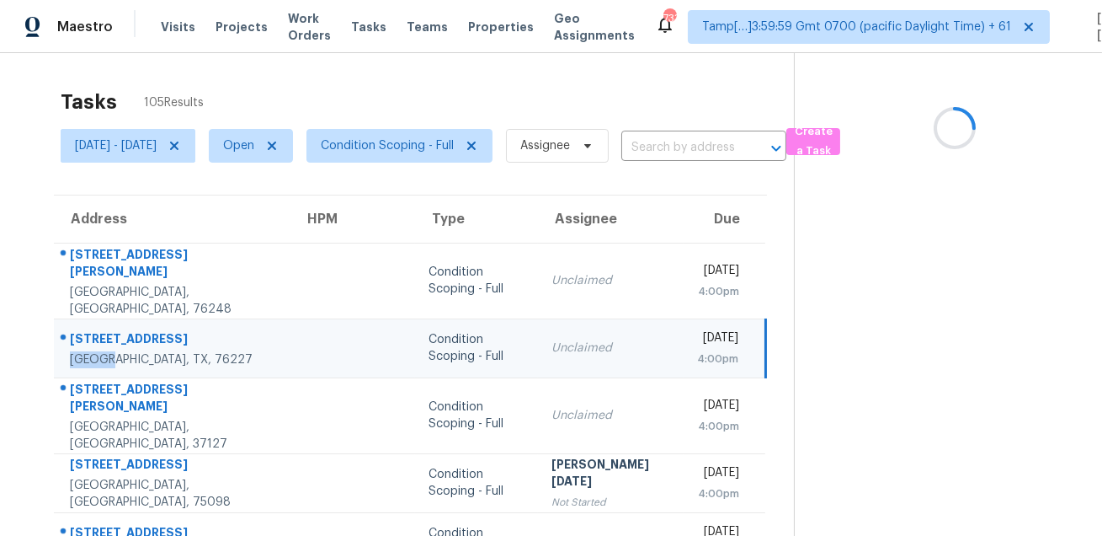
click at [179, 351] on div "Aubrey, TX, 76227" at bounding box center [173, 359] width 207 height 17
click at [181, 330] on div "7405 Twisted Thicket Ln" at bounding box center [173, 340] width 207 height 21
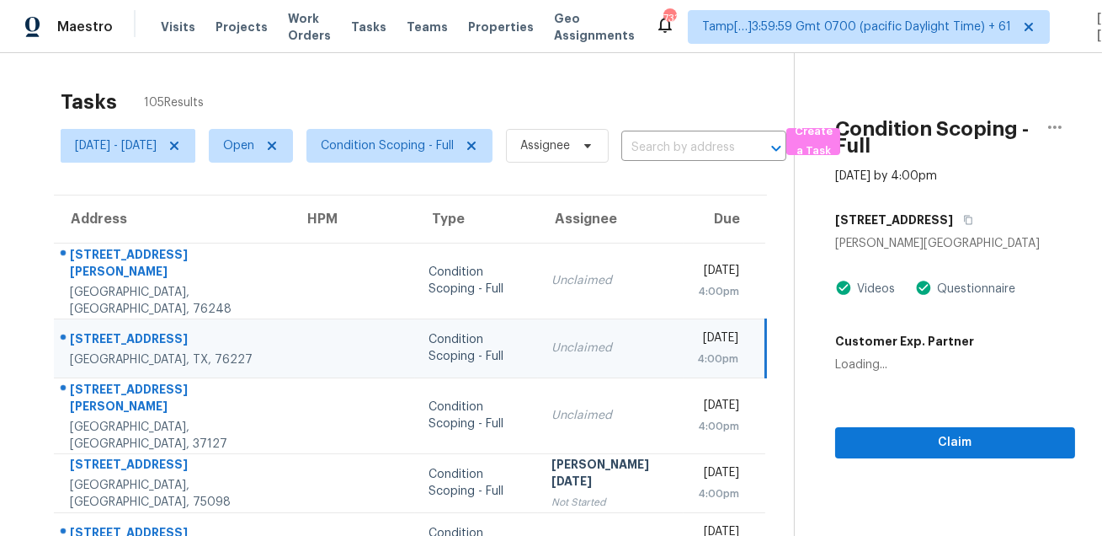
click at [181, 330] on div "7405 Twisted Thicket Ln" at bounding box center [173, 340] width 207 height 21
click at [976, 221] on button "button" at bounding box center [964, 220] width 23 height 30
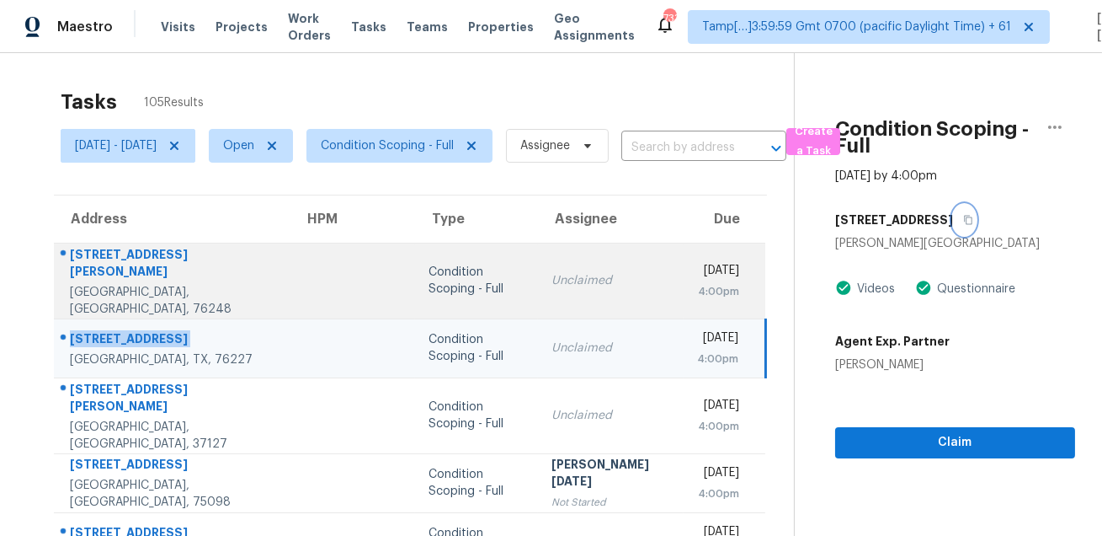
scroll to position [15, 0]
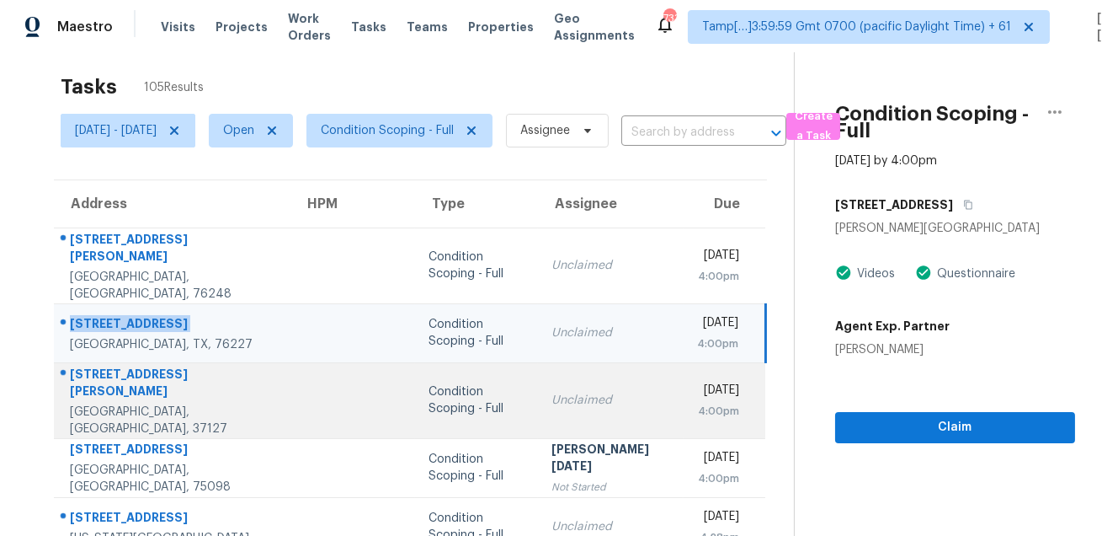
click at [114, 366] on div "576 Laurel Ln" at bounding box center [173, 385] width 207 height 38
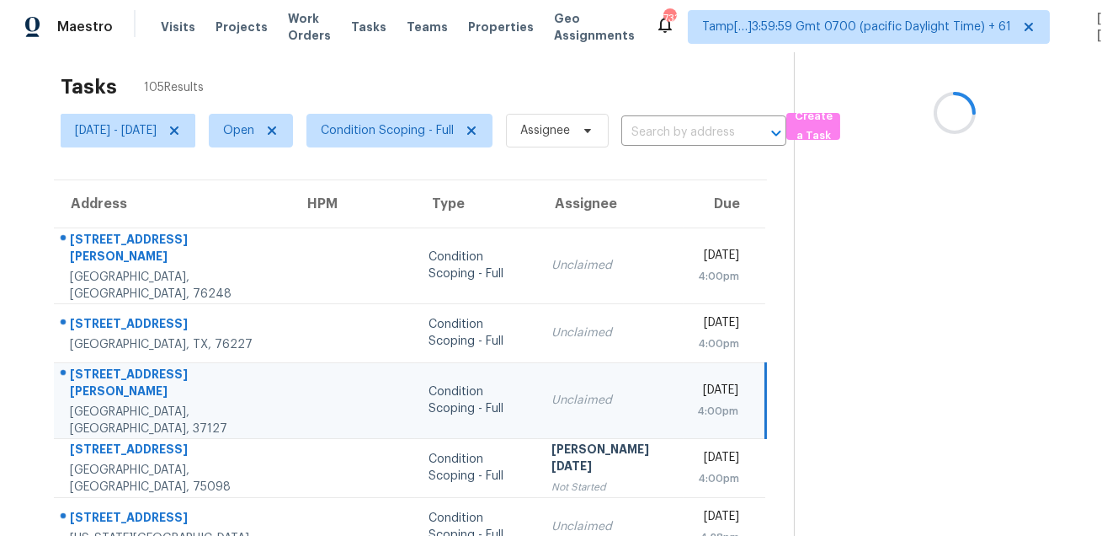
click at [114, 366] on div "576 Laurel Ln" at bounding box center [173, 385] width 207 height 38
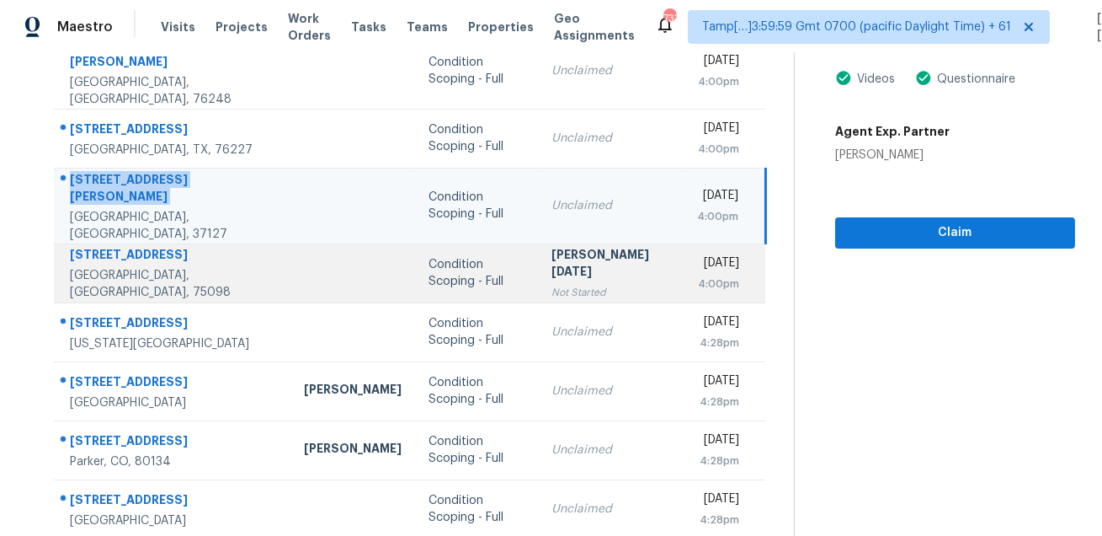
scroll to position [256, 0]
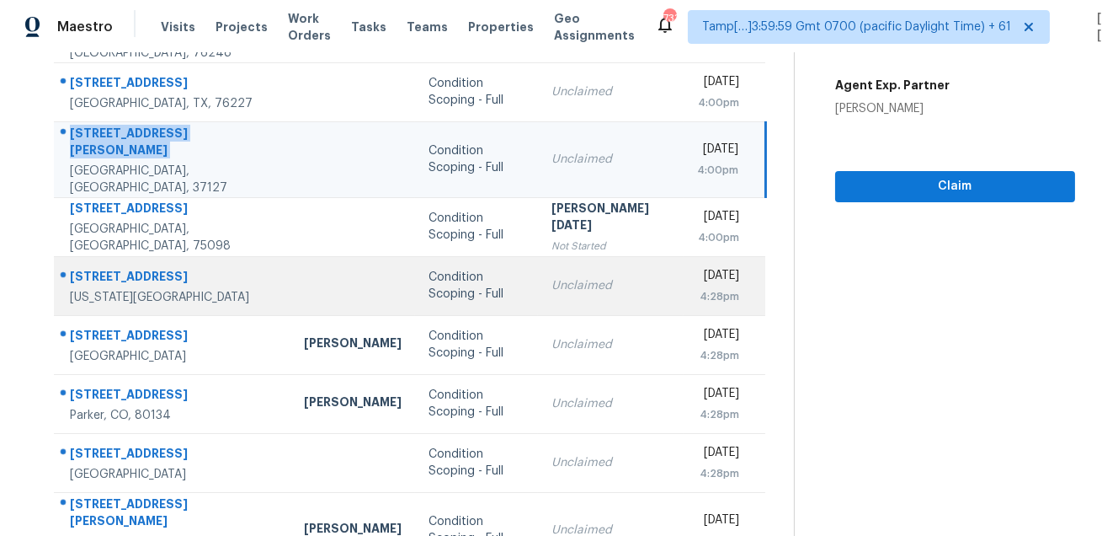
click at [98, 268] on div "2840 Purgatory Dr" at bounding box center [173, 278] width 207 height 21
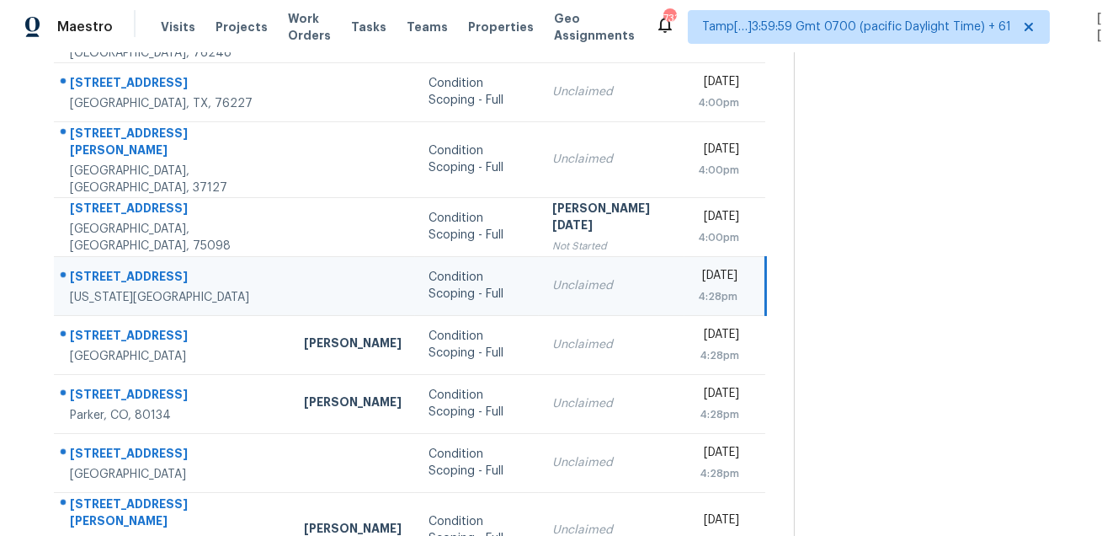
click at [98, 268] on div "2840 Purgatory Dr" at bounding box center [173, 278] width 207 height 21
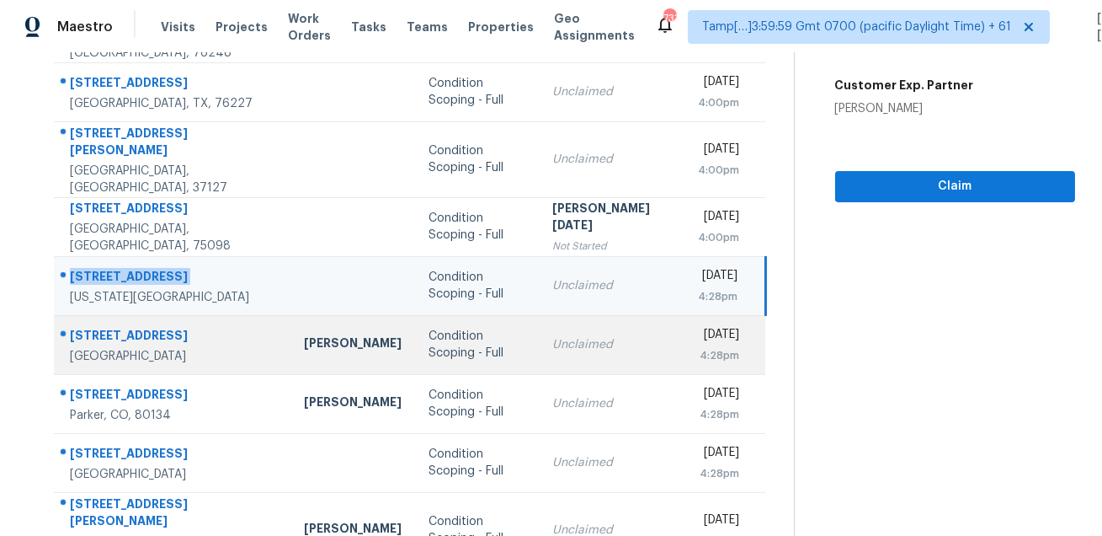
click at [142, 327] on div "2858 S Peach Tree Pl" at bounding box center [173, 337] width 207 height 21
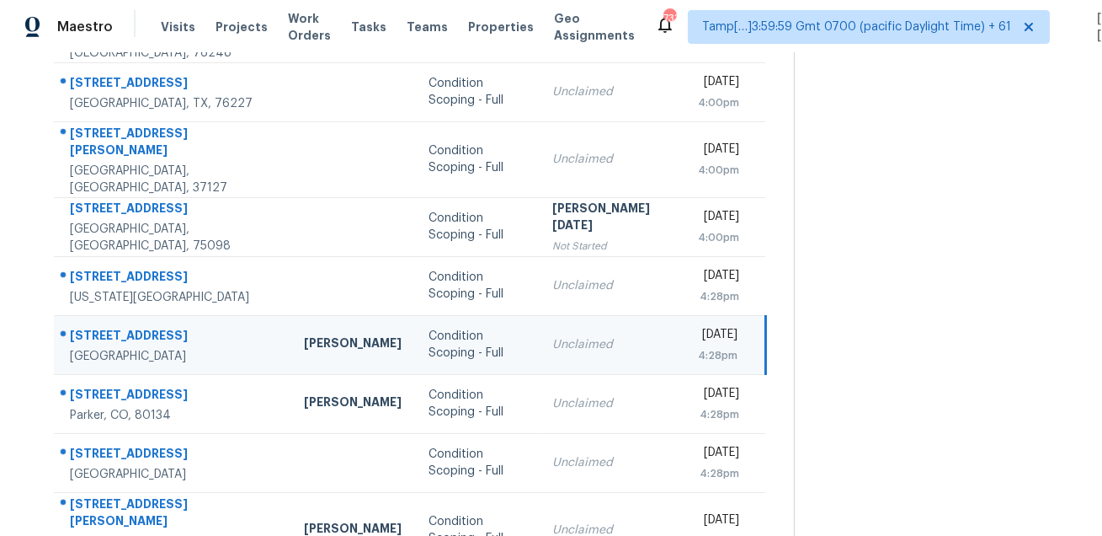
click at [142, 327] on div "2858 S Peach Tree Pl" at bounding box center [173, 337] width 207 height 21
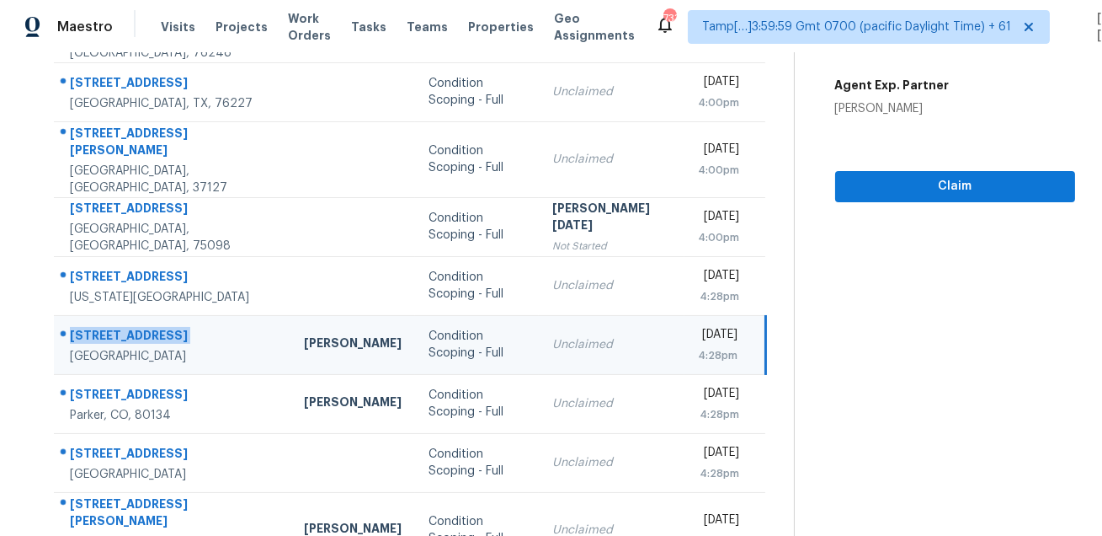
scroll to position [341, 0]
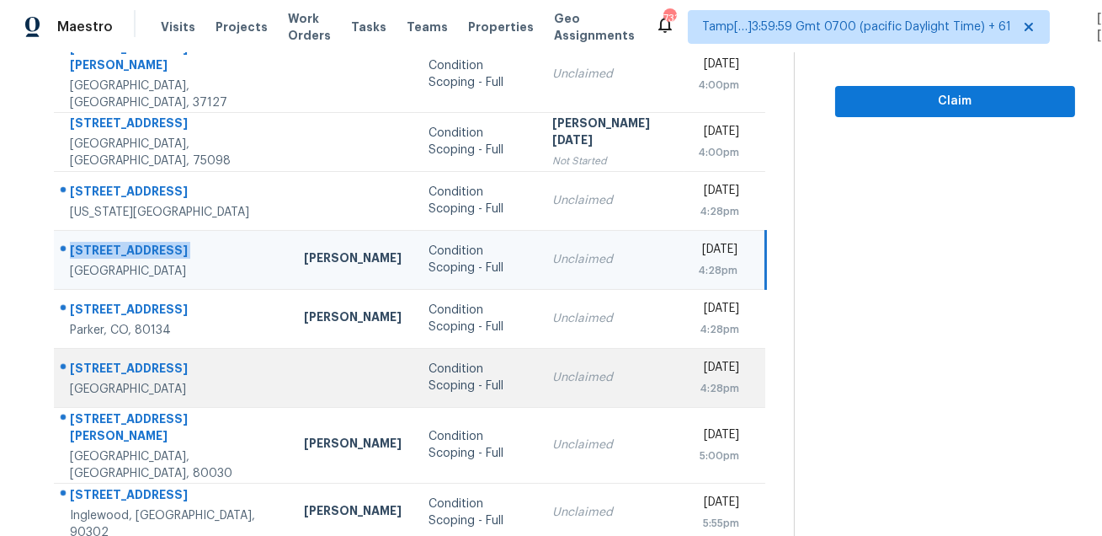
click at [128, 360] on div "6393 Agave Ave" at bounding box center [173, 370] width 207 height 21
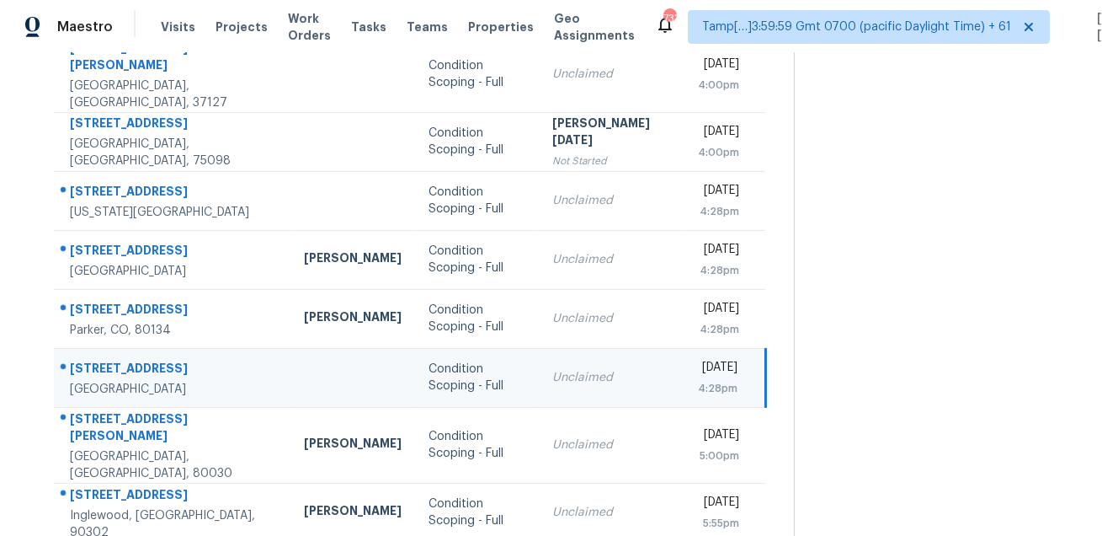
click at [128, 360] on div "6393 Agave Ave" at bounding box center [173, 370] width 207 height 21
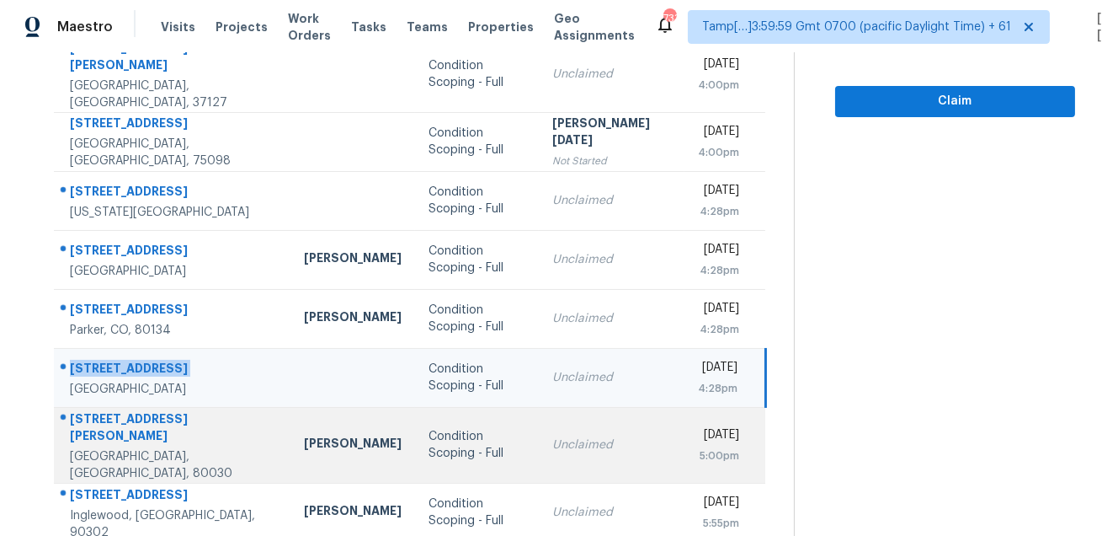
click at [125, 408] on div at bounding box center [166, 419] width 222 height 22
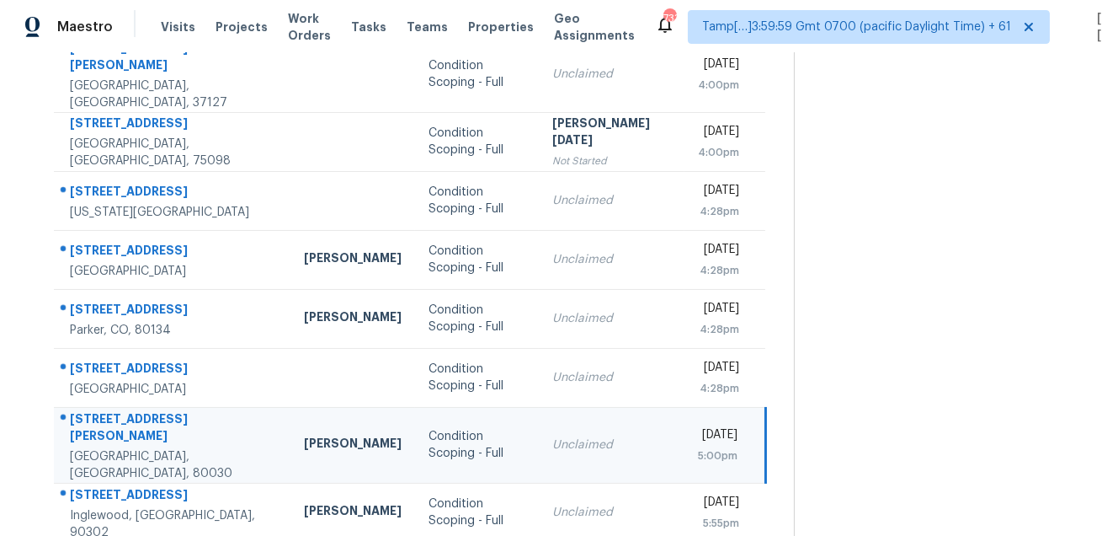
click at [125, 408] on div at bounding box center [166, 419] width 222 height 22
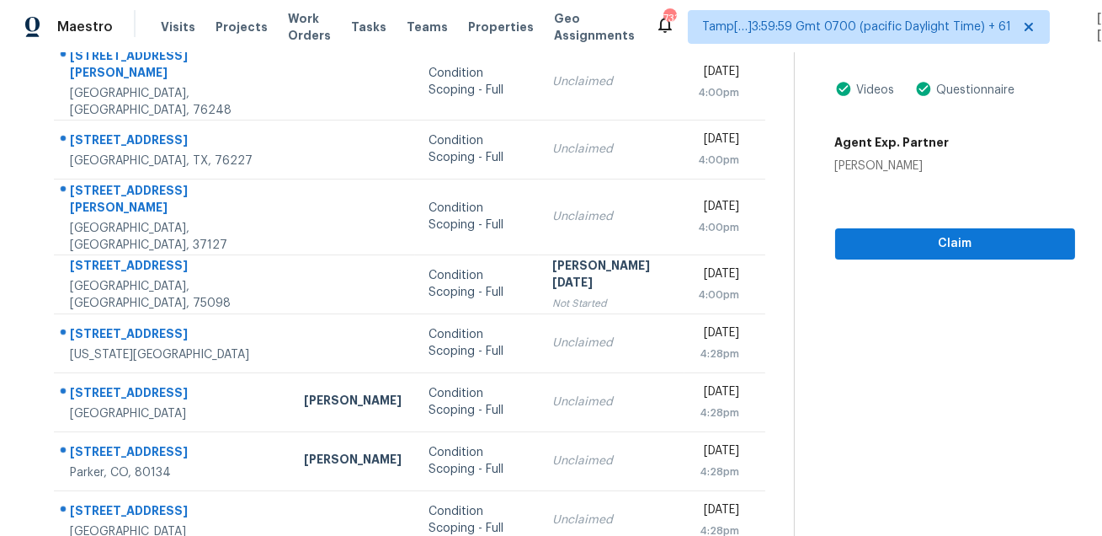
scroll to position [0, 0]
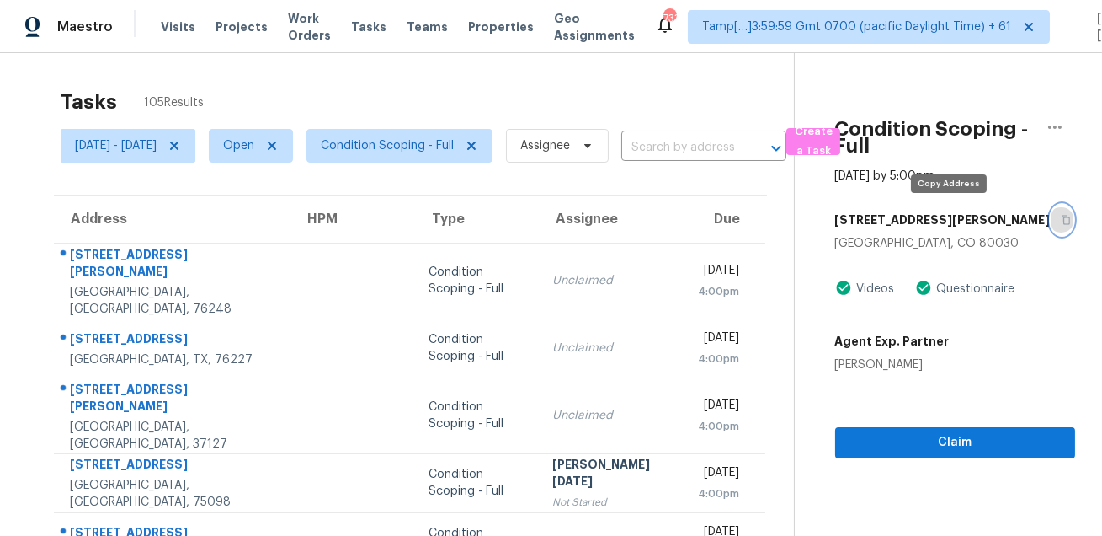
click at [1062, 223] on icon "button" at bounding box center [1066, 220] width 8 height 9
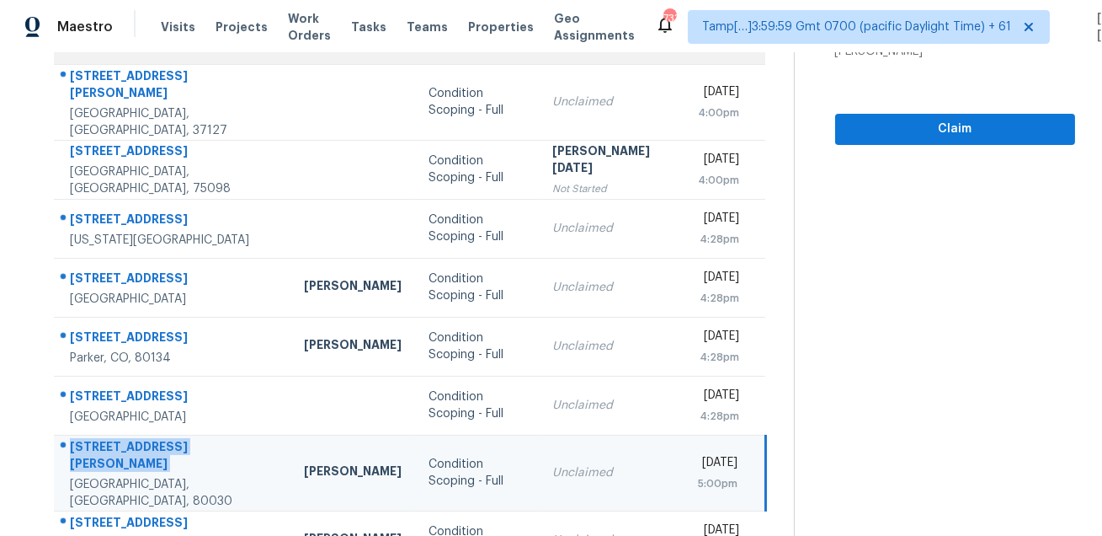
scroll to position [341, 0]
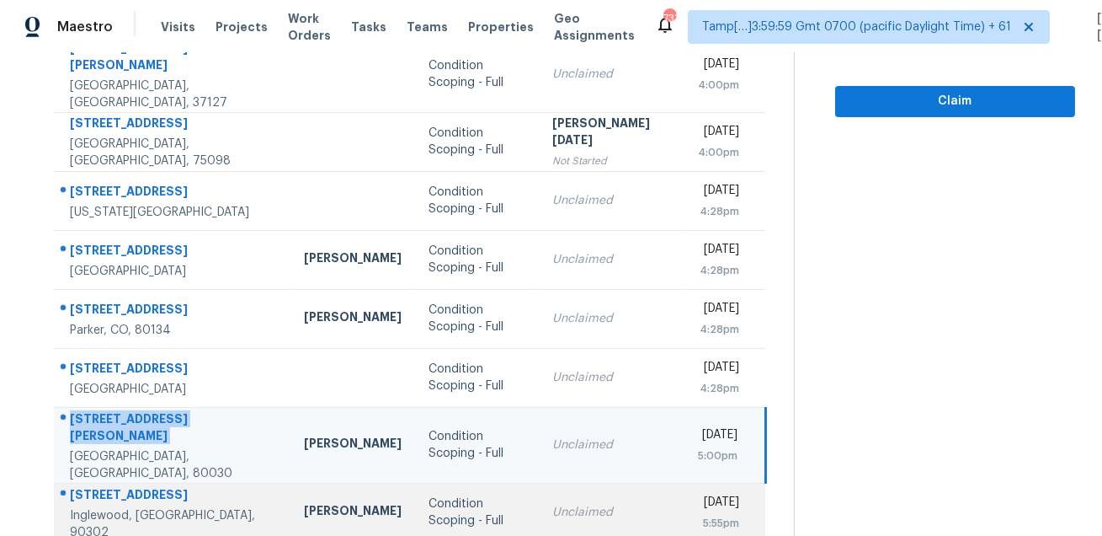
click at [136, 483] on td "888 W Beach Ave Apt 2 Inglewood, CA, 90302" at bounding box center [172, 512] width 237 height 59
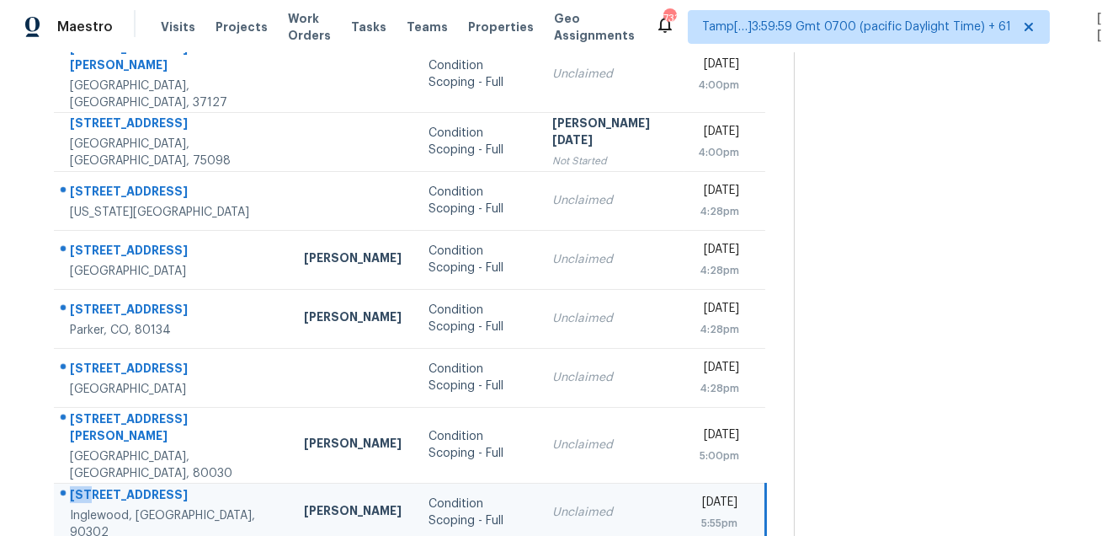
click at [136, 483] on td "888 W Beach Ave Apt 2 Inglewood, CA, 90302" at bounding box center [172, 512] width 237 height 59
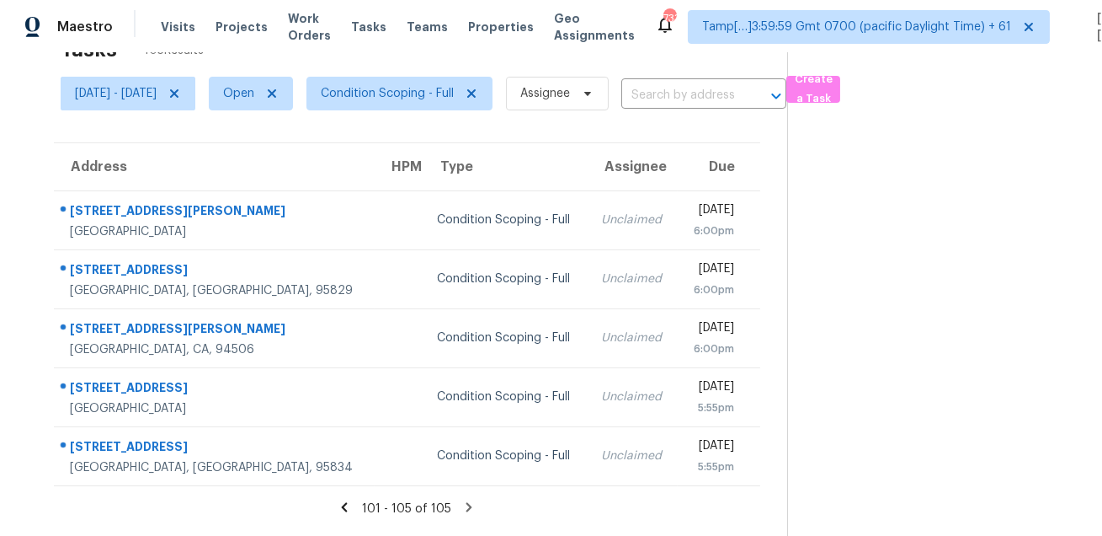
scroll to position [0, 0]
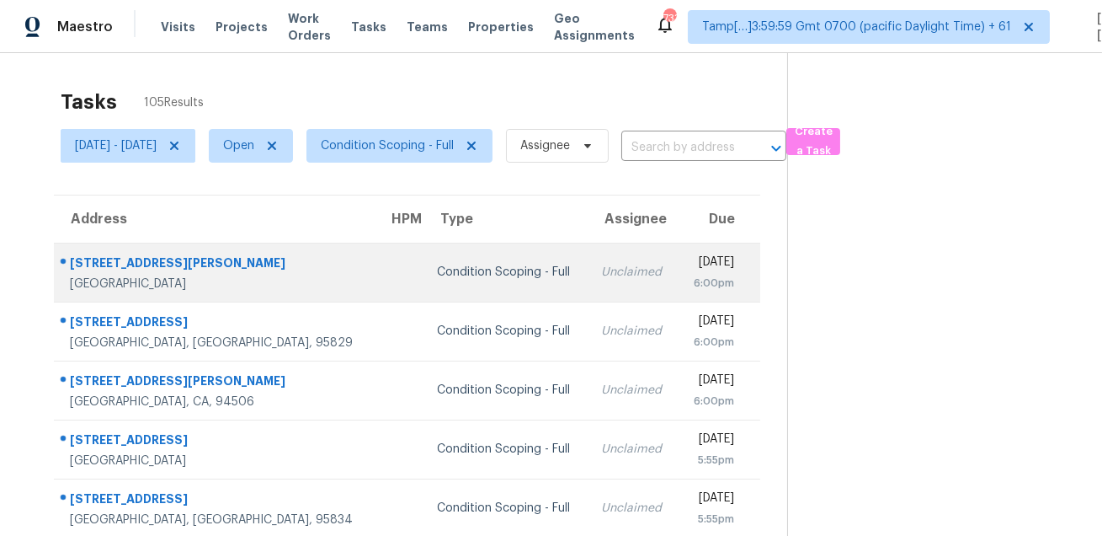
click at [144, 273] on div "13677 Crawford Ct" at bounding box center [215, 264] width 291 height 21
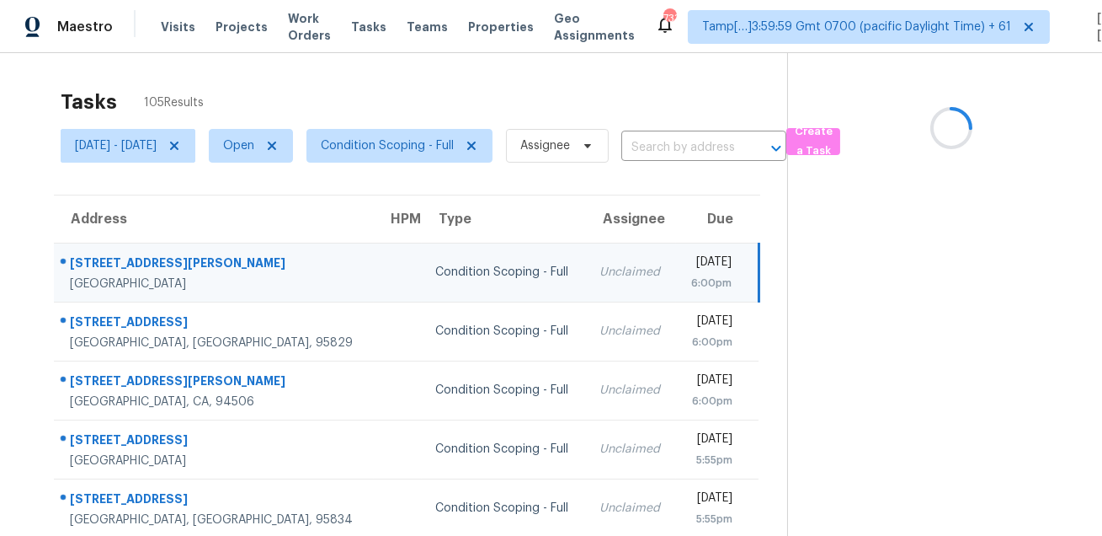
click at [144, 273] on div "13677 Crawford Ct" at bounding box center [215, 264] width 291 height 21
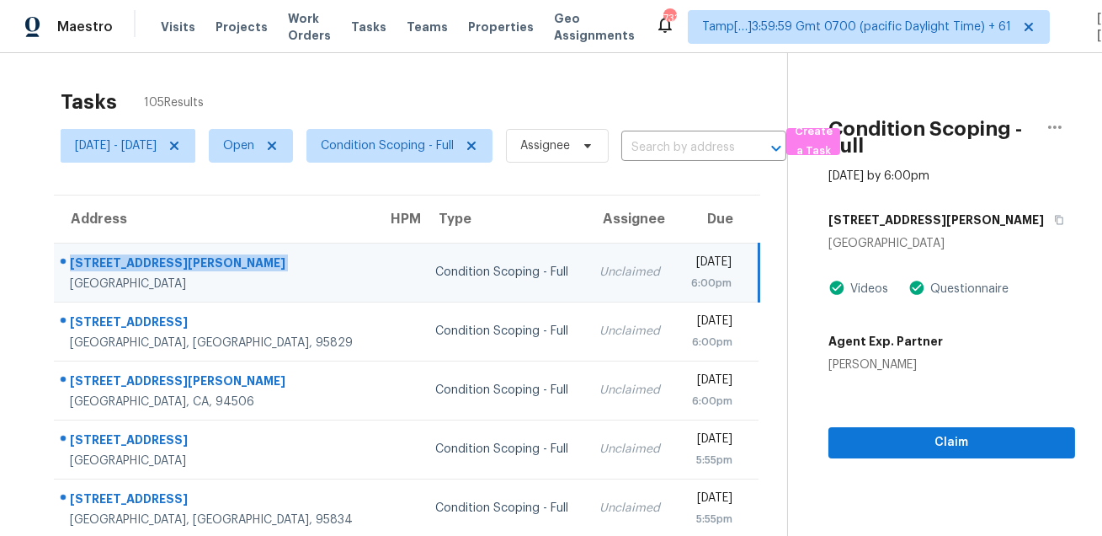
scroll to position [52, 0]
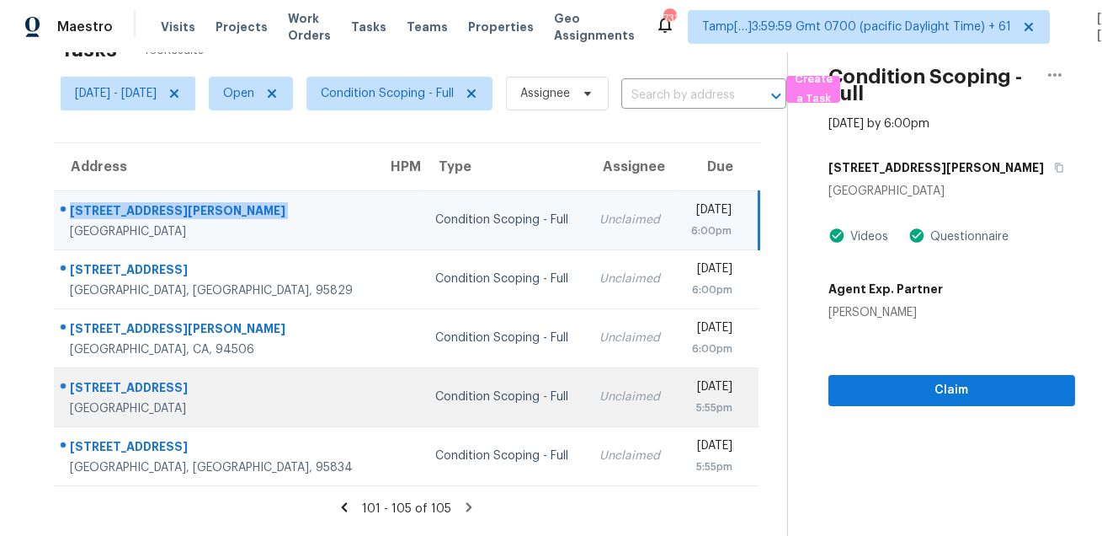
click at [125, 397] on div "690 Capital St" at bounding box center [215, 389] width 291 height 21
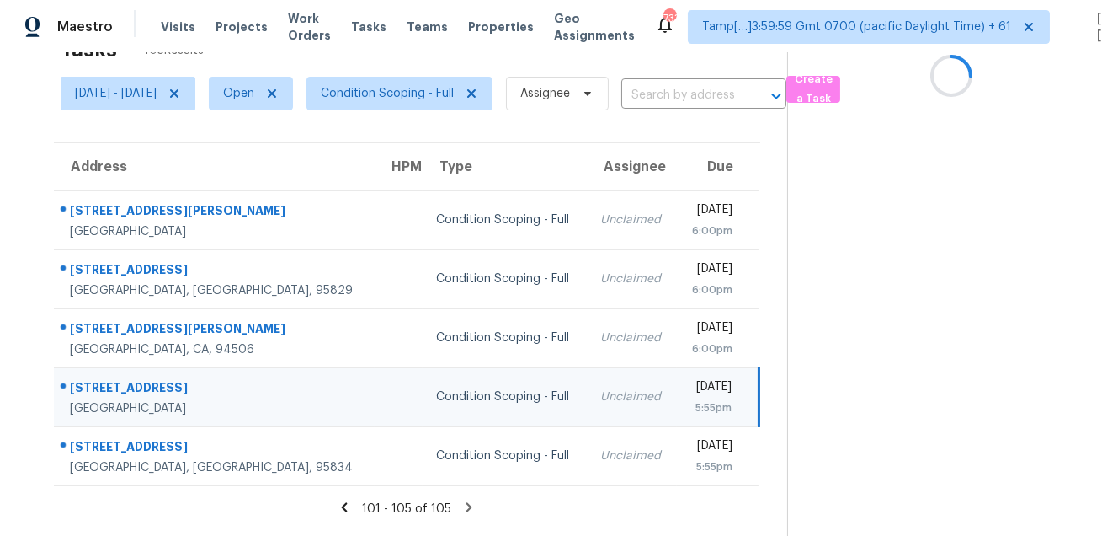
click at [125, 397] on div "690 Capital St" at bounding box center [215, 389] width 291 height 21
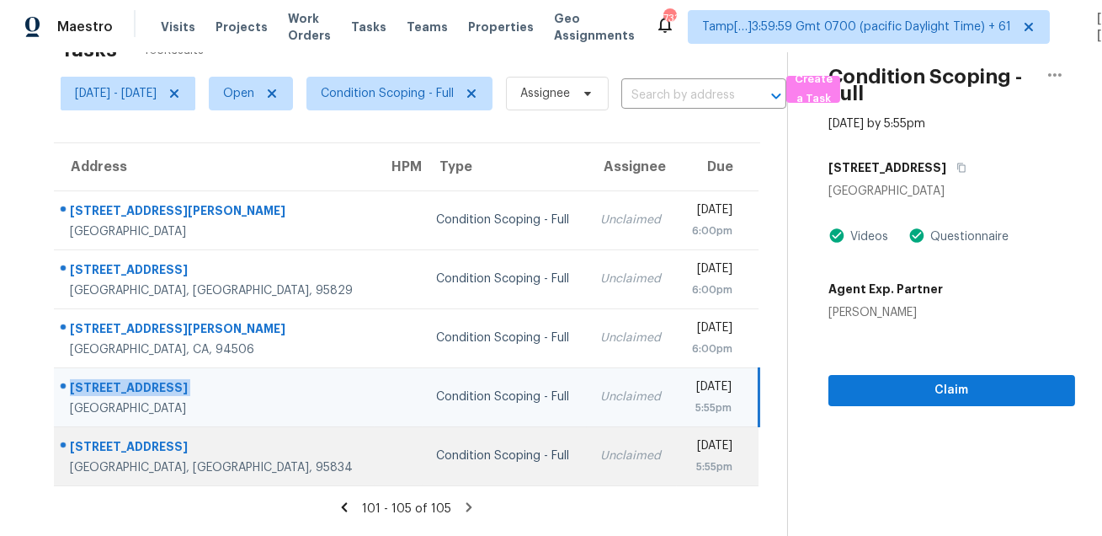
click at [130, 445] on div "4555 Golden Elm St" at bounding box center [215, 448] width 291 height 21
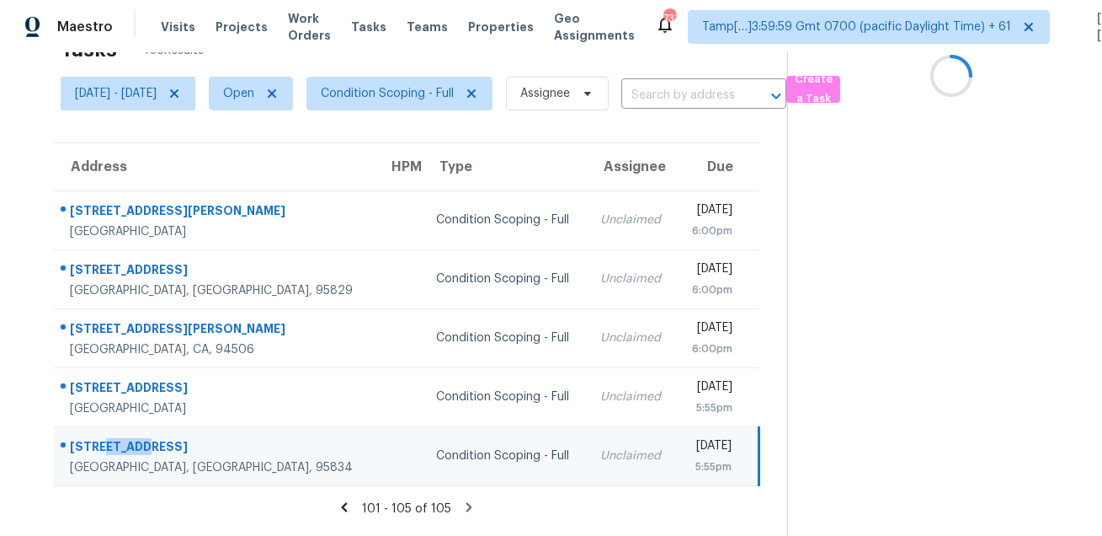
click at [130, 445] on div "4555 Golden Elm St" at bounding box center [215, 448] width 291 height 21
